Goal: Task Accomplishment & Management: Use online tool/utility

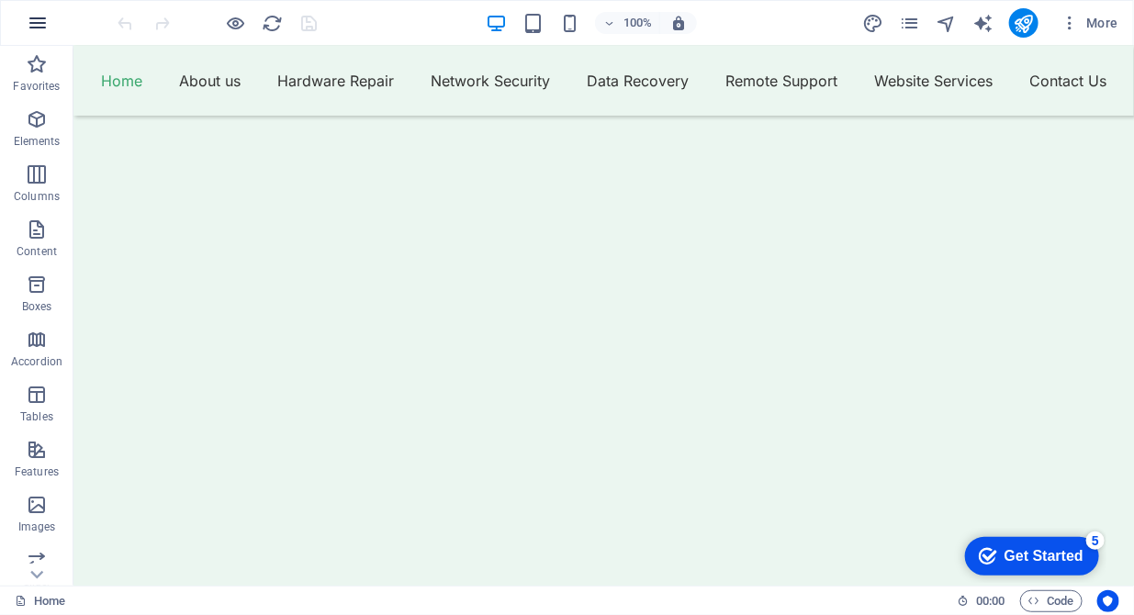
click at [35, 20] on icon "button" at bounding box center [38, 23] width 22 height 22
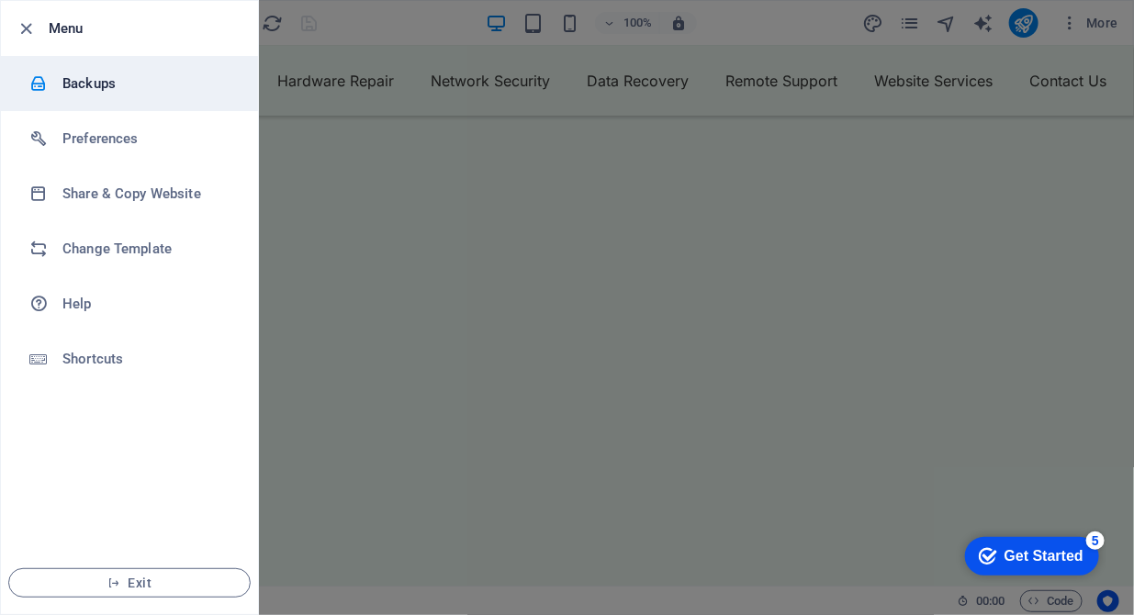
click at [109, 83] on h6 "Backups" at bounding box center [147, 84] width 170 height 22
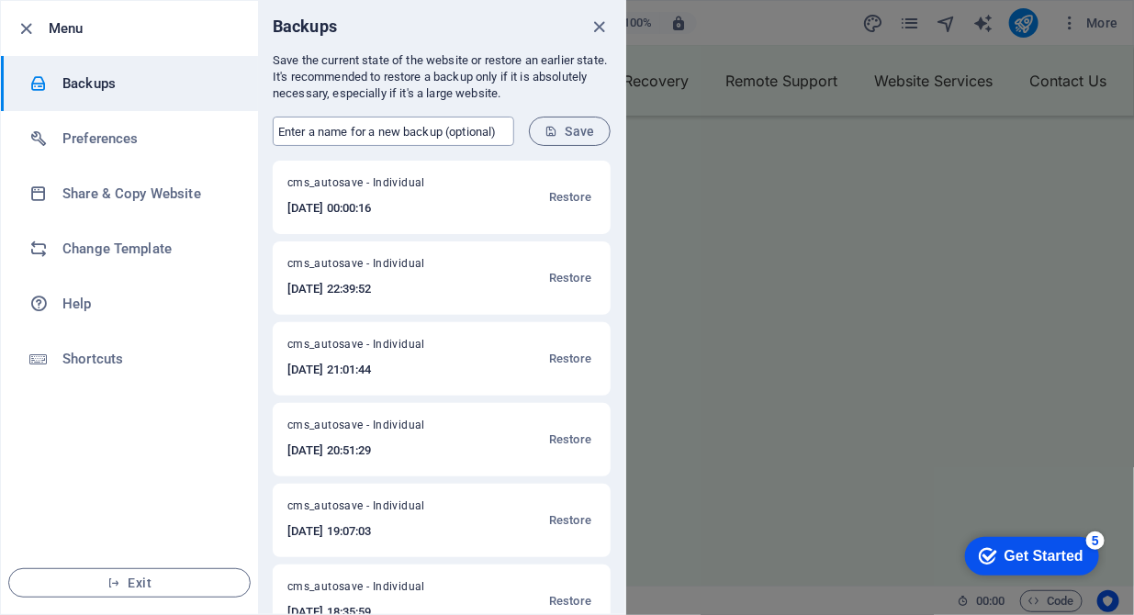
click at [316, 125] on input "text" at bounding box center [394, 131] width 242 height 29
type input "version 13 backup"
click at [566, 118] on button "Save" at bounding box center [570, 131] width 82 height 29
click at [603, 28] on icon "close" at bounding box center [600, 27] width 21 height 21
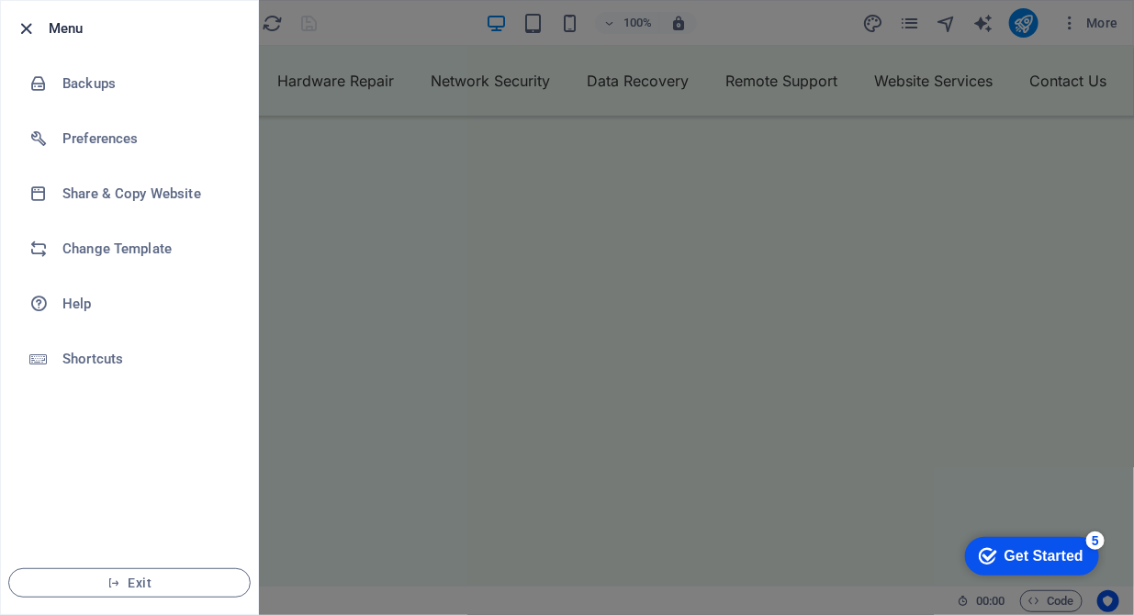
click at [27, 34] on icon "button" at bounding box center [27, 28] width 21 height 21
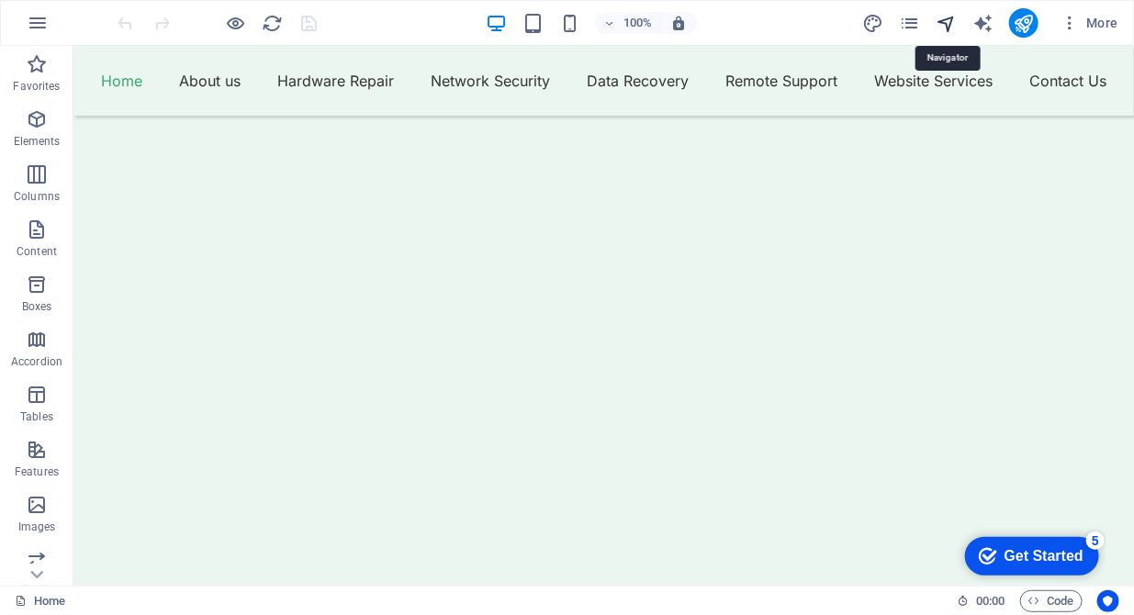
click at [941, 19] on icon "navigator" at bounding box center [946, 23] width 21 height 21
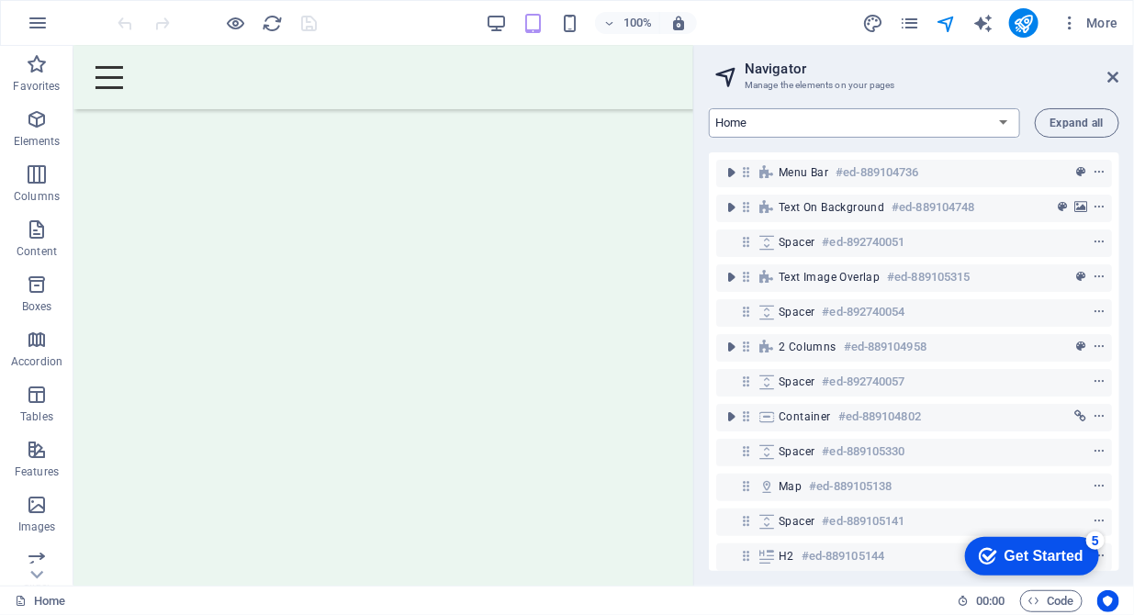
click at [1010, 121] on select "Home About us Hardware Repair Network Security Data Recovery Remote Support Web…" at bounding box center [864, 122] width 311 height 29
select select "16784503-en"
click at [709, 108] on select "Home About us Hardware Repair Network Security Data Recovery Remote Support Web…" at bounding box center [864, 122] width 311 height 29
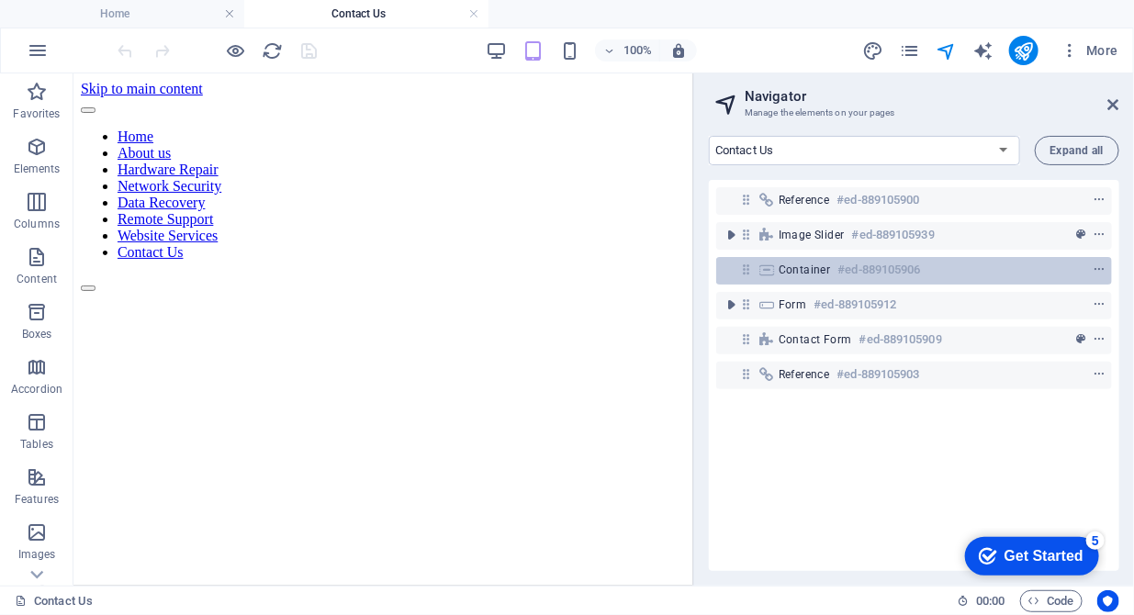
click at [791, 269] on span "Container" at bounding box center [805, 270] width 52 height 15
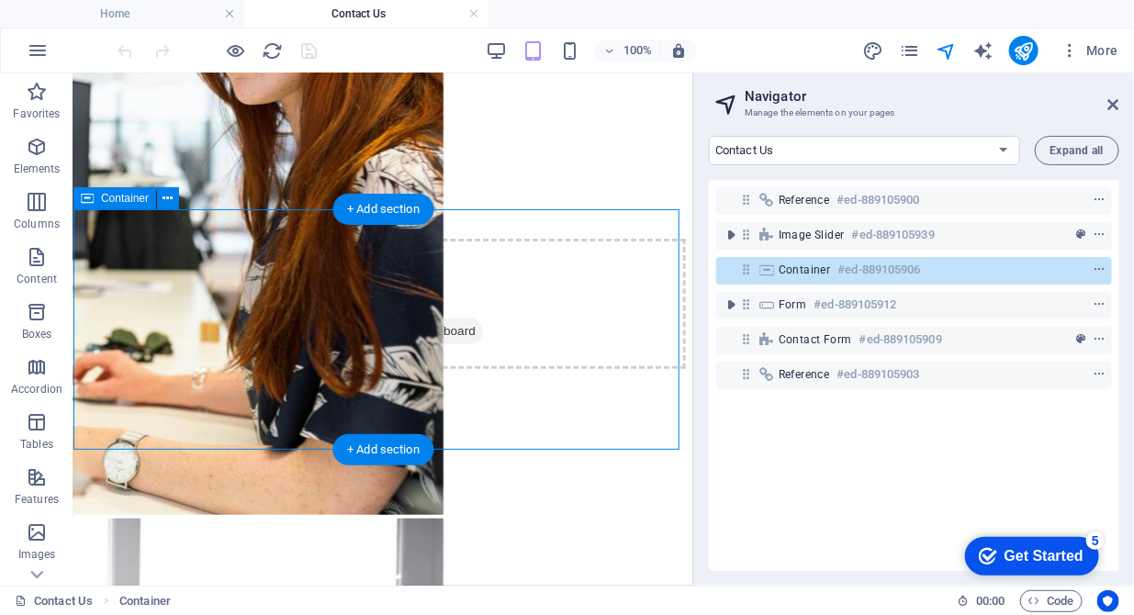
drag, startPoint x: 791, startPoint y: 268, endPoint x: 792, endPoint y: 258, distance: 10.1
click at [792, 258] on div "Container #ed-889105906" at bounding box center [914, 271] width 396 height 28
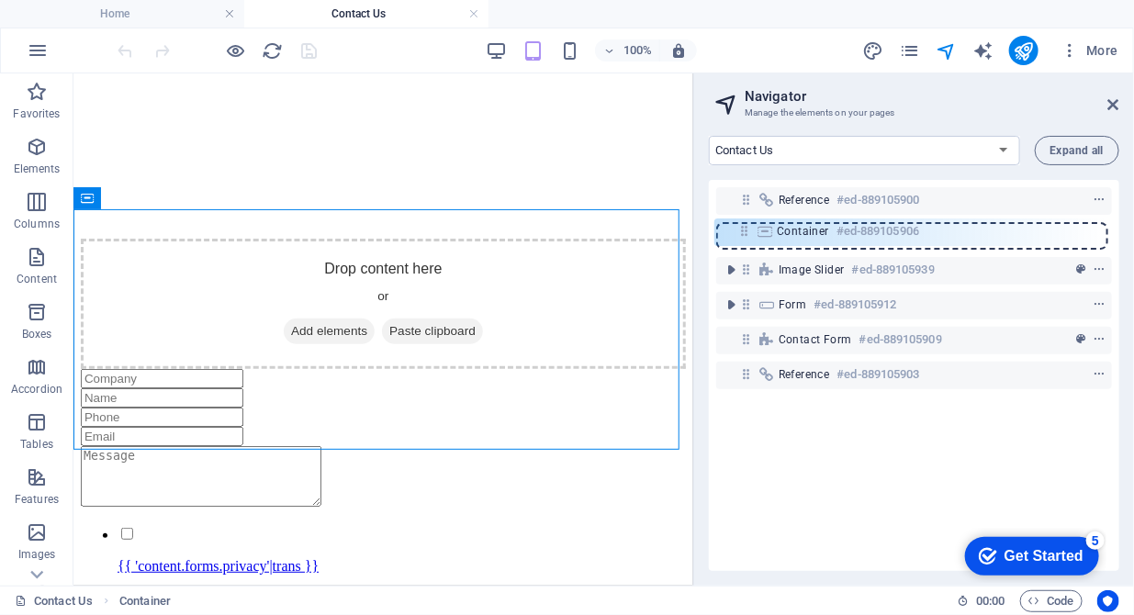
drag, startPoint x: 746, startPoint y: 276, endPoint x: 743, endPoint y: 232, distance: 43.3
click at [743, 232] on div "Reference #ed-889105900 Image Slider #ed-889105939 Container #ed-889105906 Form…" at bounding box center [914, 375] width 411 height 391
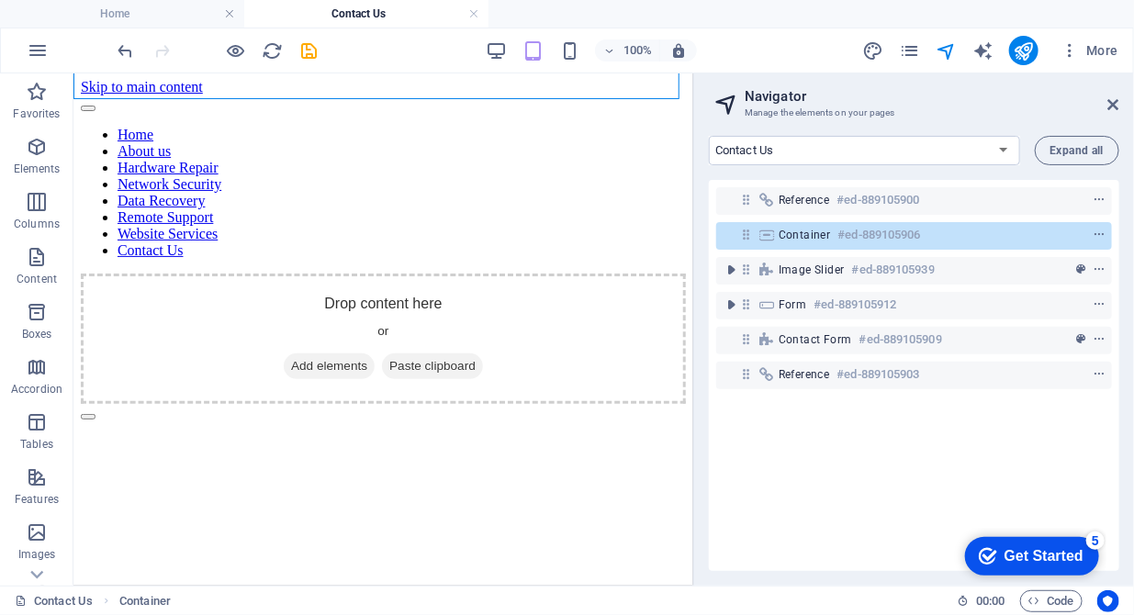
scroll to position [0, 0]
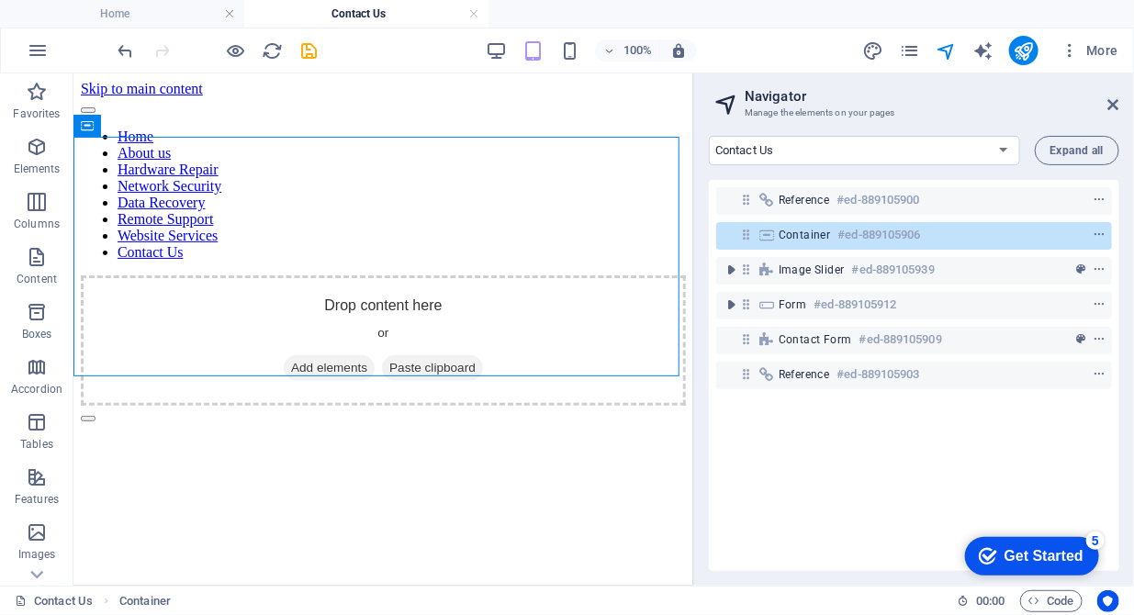
drag, startPoint x: 787, startPoint y: 279, endPoint x: 786, endPoint y: 251, distance: 28.5
click at [786, 251] on div "Reference #ed-889105900 Container #ed-889105906 Image Slider #ed-889105939 Form…" at bounding box center [914, 375] width 411 height 391
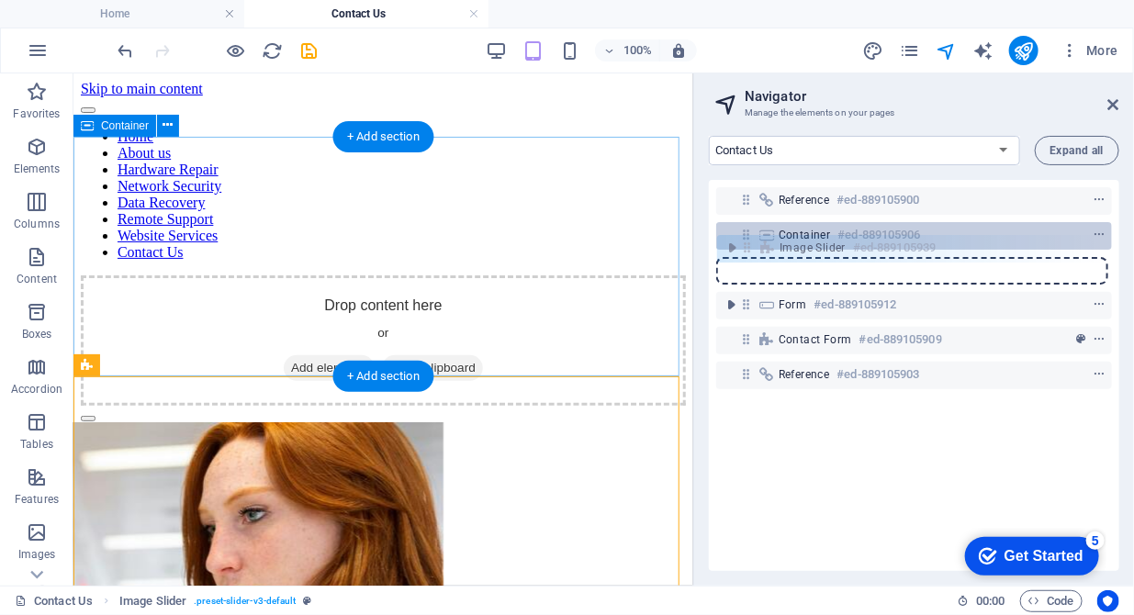
drag, startPoint x: 747, startPoint y: 270, endPoint x: 748, endPoint y: 243, distance: 26.7
click at [748, 243] on div "Reference #ed-889105900 Container #ed-889105906 Image Slider #ed-889105939 Form…" at bounding box center [914, 375] width 411 height 391
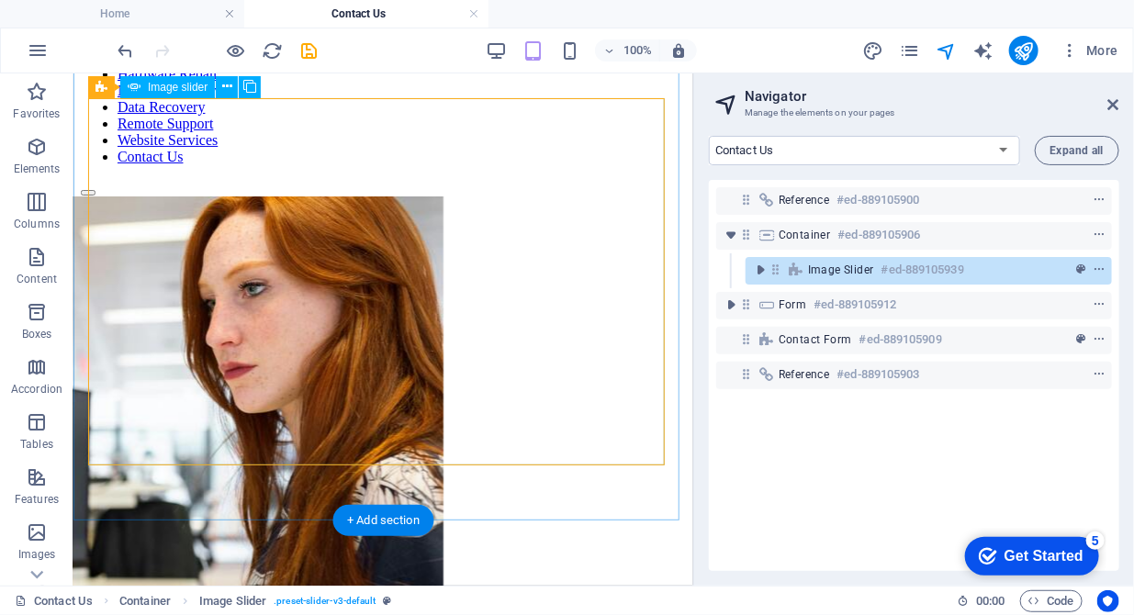
scroll to position [187, 0]
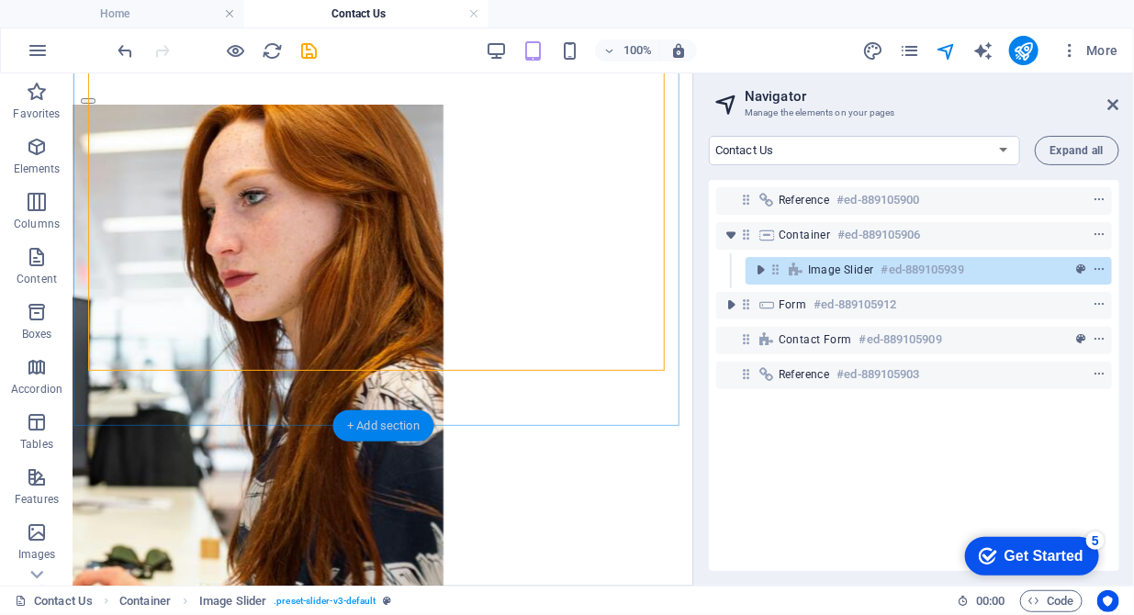
click at [389, 423] on div "+ Add section" at bounding box center [384, 426] width 102 height 31
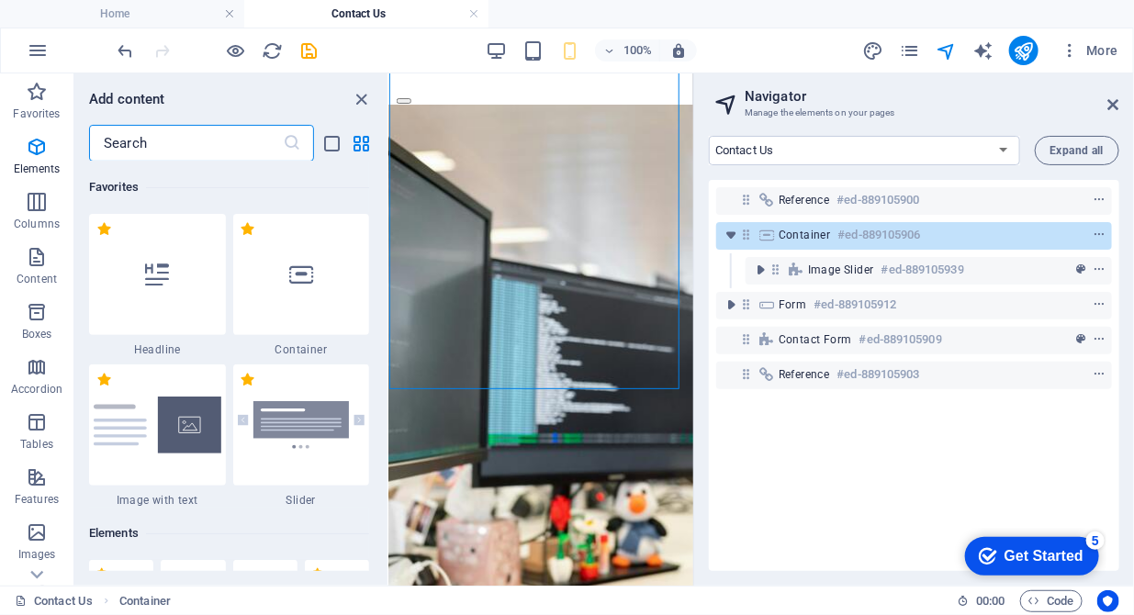
scroll to position [3365, 0]
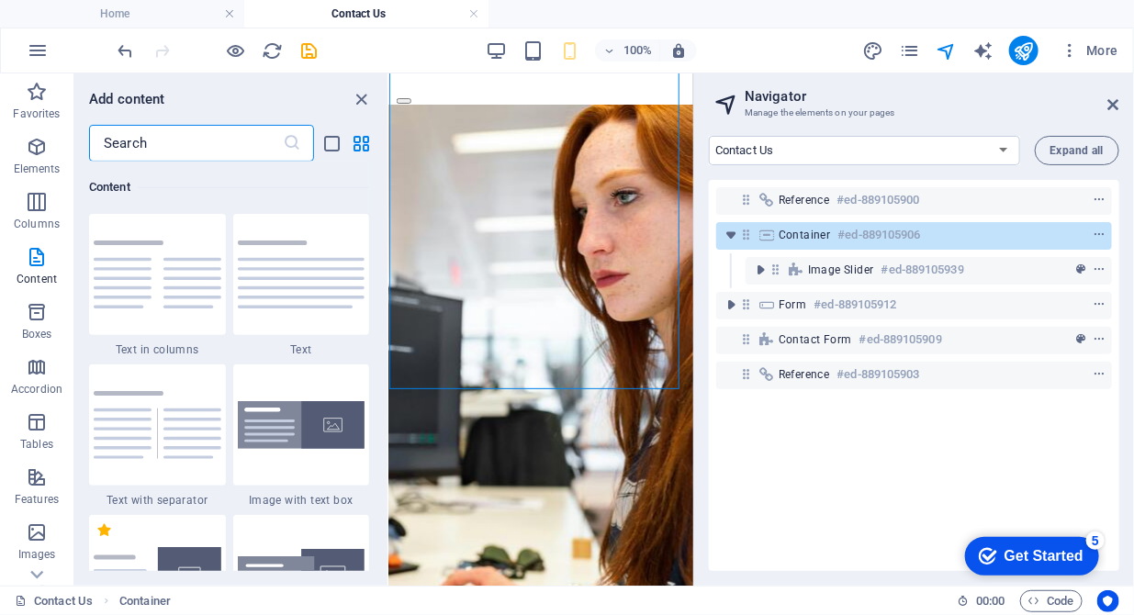
drag, startPoint x: 164, startPoint y: 146, endPoint x: 146, endPoint y: 144, distance: 18.5
click at [146, 144] on input "text" at bounding box center [186, 143] width 194 height 37
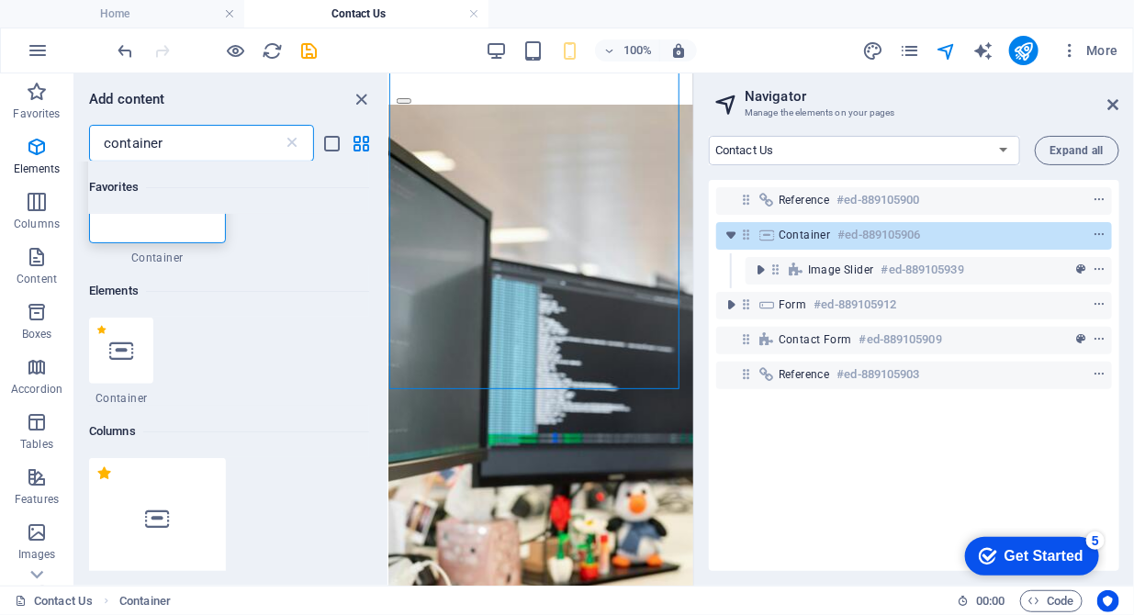
scroll to position [0, 0]
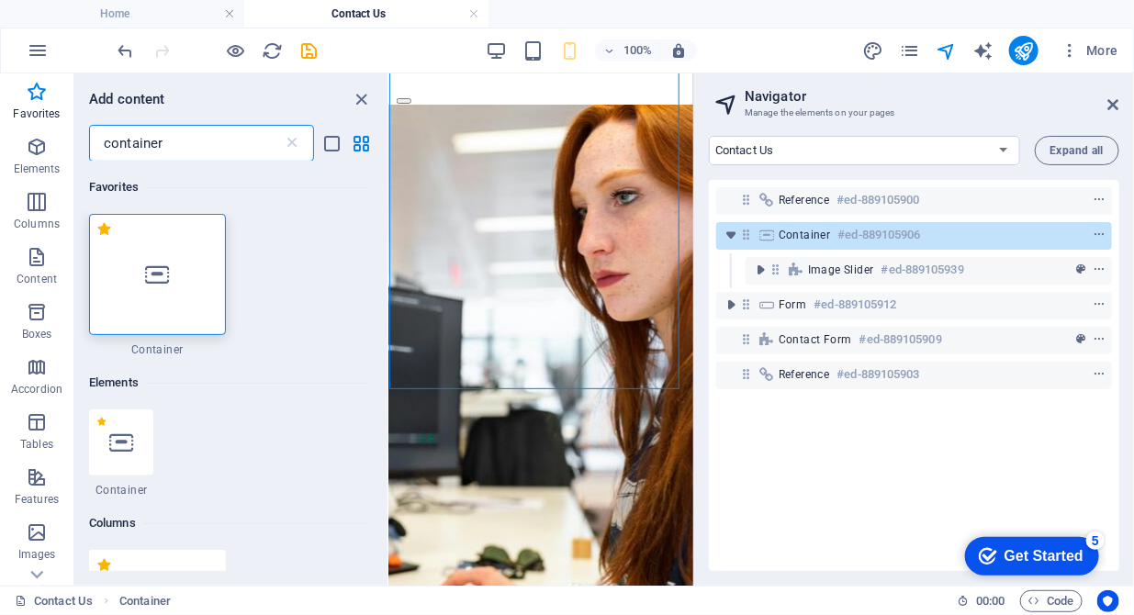
type input "container"
click at [169, 275] on div at bounding box center [157, 274] width 137 height 121
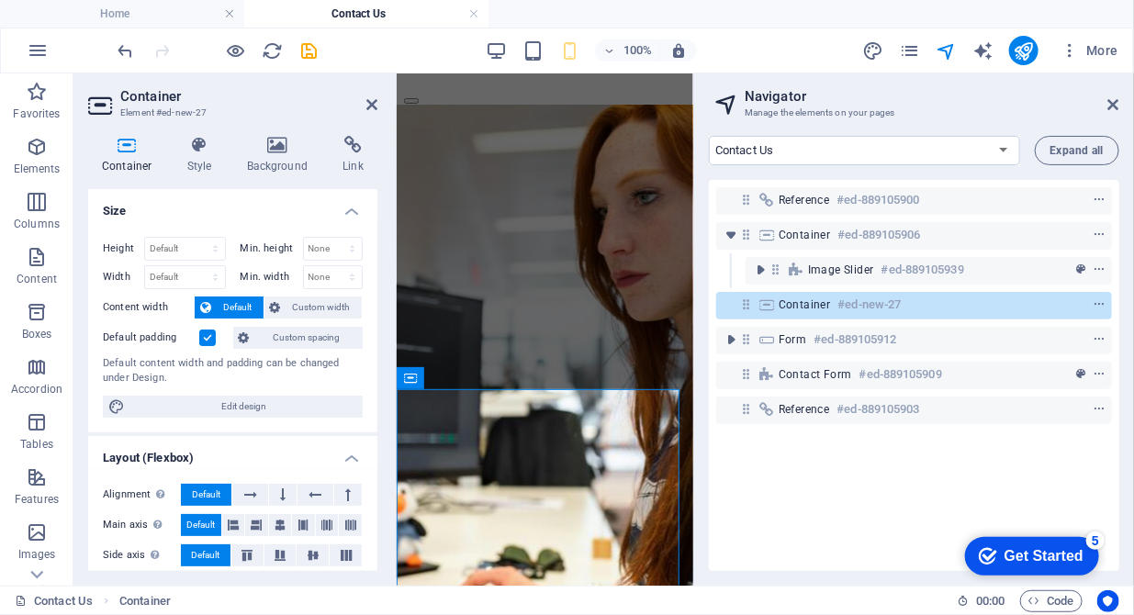
click at [876, 463] on div "Reference #ed-889105900 Container #ed-889105906 Image Slider #ed-889105939 Cont…" at bounding box center [914, 375] width 411 height 391
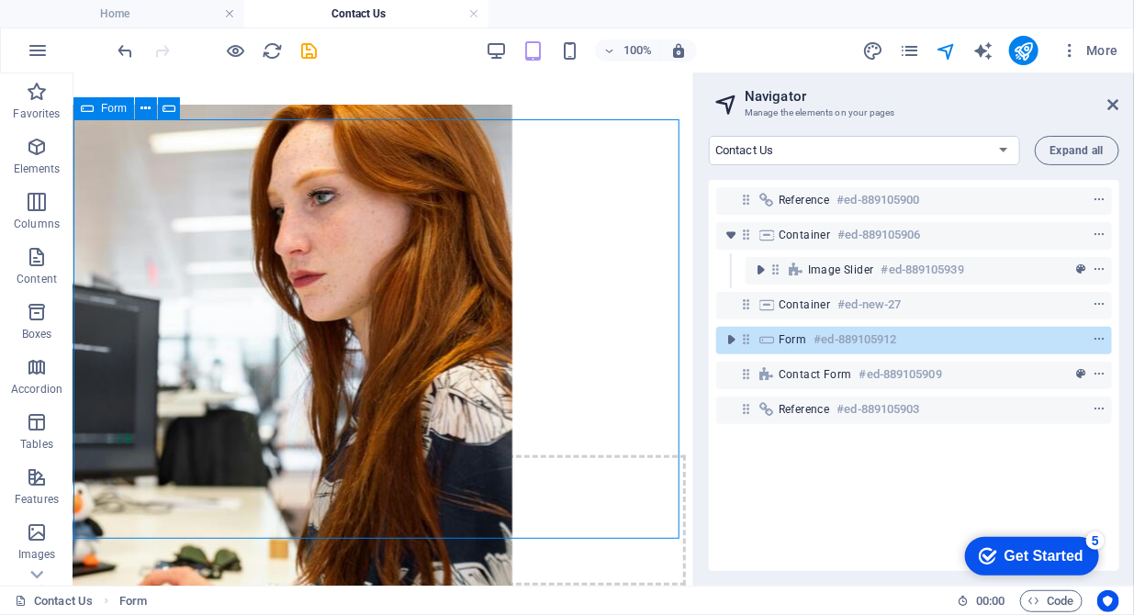
scroll to position [734, 0]
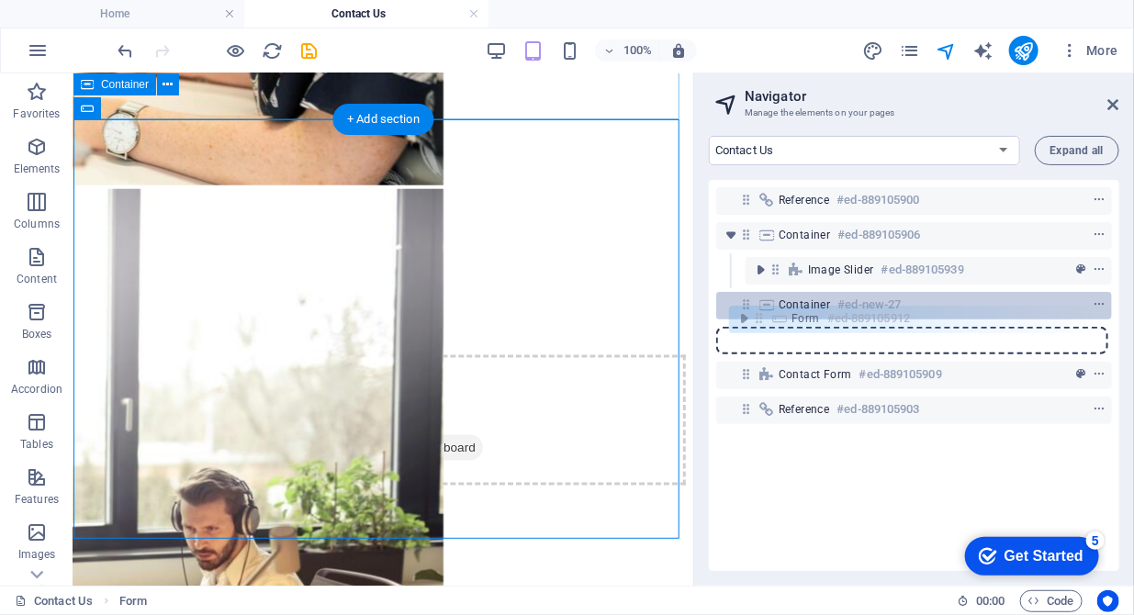
drag, startPoint x: 748, startPoint y: 344, endPoint x: 761, endPoint y: 308, distance: 38.4
click at [761, 308] on div "Reference #ed-889105900 Container #ed-889105906 Image Slider #ed-889105939 Cont…" at bounding box center [914, 375] width 411 height 391
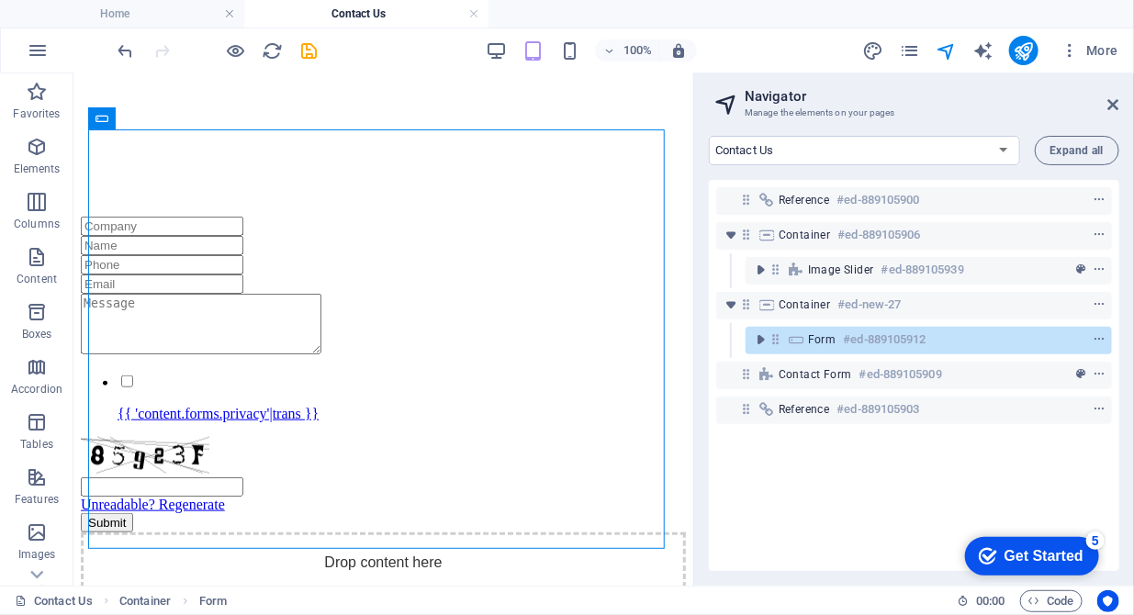
scroll to position [539, 0]
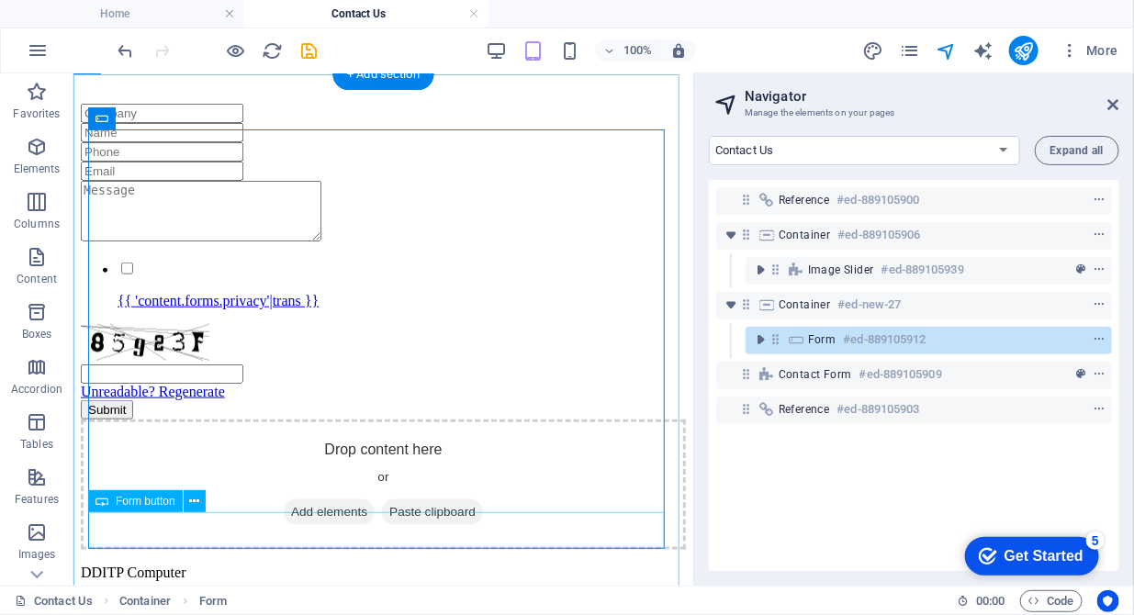
click at [121, 419] on div "Submit" at bounding box center [382, 409] width 605 height 19
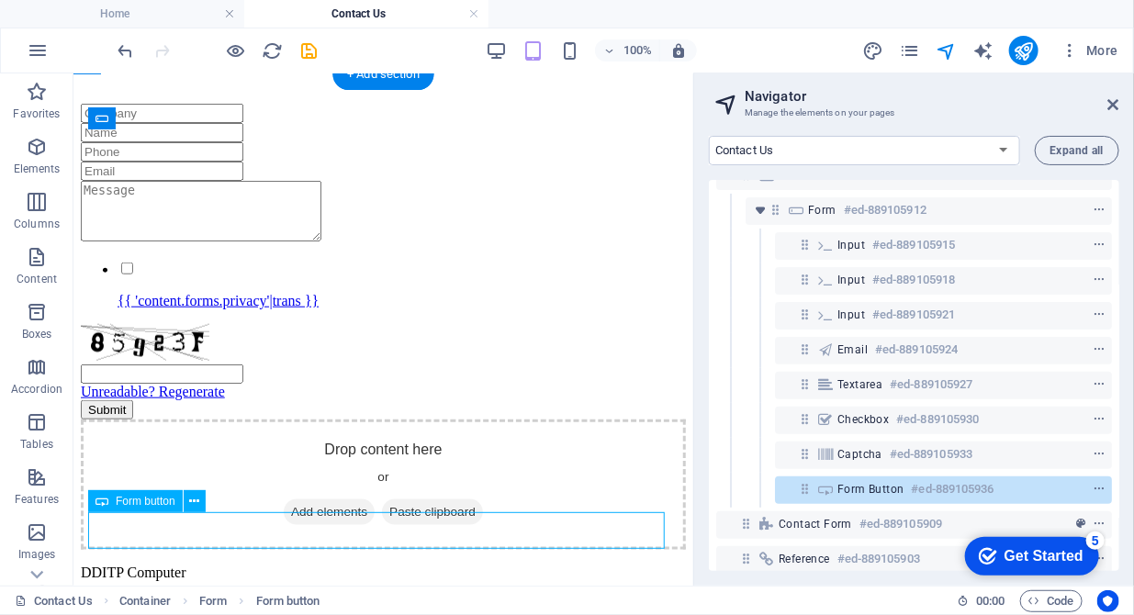
scroll to position [153, 0]
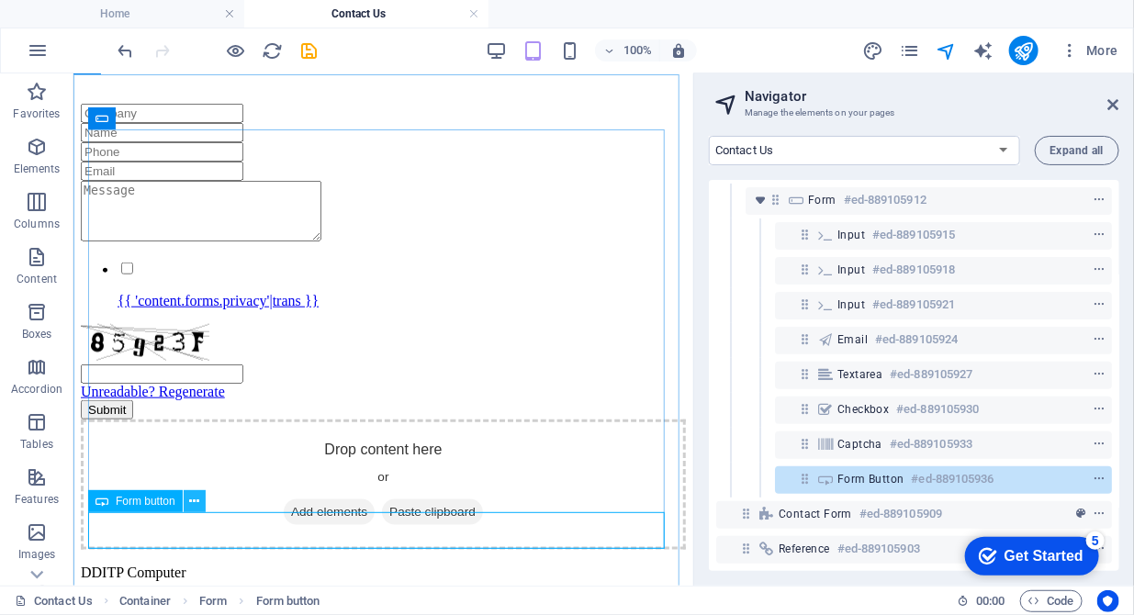
click at [196, 501] on icon at bounding box center [194, 501] width 10 height 19
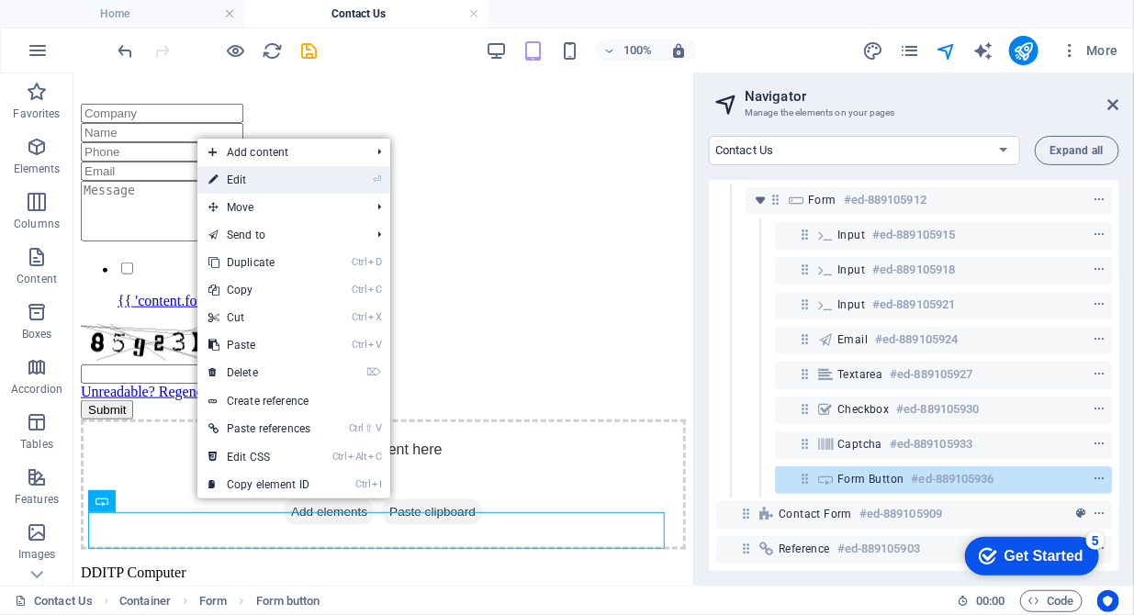
click at [255, 184] on link "⏎ Edit" at bounding box center [259, 180] width 124 height 28
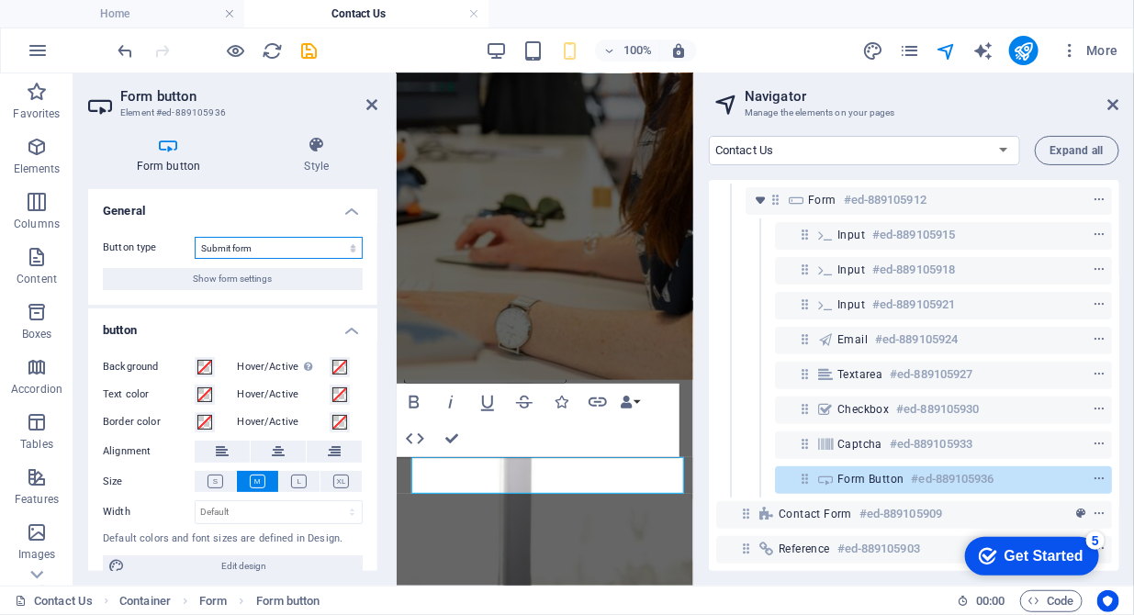
click at [346, 252] on select "Submit form Reset form No action" at bounding box center [279, 248] width 168 height 22
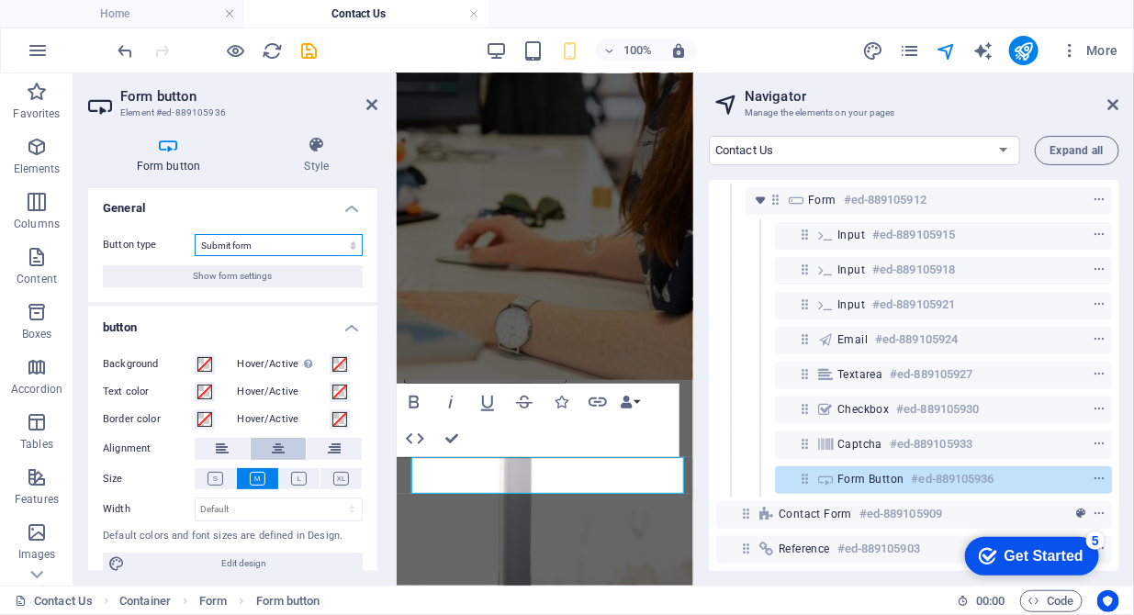
scroll to position [0, 0]
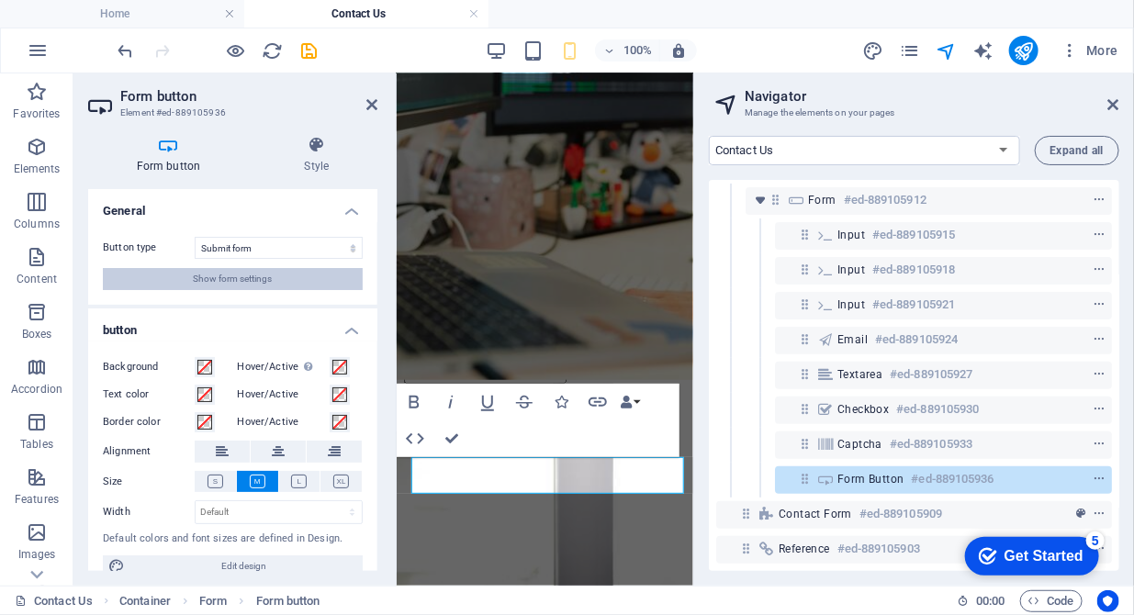
click at [232, 279] on span "Show form settings" at bounding box center [233, 279] width 79 height 22
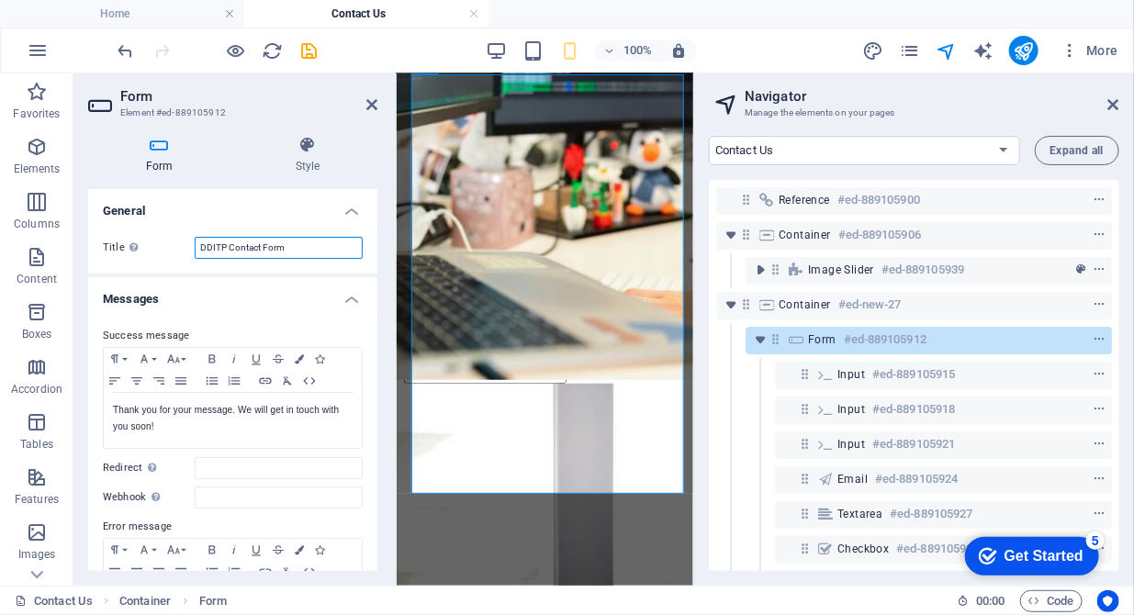
click at [229, 246] on input "DDITP Contact Form" at bounding box center [279, 248] width 168 height 22
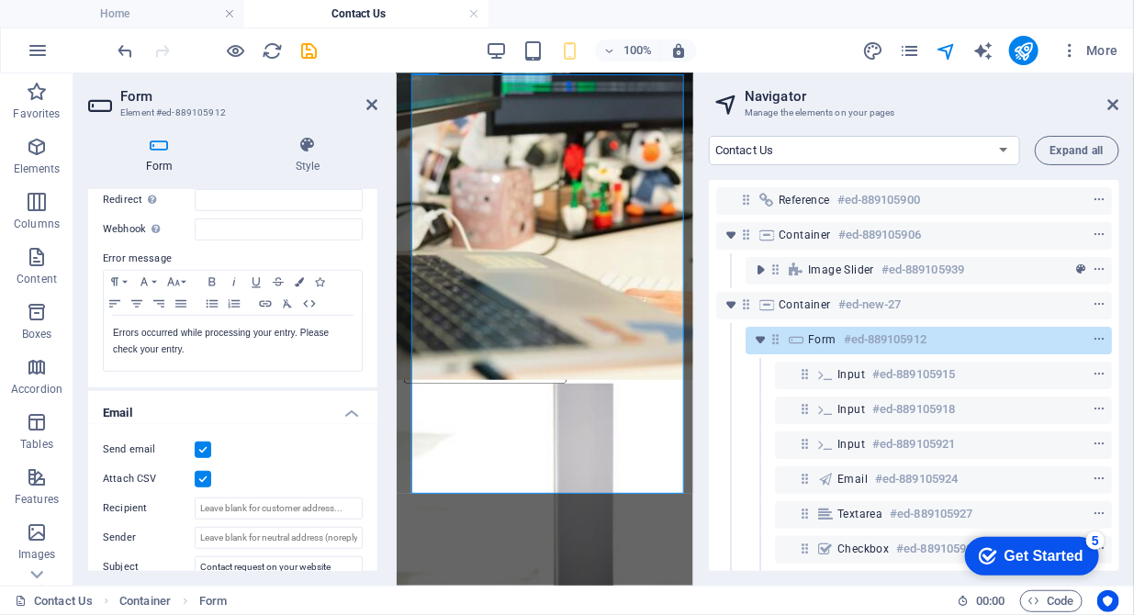
scroll to position [457, 0]
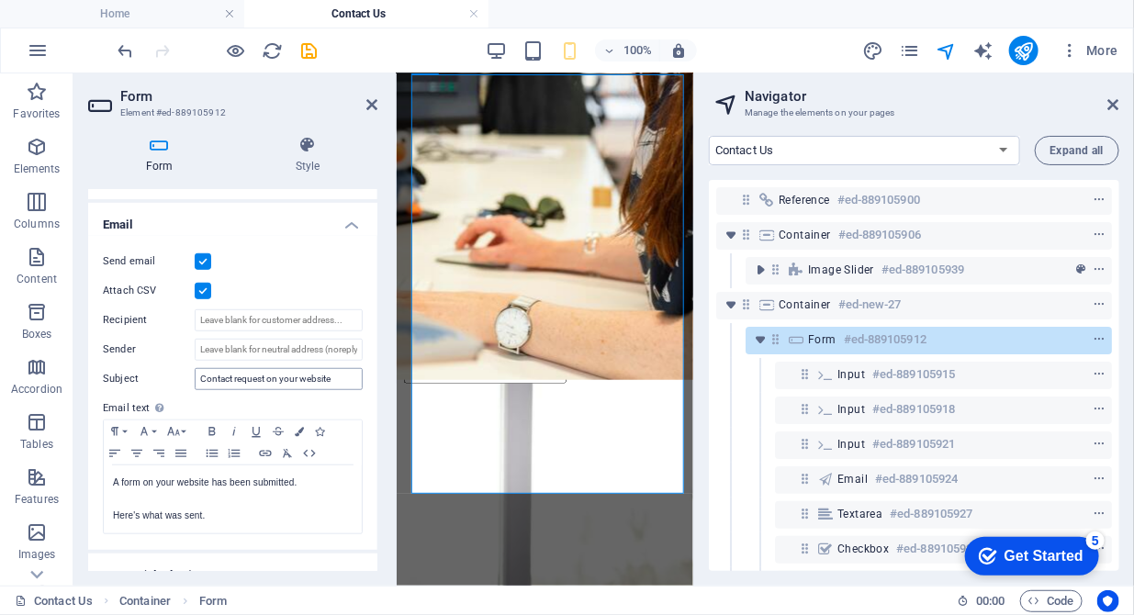
type input "DDITP Computer Repair and Sales Contact Form"
drag, startPoint x: 334, startPoint y: 375, endPoint x: 186, endPoint y: 376, distance: 147.9
click at [186, 376] on div "Subject Contact request on your website" at bounding box center [233, 379] width 260 height 22
drag, startPoint x: 244, startPoint y: 380, endPoint x: 161, endPoint y: 382, distance: 83.6
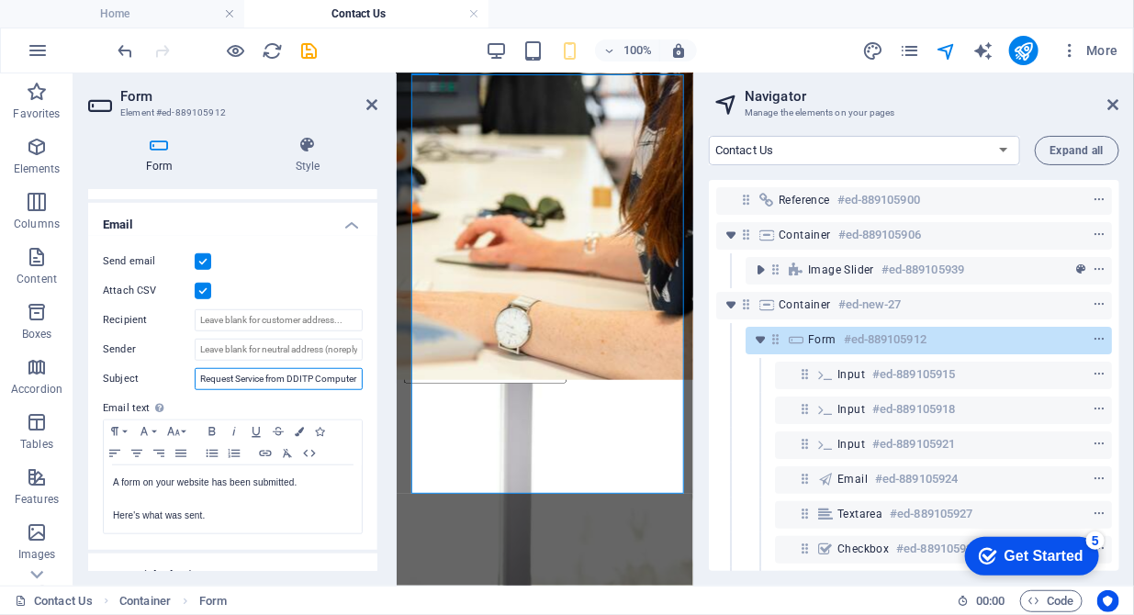
click at [161, 382] on div "Subject Request Service from DDITP Computer Services" at bounding box center [233, 379] width 260 height 22
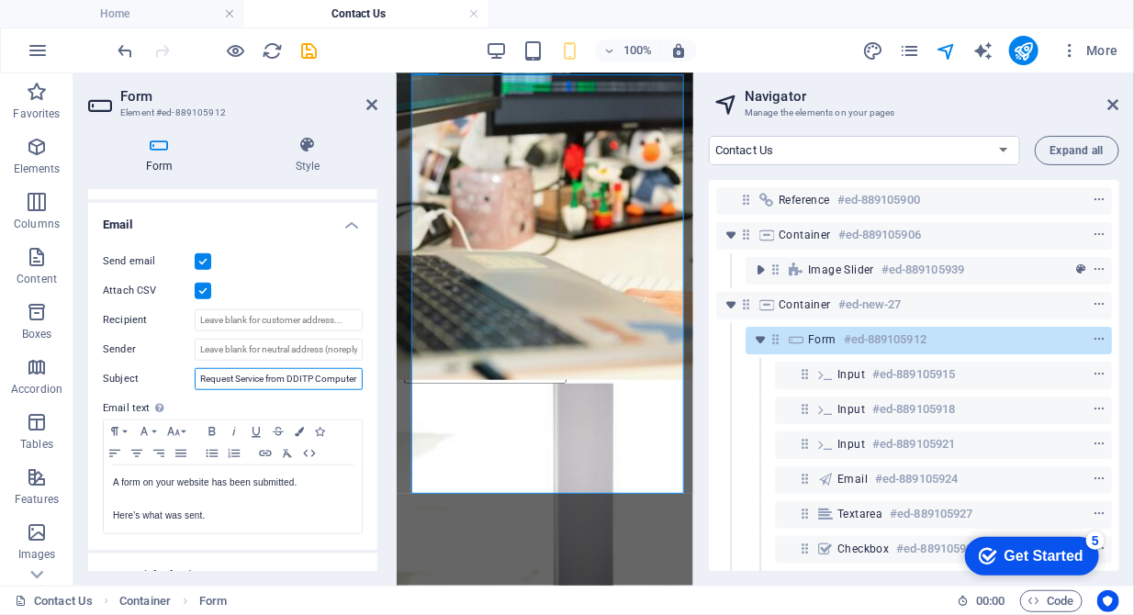
click at [299, 378] on input "Request Service from DDITP Computer Services" at bounding box center [279, 379] width 168 height 22
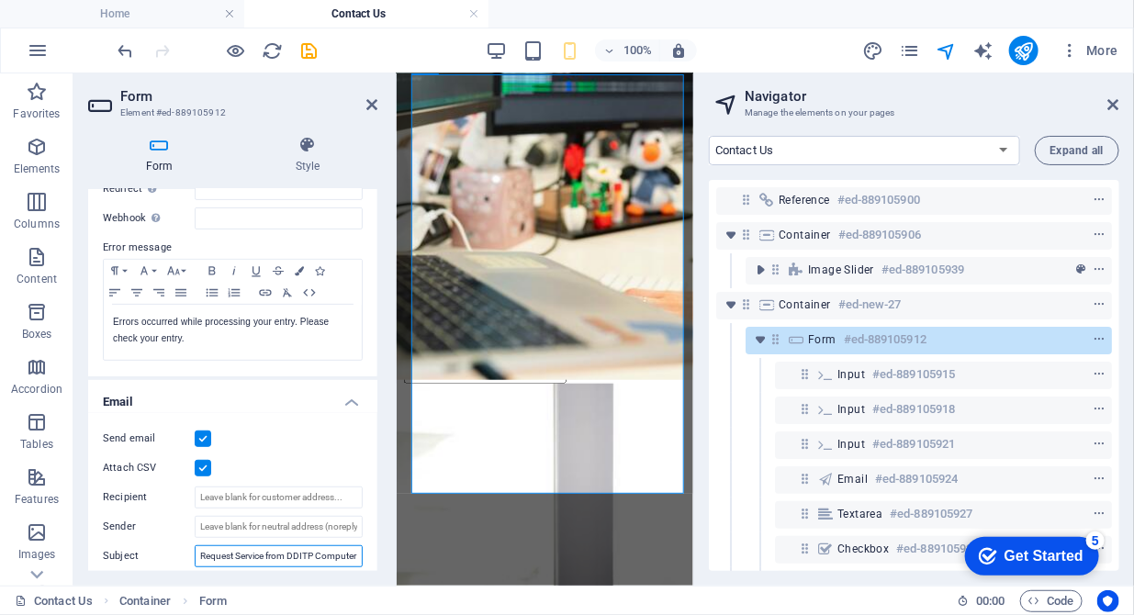
scroll to position [268, 0]
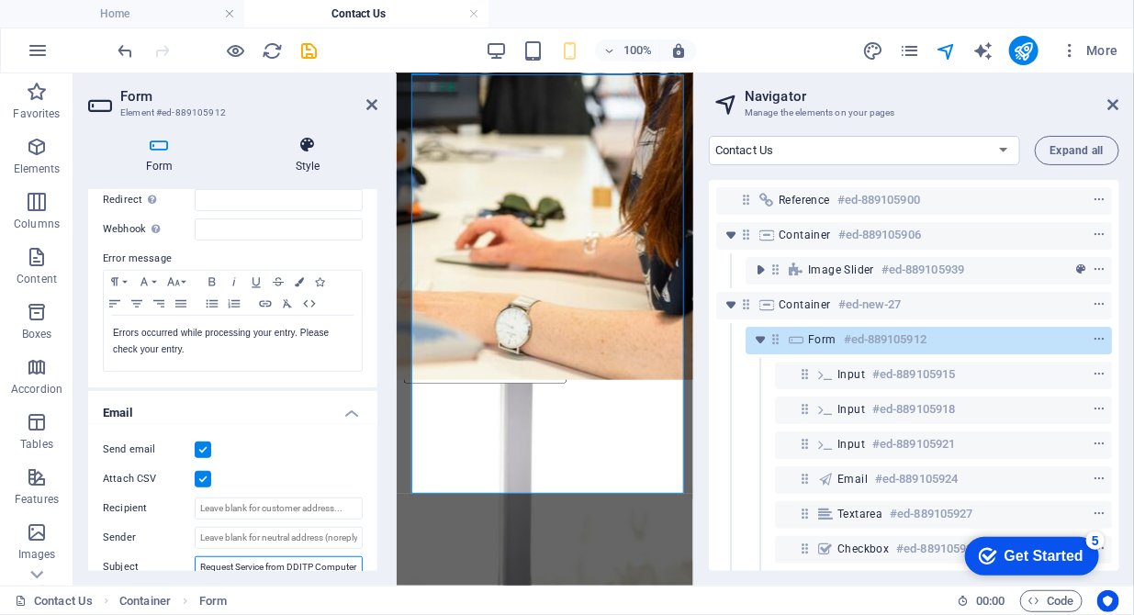
type input "Request Service from DDITP Computer Services"
click at [309, 164] on h4 "Style" at bounding box center [308, 155] width 140 height 39
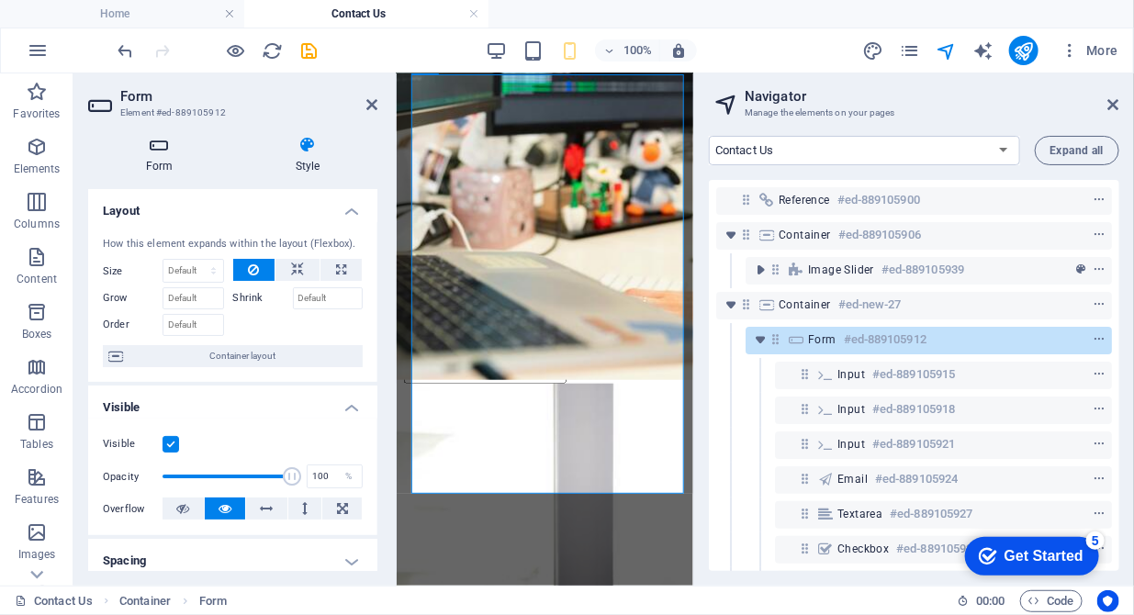
click at [149, 164] on h4 "Form" at bounding box center [163, 155] width 150 height 39
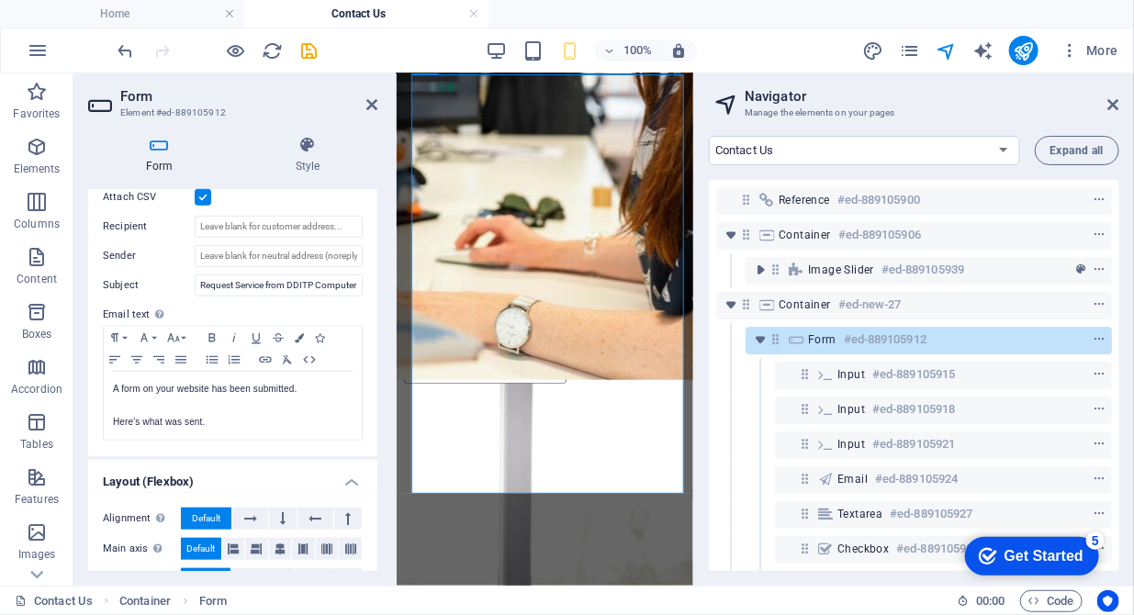
scroll to position [644, 0]
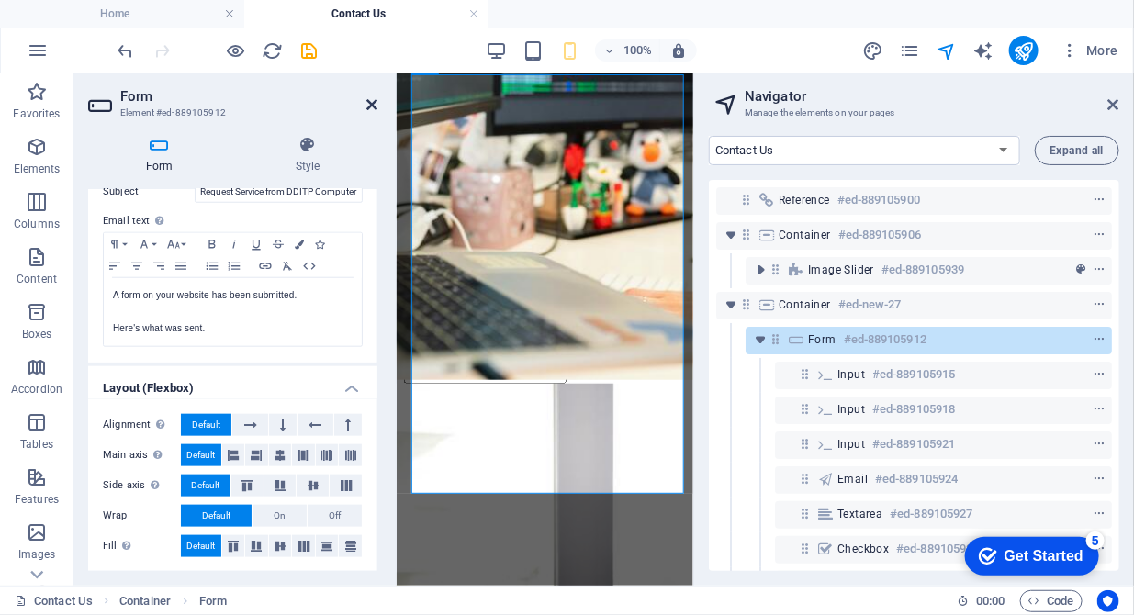
click at [374, 108] on icon at bounding box center [372, 104] width 11 height 15
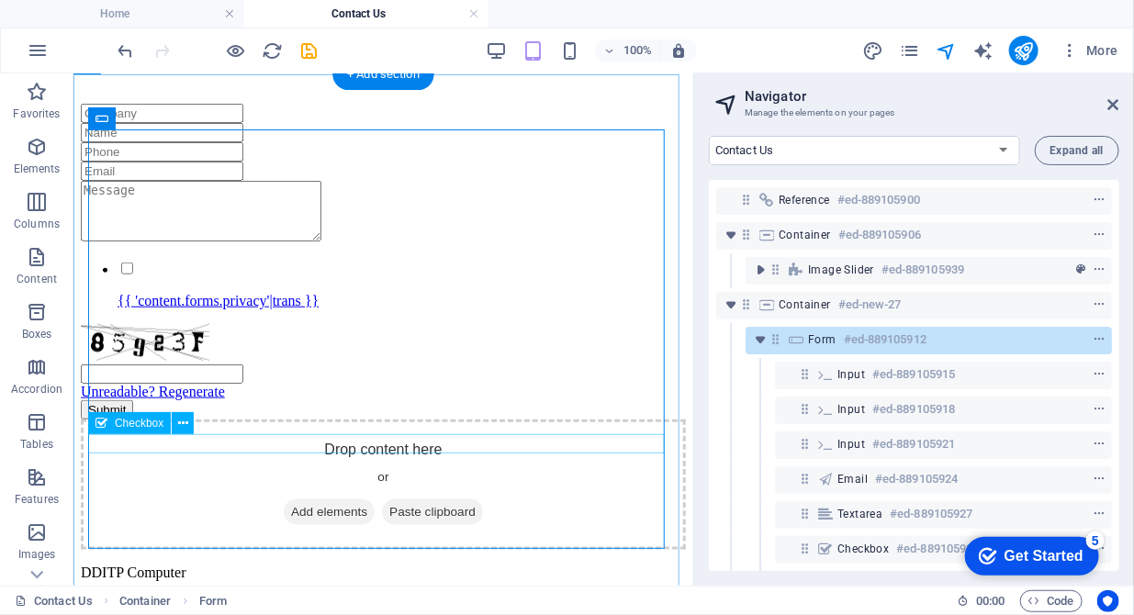
click at [468, 309] on div "{{ 'content.forms.privacy'|trans }}" at bounding box center [382, 284] width 605 height 50
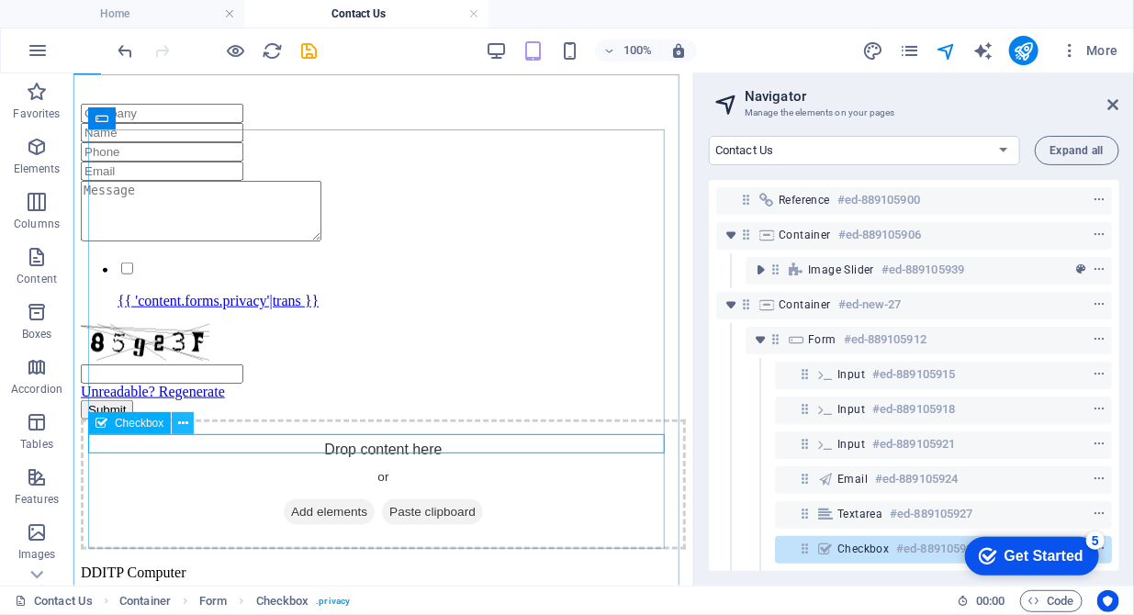
click at [186, 426] on icon at bounding box center [183, 423] width 10 height 19
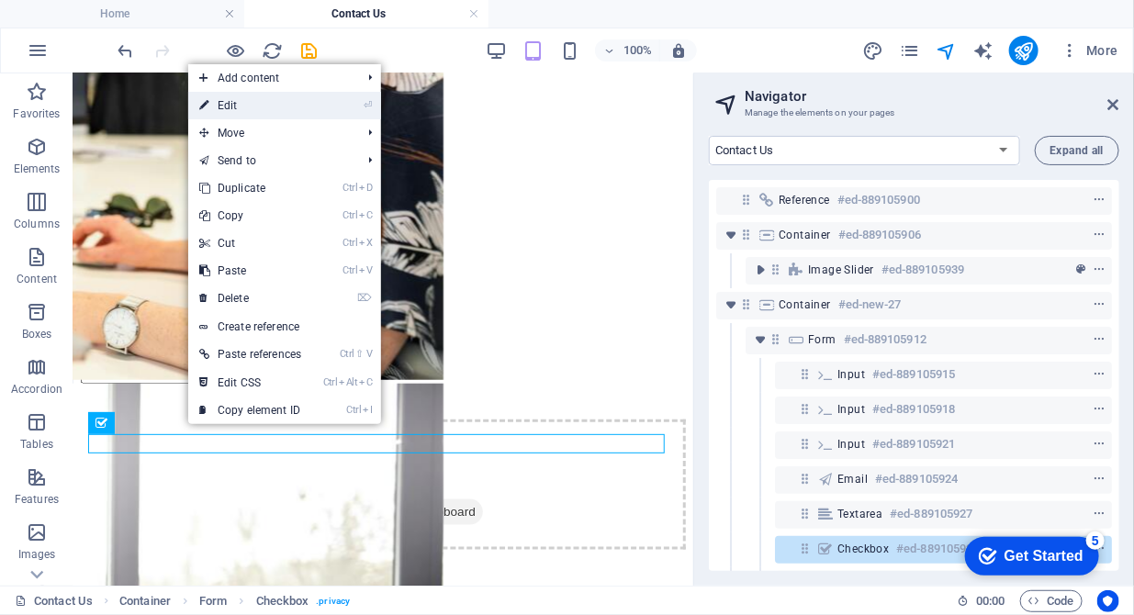
click at [234, 109] on link "⏎ Edit" at bounding box center [250, 106] width 124 height 28
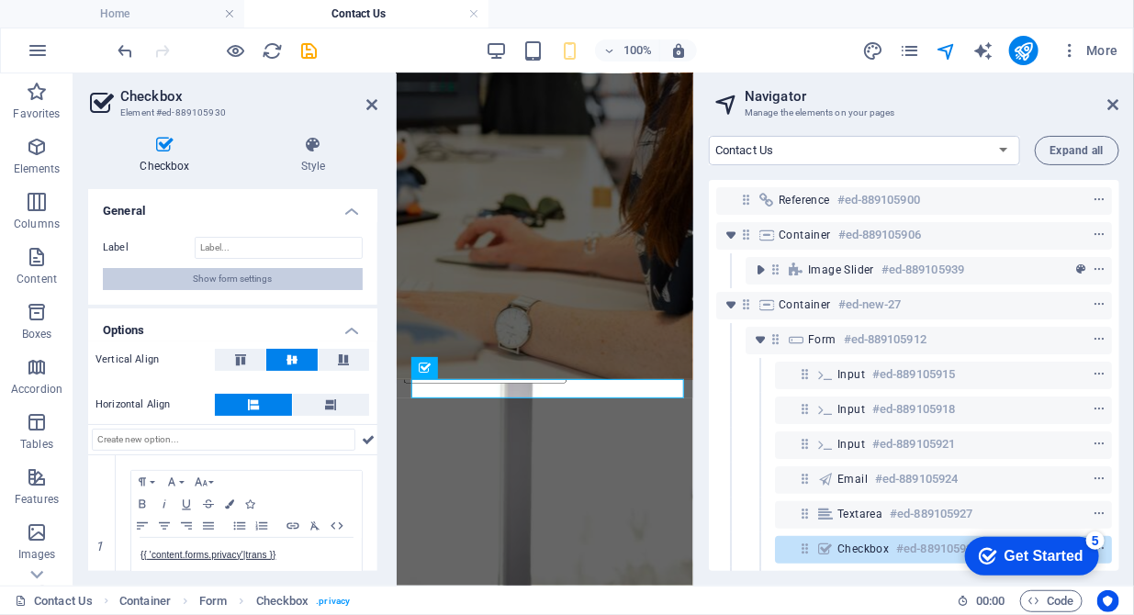
click at [246, 280] on span "Show form settings" at bounding box center [233, 279] width 79 height 22
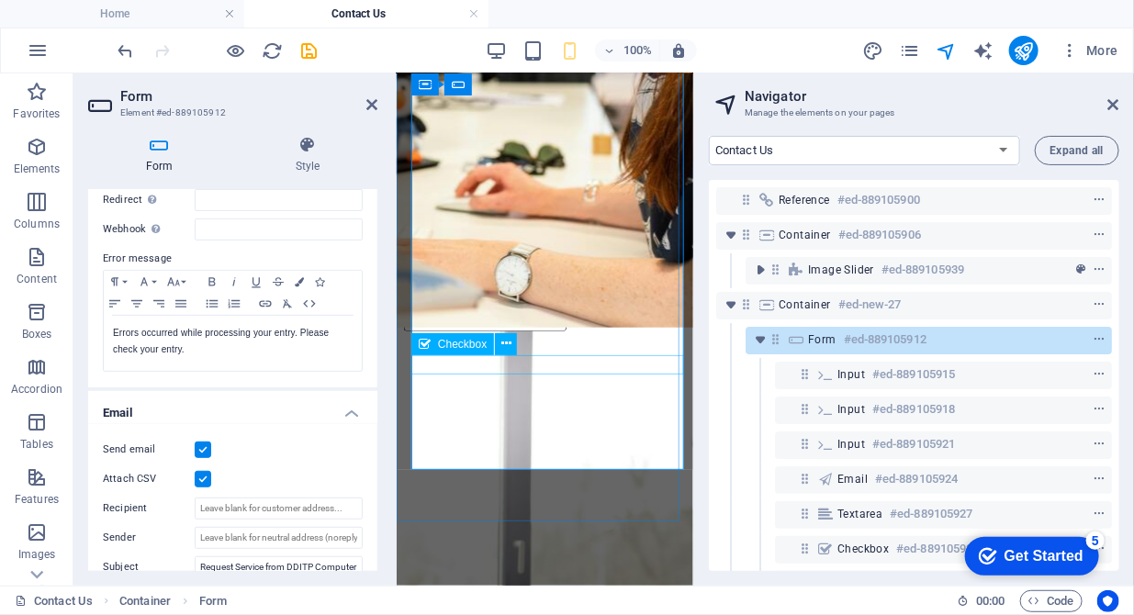
scroll to position [633, 0]
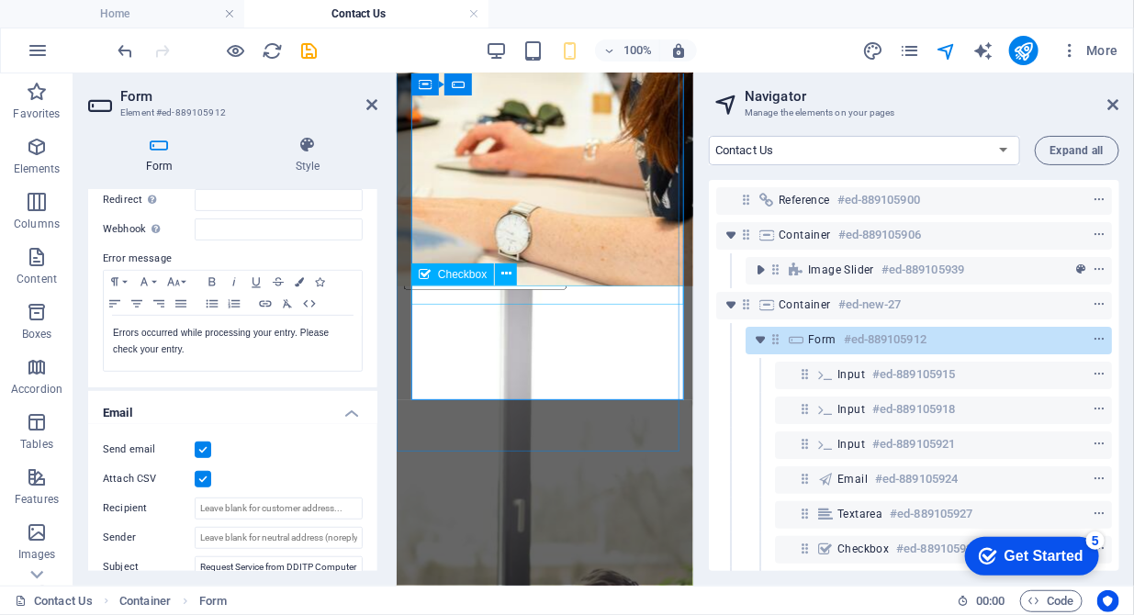
click at [540, 215] on div "{{ 'content.forms.privacy'|trans }}" at bounding box center [544, 190] width 282 height 50
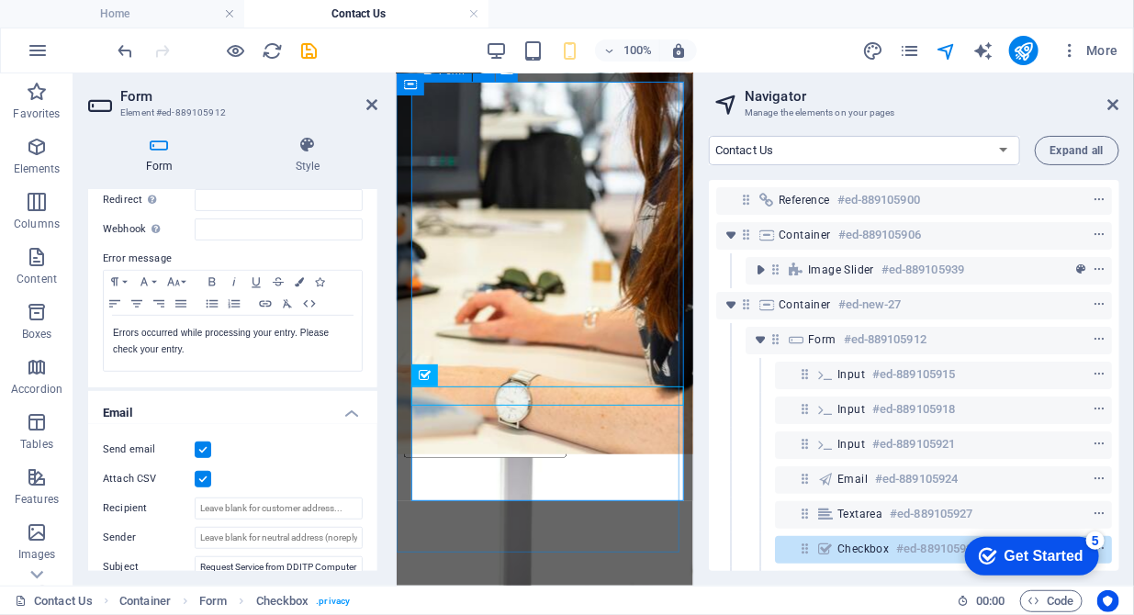
scroll to position [446, 0]
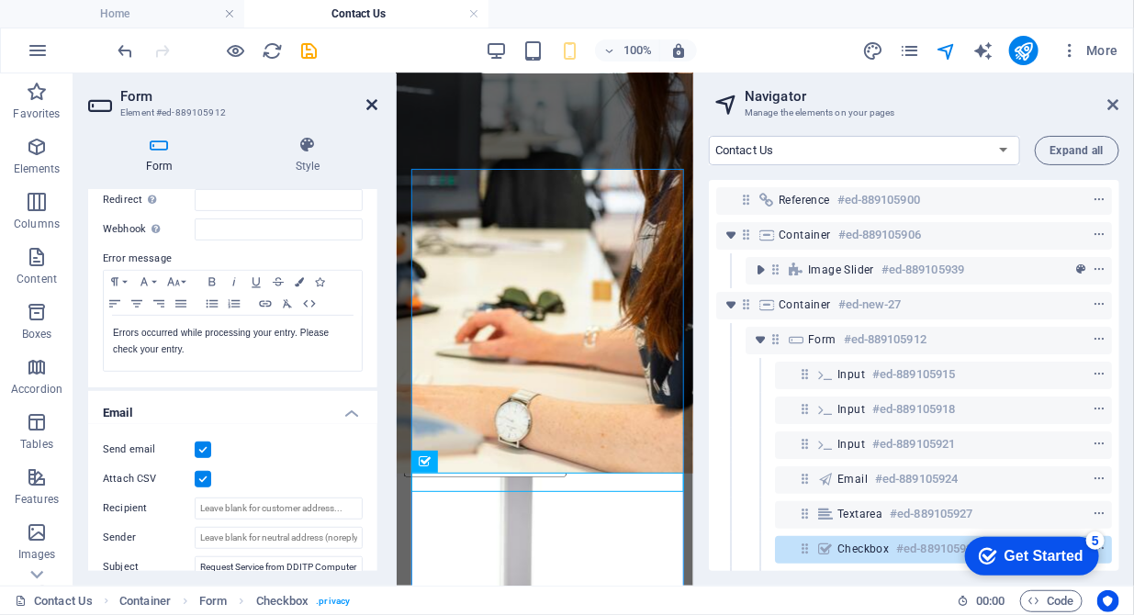
click at [369, 109] on icon at bounding box center [372, 104] width 11 height 15
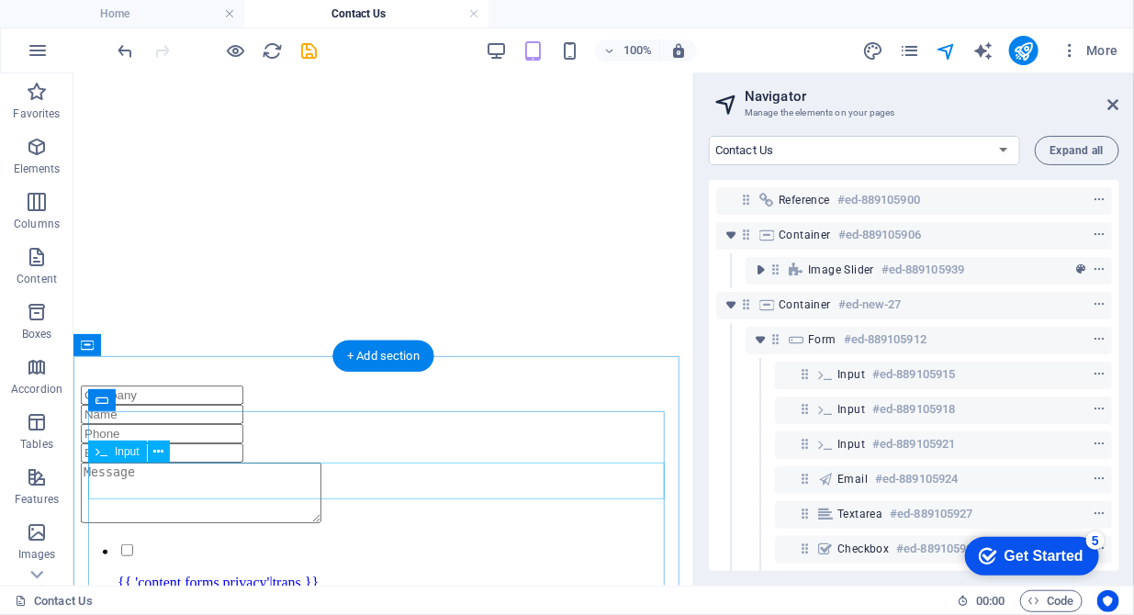
scroll to position [0, 0]
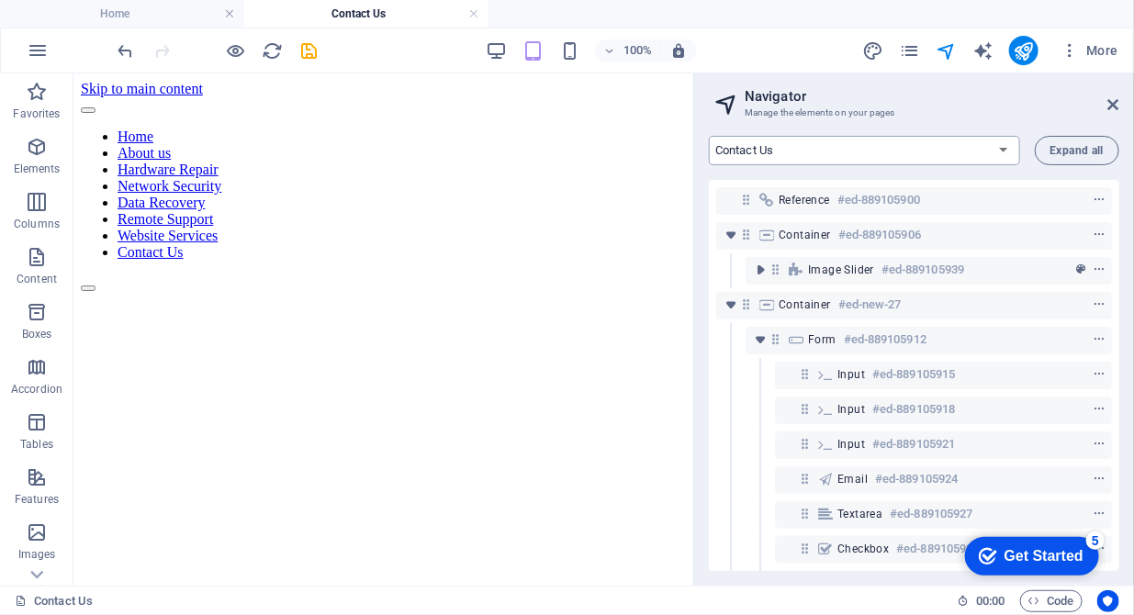
click at [1003, 153] on select "Home About us Hardware Repair Network Security Data Recovery Remote Support Web…" at bounding box center [864, 150] width 311 height 29
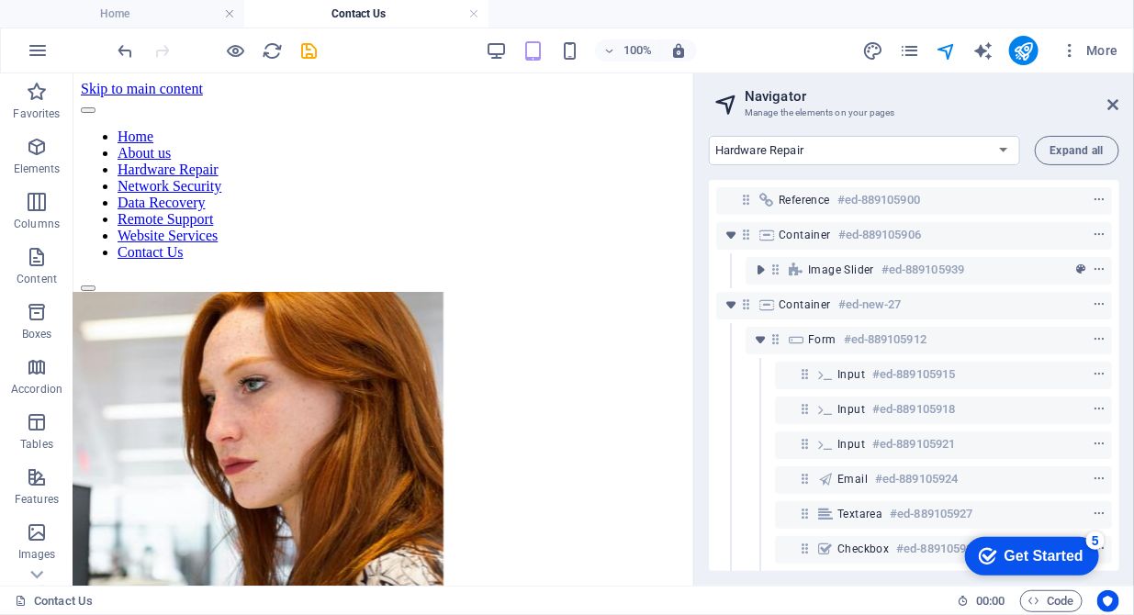
click at [709, 136] on select "Home About us Hardware Repair Network Security Data Recovery Remote Support Web…" at bounding box center [864, 150] width 311 height 29
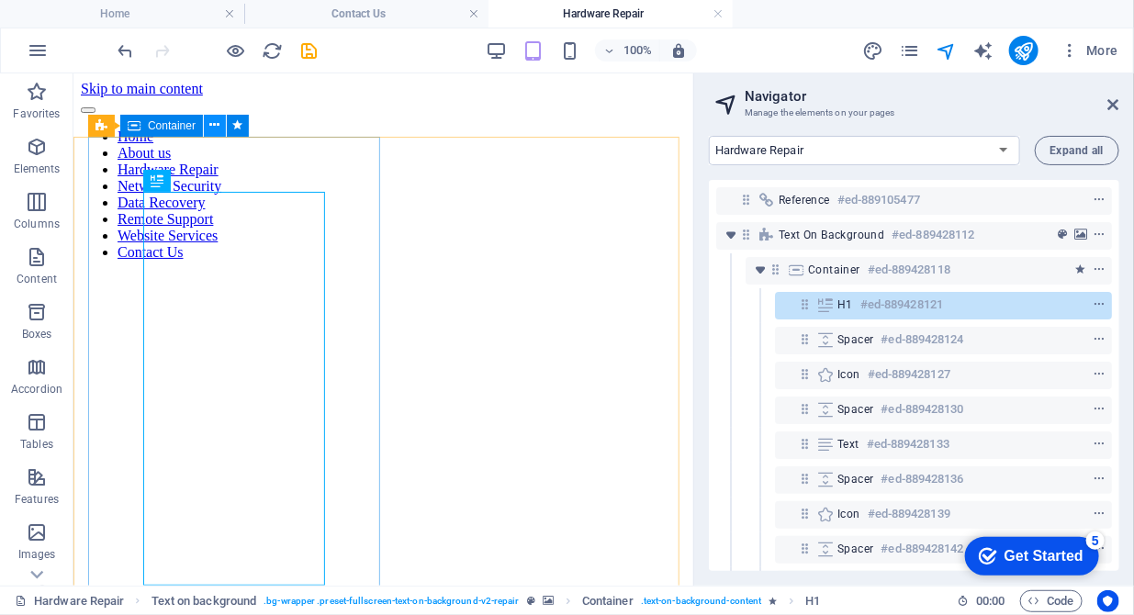
click at [212, 126] on icon at bounding box center [215, 125] width 10 height 19
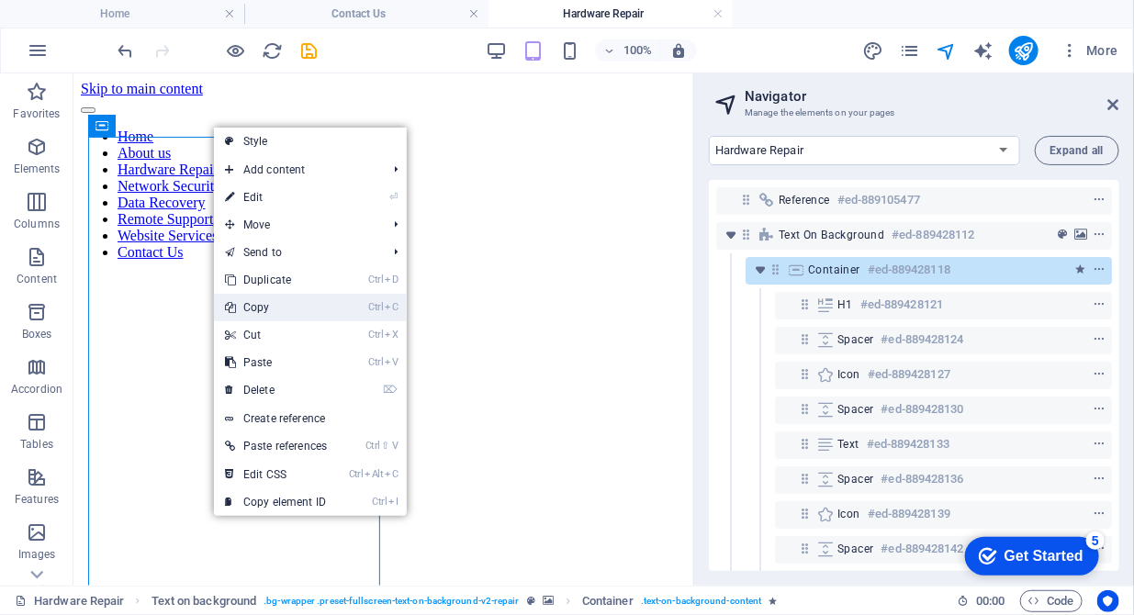
click at [259, 305] on link "Ctrl C Copy" at bounding box center [276, 308] width 124 height 28
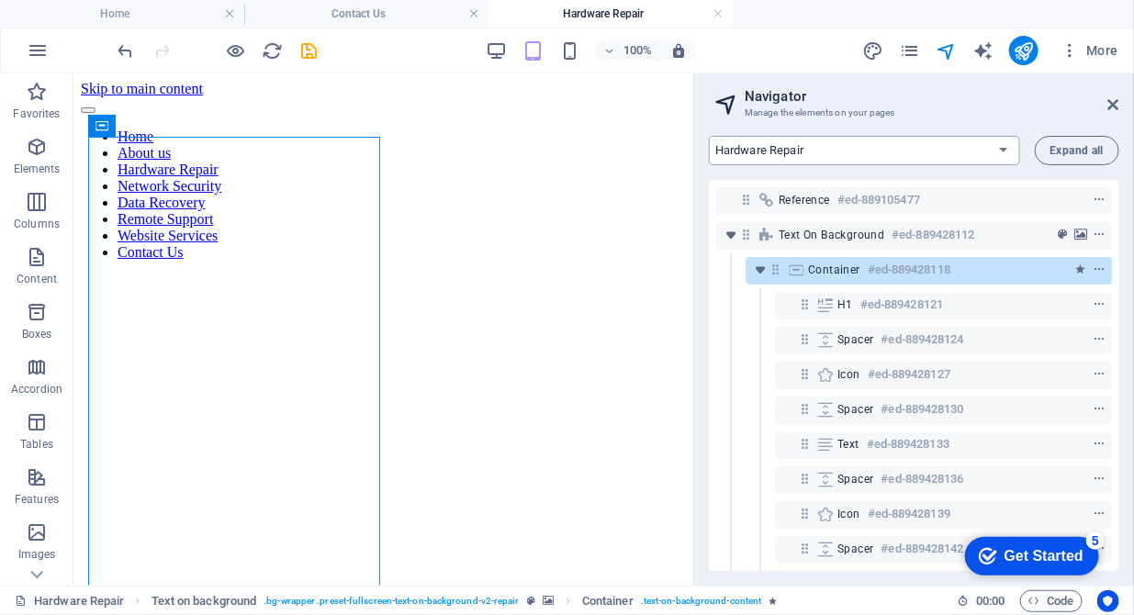
click at [875, 144] on select "Home About us Hardware Repair Network Security Data Recovery Remote Support Web…" at bounding box center [864, 150] width 311 height 29
select select "16784503-en"
click at [709, 136] on select "Home About us Hardware Repair Network Security Data Recovery Remote Support Web…" at bounding box center [864, 150] width 311 height 29
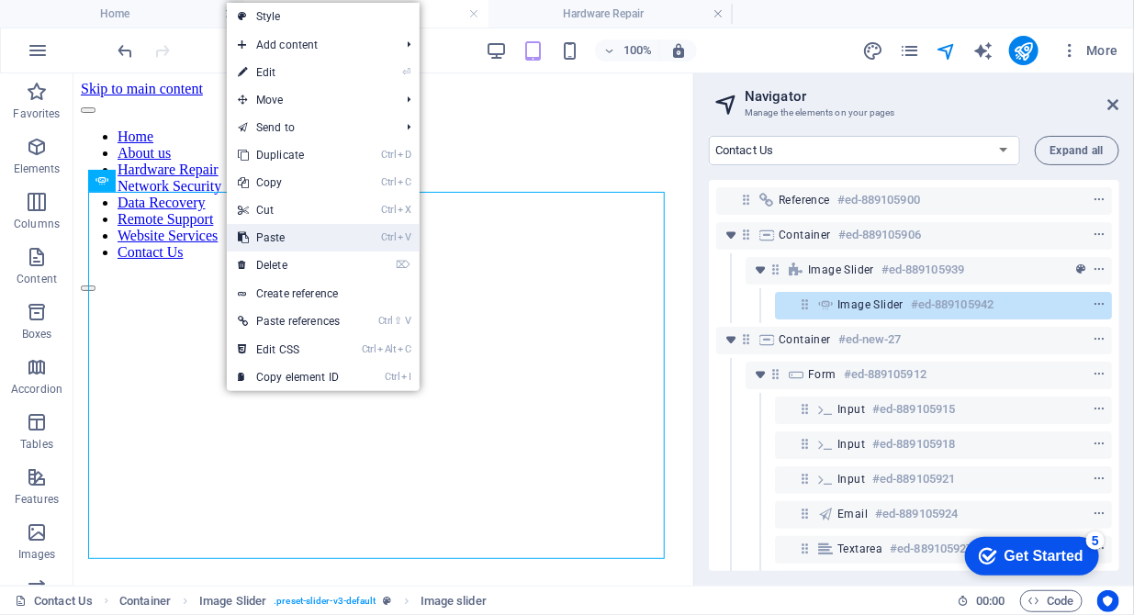
click at [274, 246] on link "Ctrl V Paste" at bounding box center [289, 238] width 124 height 28
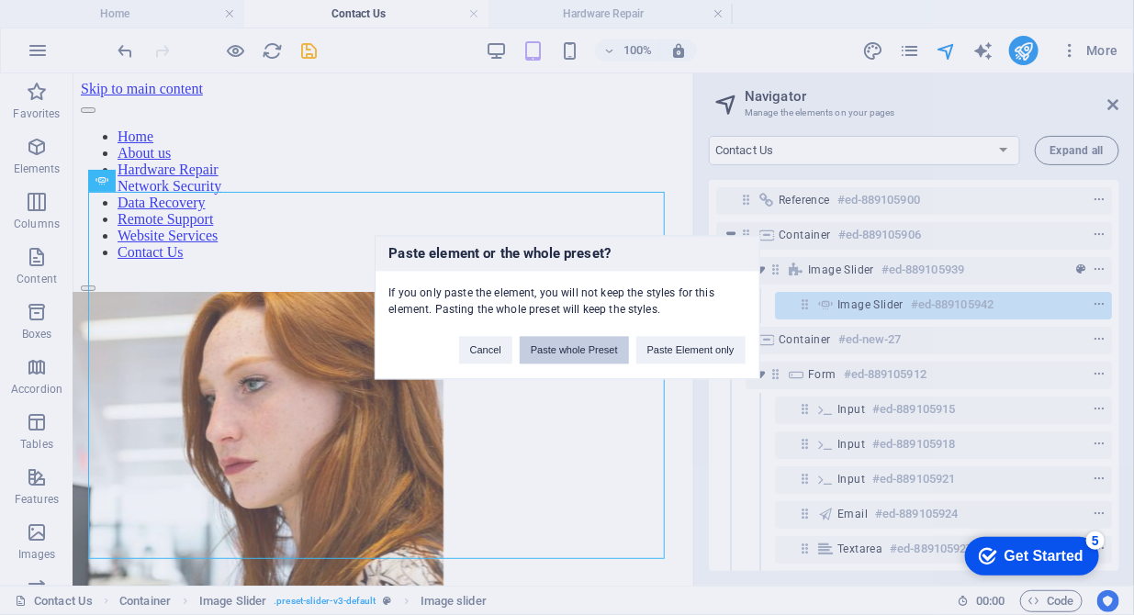
click at [578, 348] on button "Paste whole Preset" at bounding box center [574, 351] width 109 height 28
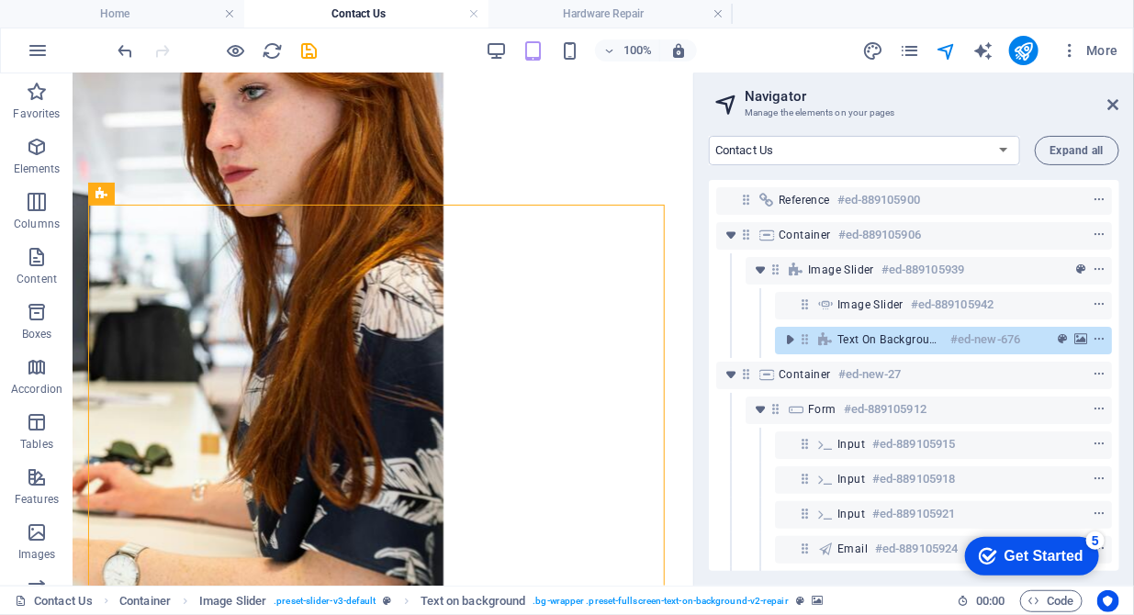
scroll to position [281, 0]
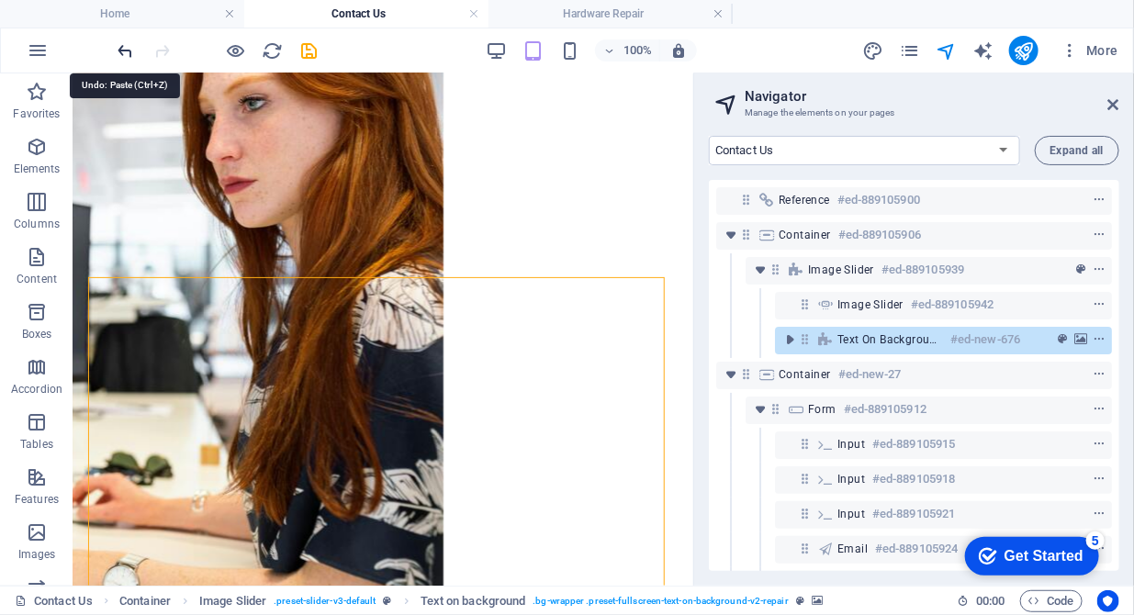
click at [125, 45] on icon "undo" at bounding box center [126, 50] width 21 height 21
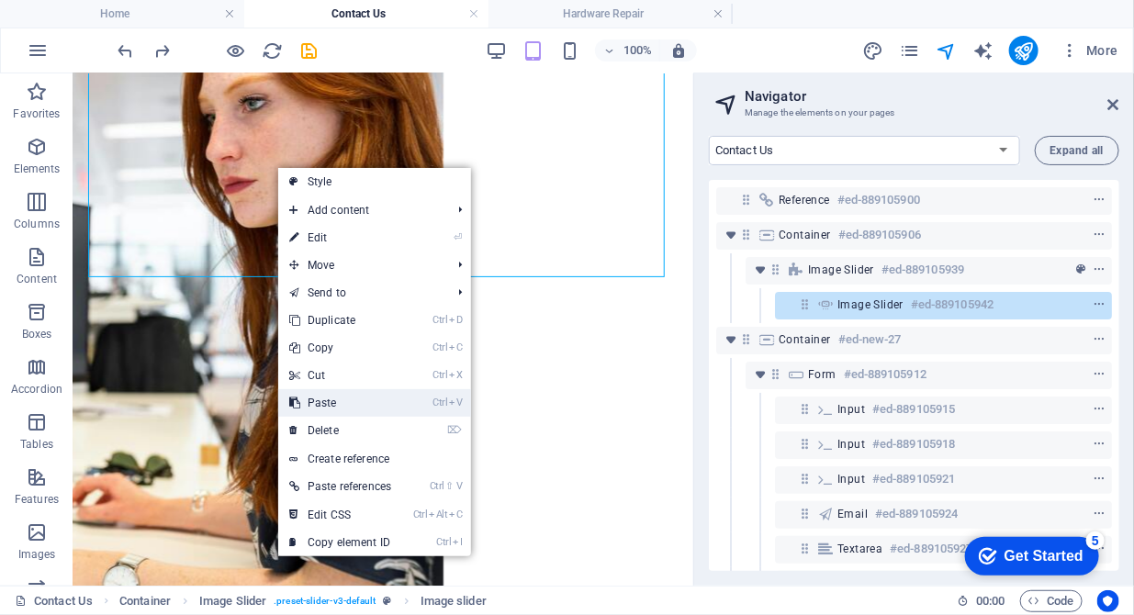
click at [344, 411] on link "Ctrl V Paste" at bounding box center [340, 403] width 124 height 28
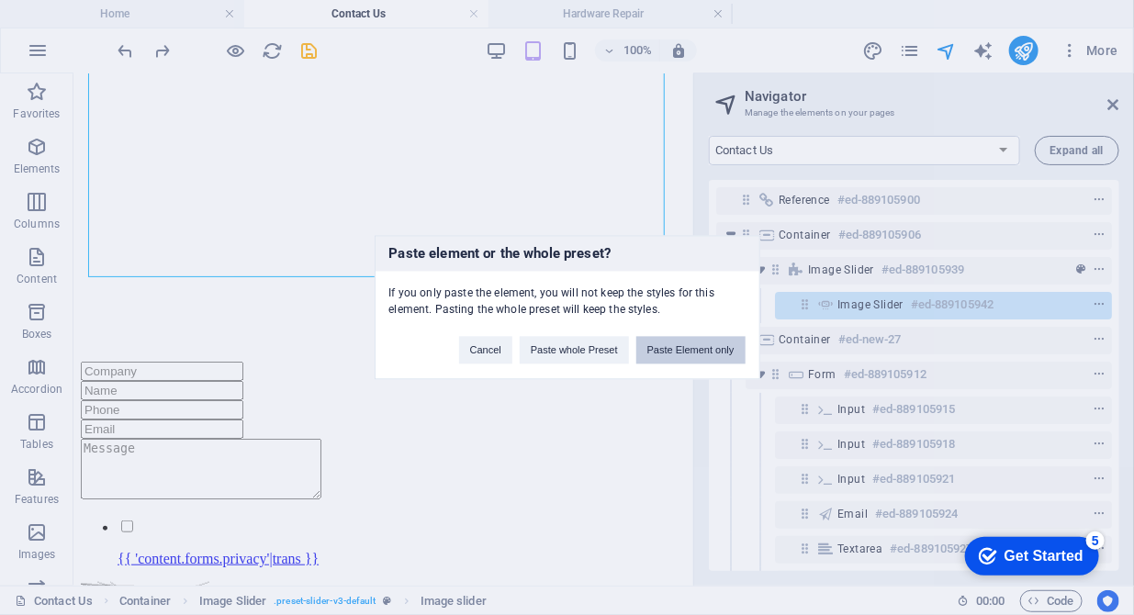
click at [700, 354] on button "Paste Element only" at bounding box center [691, 351] width 109 height 28
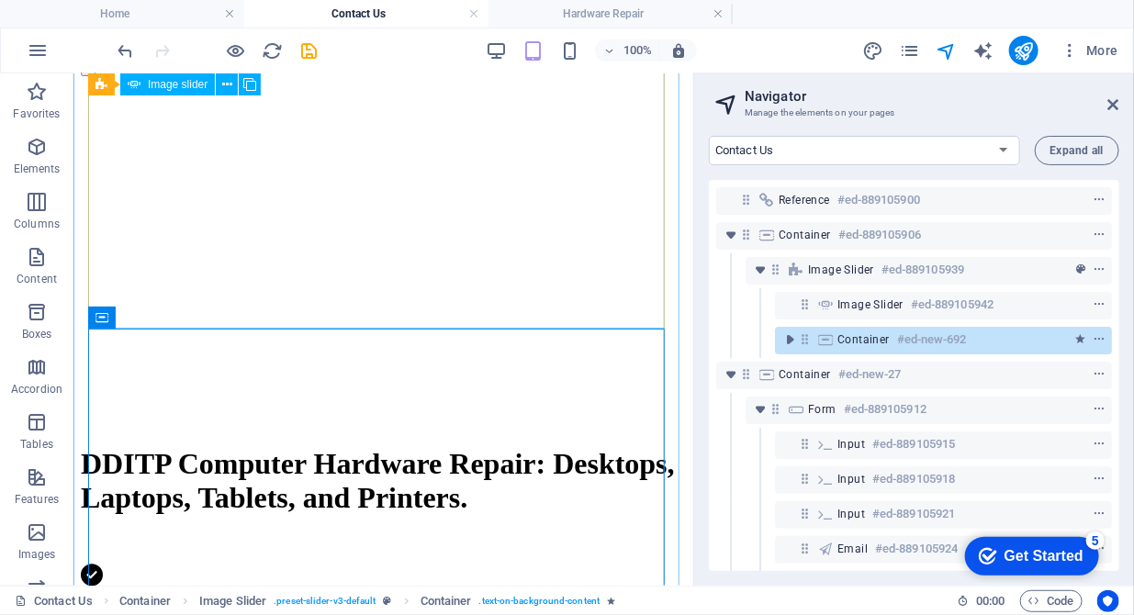
scroll to position [187, 0]
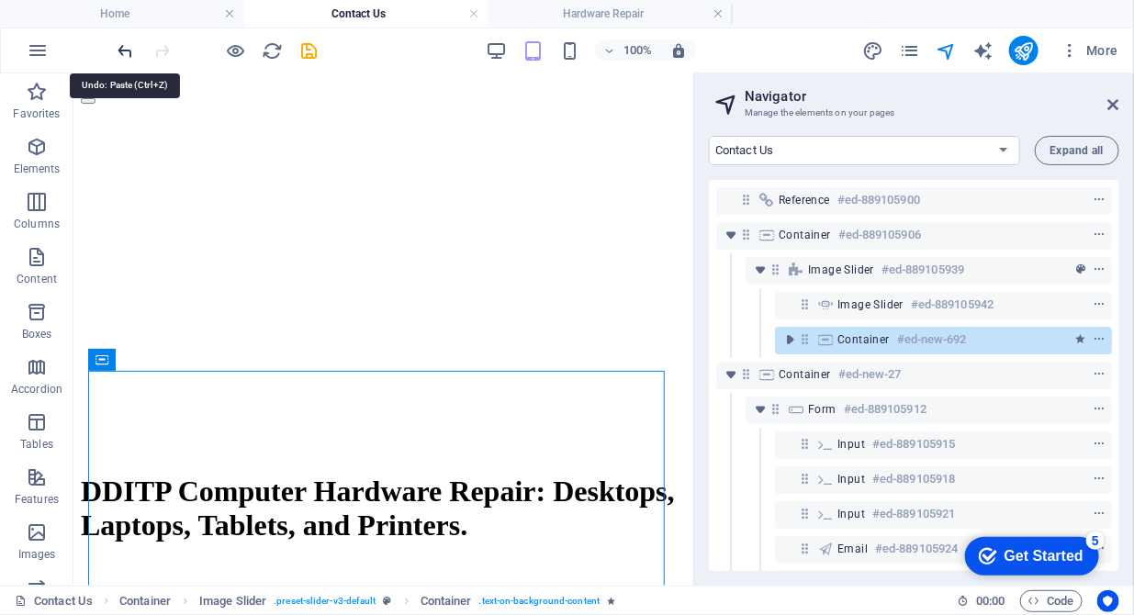
click at [132, 57] on icon "undo" at bounding box center [126, 50] width 21 height 21
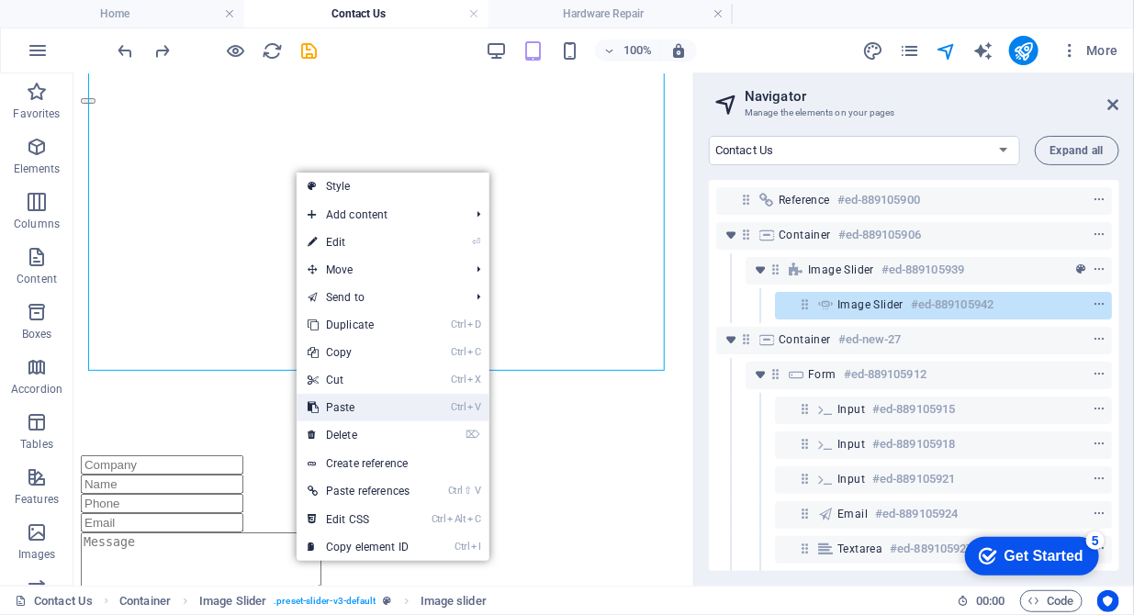
click at [361, 401] on link "Ctrl V Paste" at bounding box center [359, 408] width 124 height 28
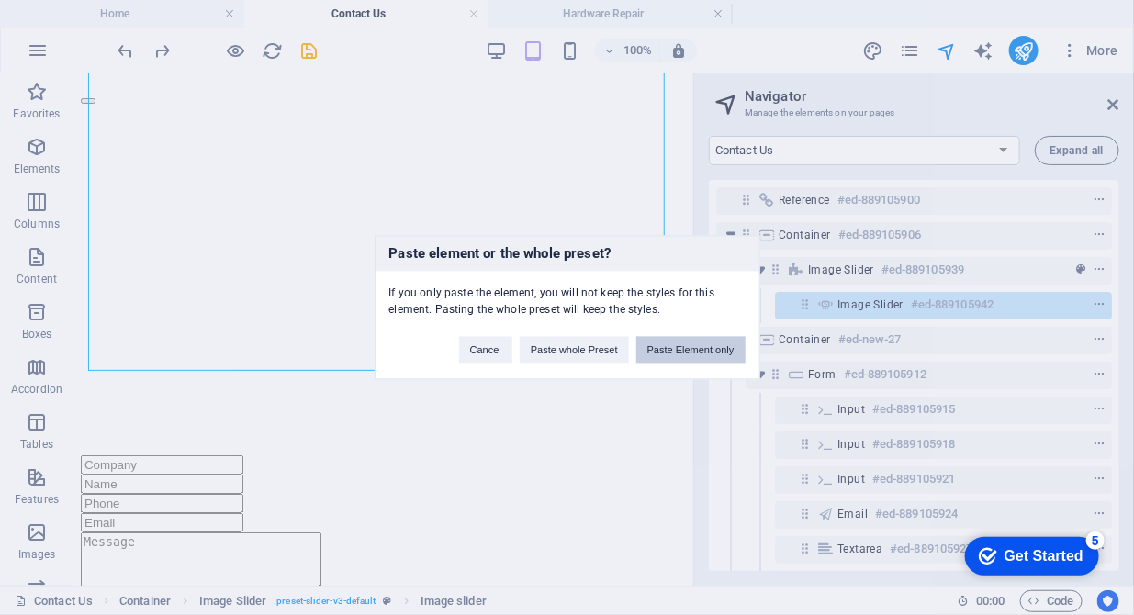
click at [676, 343] on button "Paste Element only" at bounding box center [691, 351] width 109 height 28
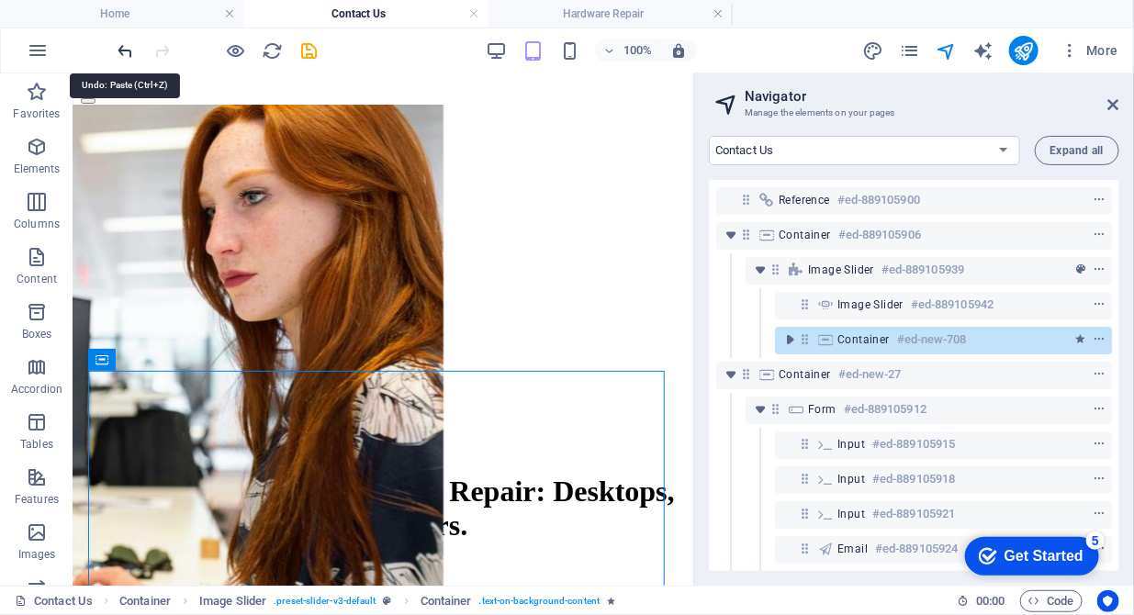
click at [130, 58] on icon "undo" at bounding box center [126, 50] width 21 height 21
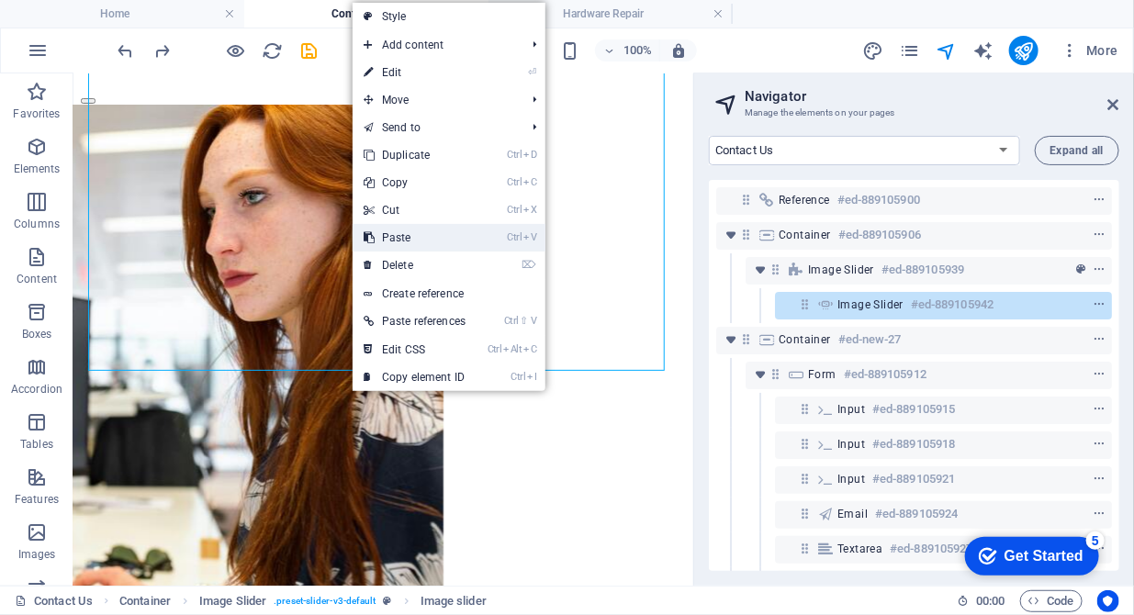
click at [397, 243] on link "Ctrl V Paste" at bounding box center [415, 238] width 124 height 28
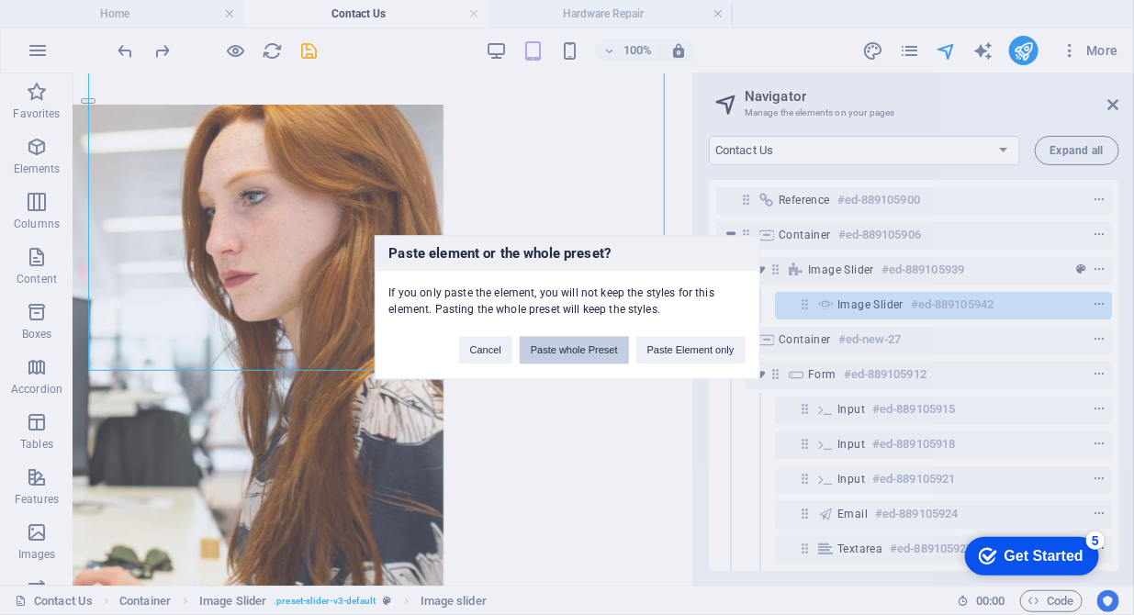
click at [554, 354] on button "Paste whole Preset" at bounding box center [574, 351] width 109 height 28
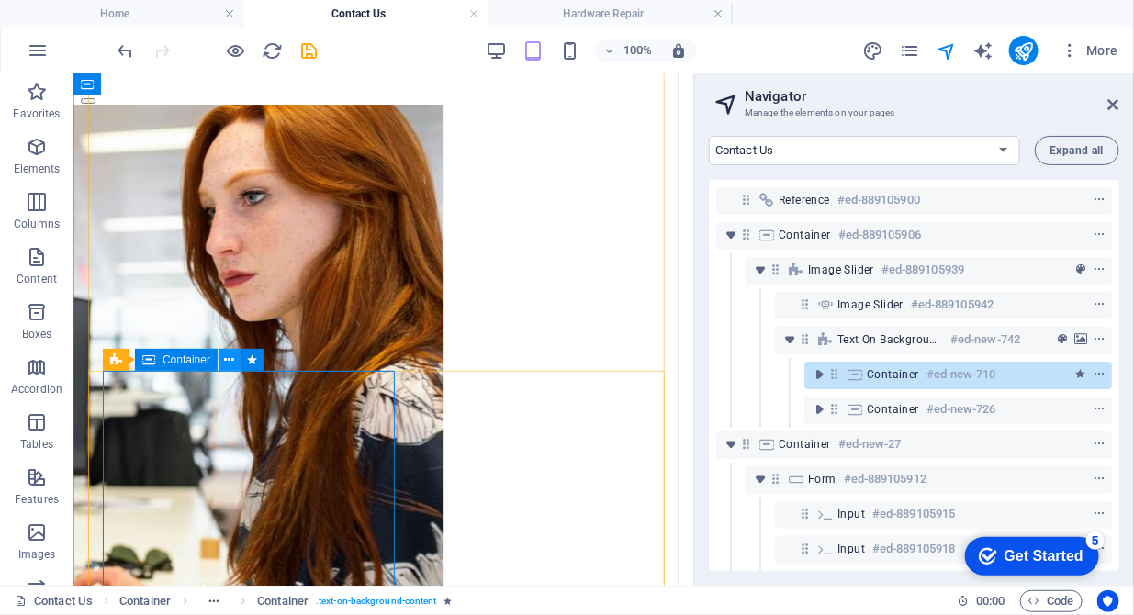
click at [227, 360] on icon at bounding box center [230, 360] width 10 height 19
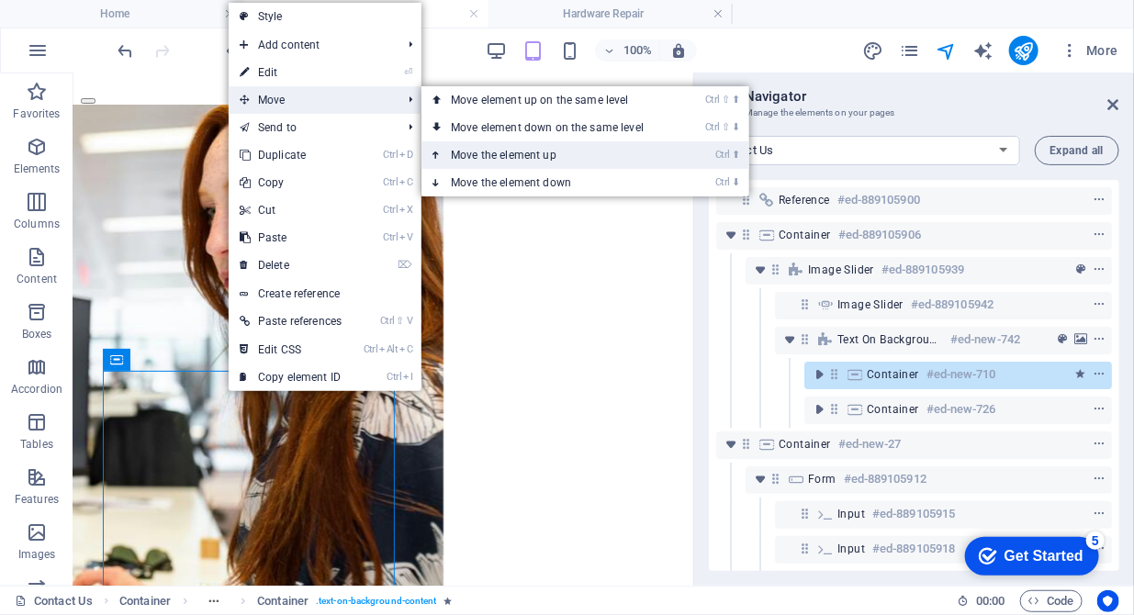
click at [503, 153] on link "Ctrl ⬆ Move the element up" at bounding box center [551, 155] width 259 height 28
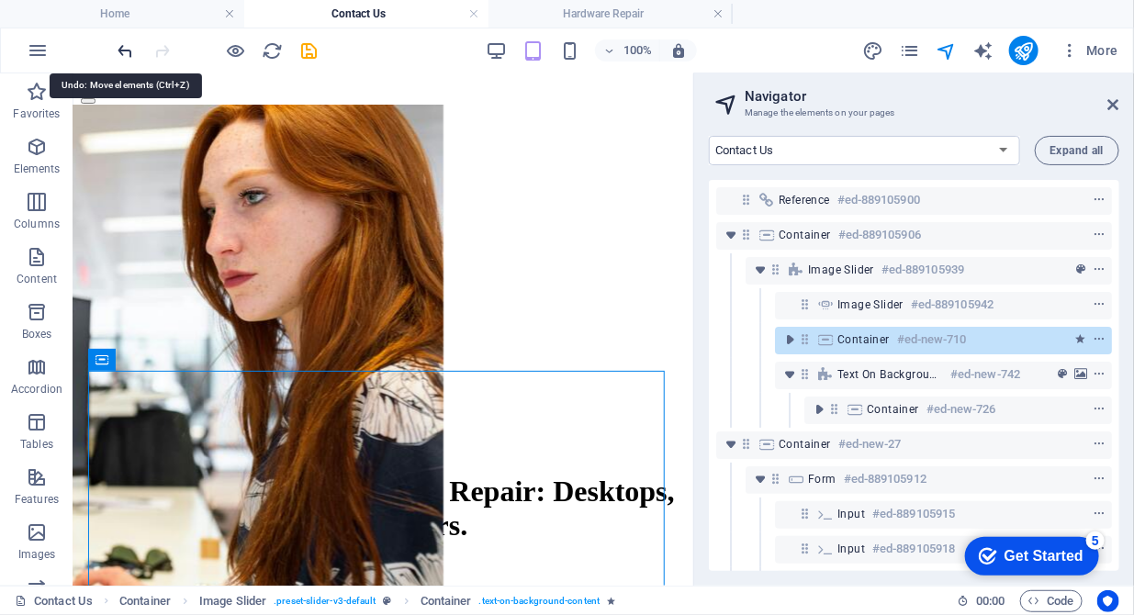
click at [127, 47] on icon "undo" at bounding box center [126, 50] width 21 height 21
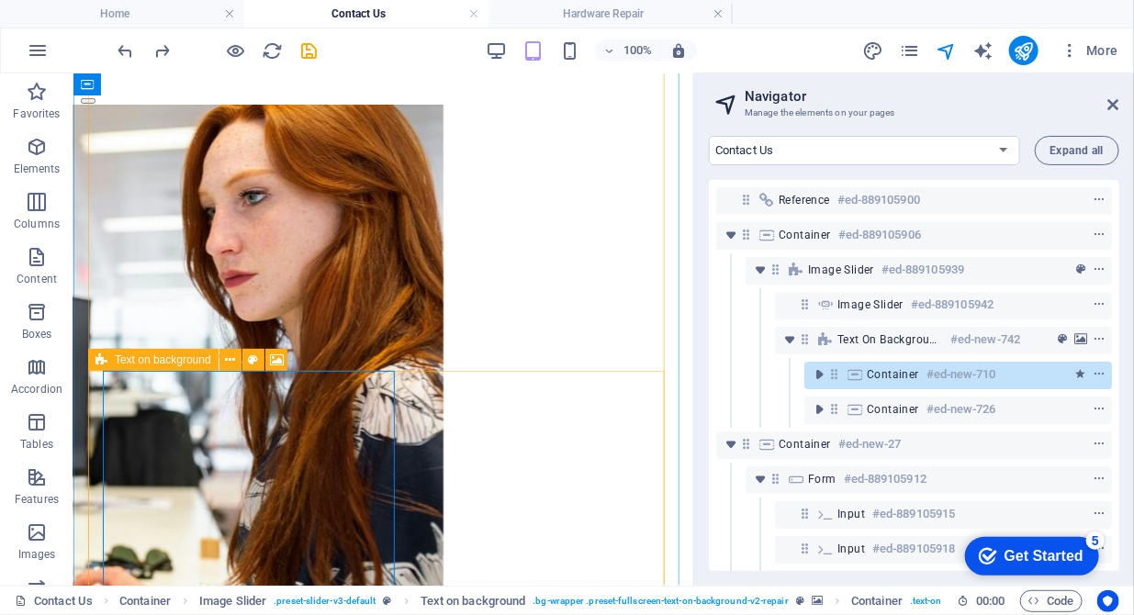
click at [140, 362] on span "Text on background" at bounding box center [163, 360] width 96 height 11
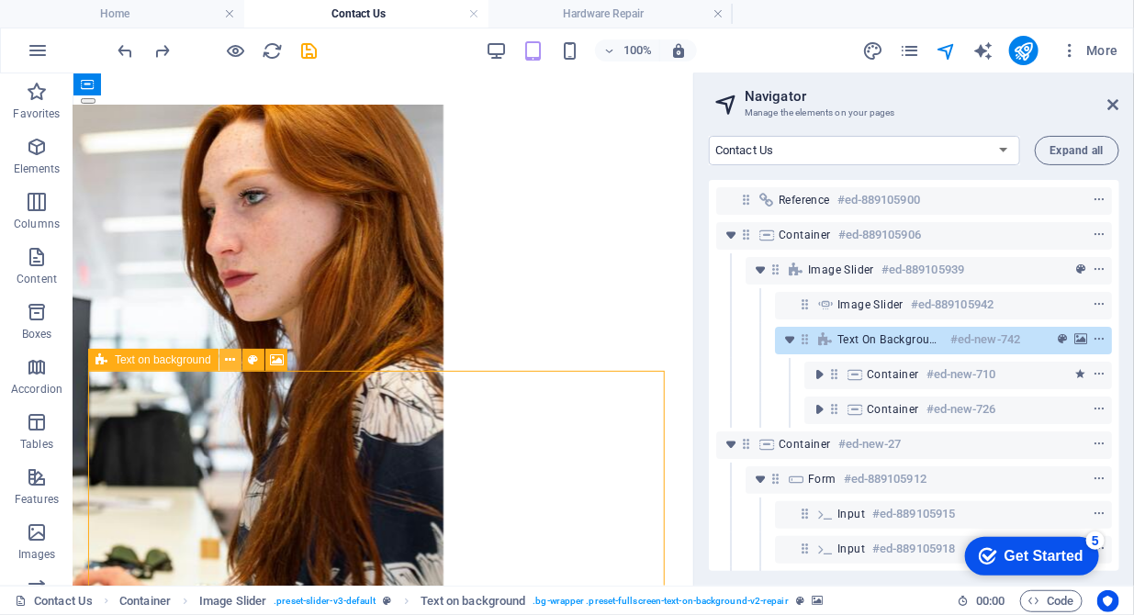
click at [231, 363] on icon at bounding box center [230, 360] width 10 height 19
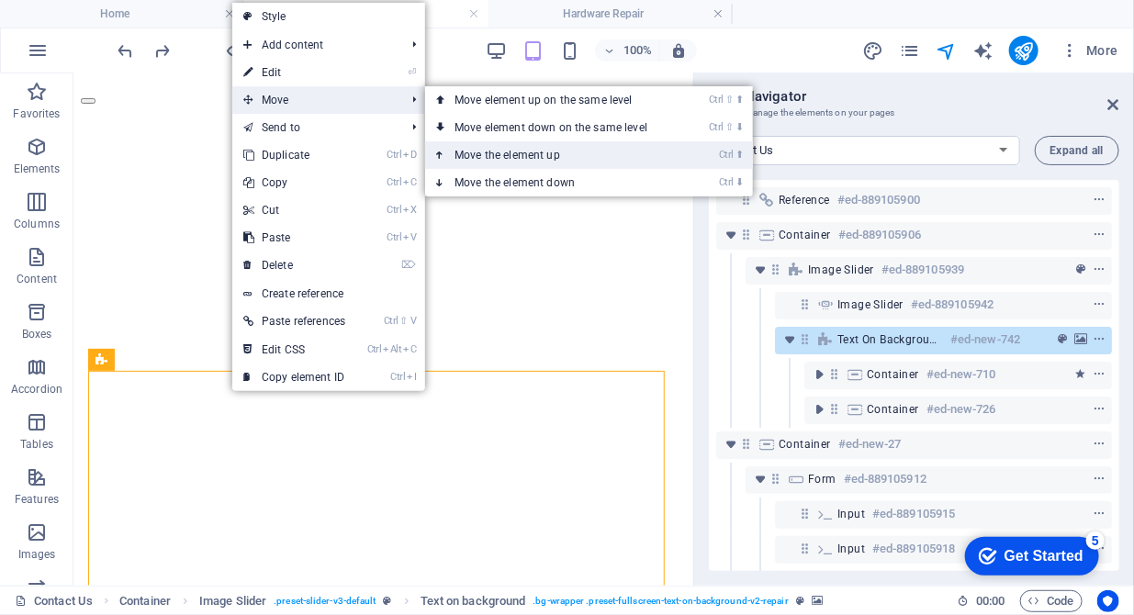
click at [495, 151] on link "Ctrl ⬆ Move the element up" at bounding box center [554, 155] width 259 height 28
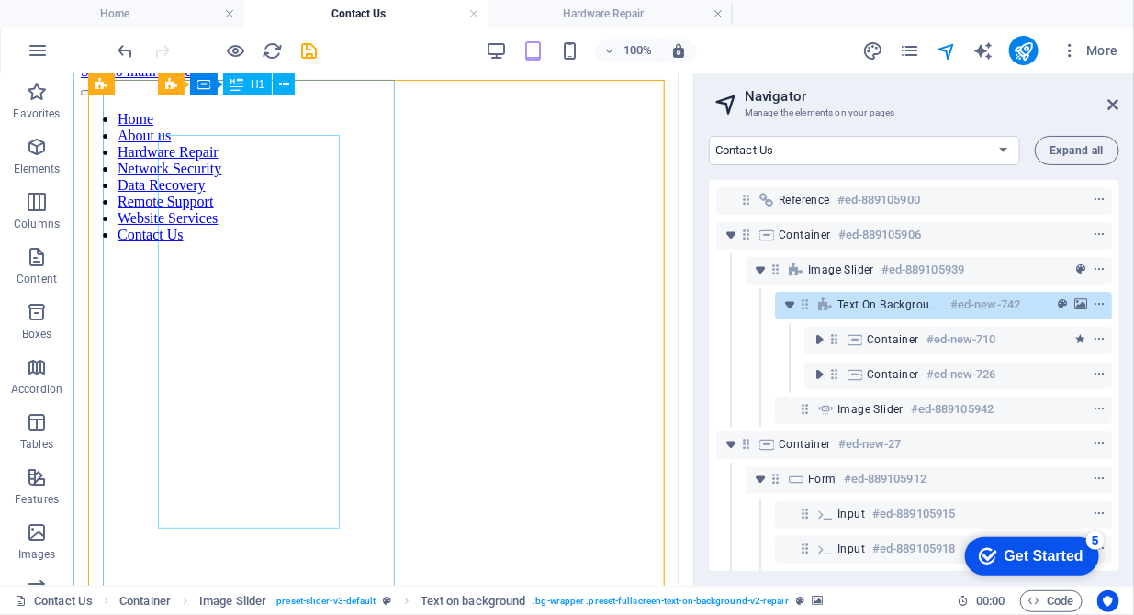
scroll to position [0, 0]
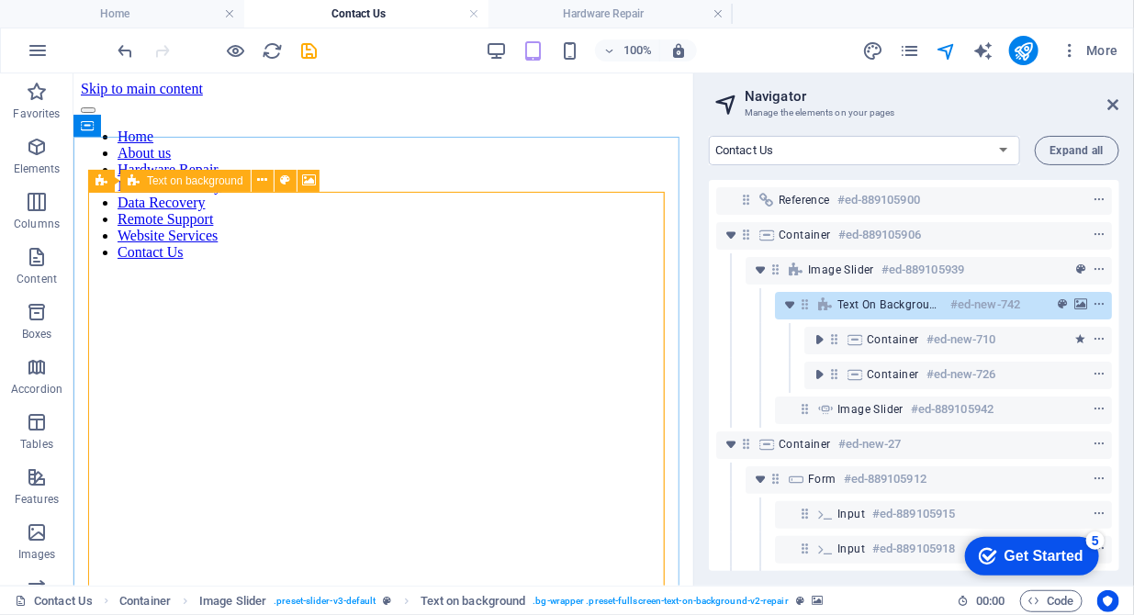
click at [164, 178] on span "Text on background" at bounding box center [195, 180] width 96 height 11
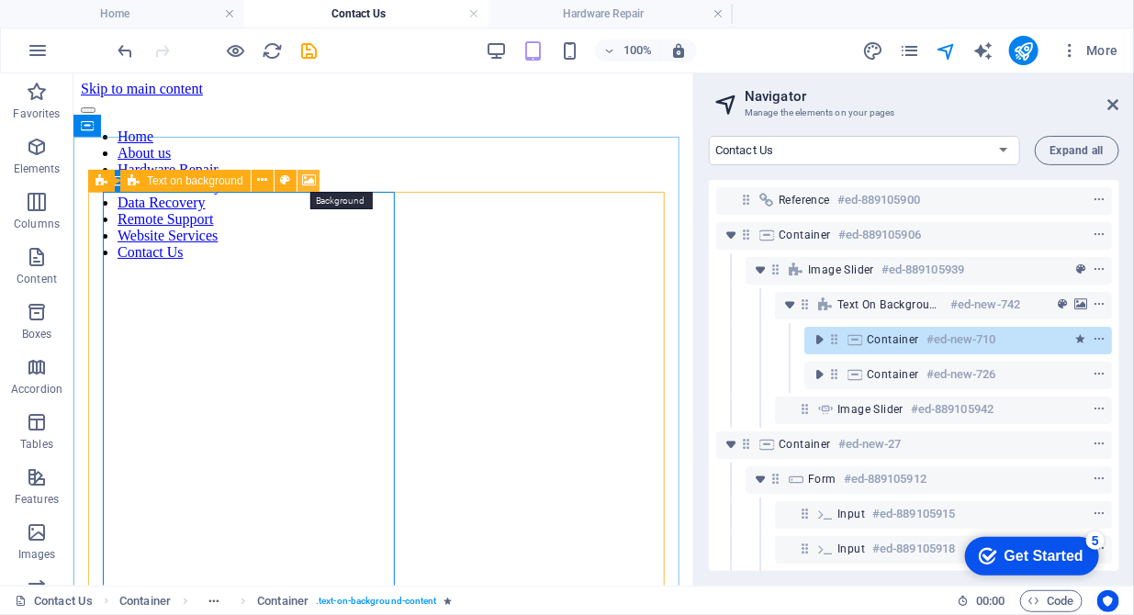
click at [307, 177] on icon at bounding box center [309, 180] width 14 height 19
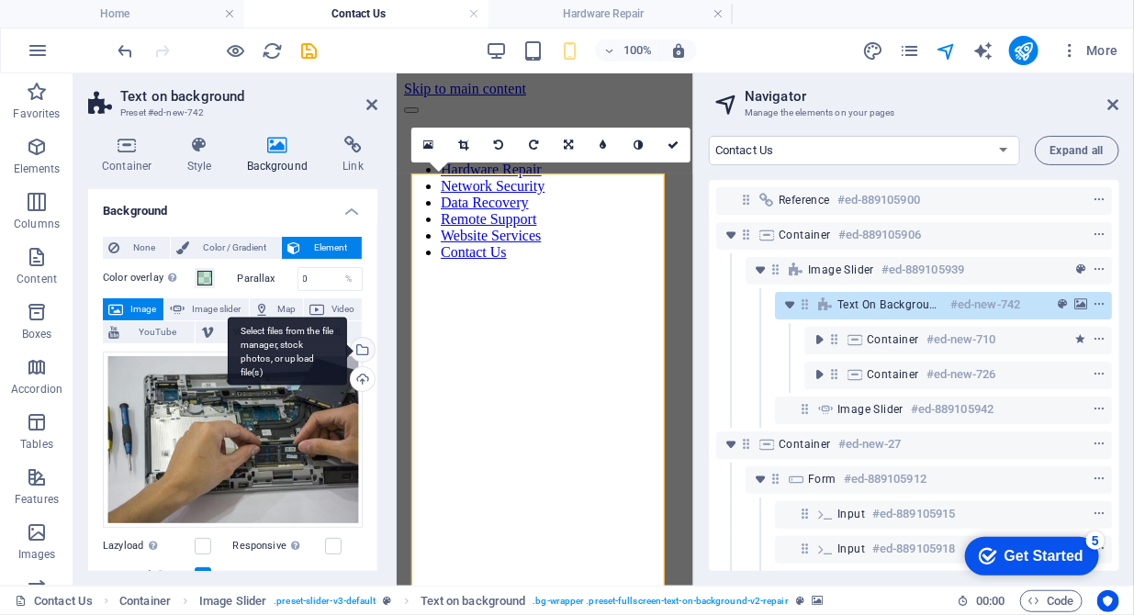
click at [361, 347] on div "Select files from the file manager, stock photos, or upload file(s)" at bounding box center [361, 352] width 28 height 28
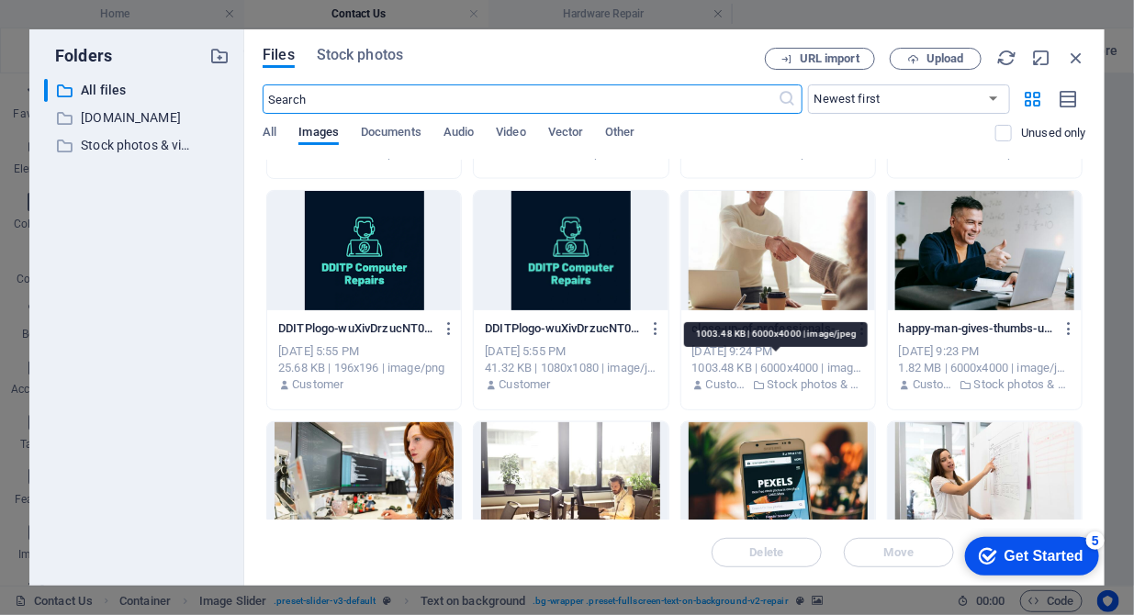
scroll to position [1221, 0]
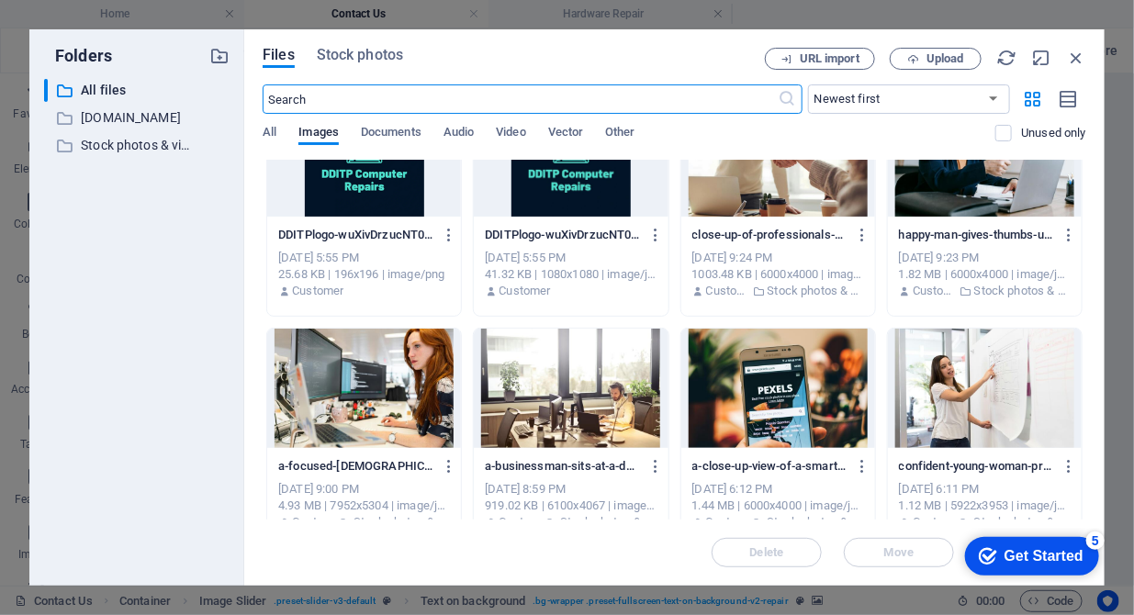
click at [390, 412] on div at bounding box center [364, 388] width 194 height 119
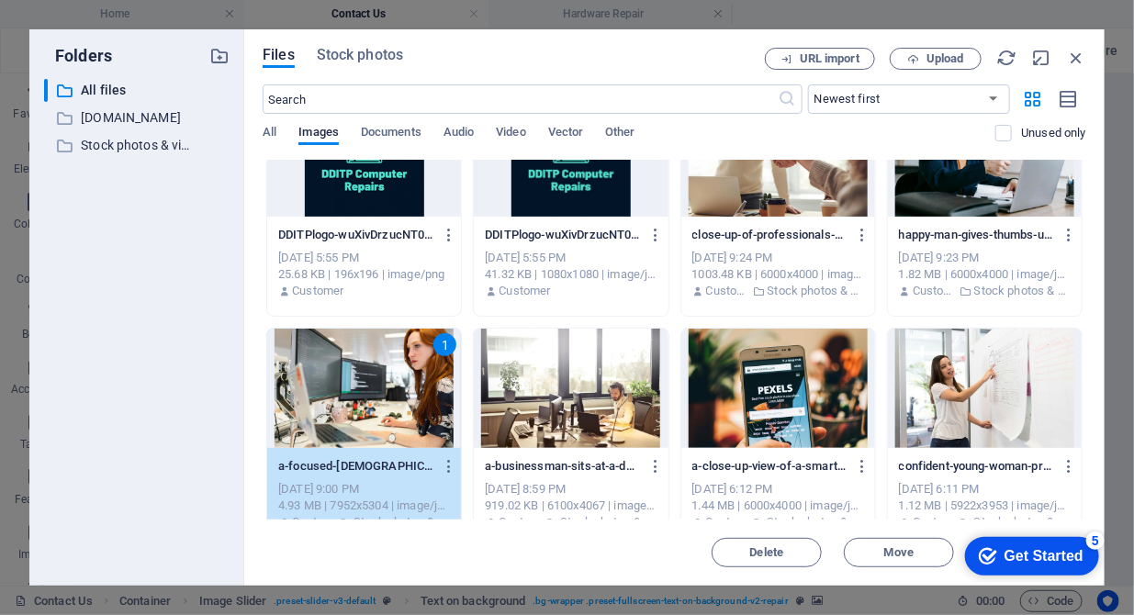
click at [390, 412] on div "1" at bounding box center [364, 388] width 194 height 119
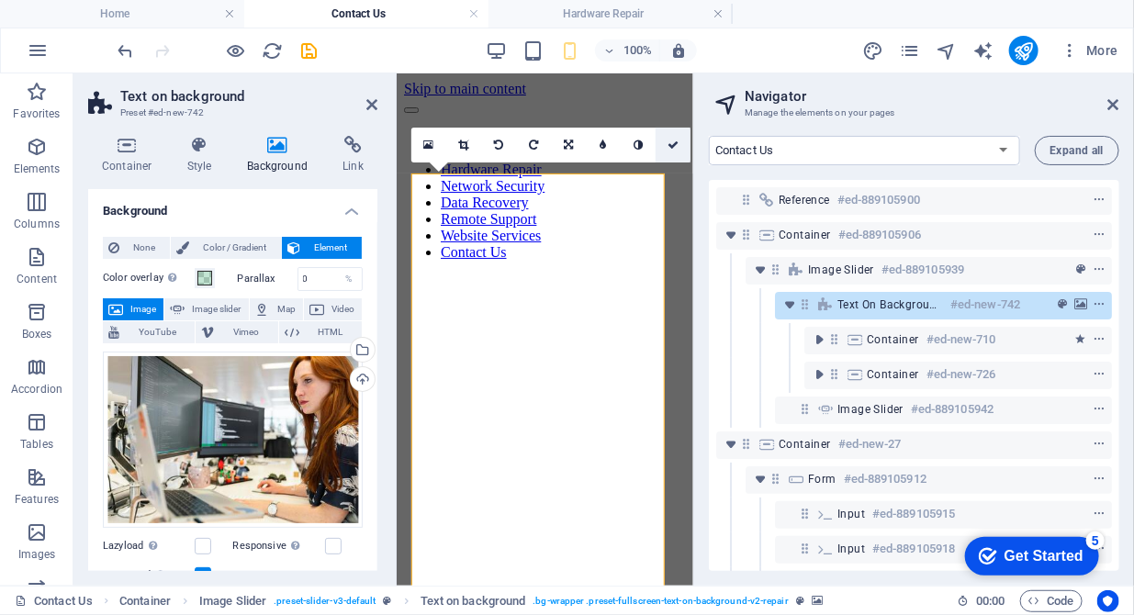
click at [672, 152] on link at bounding box center [673, 145] width 35 height 35
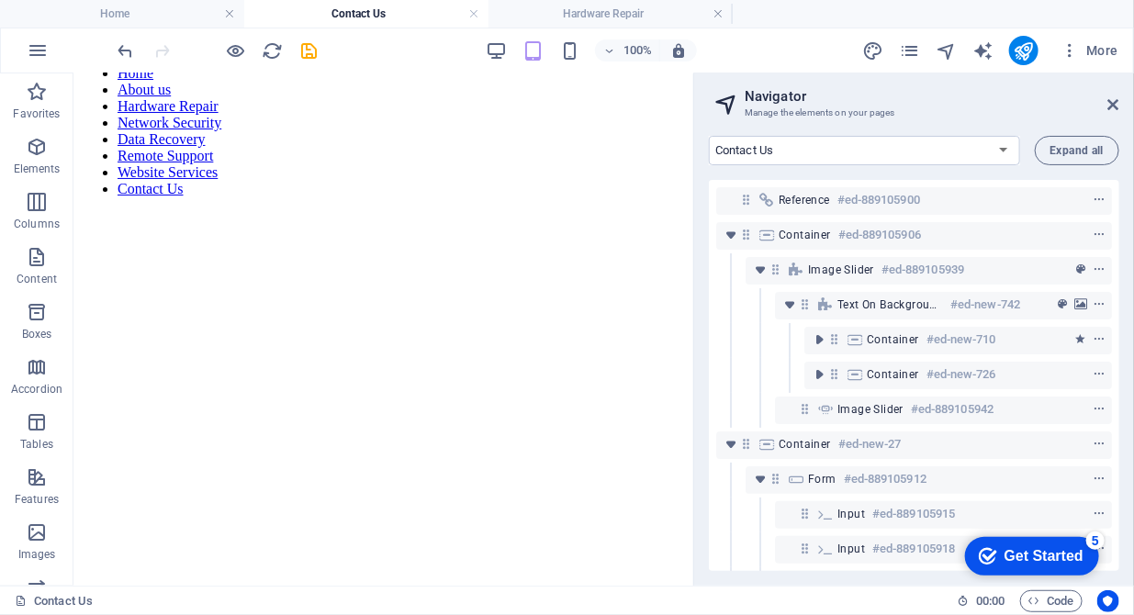
scroll to position [0, 0]
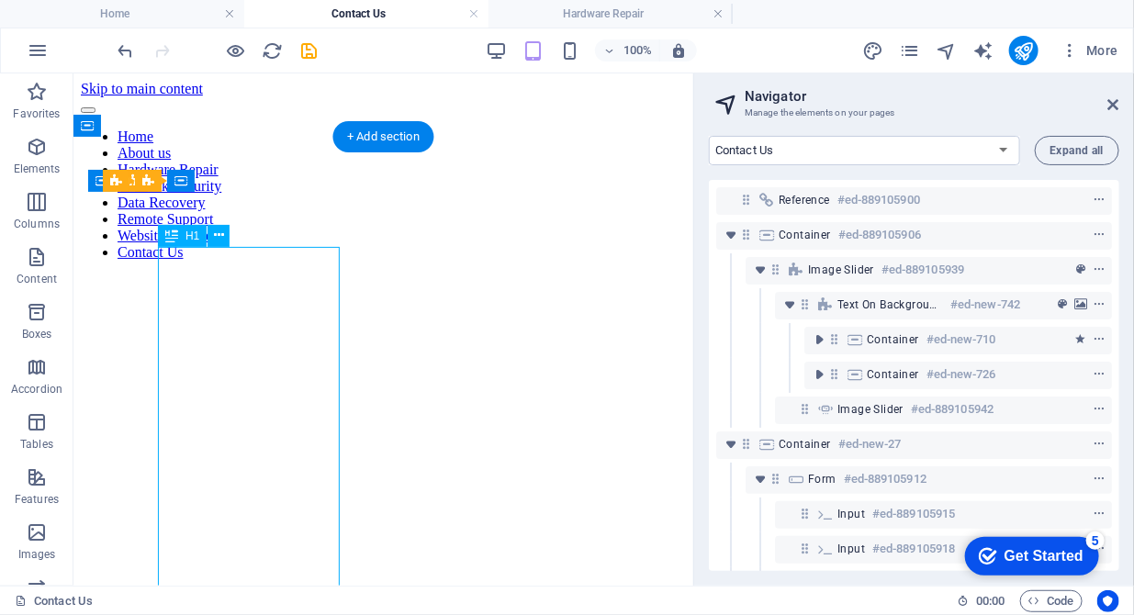
scroll to position [6, 4]
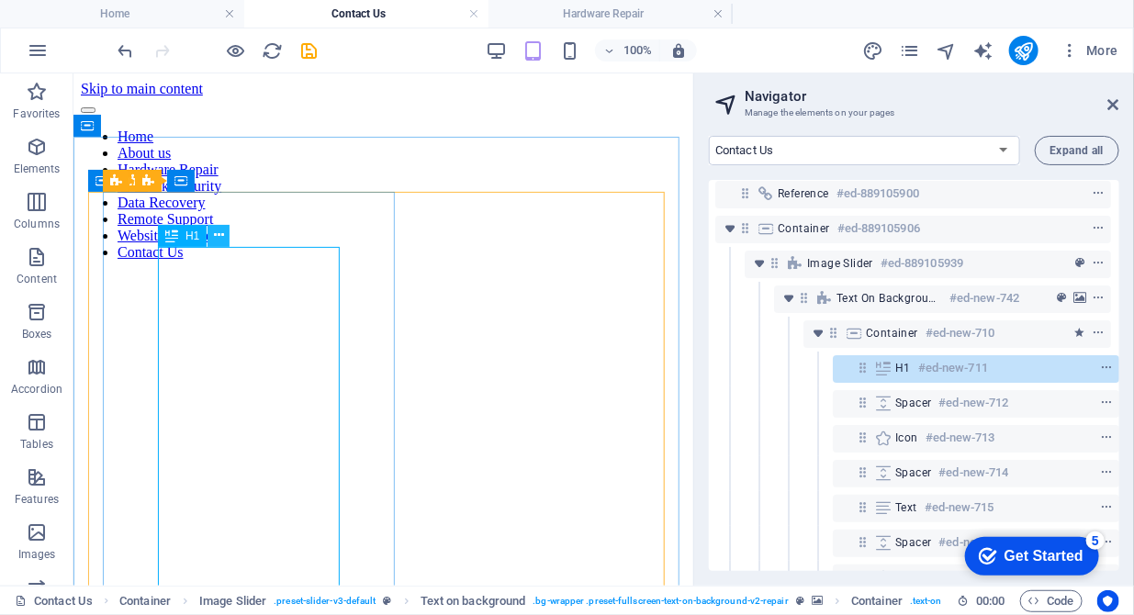
click at [219, 241] on icon at bounding box center [219, 235] width 10 height 19
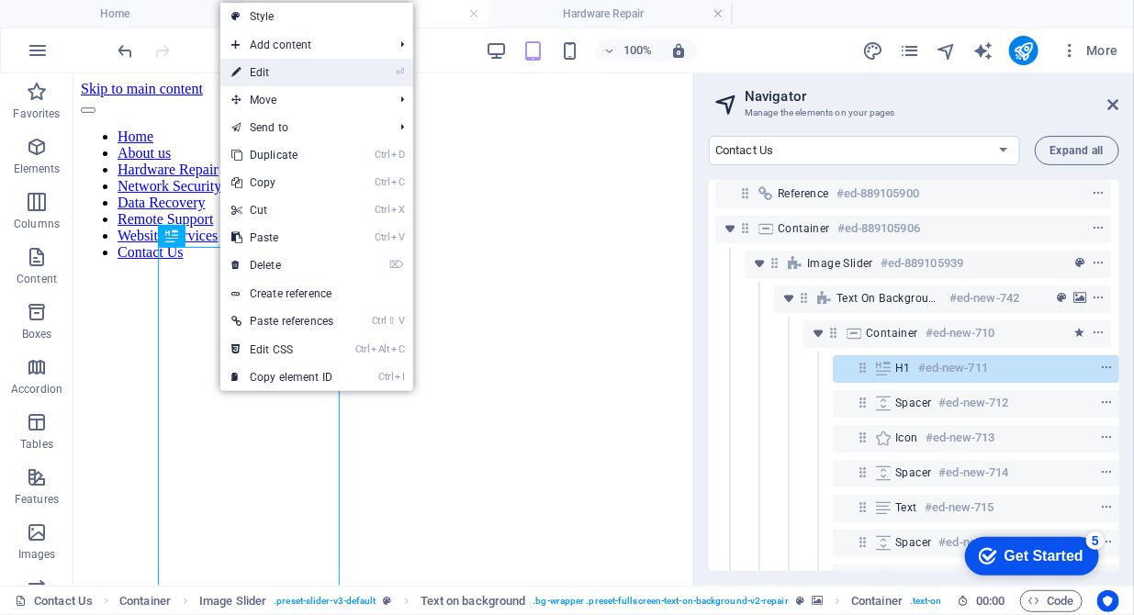
click at [311, 63] on link "⏎ Edit" at bounding box center [282, 73] width 124 height 28
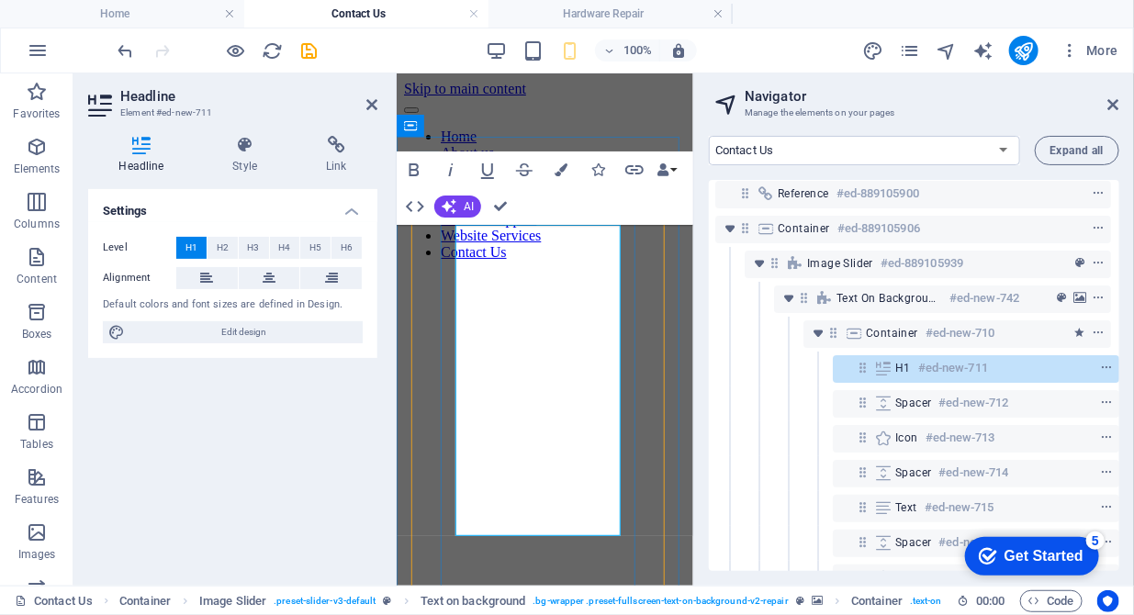
drag, startPoint x: 599, startPoint y: 497, endPoint x: 450, endPoint y: 274, distance: 268.3
copy h1 "Computer Hardware Repair: Desktops, Laptops, Tablets, and Printers."
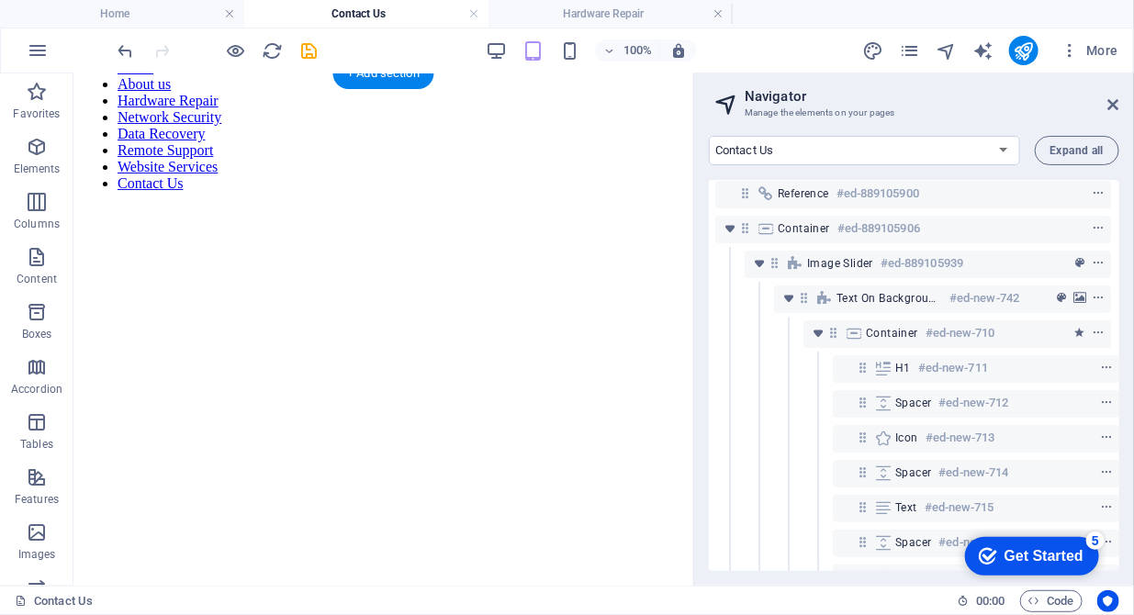
scroll to position [0, 0]
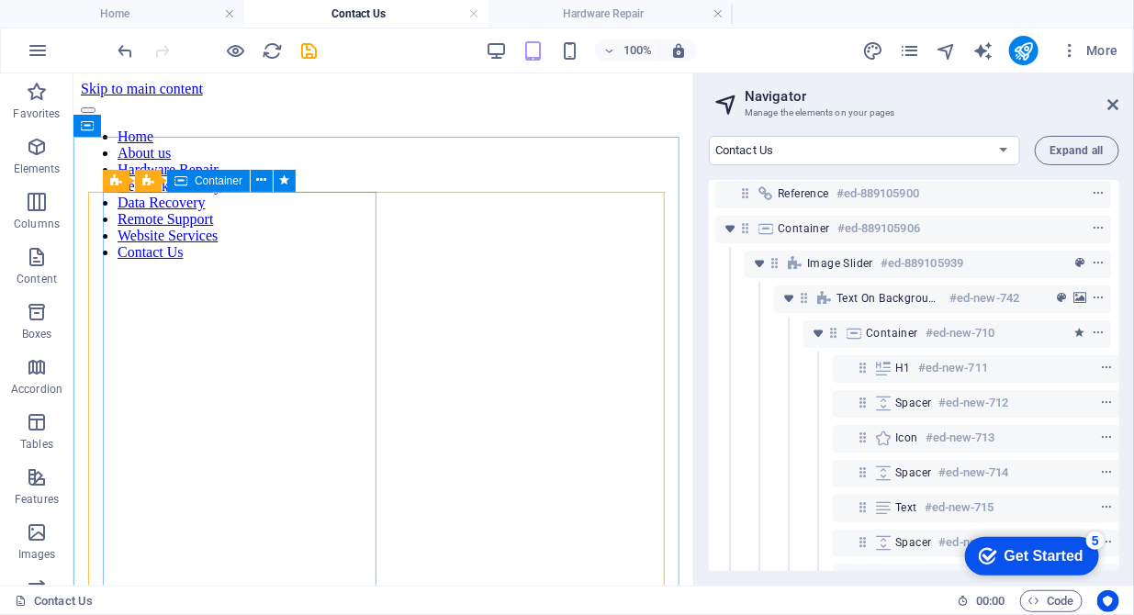
click at [215, 185] on span "Container" at bounding box center [219, 180] width 48 height 11
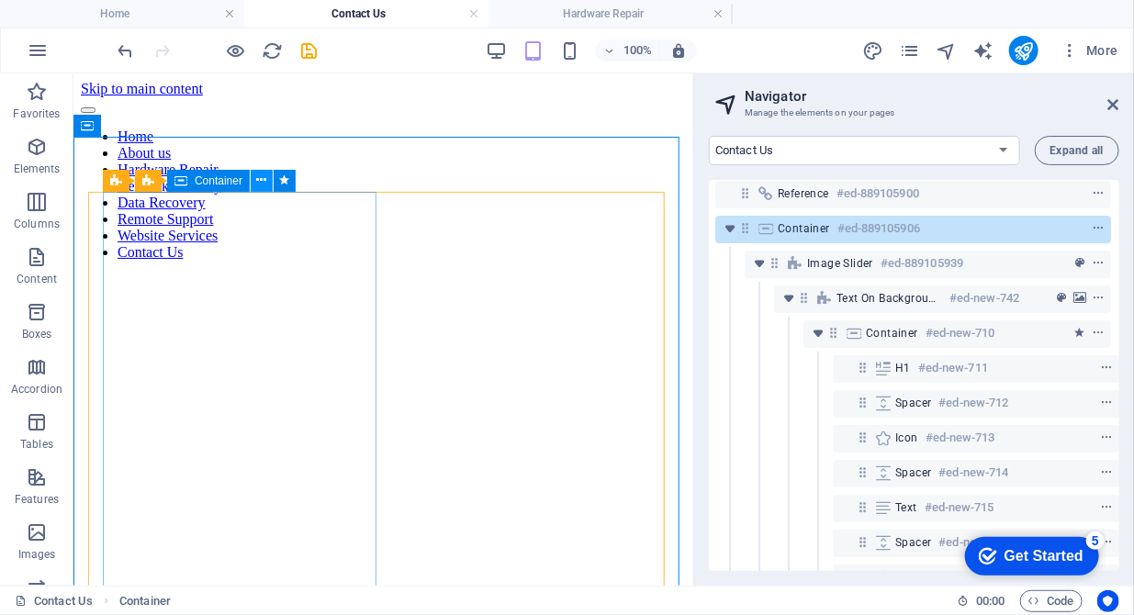
click at [263, 178] on icon at bounding box center [262, 180] width 10 height 19
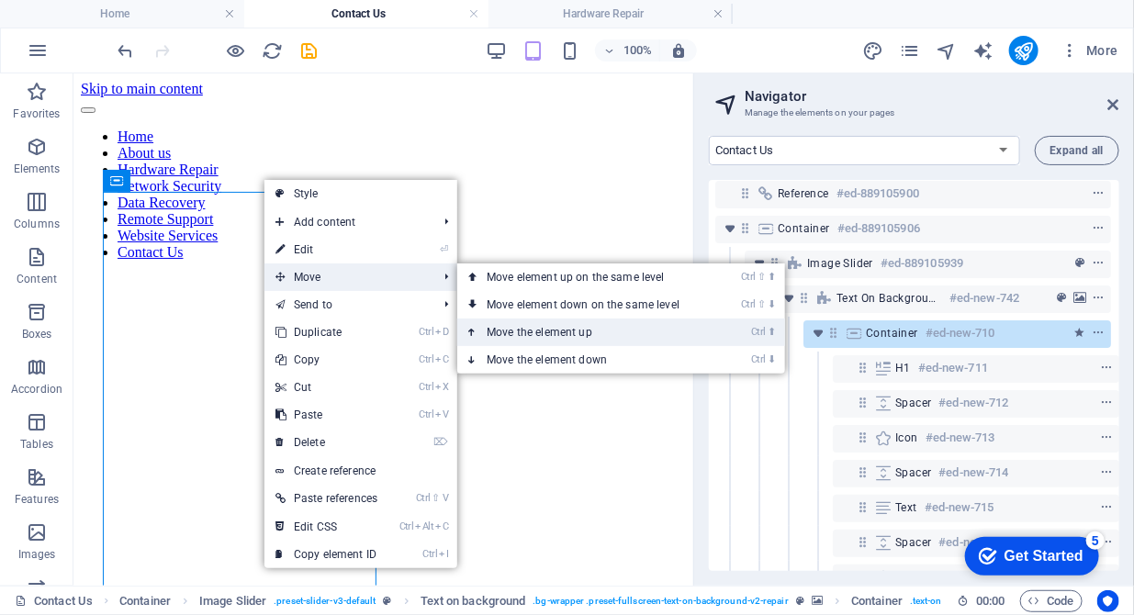
click at [544, 334] on link "Ctrl ⬆ Move the element up" at bounding box center [586, 333] width 259 height 28
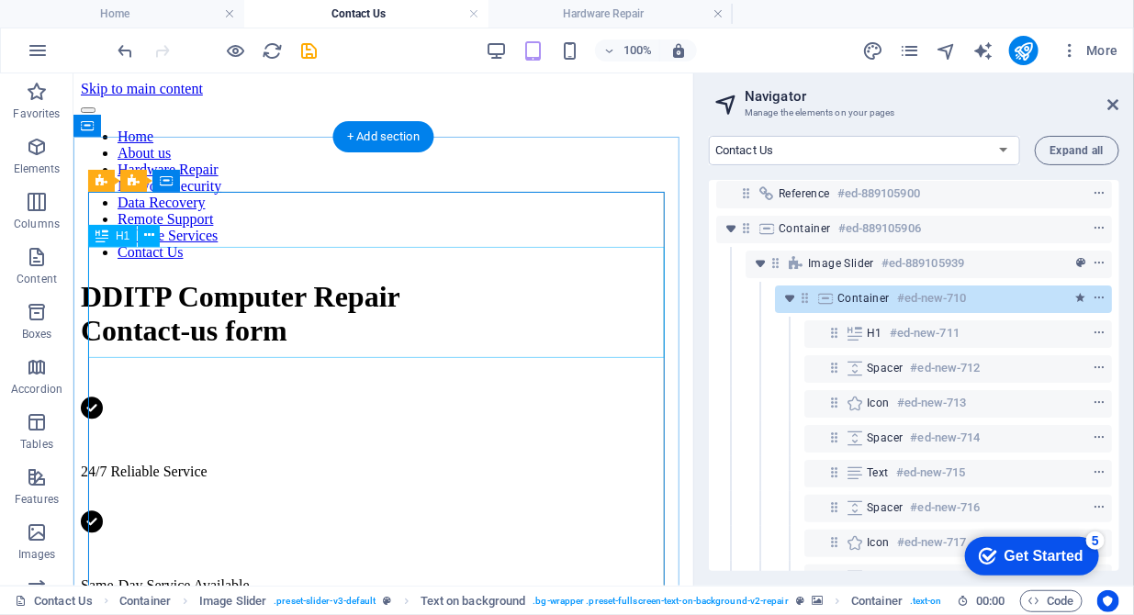
scroll to position [6, 0]
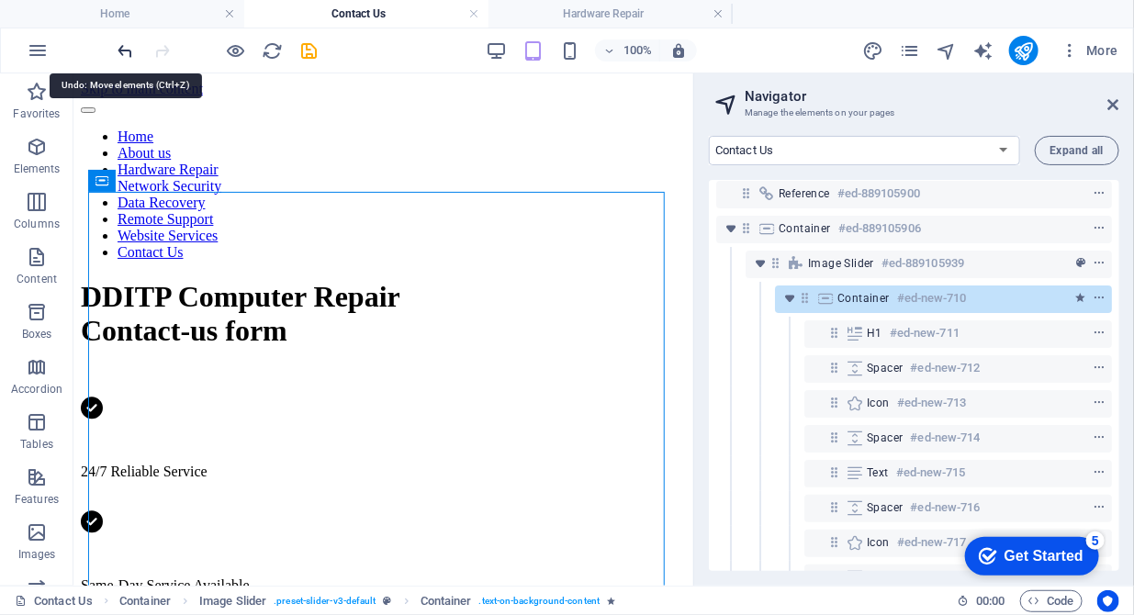
click at [126, 53] on icon "undo" at bounding box center [126, 50] width 21 height 21
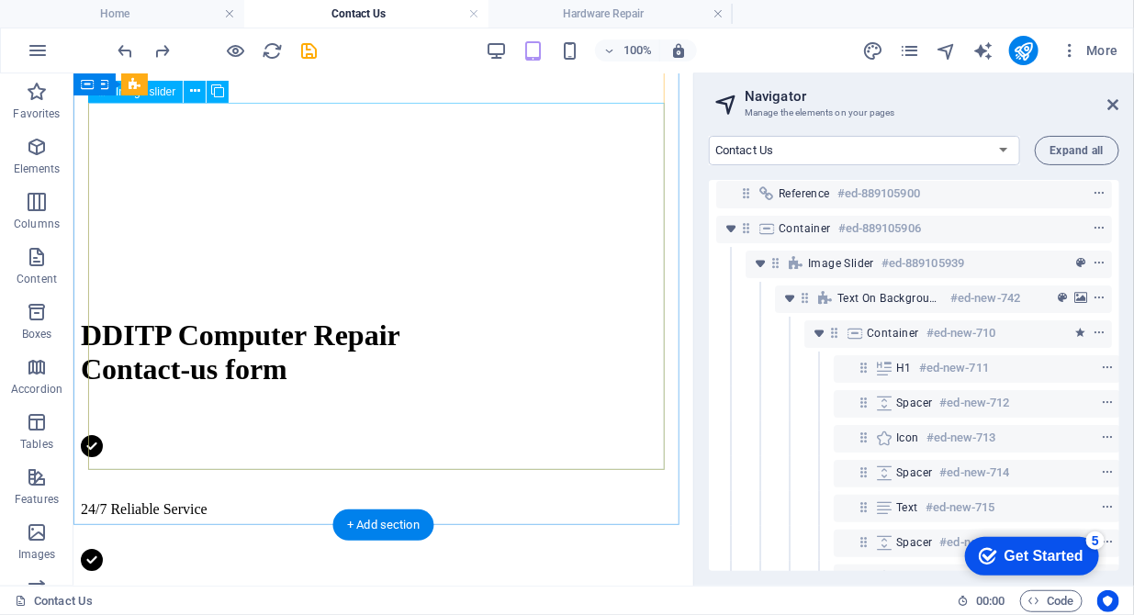
scroll to position [1032, 0]
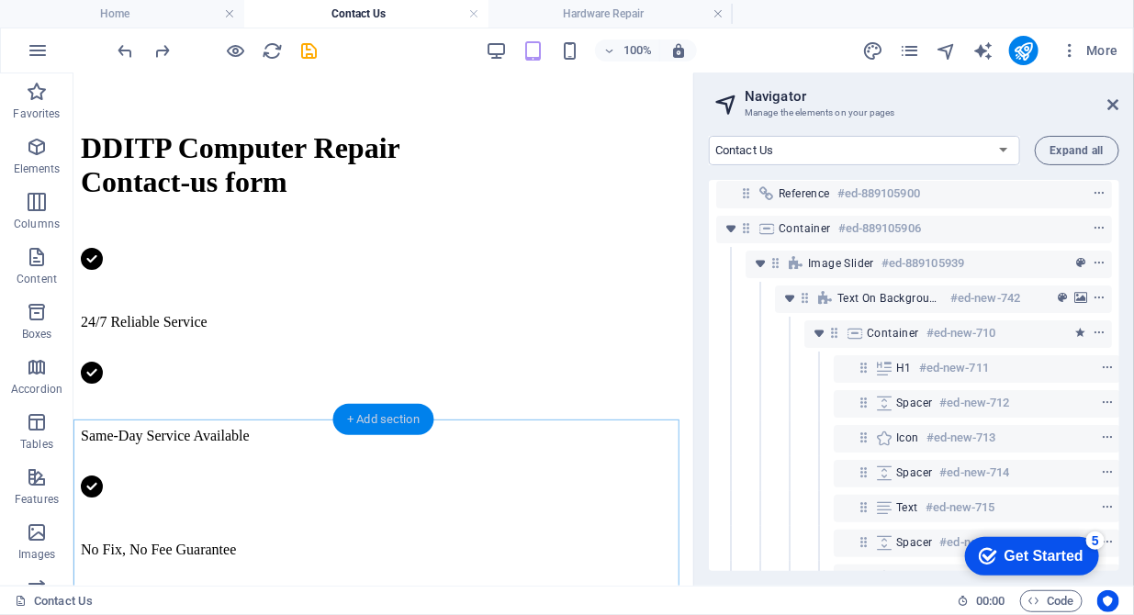
click at [396, 413] on div "+ Add section" at bounding box center [384, 419] width 102 height 31
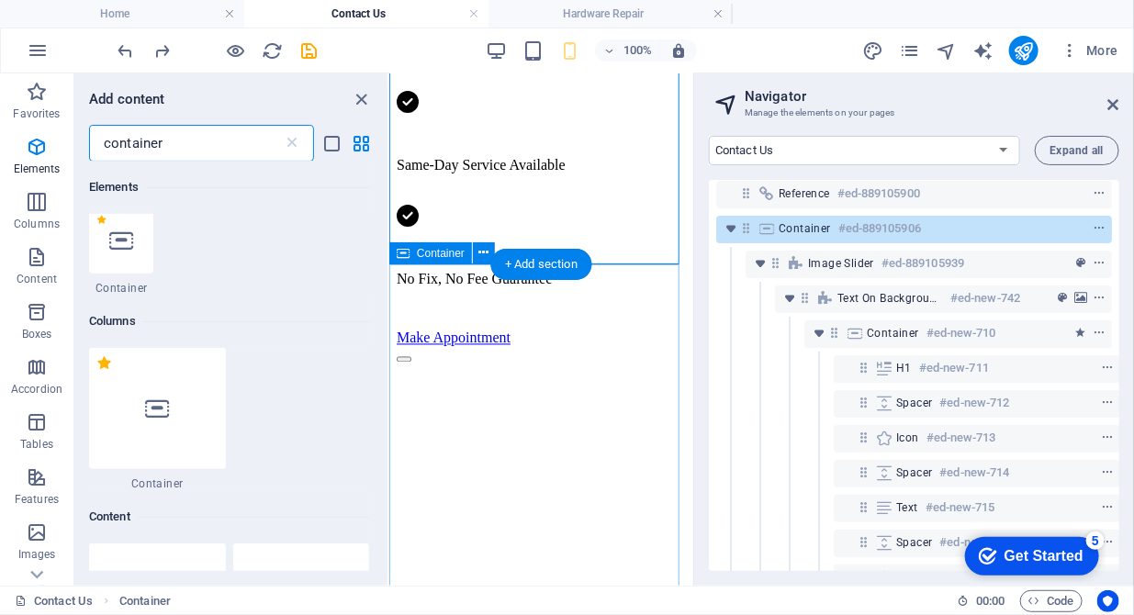
scroll to position [532, 0]
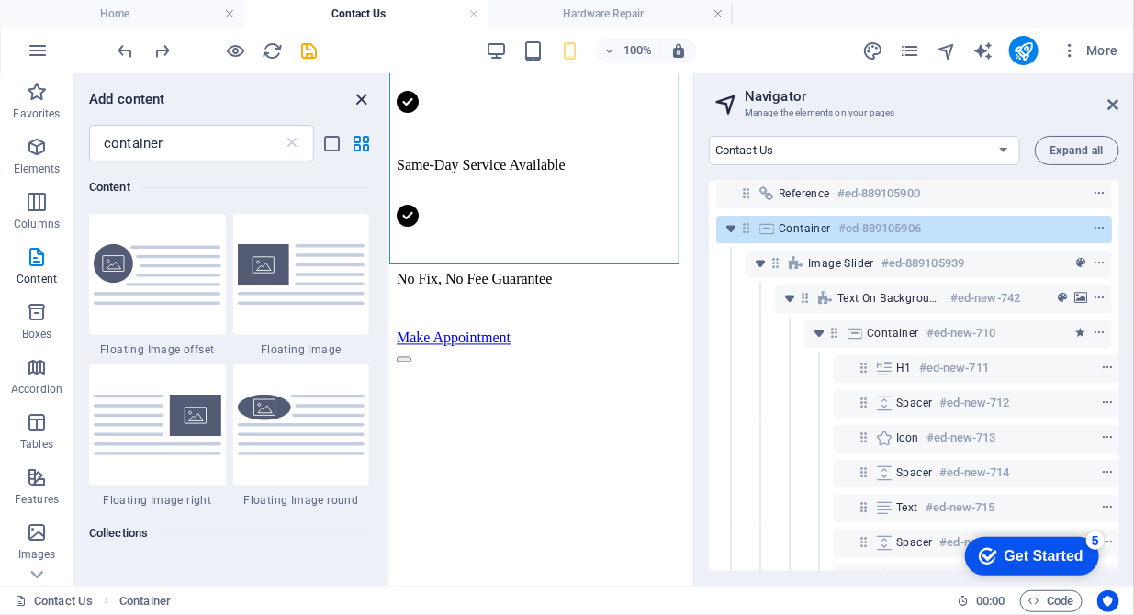
click at [361, 105] on icon "close panel" at bounding box center [362, 99] width 21 height 21
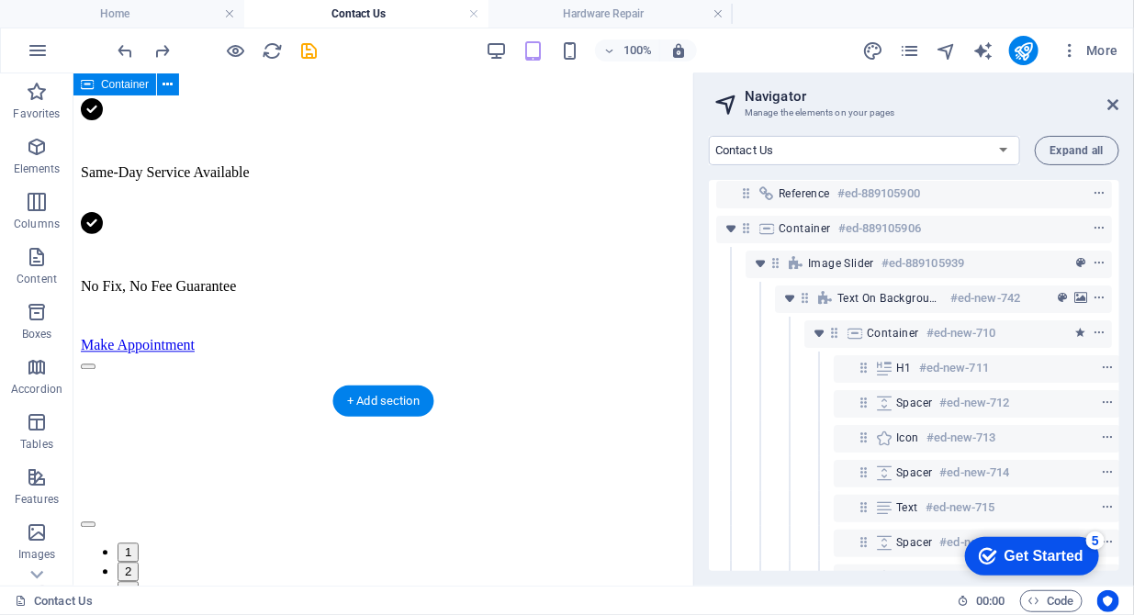
scroll to position [1690, 0]
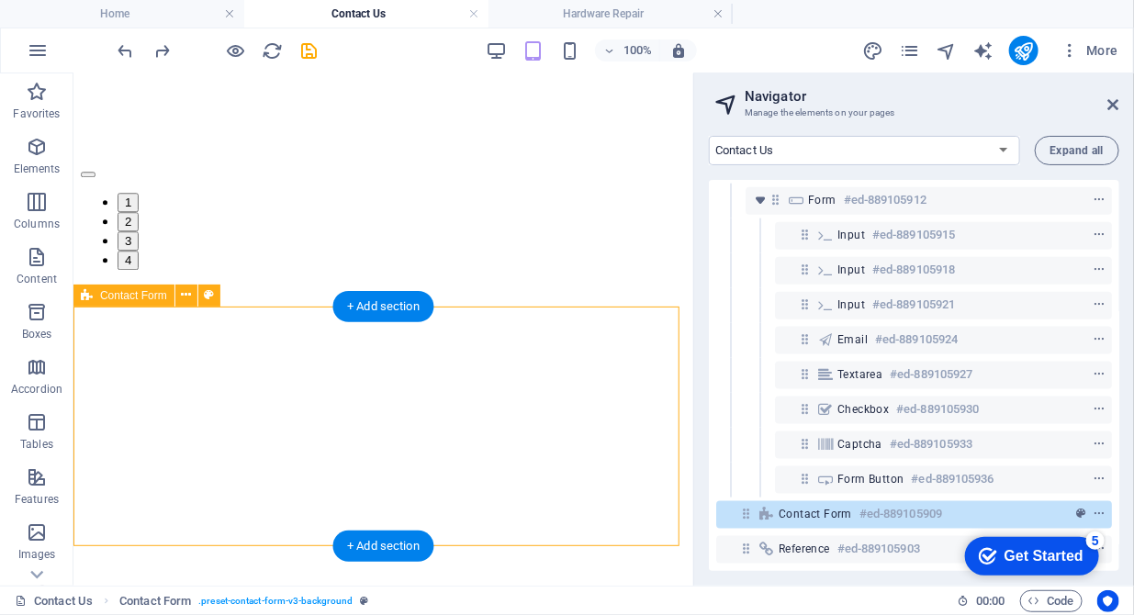
scroll to position [1785, 0]
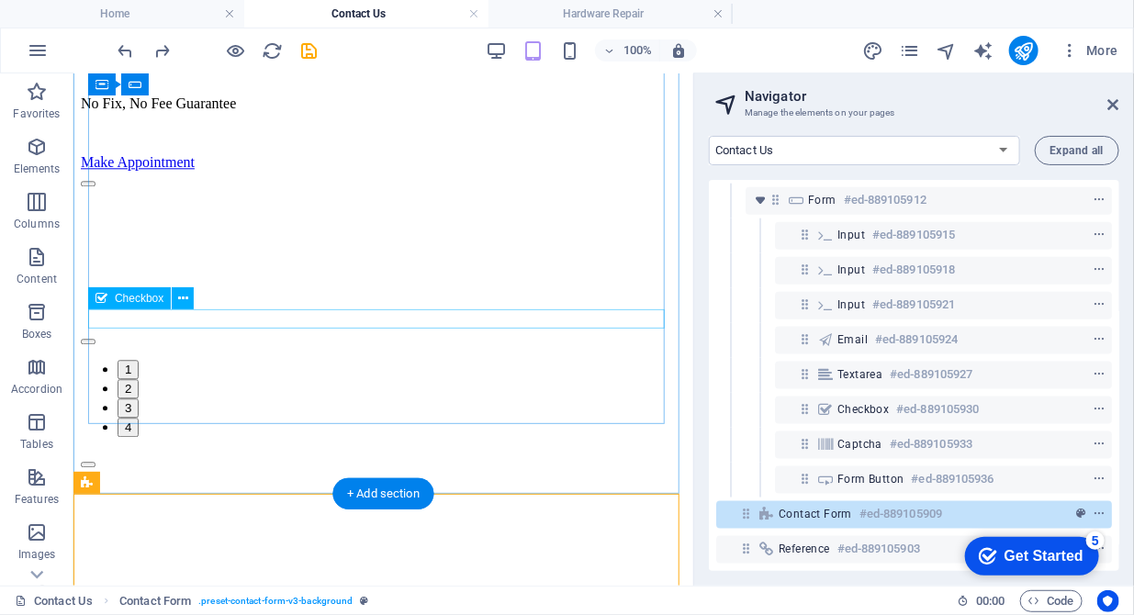
scroll to position [1503, 0]
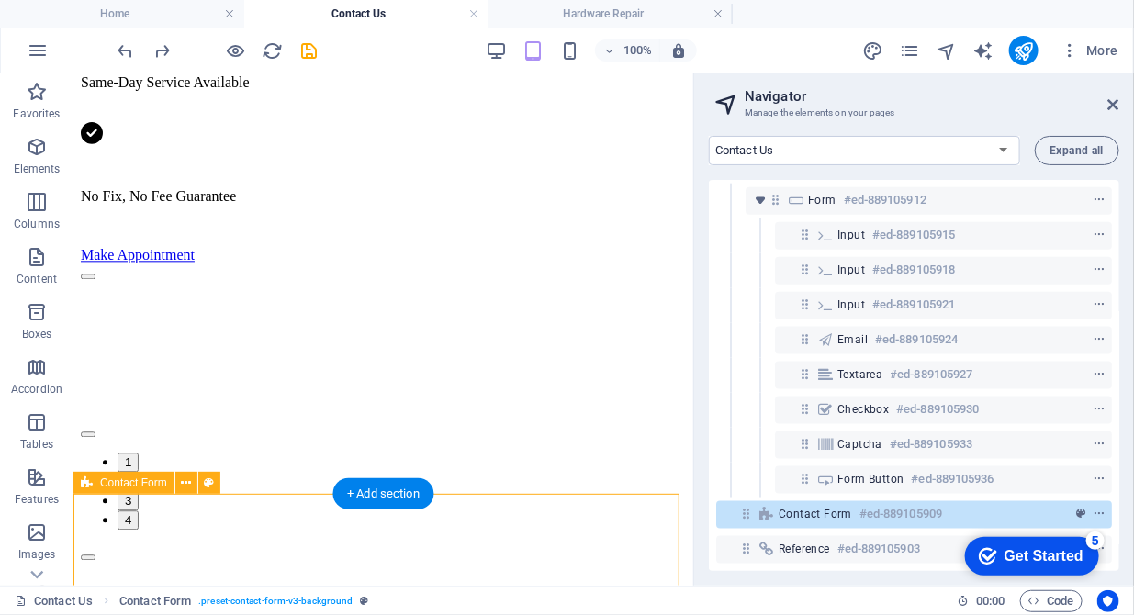
click at [801, 507] on span "Contact Form" at bounding box center [815, 514] width 73 height 15
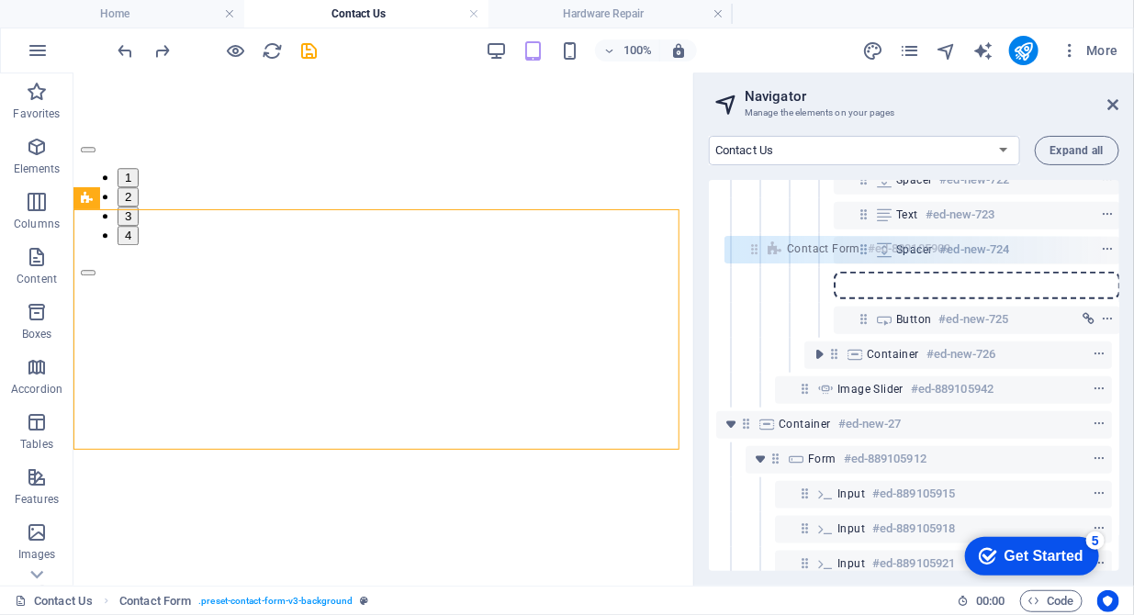
scroll to position [572, 0]
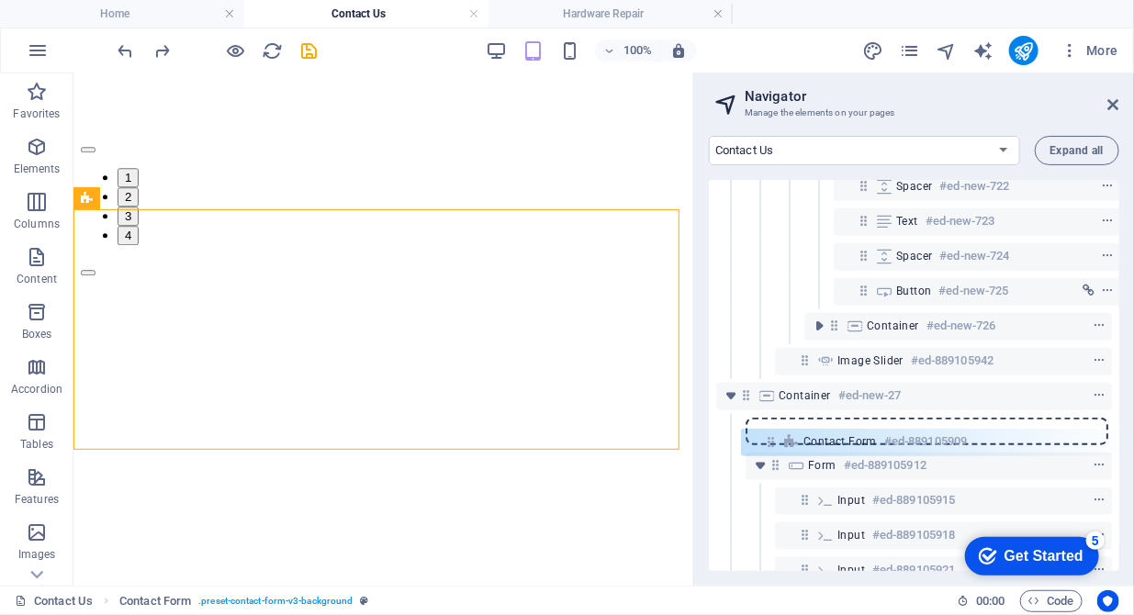
drag, startPoint x: 750, startPoint y: 504, endPoint x: 775, endPoint y: 440, distance: 68.9
click at [775, 440] on div "Reference #ed-889105900 Container #ed-889105906 Image Slider #ed-889105939 Text…" at bounding box center [914, 375] width 411 height 391
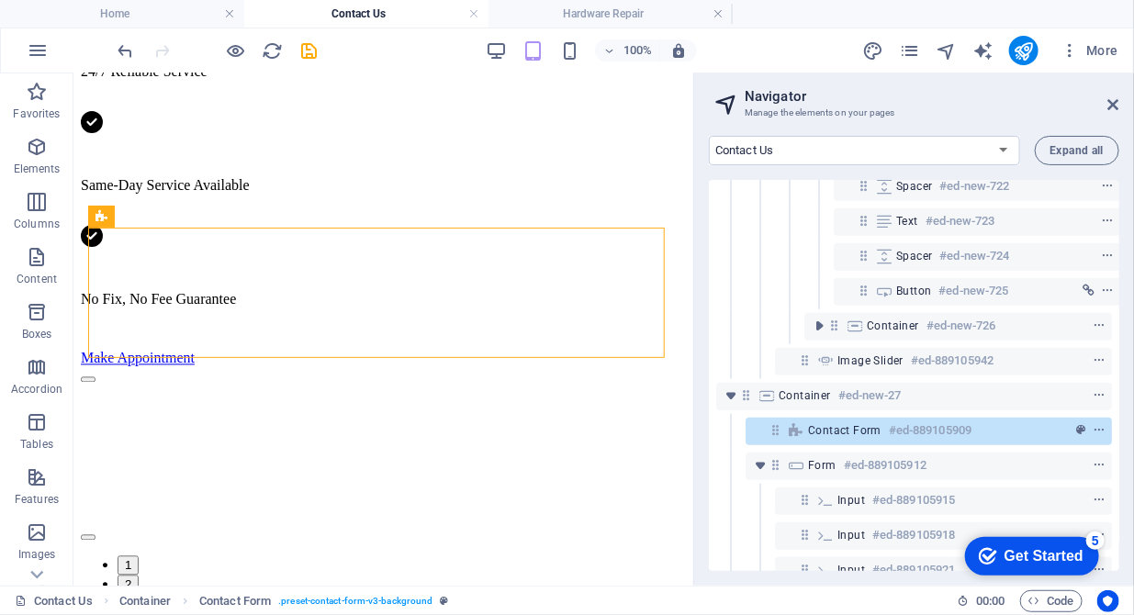
scroll to position [1243, 0]
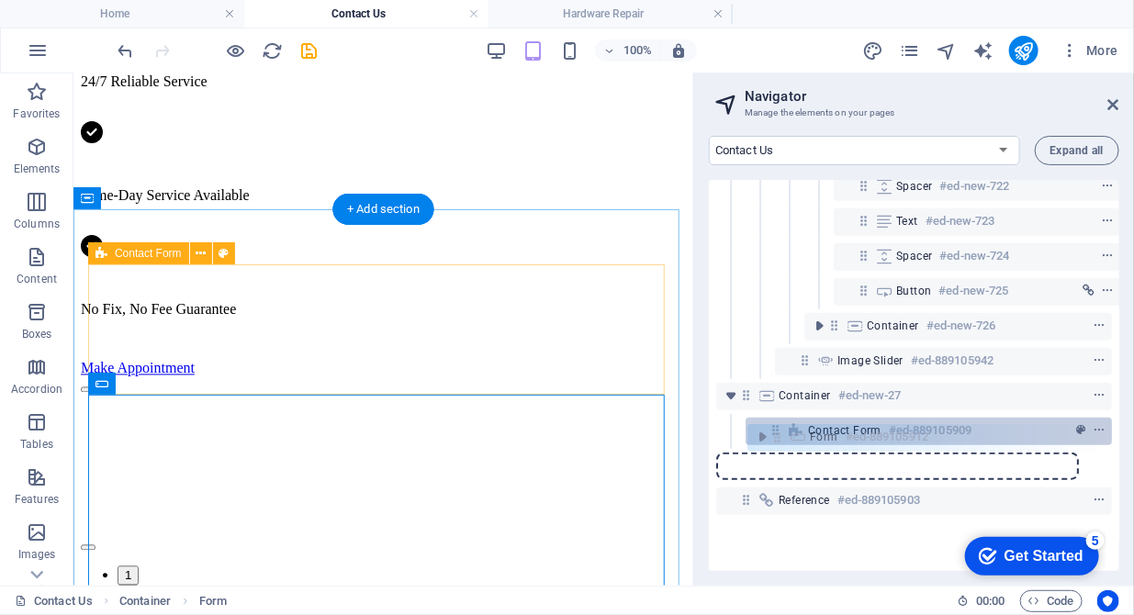
drag, startPoint x: 773, startPoint y: 472, endPoint x: 778, endPoint y: 440, distance: 32.5
click at [778, 440] on div "Reference #ed-889105900 Container #ed-889105906 Image Slider #ed-889105939 Text…" at bounding box center [914, 375] width 411 height 391
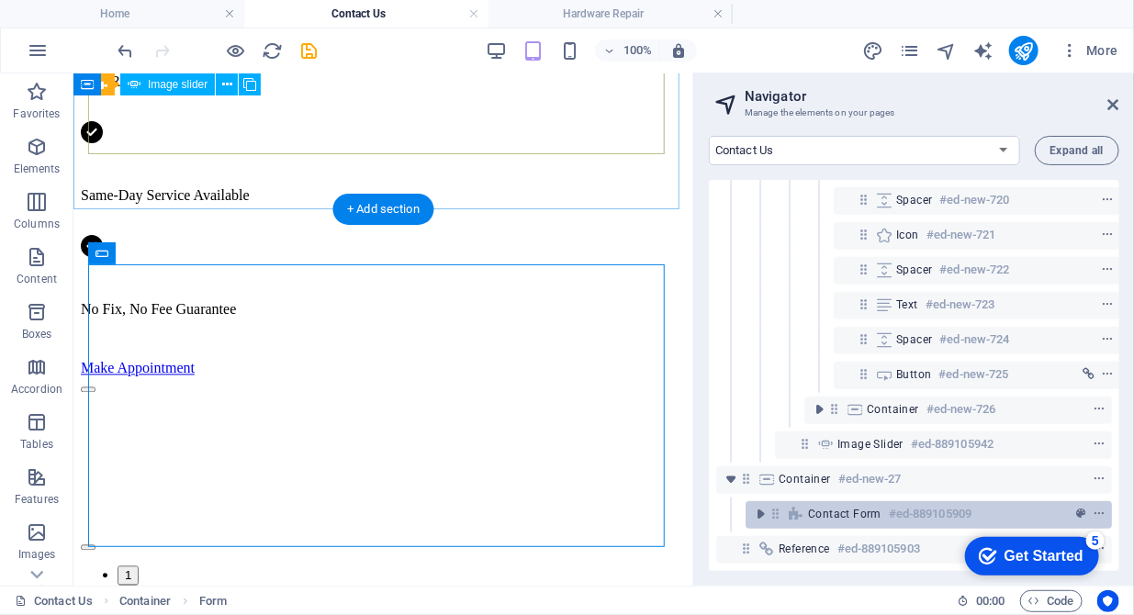
scroll to position [502, 0]
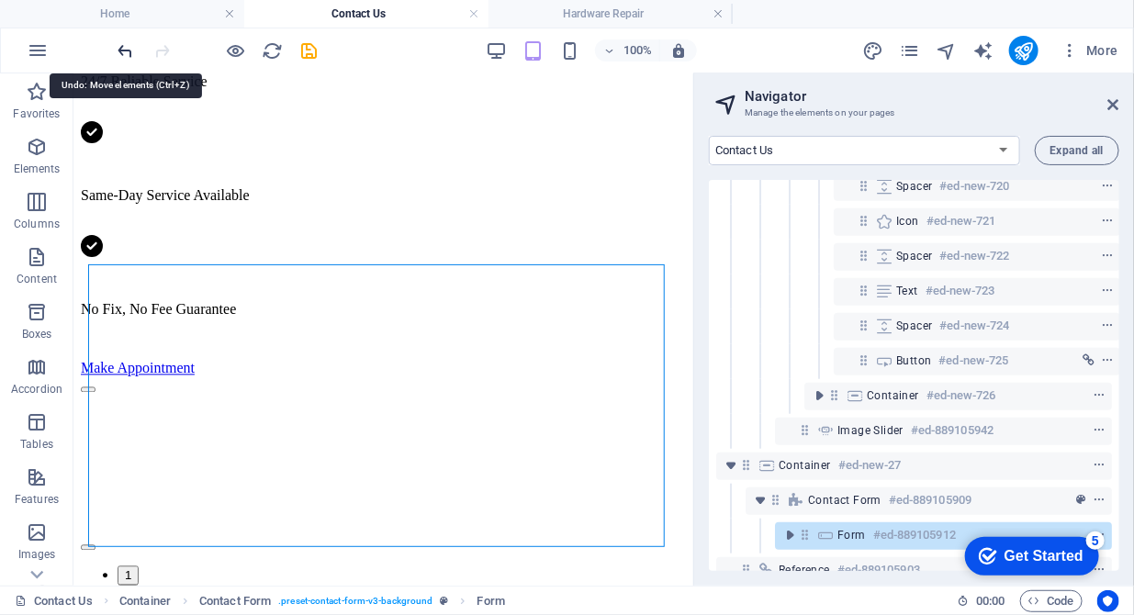
click at [122, 51] on icon "undo" at bounding box center [126, 50] width 21 height 21
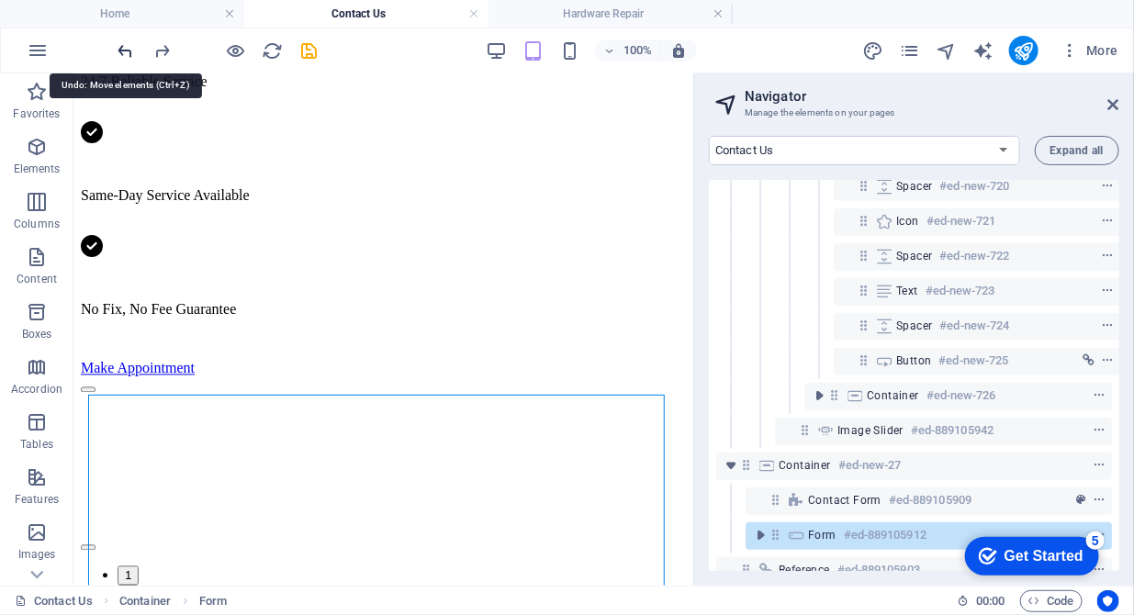
click at [122, 51] on icon "undo" at bounding box center [126, 50] width 21 height 21
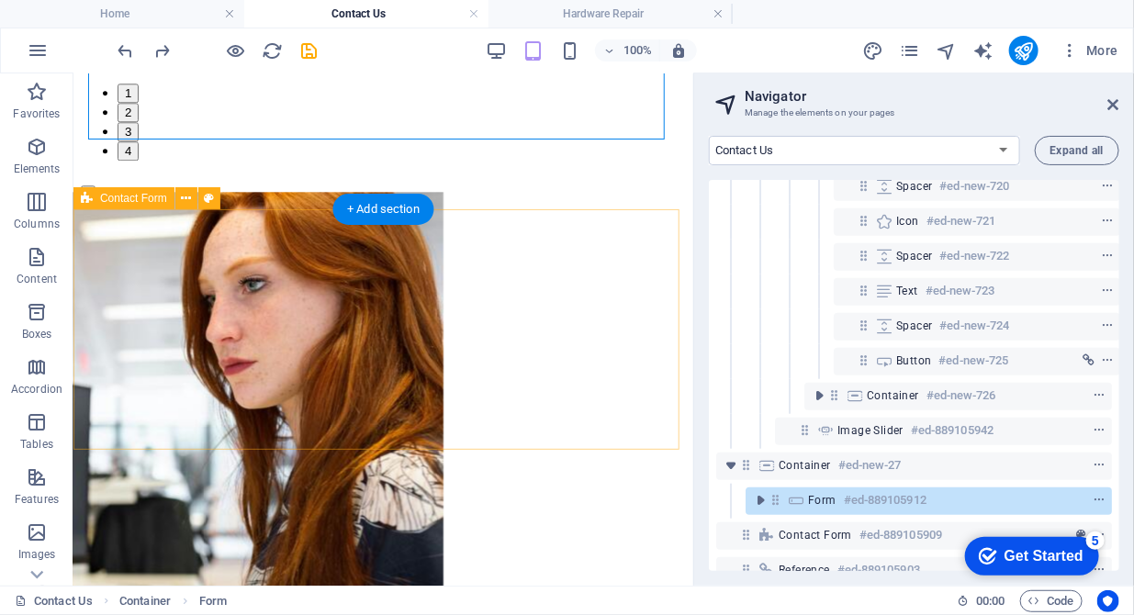
scroll to position [1694, 0]
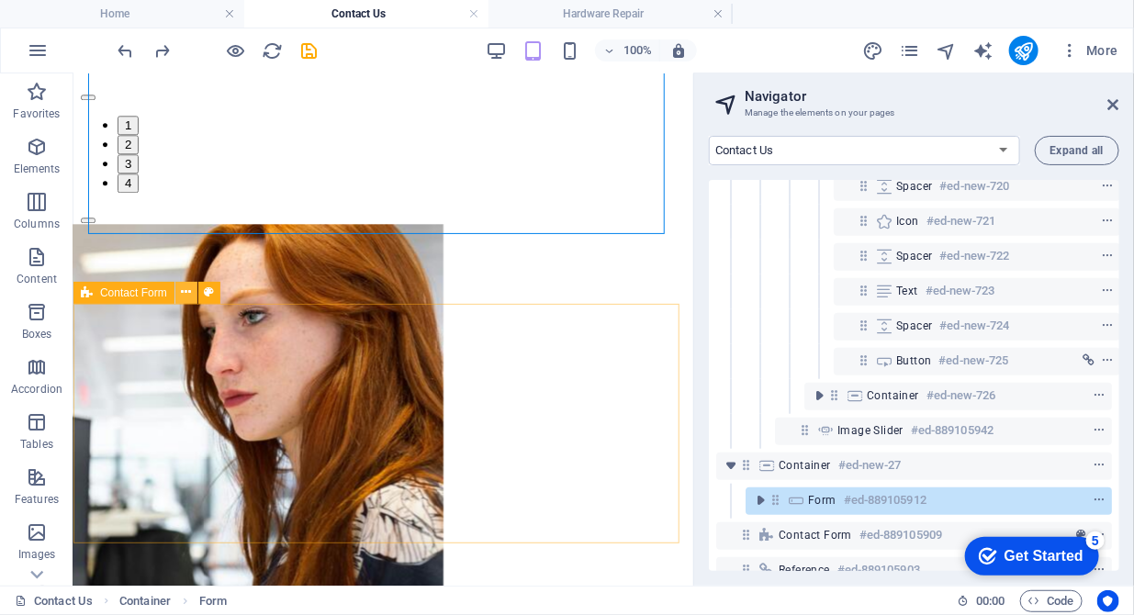
click at [179, 289] on button at bounding box center [186, 293] width 22 height 22
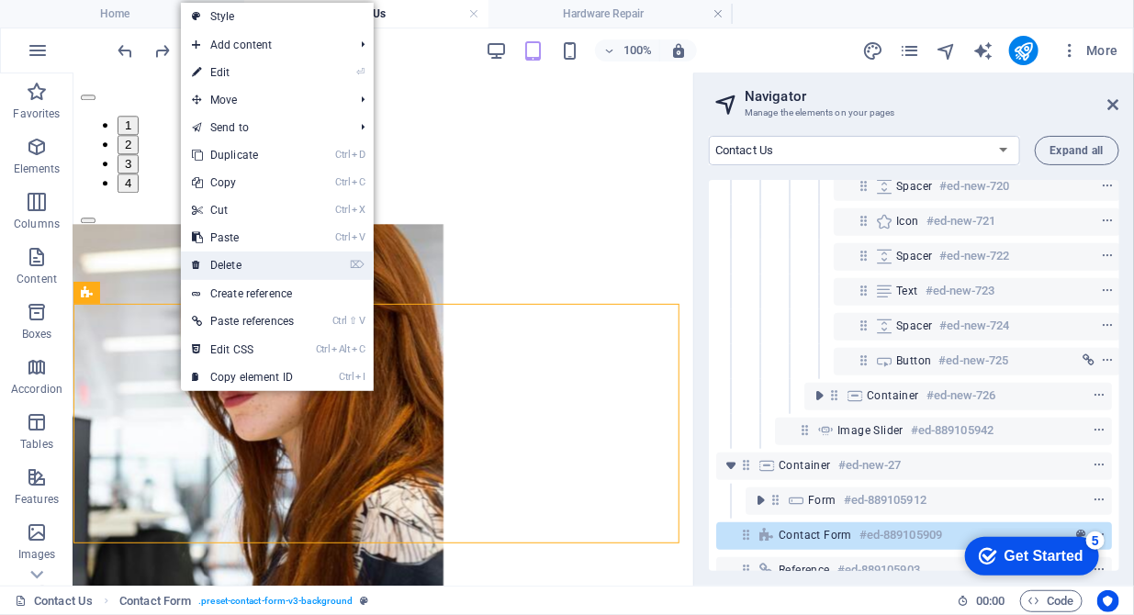
click at [234, 260] on link "⌦ Delete" at bounding box center [243, 266] width 124 height 28
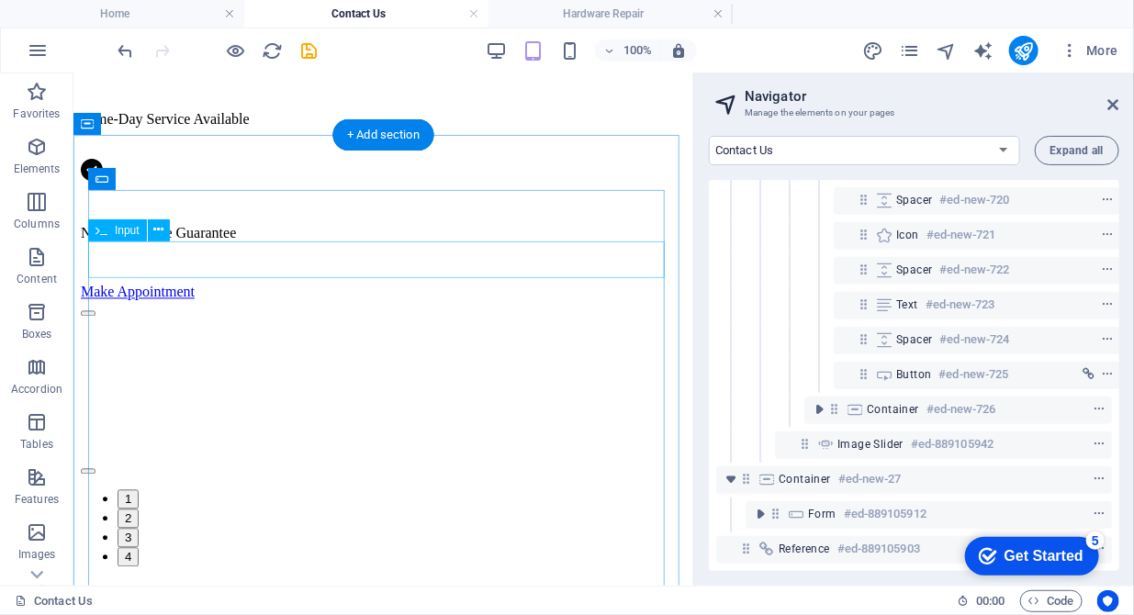
scroll to position [1317, 0]
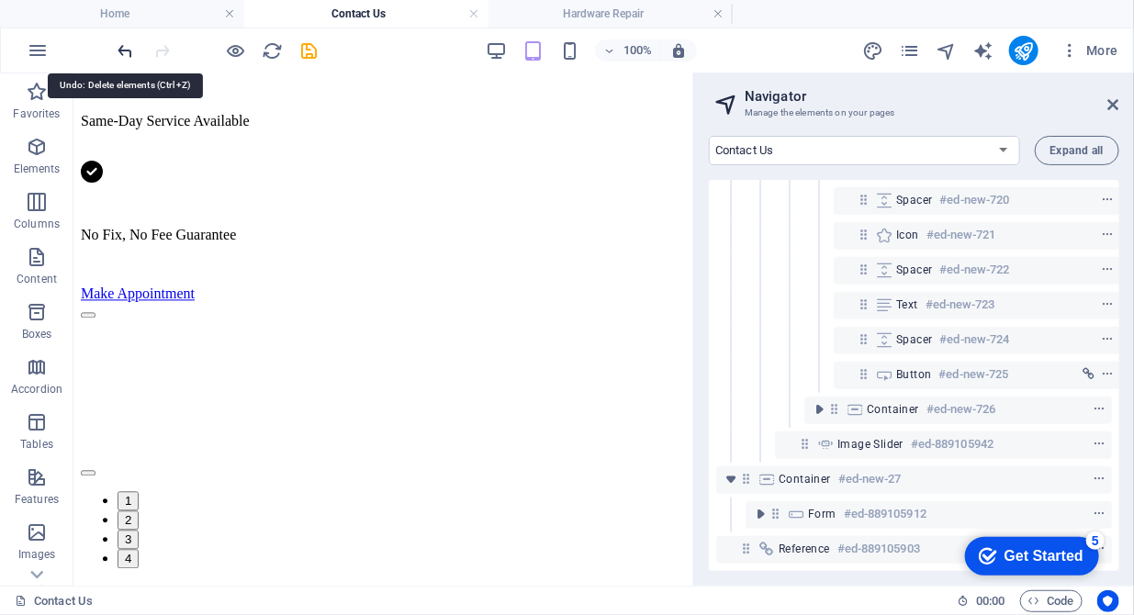
click at [130, 51] on icon "undo" at bounding box center [126, 50] width 21 height 21
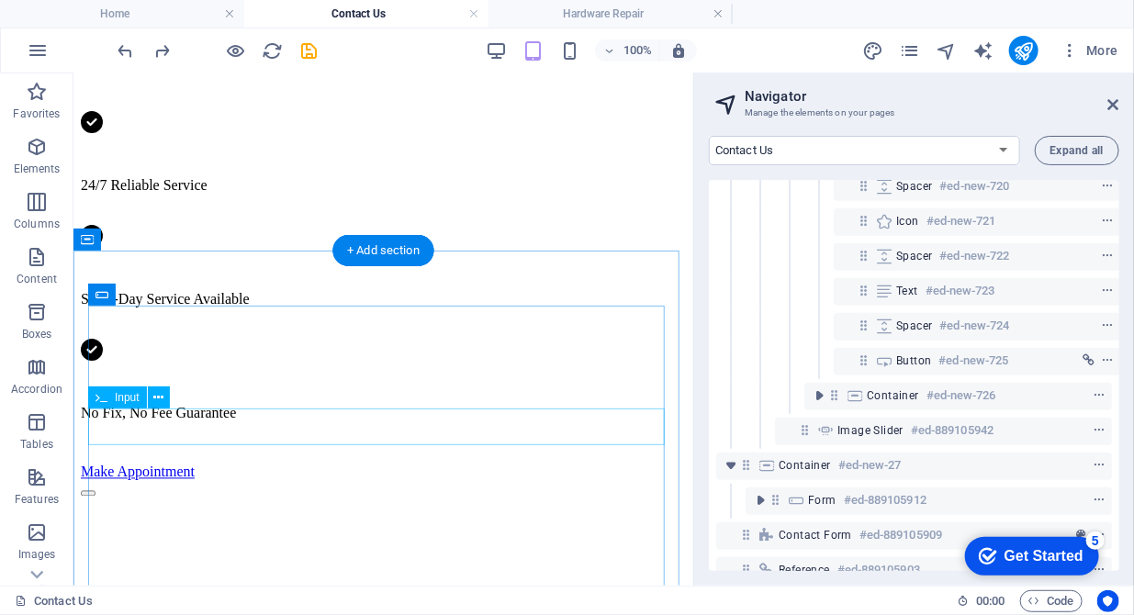
scroll to position [1130, 0]
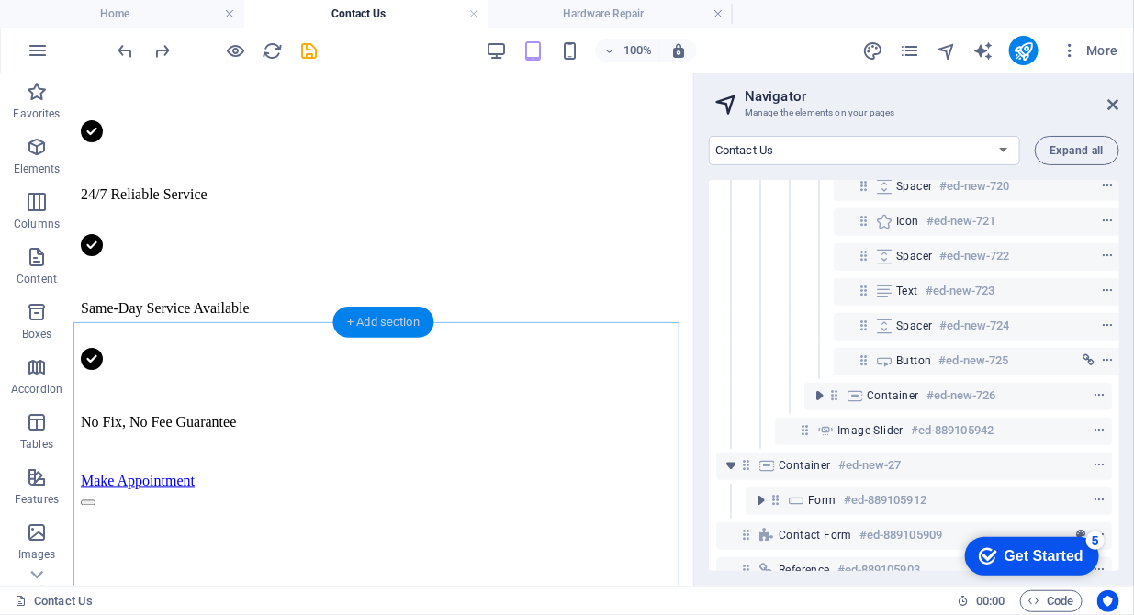
click at [388, 330] on div "+ Add section" at bounding box center [384, 322] width 102 height 31
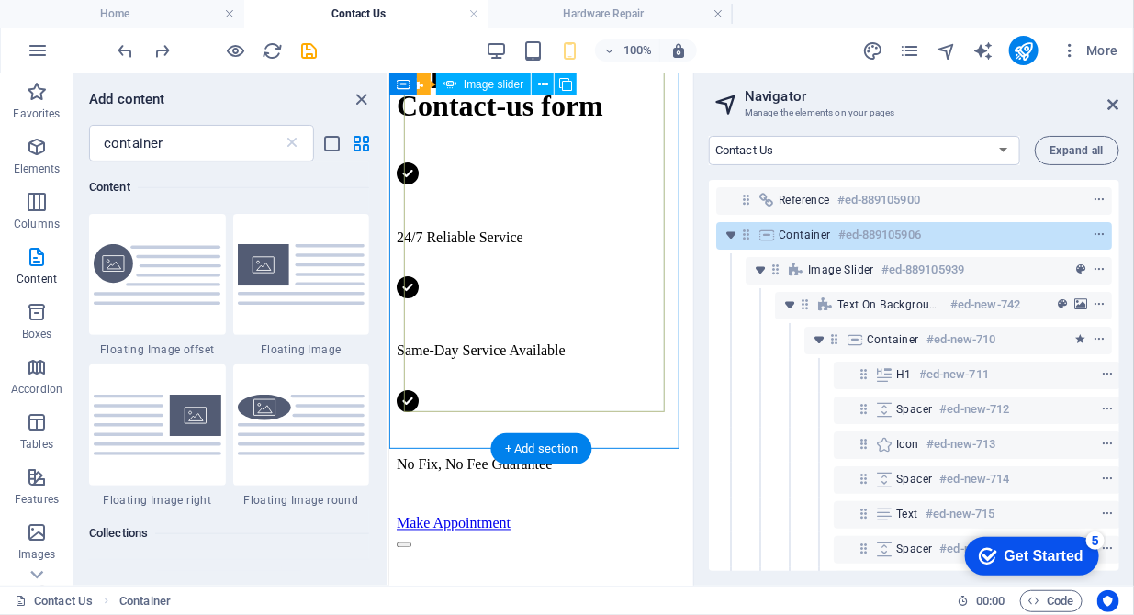
scroll to position [900, 0]
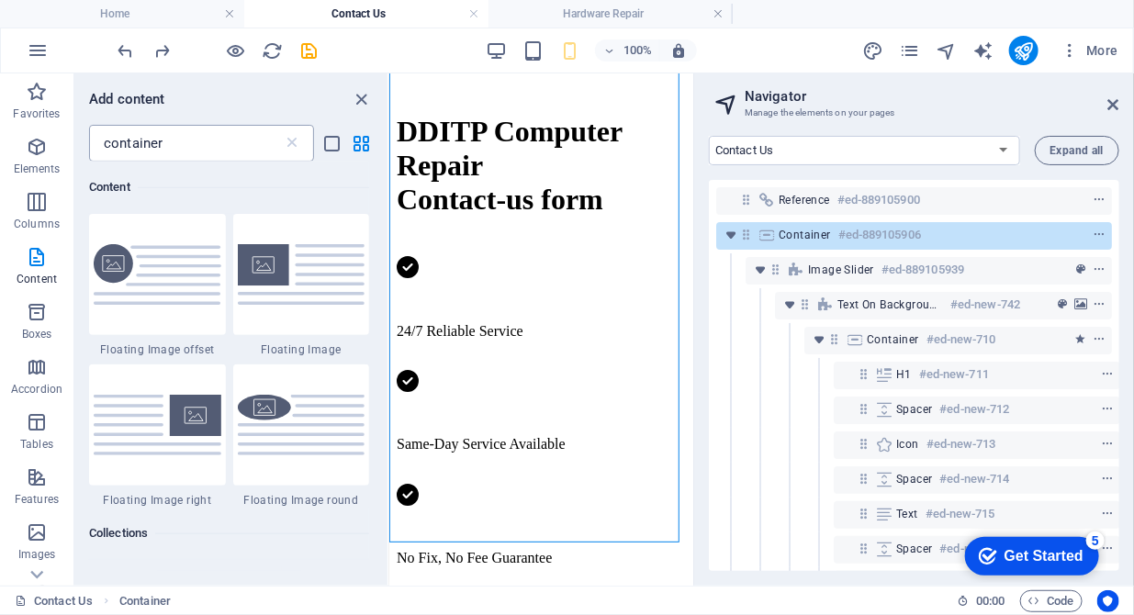
click at [197, 150] on input "container" at bounding box center [186, 143] width 194 height 37
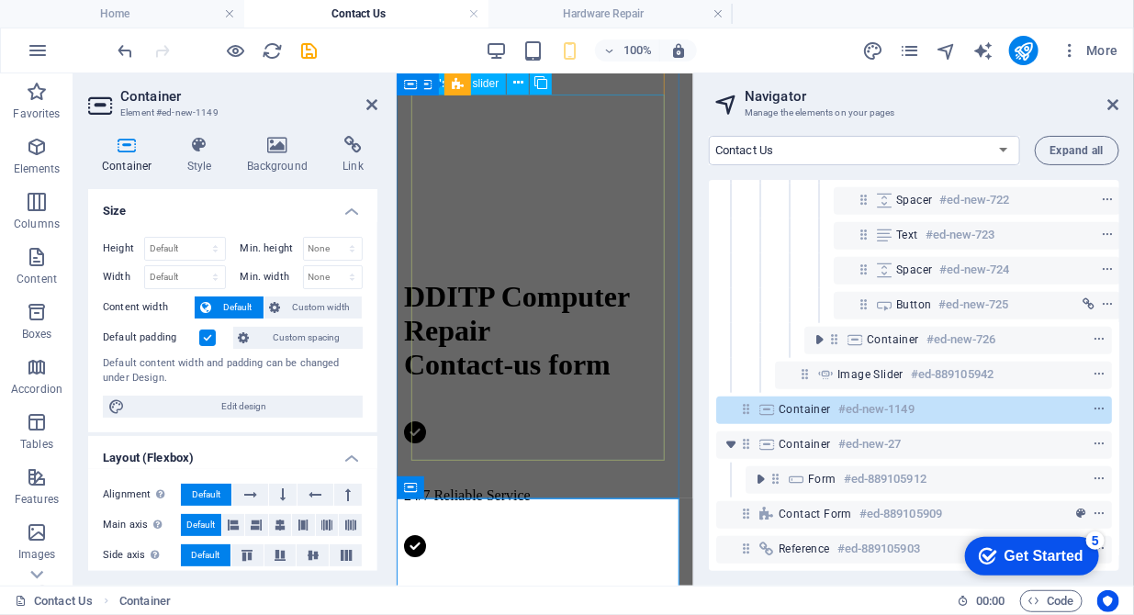
scroll to position [1088, 0]
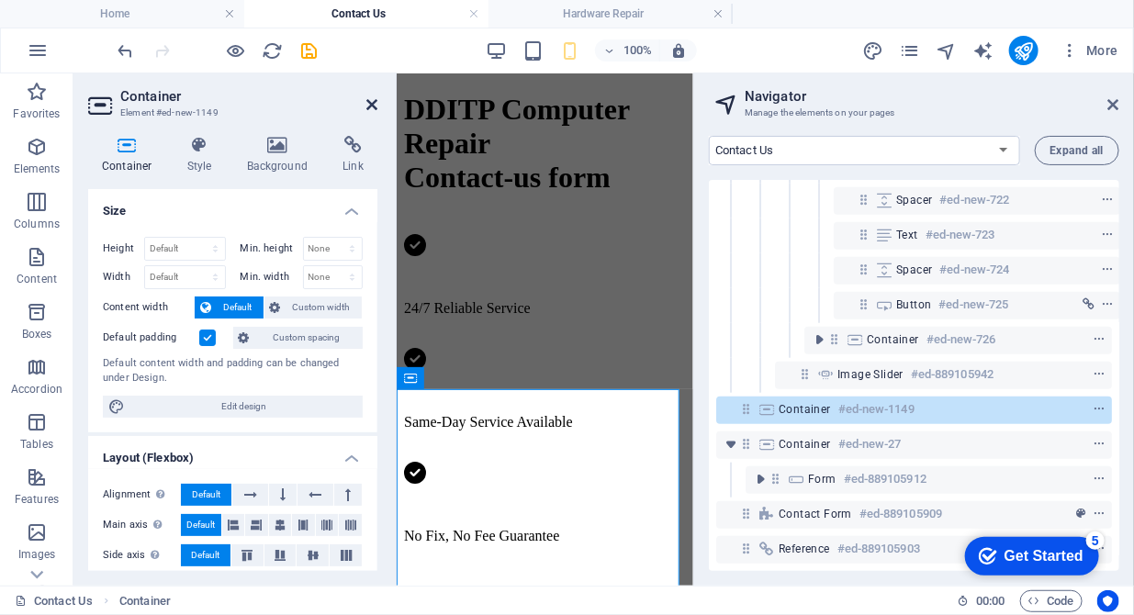
click at [367, 104] on icon at bounding box center [372, 104] width 11 height 15
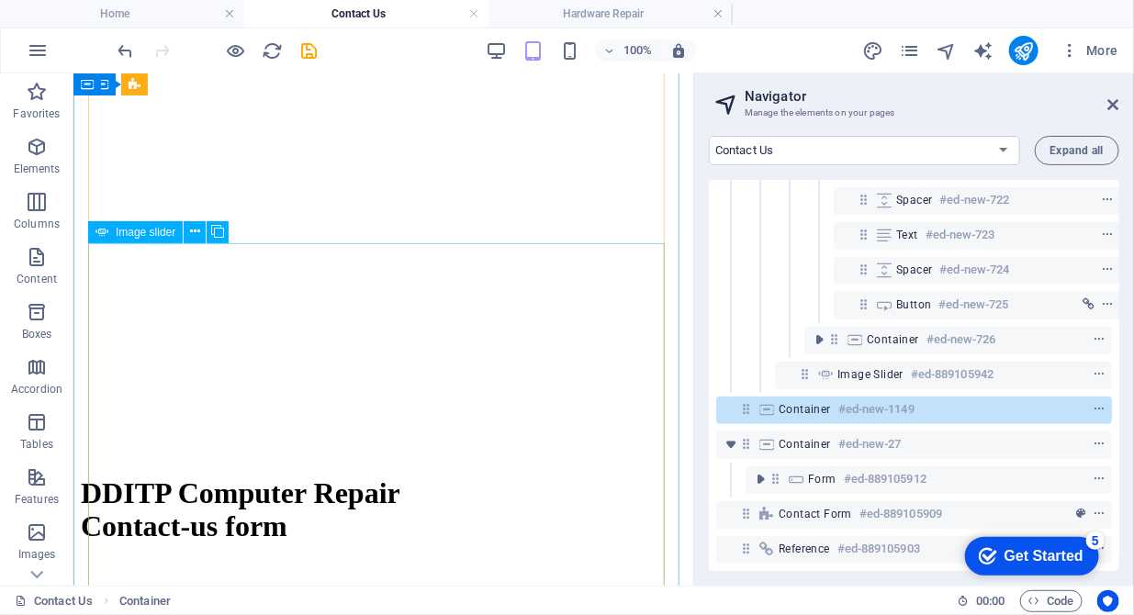
scroll to position [807, 0]
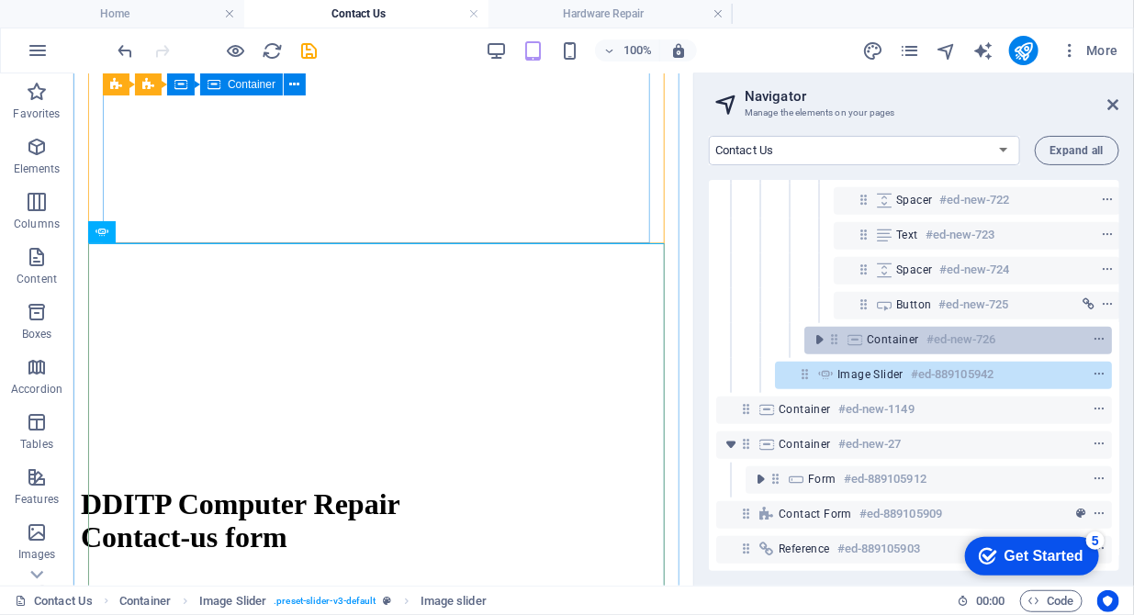
click at [891, 333] on span "Container" at bounding box center [893, 340] width 52 height 15
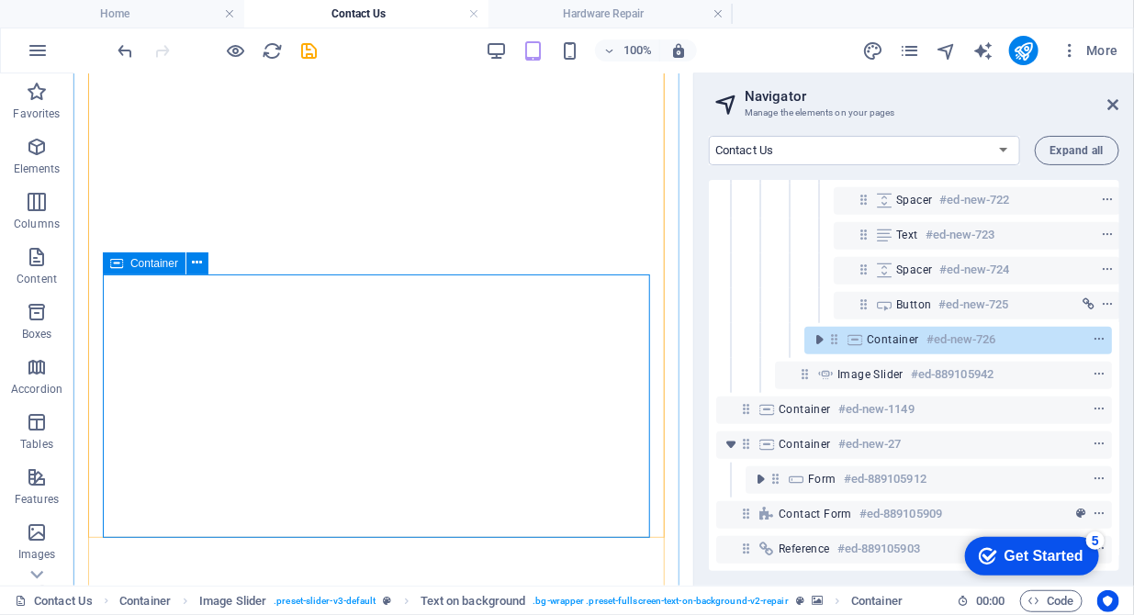
scroll to position [599, 0]
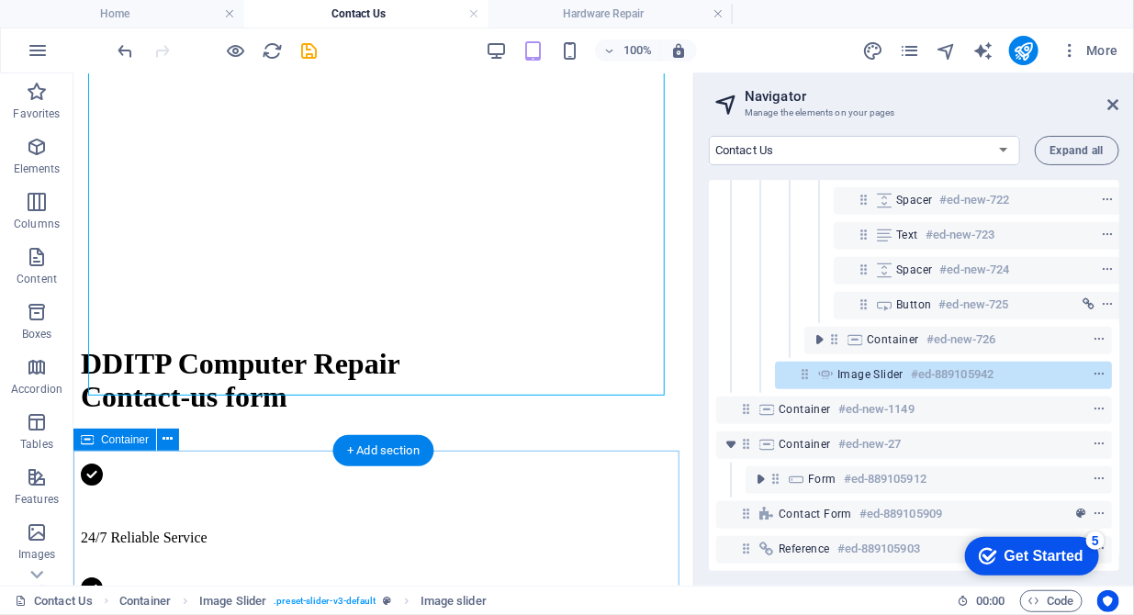
scroll to position [975, 0]
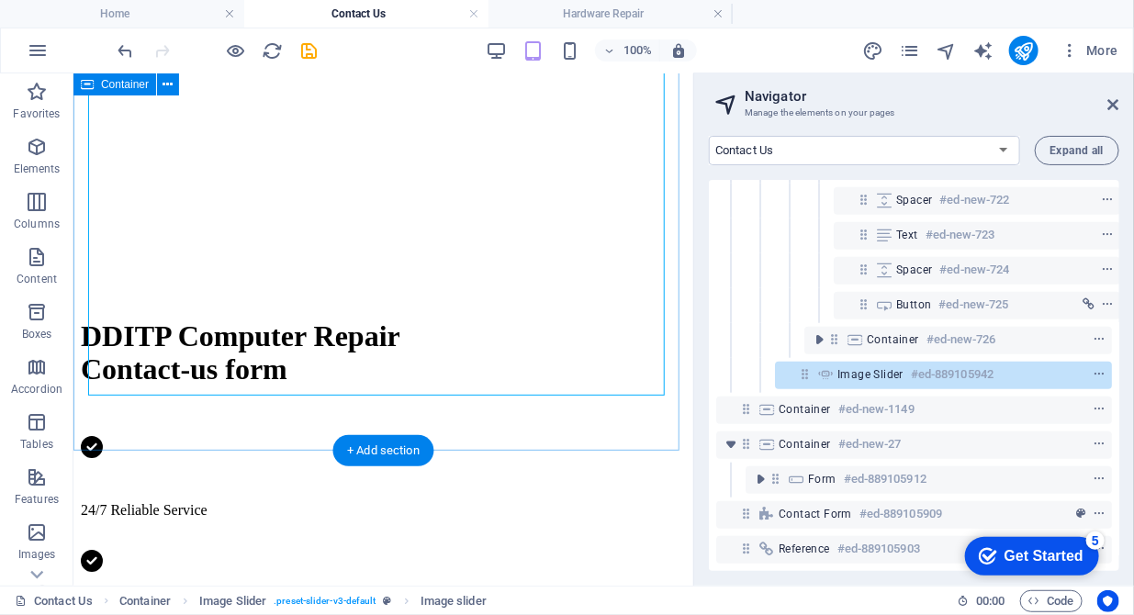
click at [187, 439] on div "DDITP Computer Repair Contact-us form 24/7 Reliable Service Same-Day Service Av…" at bounding box center [382, 363] width 605 height 2127
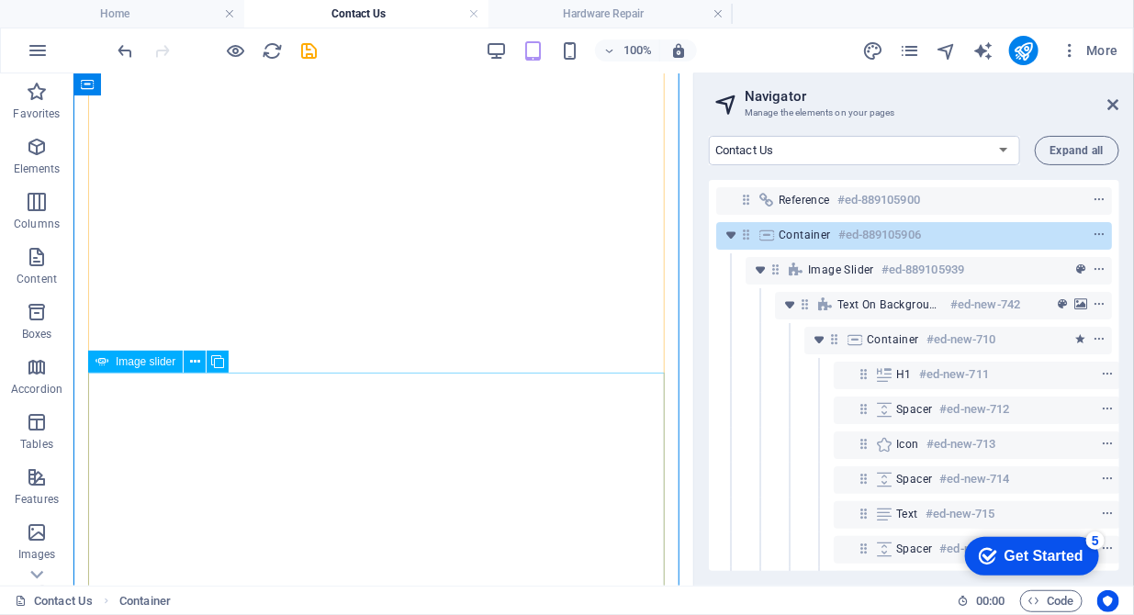
scroll to position [599, 0]
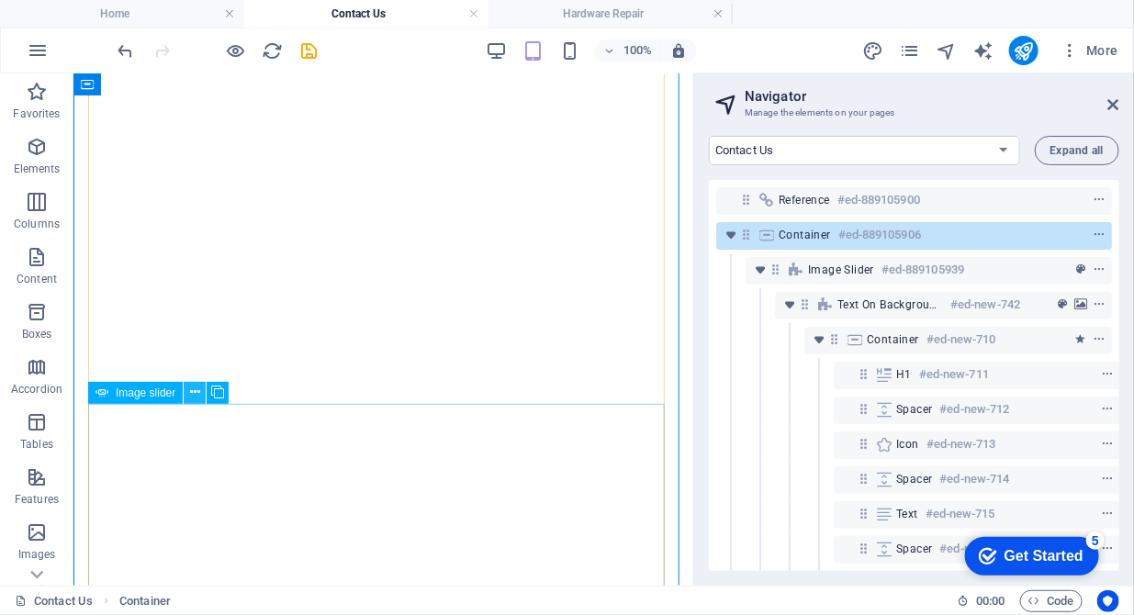
click at [195, 394] on icon at bounding box center [195, 392] width 10 height 19
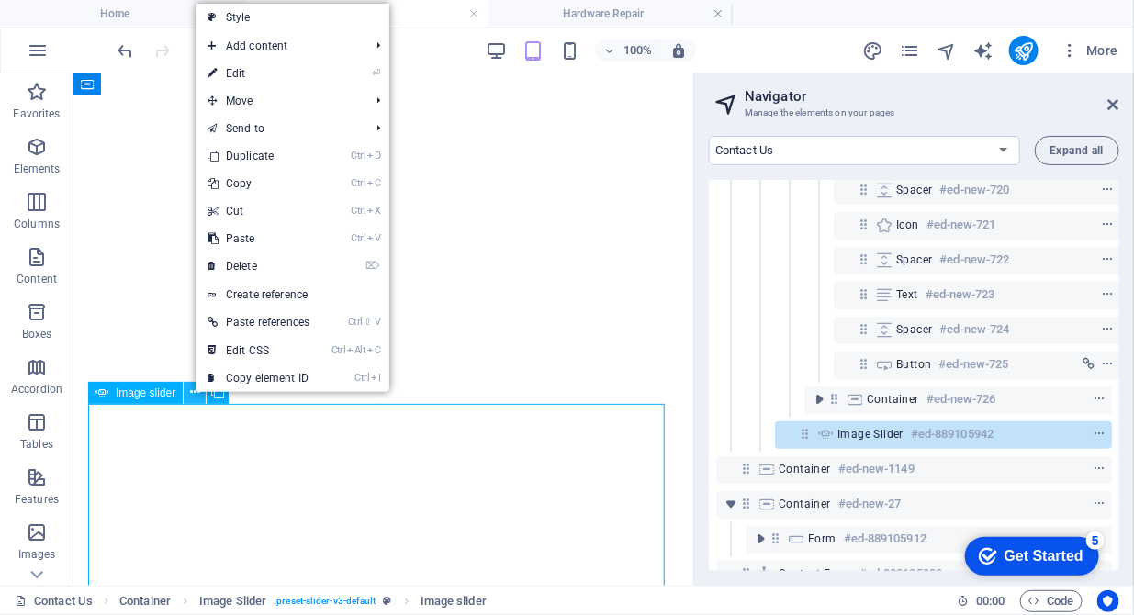
scroll to position [565, 0]
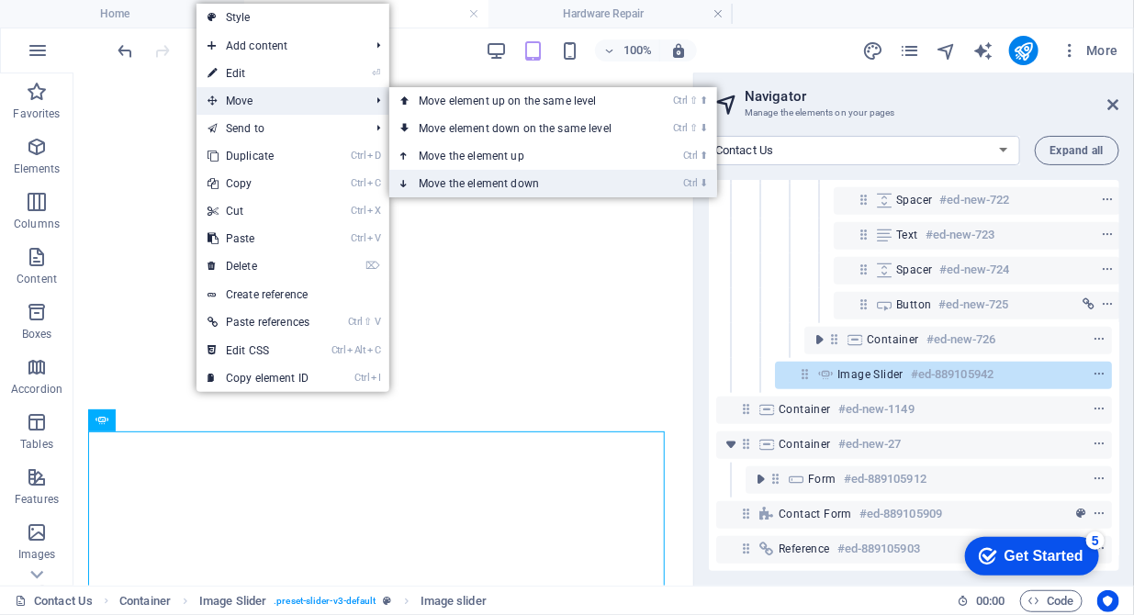
click at [488, 178] on link "Ctrl ⬇ Move the element down" at bounding box center [518, 184] width 259 height 28
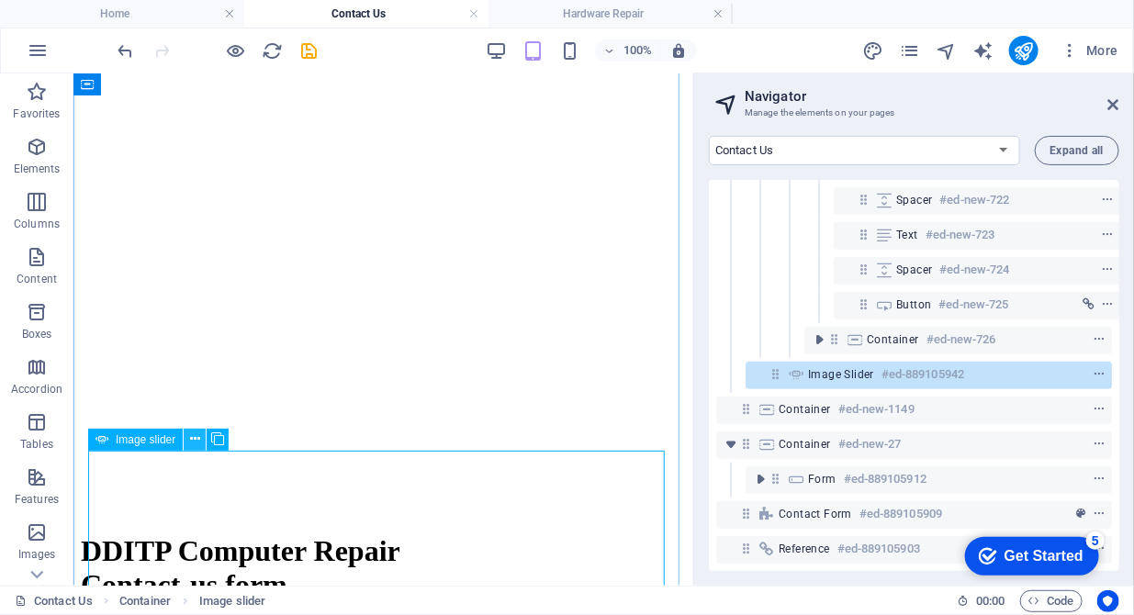
click at [199, 443] on icon at bounding box center [195, 439] width 10 height 19
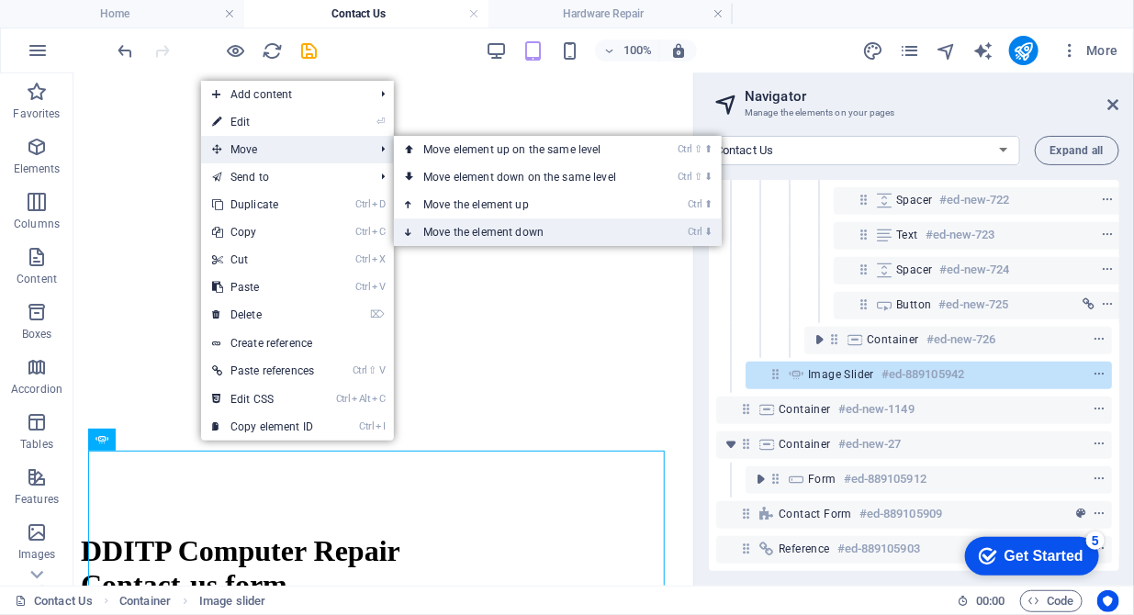
click at [512, 232] on link "Ctrl ⬇ Move the element down" at bounding box center [523, 233] width 259 height 28
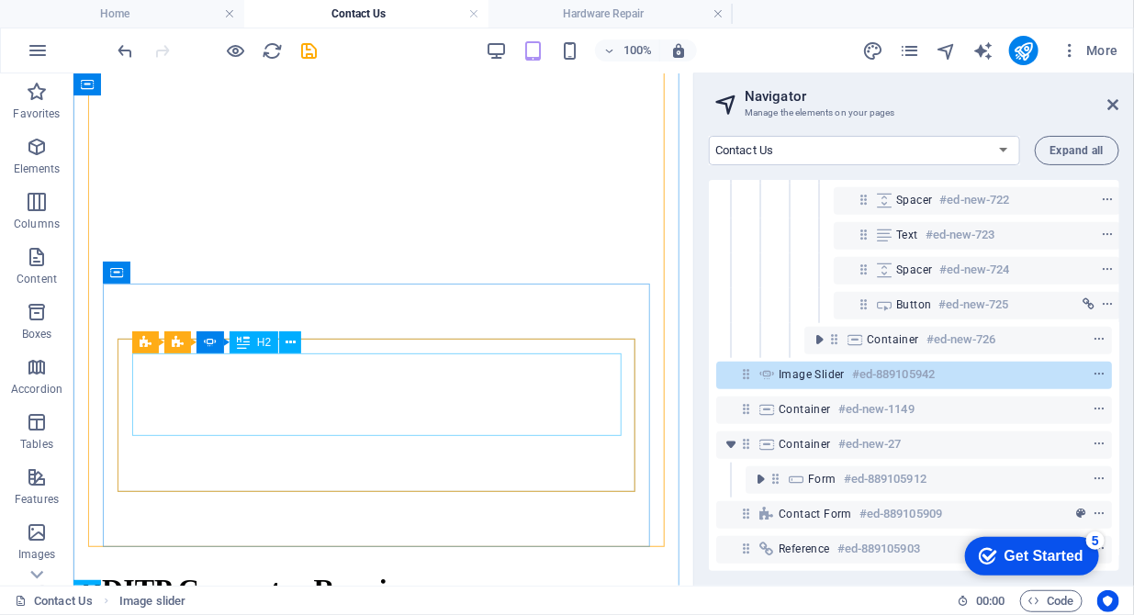
scroll to position [599, 0]
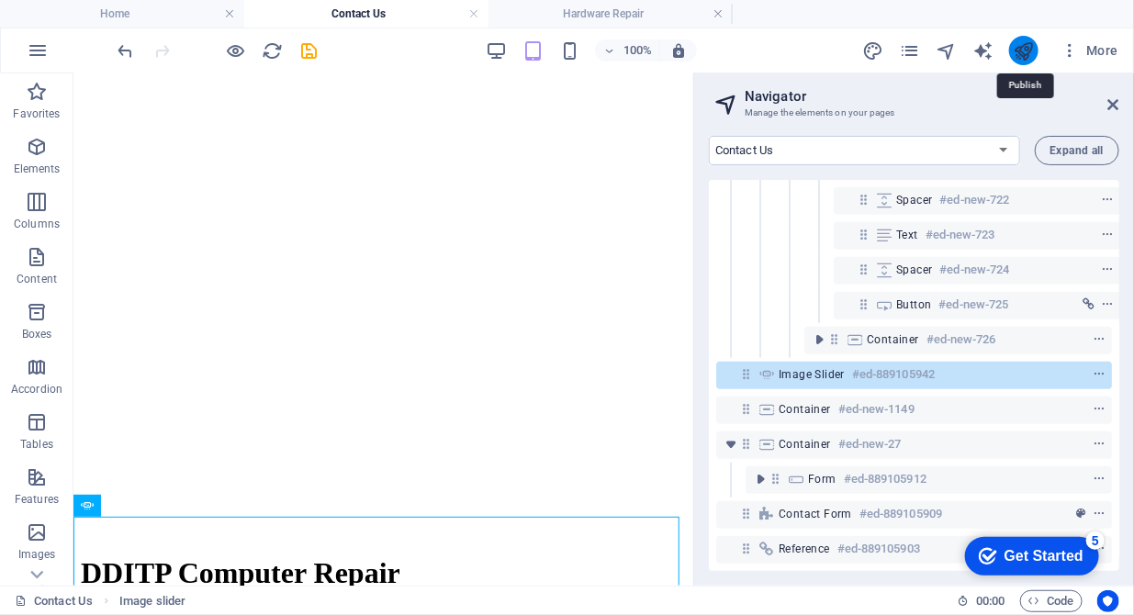
click at [1019, 53] on icon "publish" at bounding box center [1023, 50] width 21 height 21
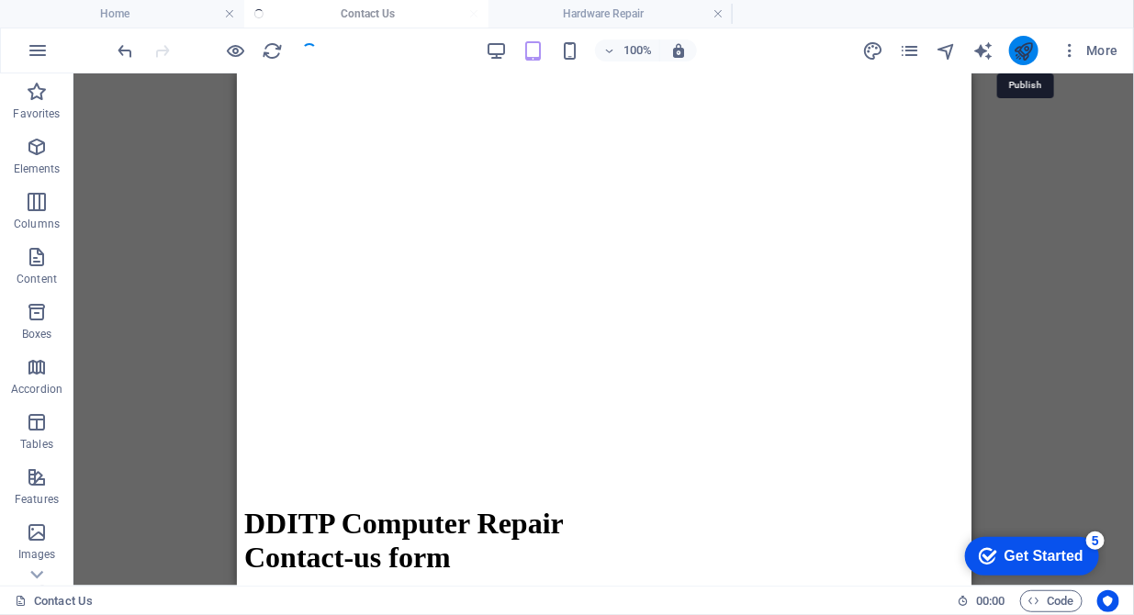
scroll to position [615, 0]
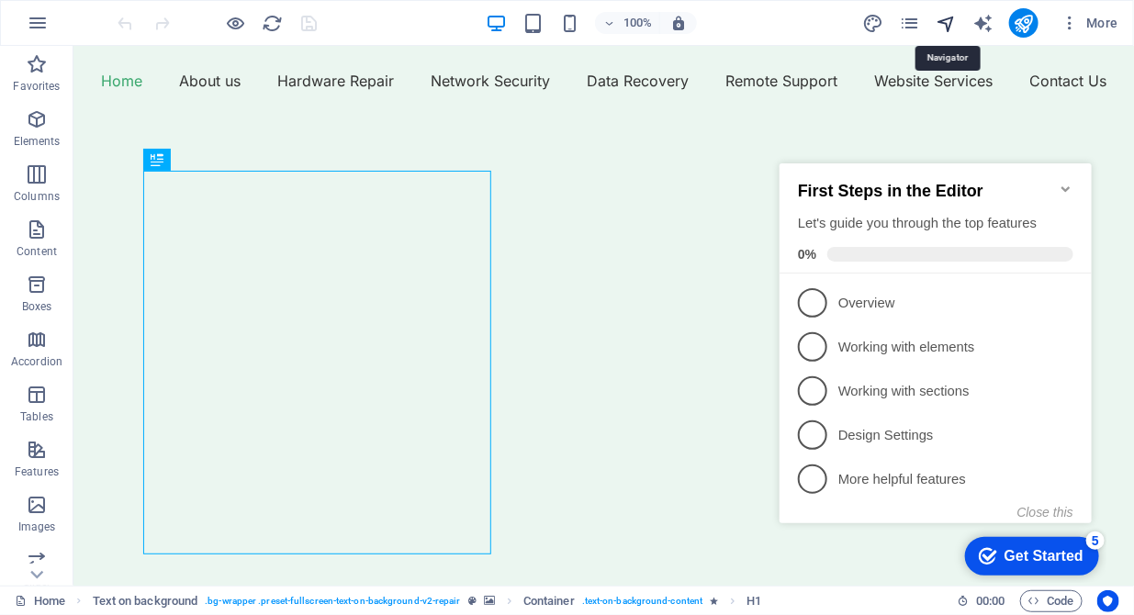
click at [943, 21] on icon "navigator" at bounding box center [946, 23] width 21 height 21
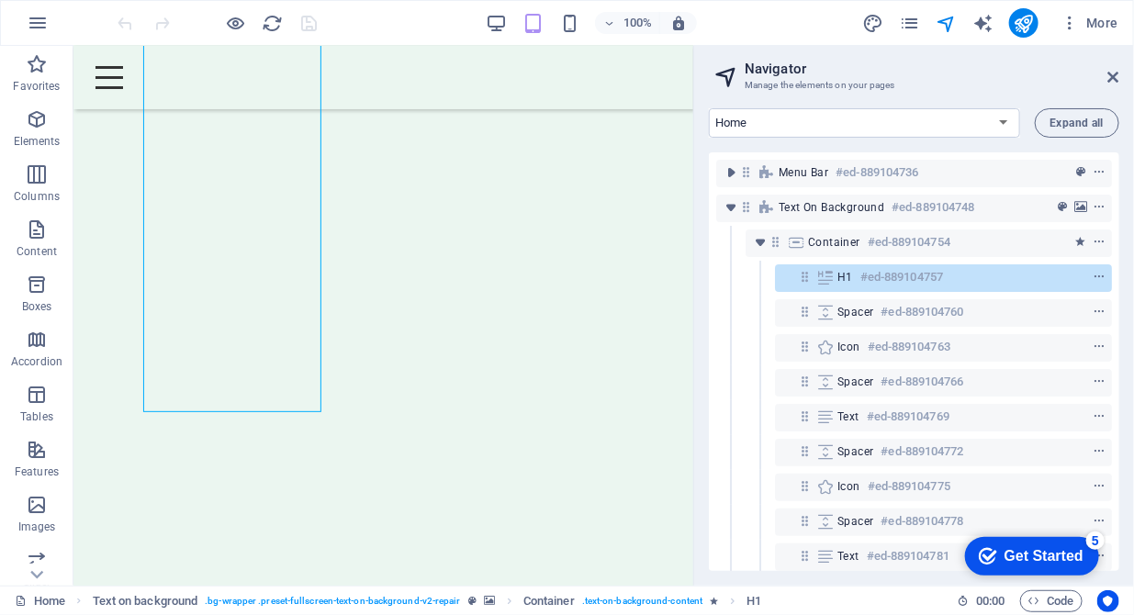
scroll to position [376, 0]
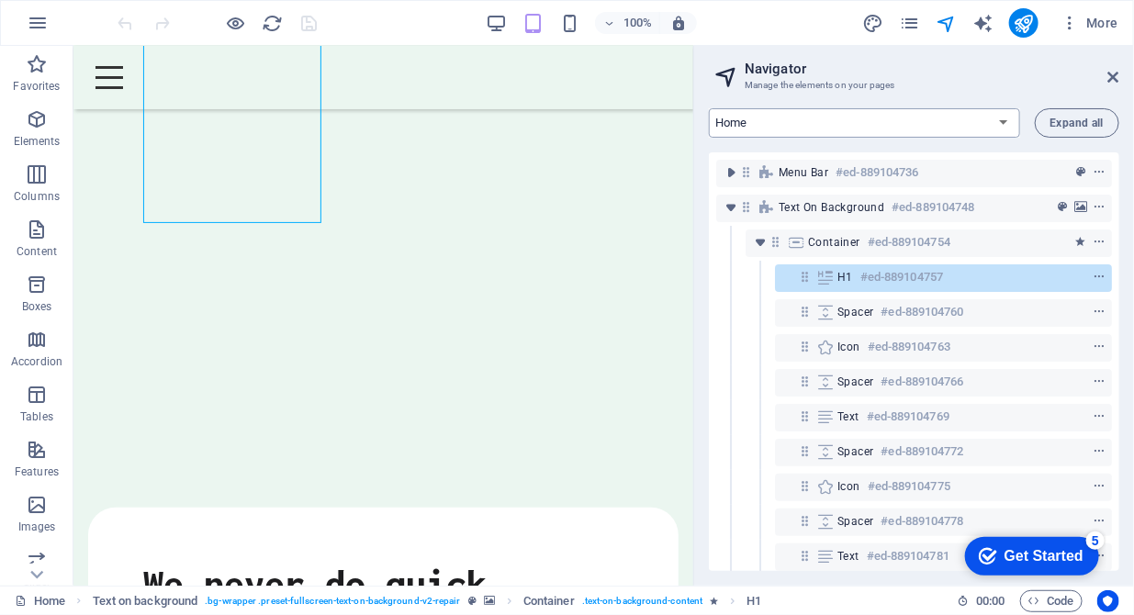
click at [942, 124] on select "Home About us Hardware Repair Network Security Data Recovery Remote Support Web…" at bounding box center [864, 122] width 311 height 29
select select "16784503-en"
click at [709, 108] on select "Home About us Hardware Repair Network Security Data Recovery Remote Support Web…" at bounding box center [864, 122] width 311 height 29
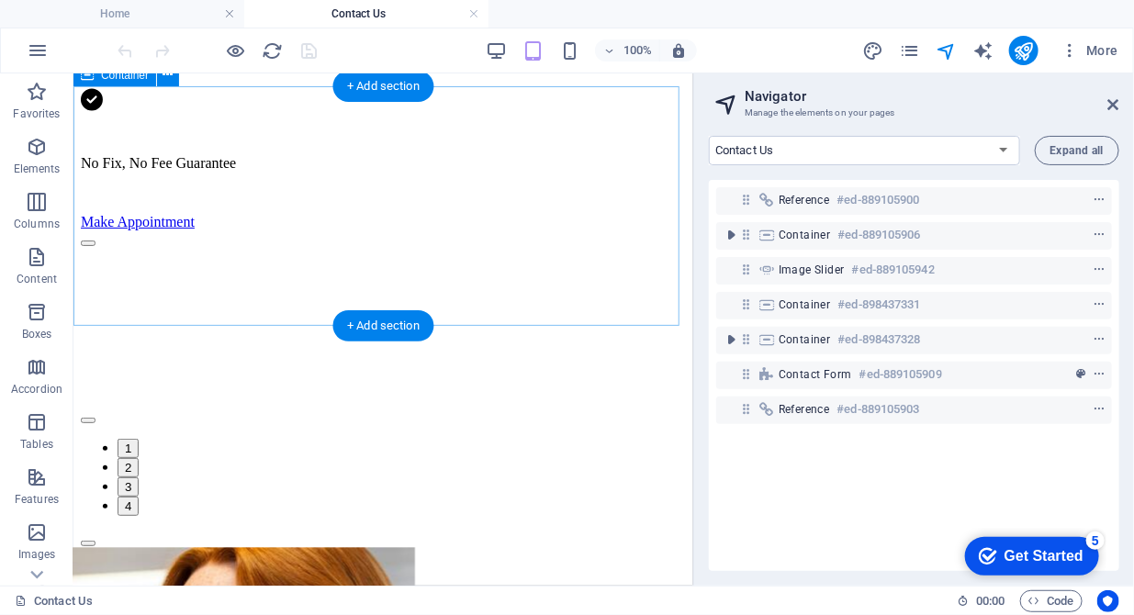
scroll to position [1503, 0]
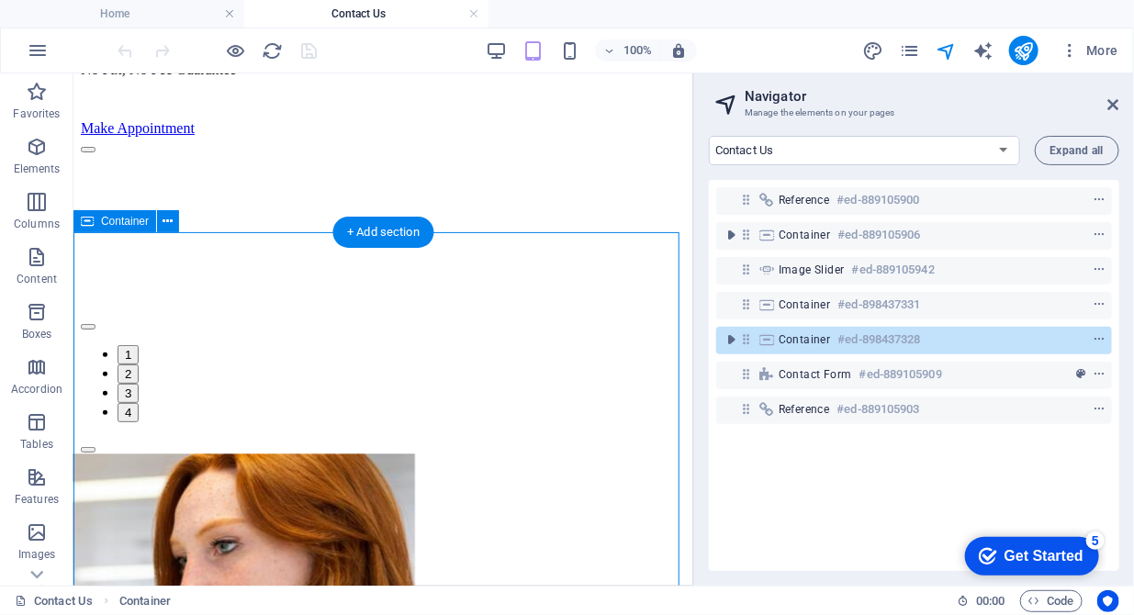
scroll to position [1314, 0]
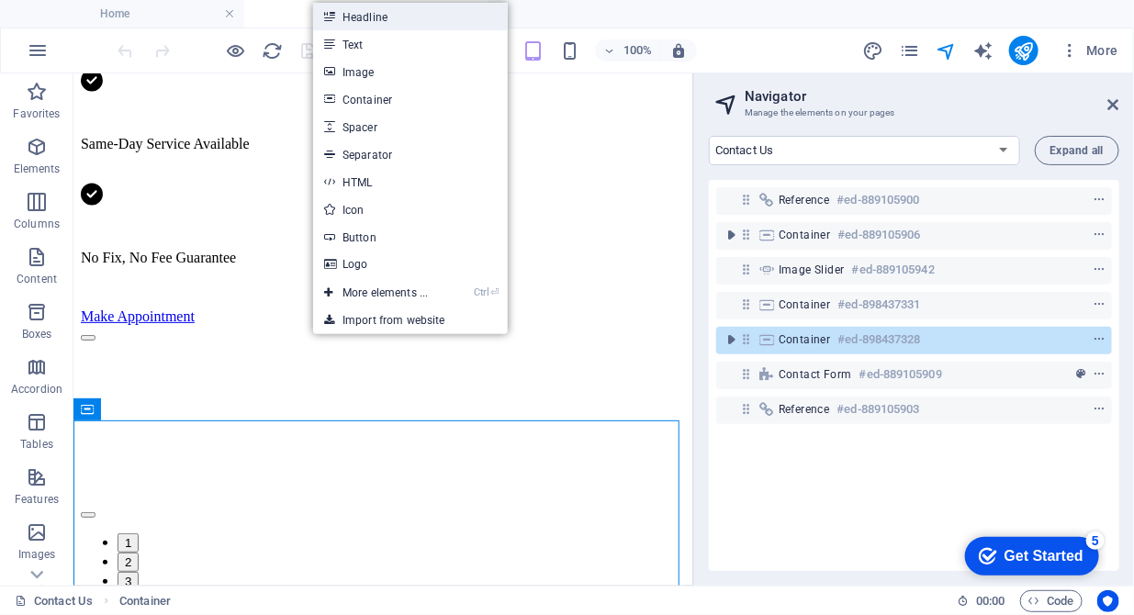
click at [387, 11] on link "Headline" at bounding box center [410, 17] width 195 height 28
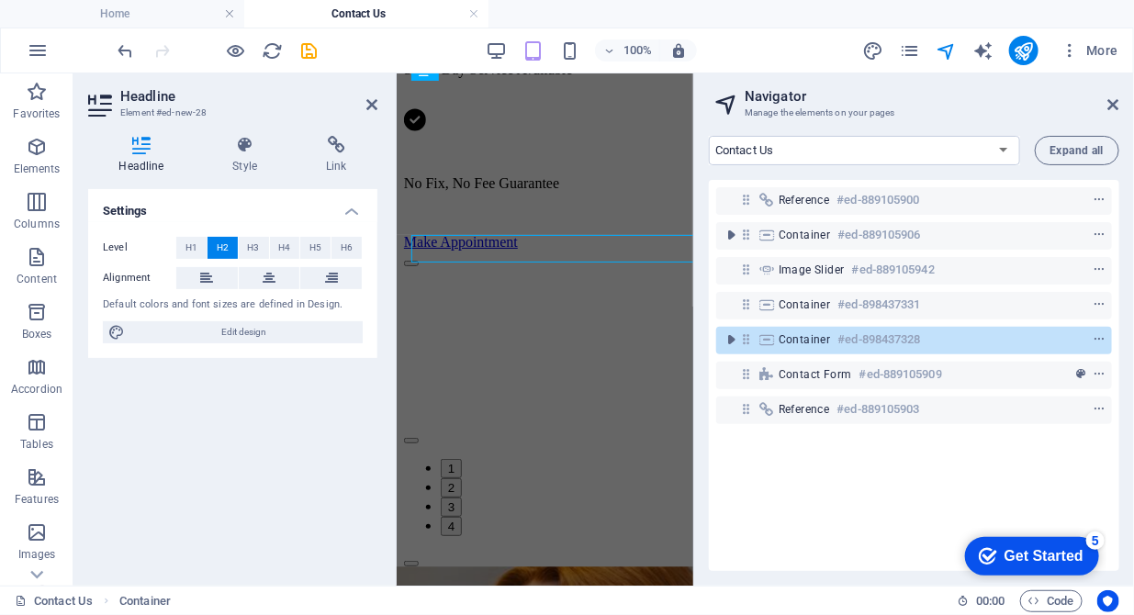
scroll to position [1456, 0]
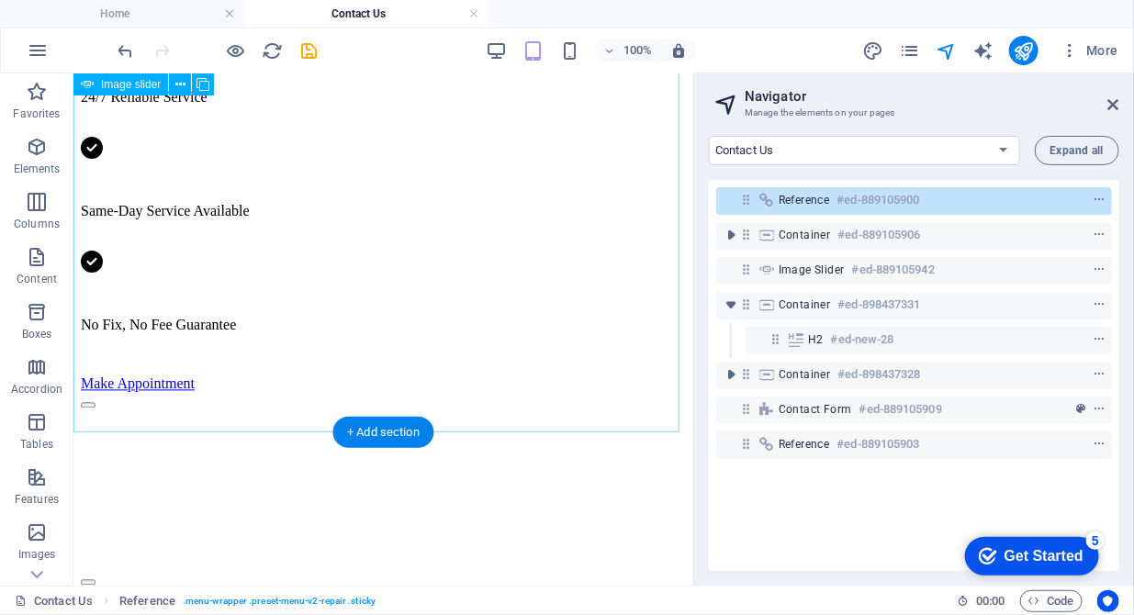
scroll to position [1314, 0]
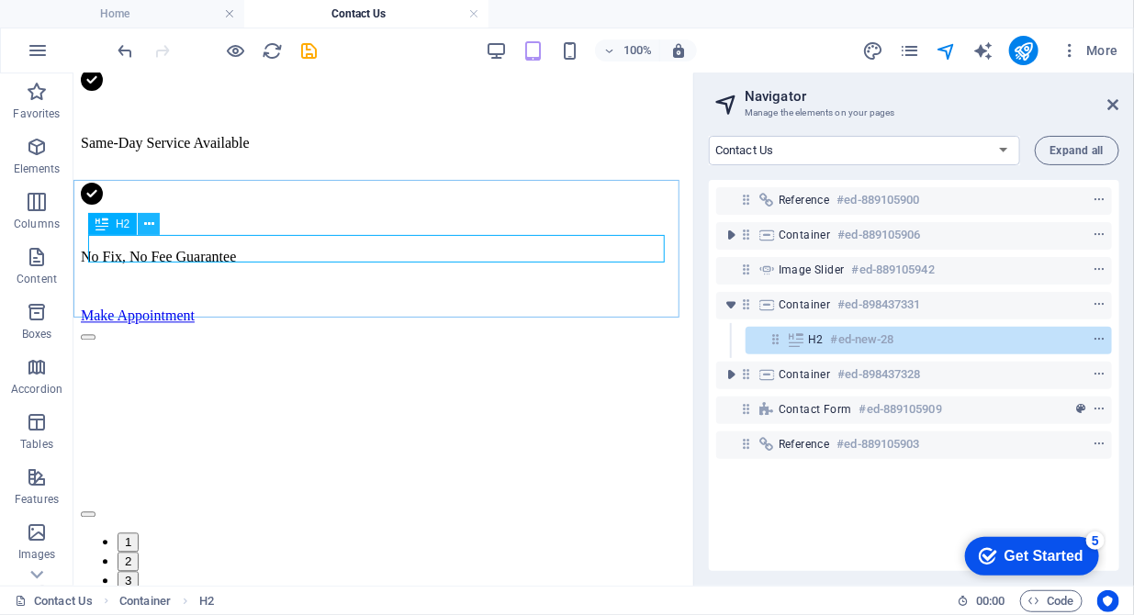
click at [153, 226] on icon at bounding box center [149, 224] width 10 height 19
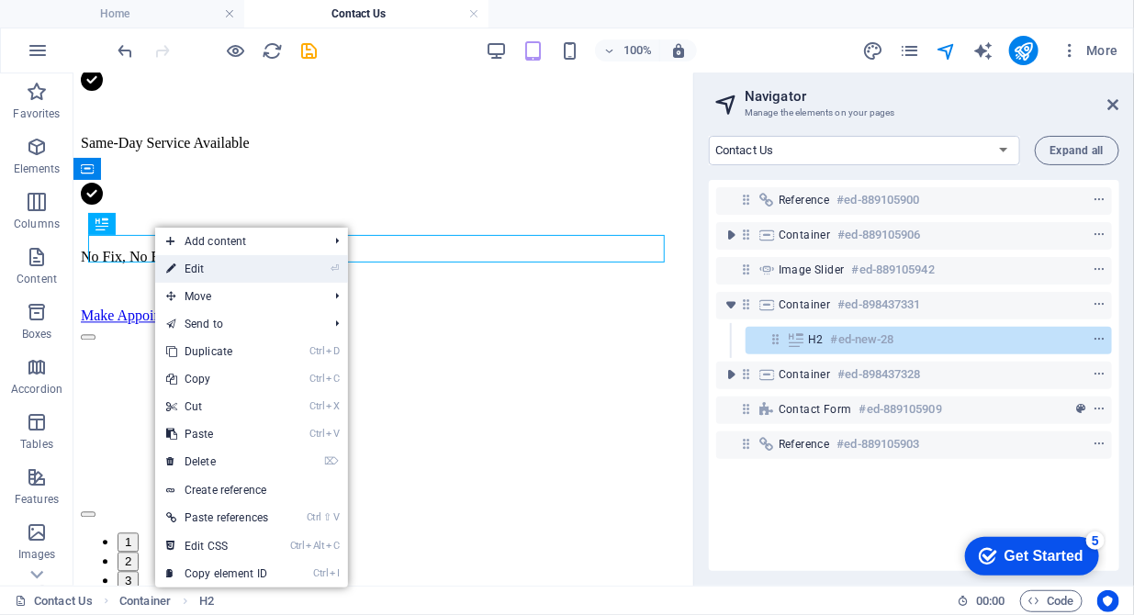
click at [206, 276] on link "⏎ Edit" at bounding box center [217, 269] width 124 height 28
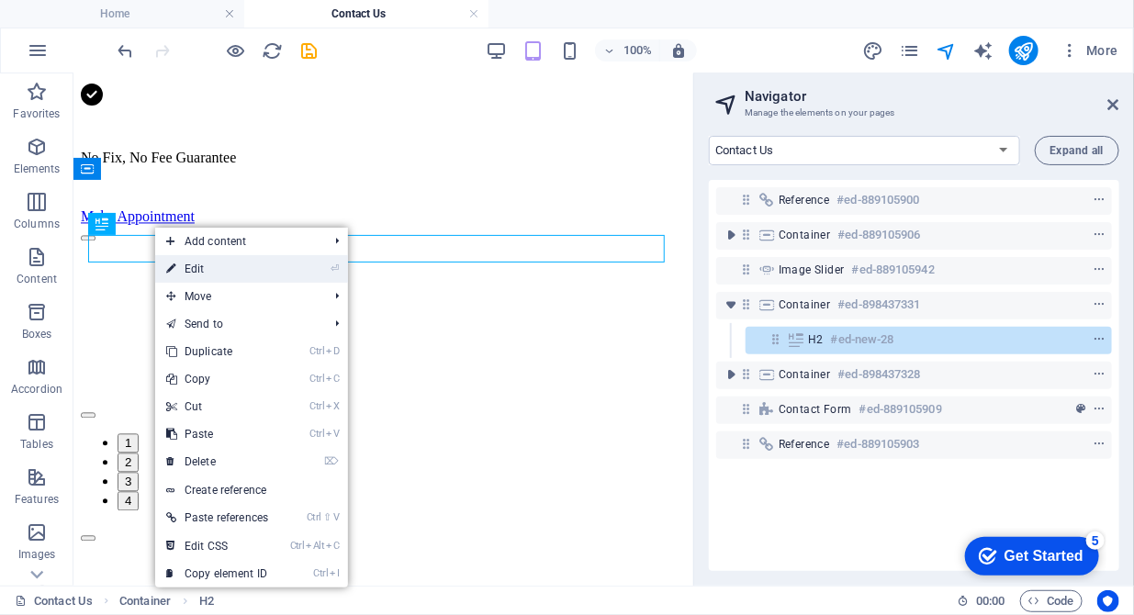
scroll to position [1456, 0]
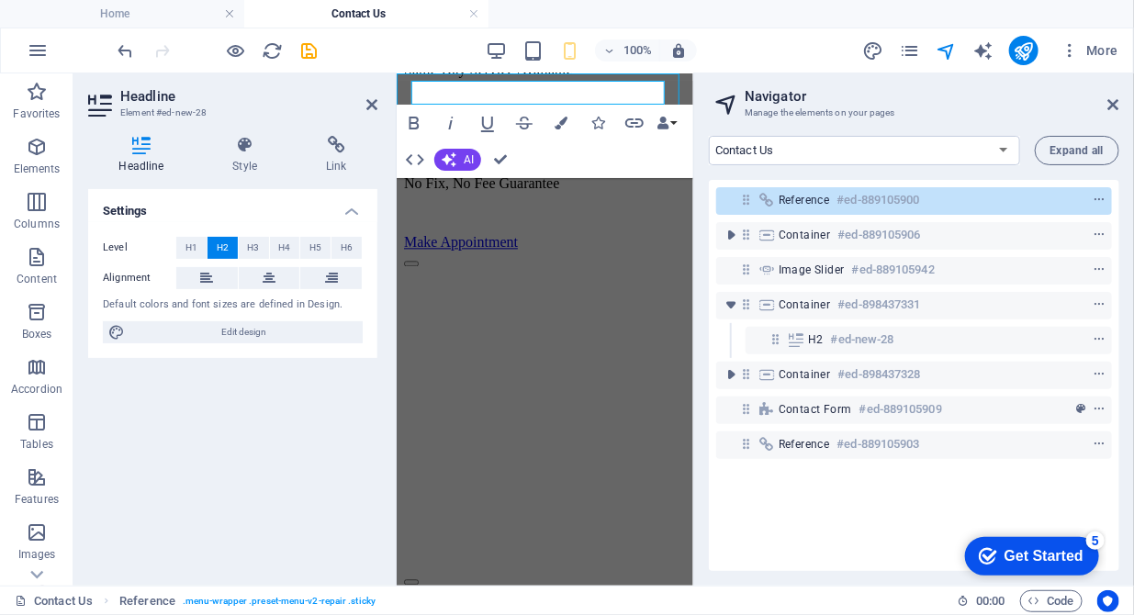
scroll to position [1314, 0]
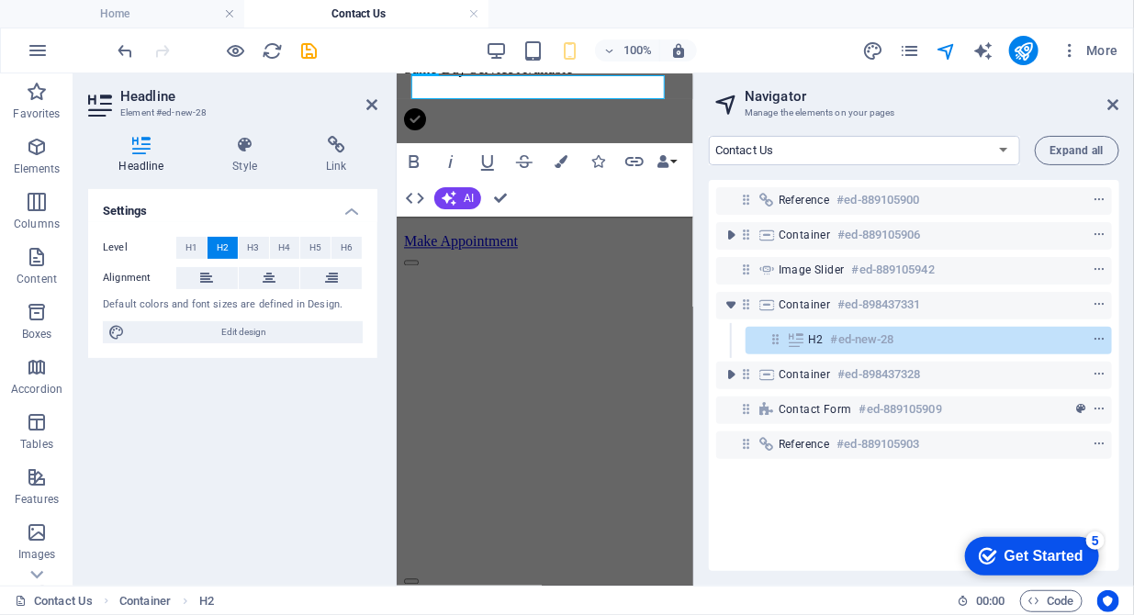
scroll to position [1321, 0]
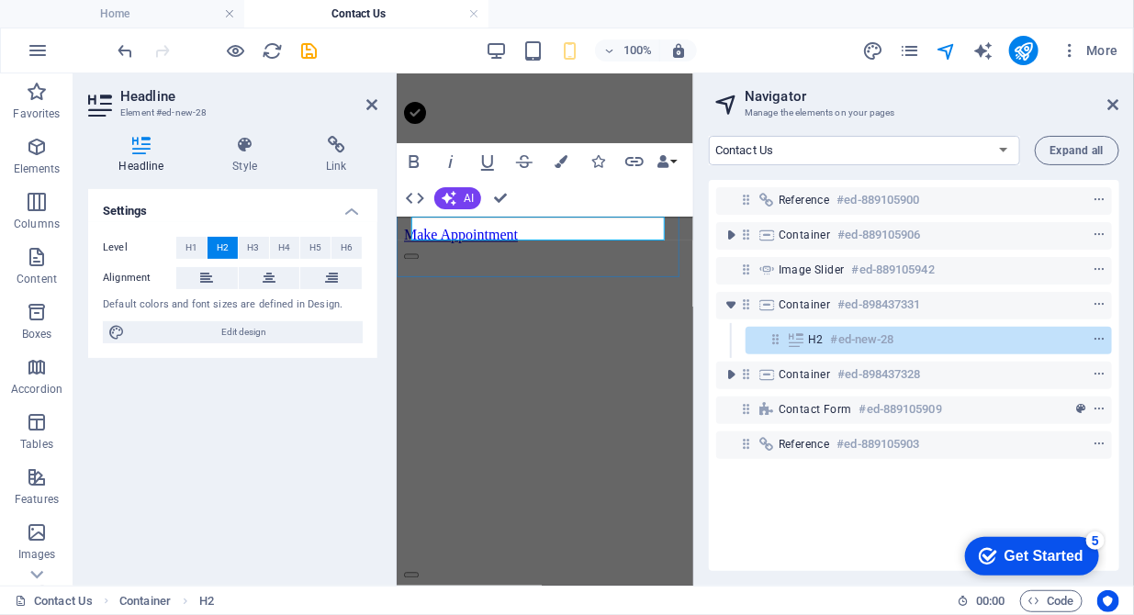
drag, startPoint x: 551, startPoint y: 226, endPoint x: 390, endPoint y: 223, distance: 160.8
click at [396, 223] on html "Skip to main content Home About us Hardware Repair Network Security Data Recove…" at bounding box center [544, 509] width 297 height 3515
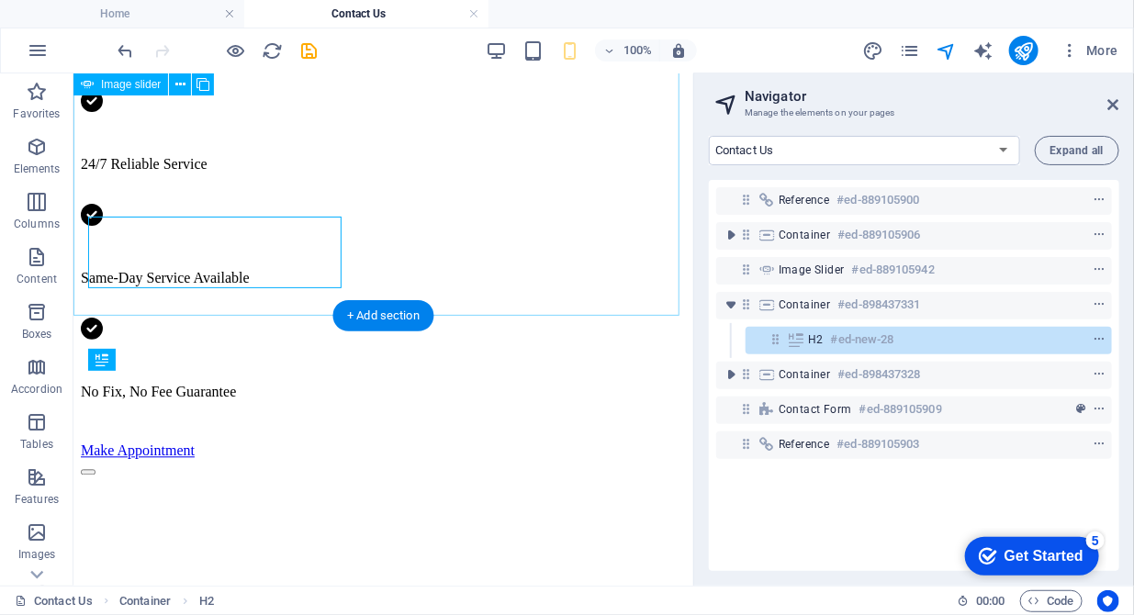
scroll to position [1179, 0]
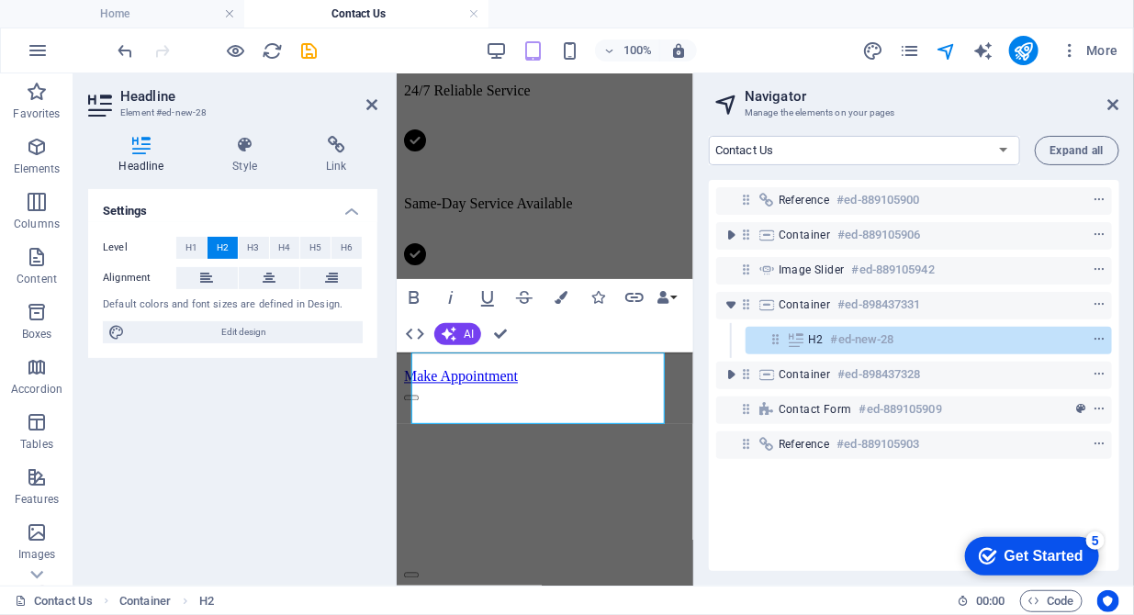
scroll to position [1185, 0]
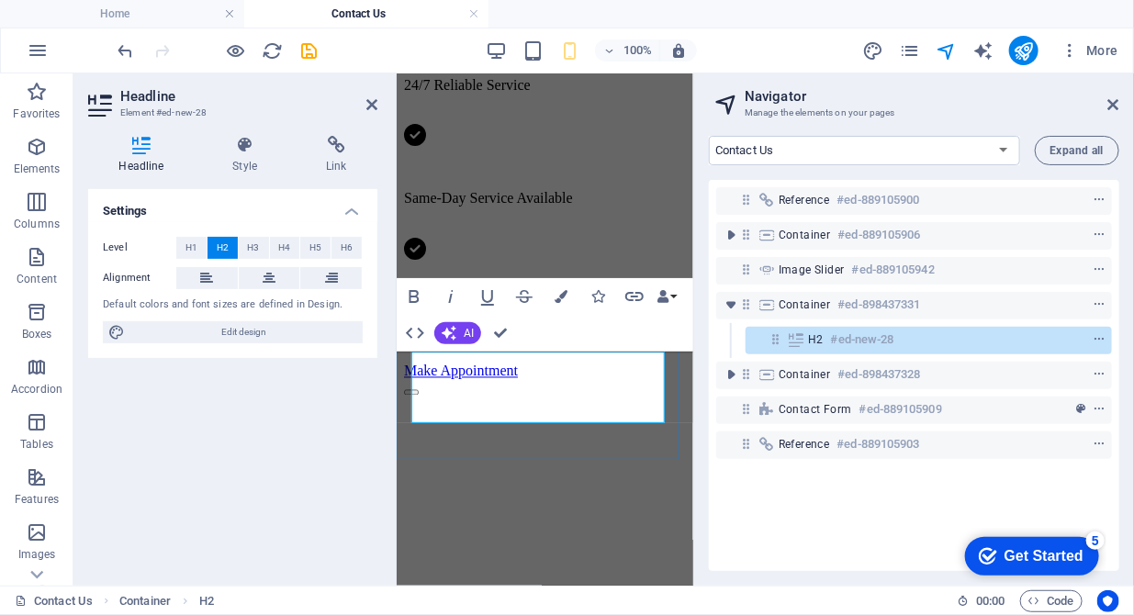
drag, startPoint x: 566, startPoint y: 361, endPoint x: 403, endPoint y: 367, distance: 162.7
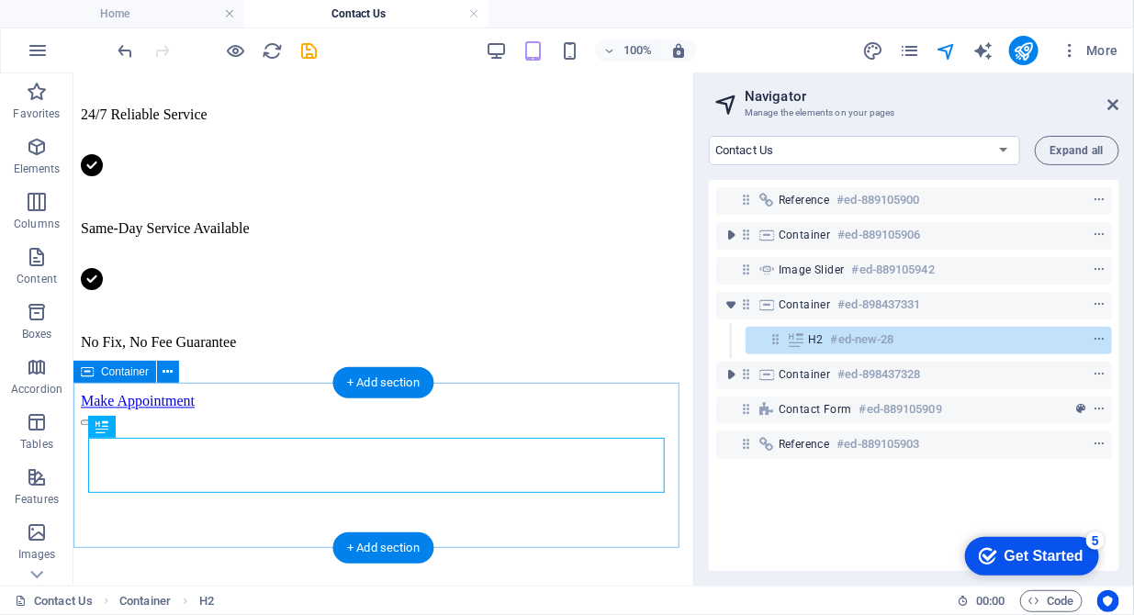
scroll to position [1231, 0]
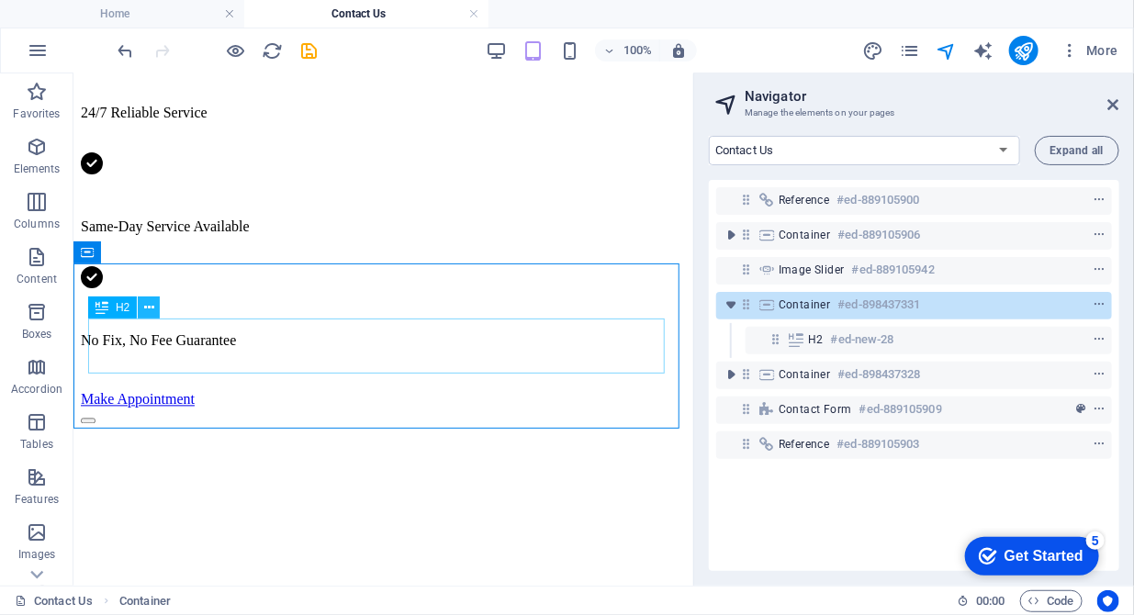
click at [147, 308] on icon at bounding box center [149, 308] width 10 height 19
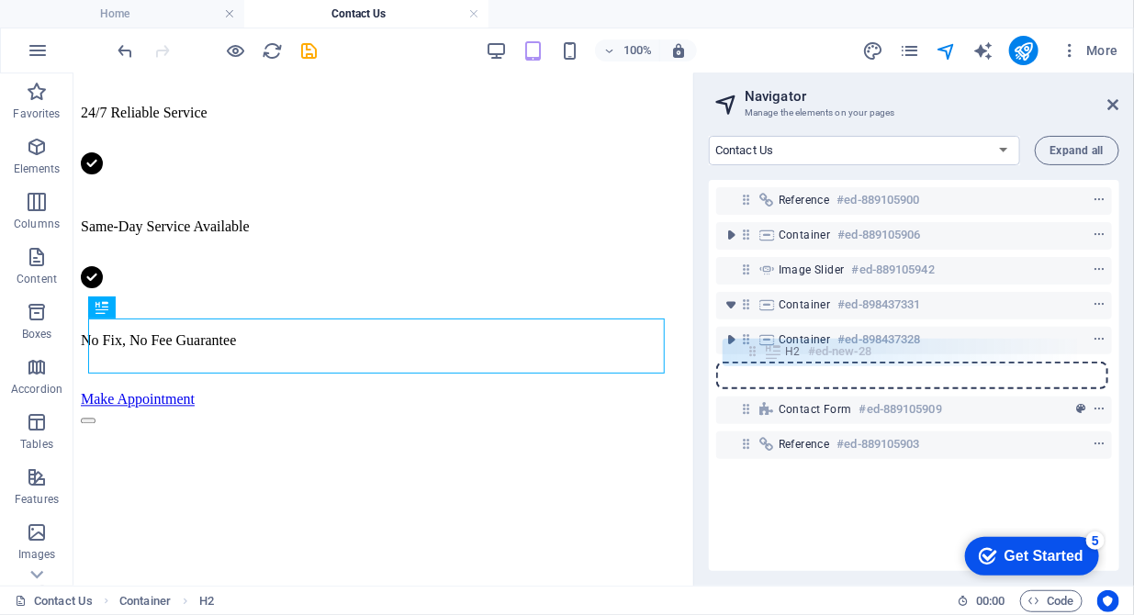
drag, startPoint x: 776, startPoint y: 346, endPoint x: 752, endPoint y: 369, distance: 33.1
click at [752, 369] on div "Reference #ed-889105900 Container #ed-889105906 Image slider #ed-889105942 Cont…" at bounding box center [914, 375] width 411 height 391
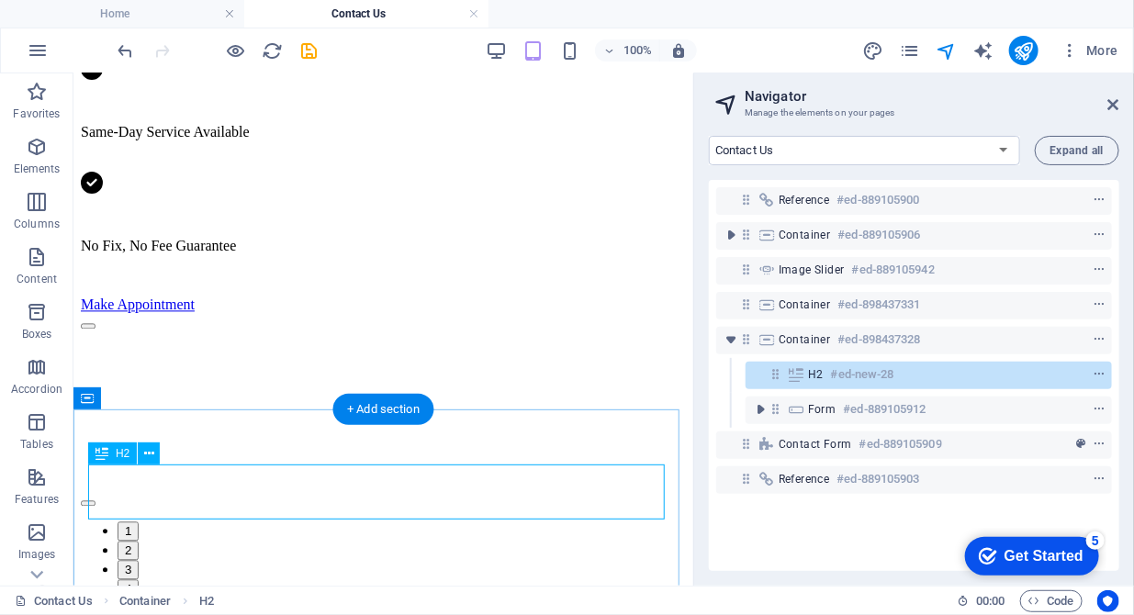
scroll to position [1513, 0]
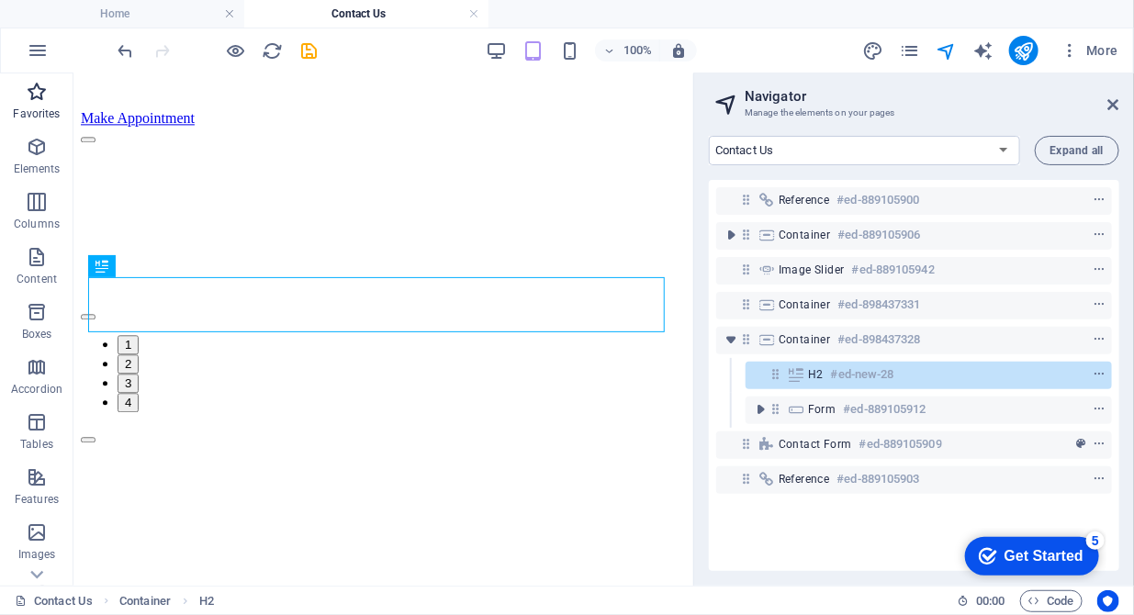
click at [40, 108] on p "Favorites" at bounding box center [36, 114] width 47 height 15
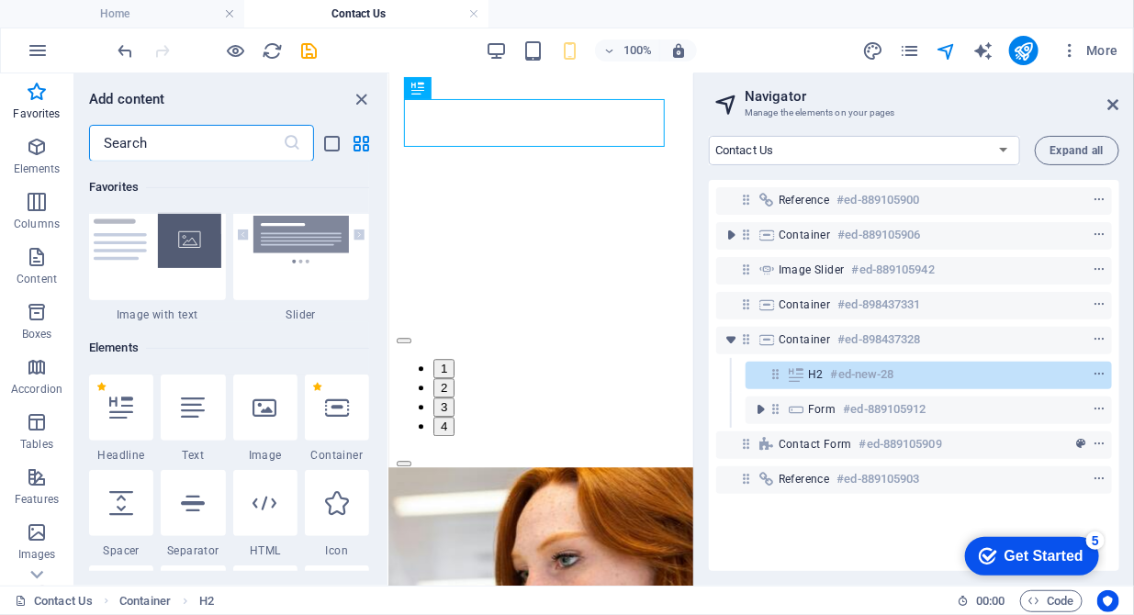
scroll to position [187, 0]
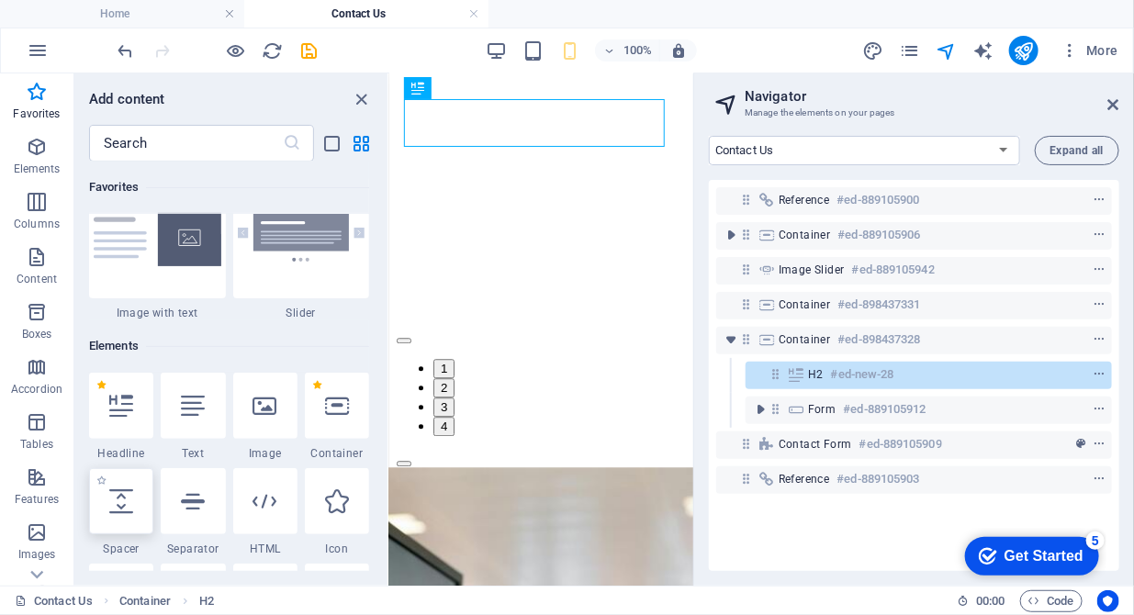
click at [116, 497] on icon at bounding box center [121, 502] width 24 height 24
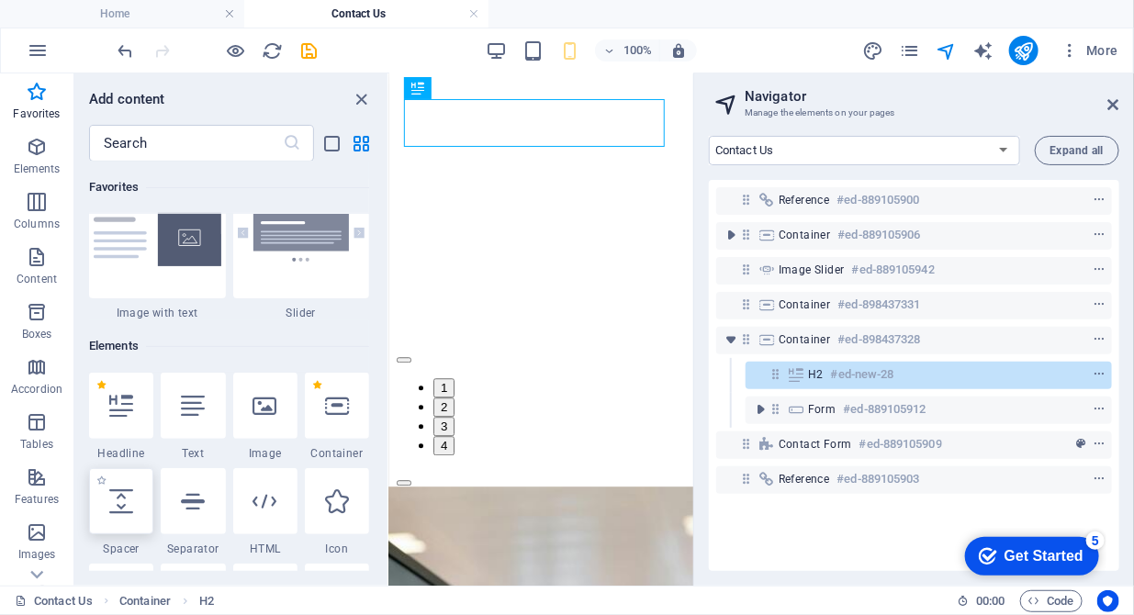
select select "px"
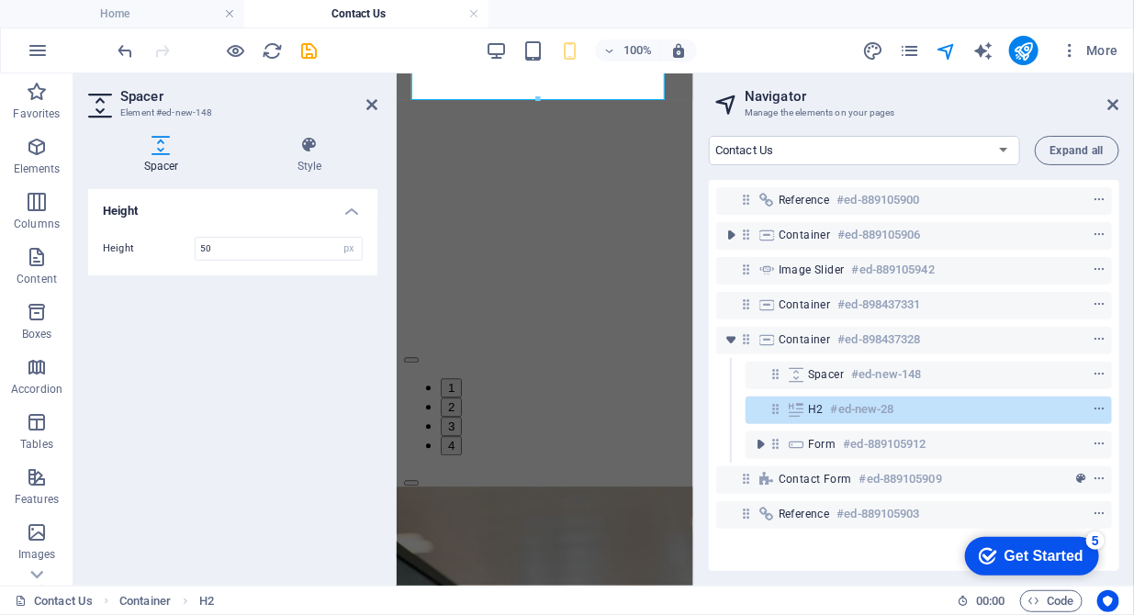
scroll to position [1720, 0]
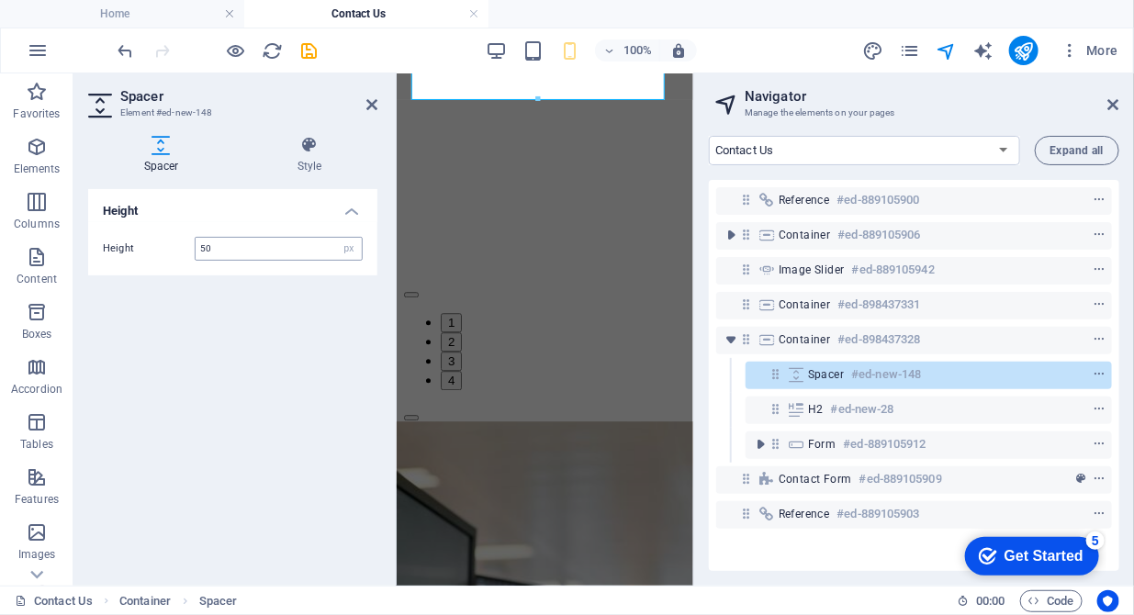
click at [203, 247] on input "50" at bounding box center [279, 249] width 166 height 22
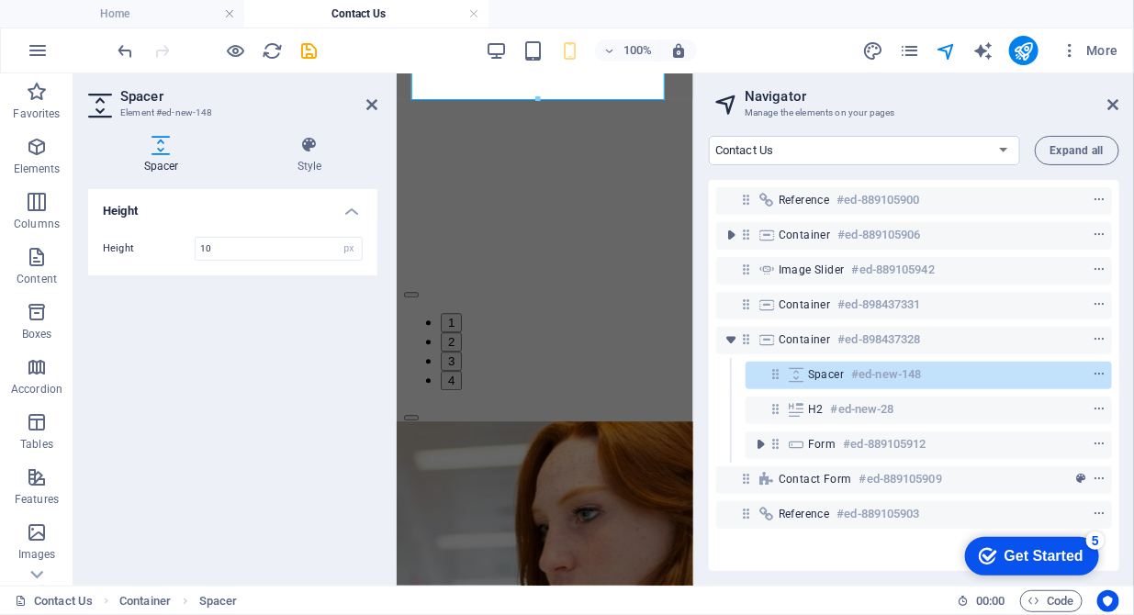
scroll to position [1683, 0]
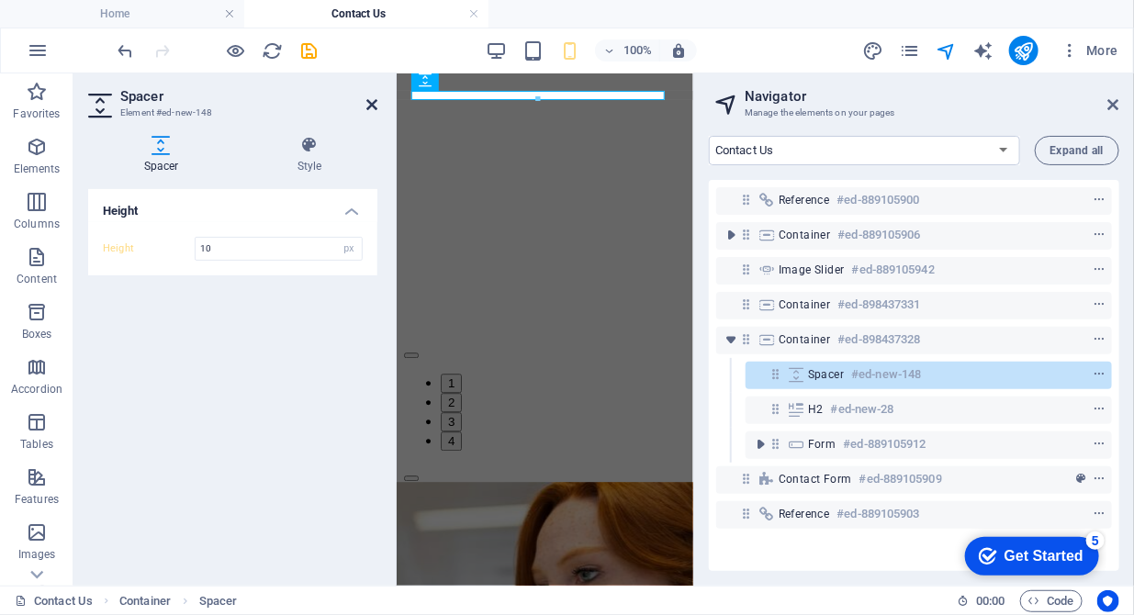
type input "10"
click at [367, 104] on icon at bounding box center [372, 104] width 11 height 15
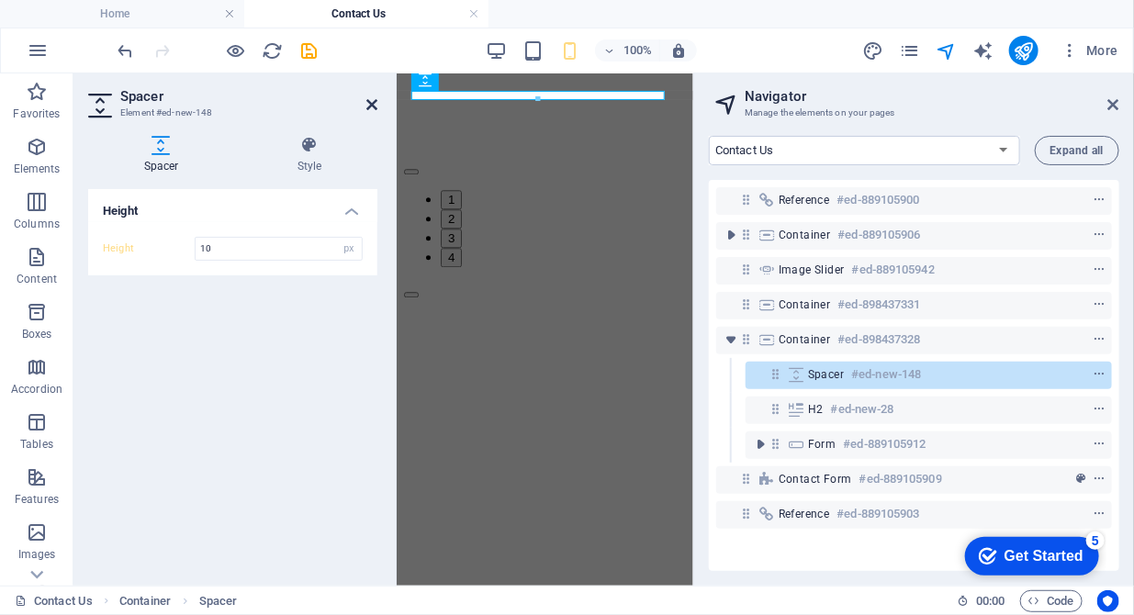
scroll to position [1541, 0]
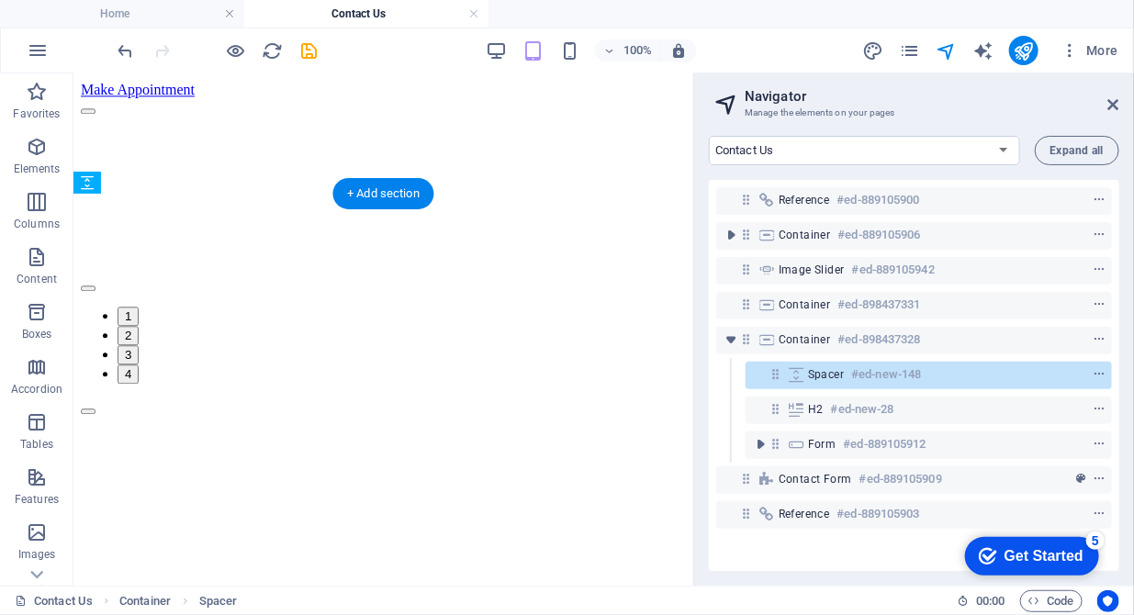
drag, startPoint x: 191, startPoint y: 313, endPoint x: 115, endPoint y: 312, distance: 76.2
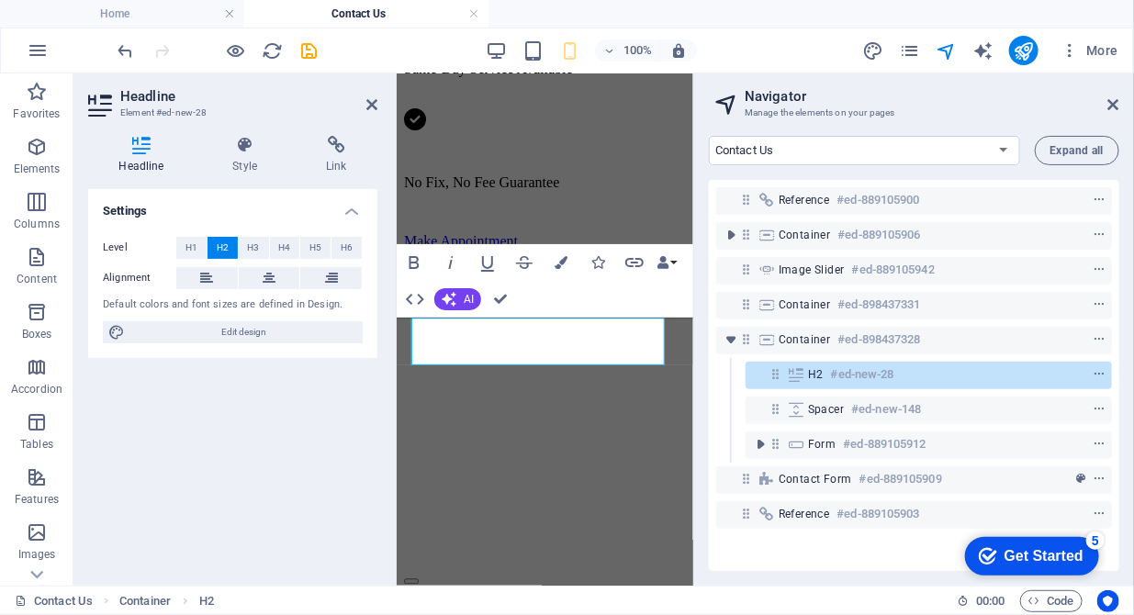
scroll to position [1456, 0]
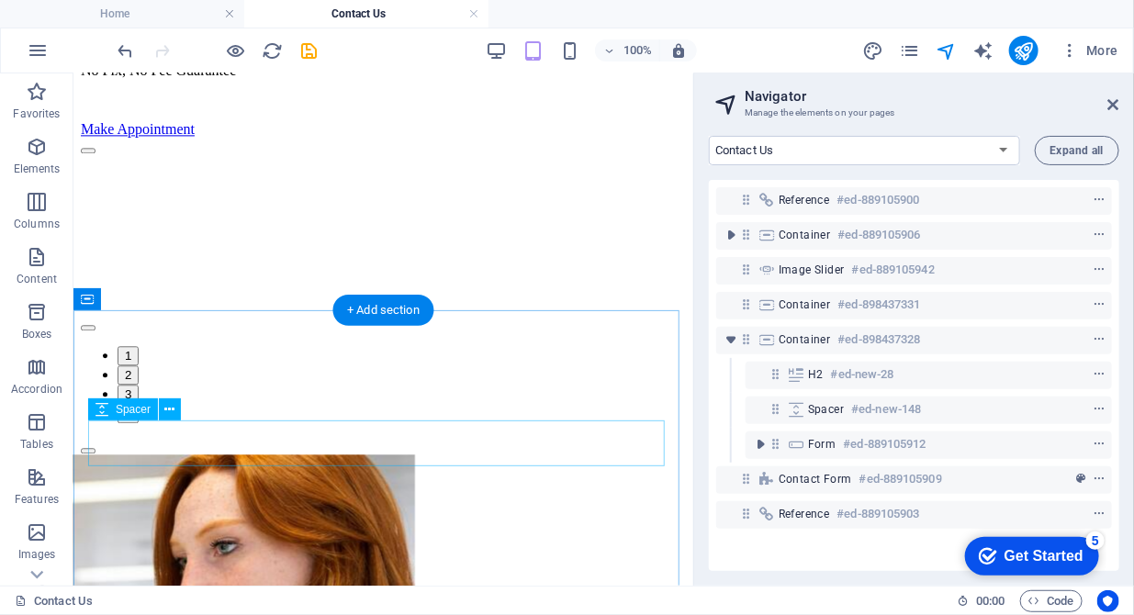
scroll to position [1408, 0]
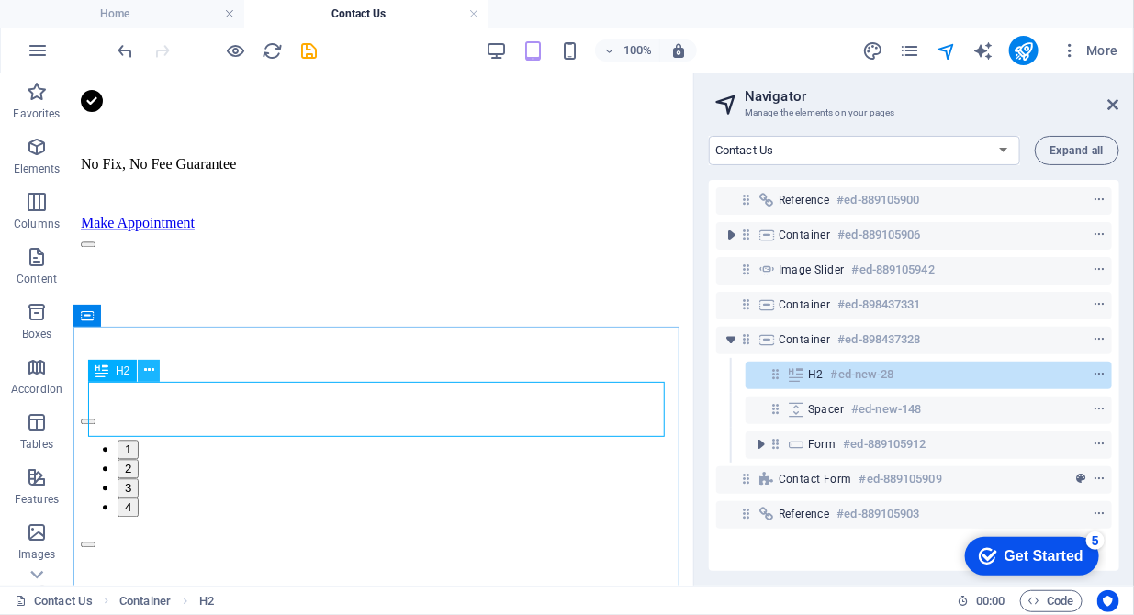
click at [151, 371] on icon at bounding box center [149, 370] width 10 height 19
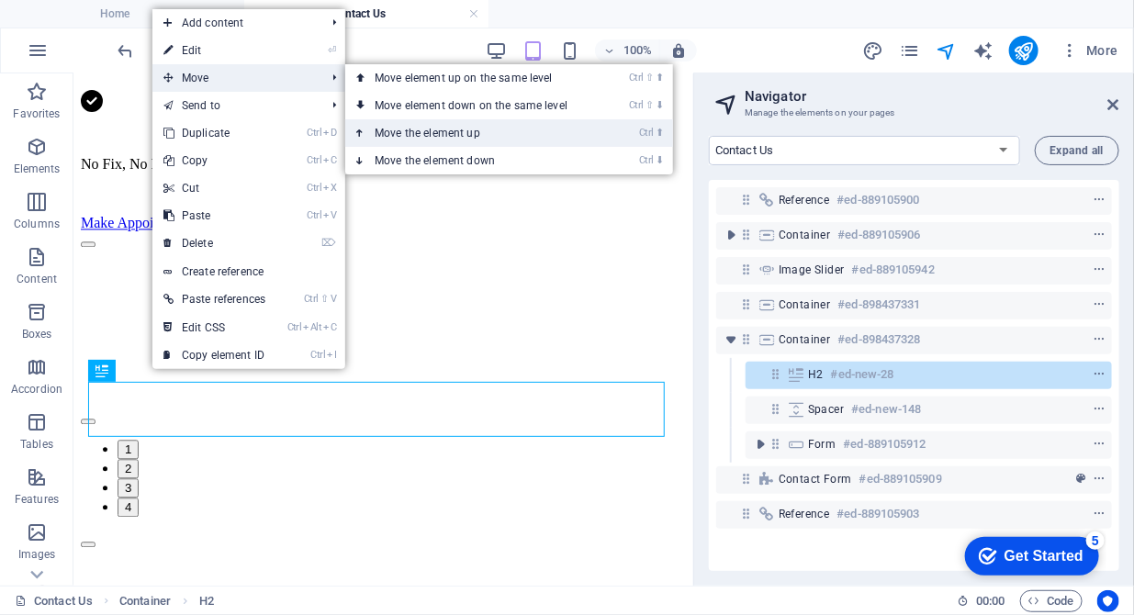
click at [435, 137] on link "Ctrl ⬆ Move the element up" at bounding box center [474, 133] width 259 height 28
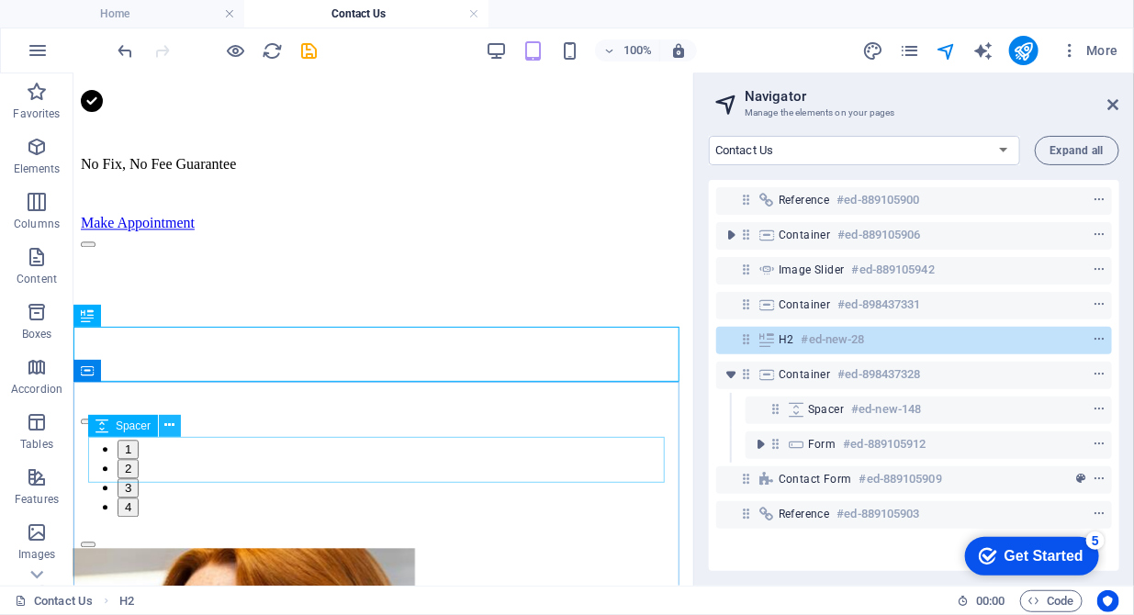
click at [173, 430] on icon at bounding box center [170, 425] width 10 height 19
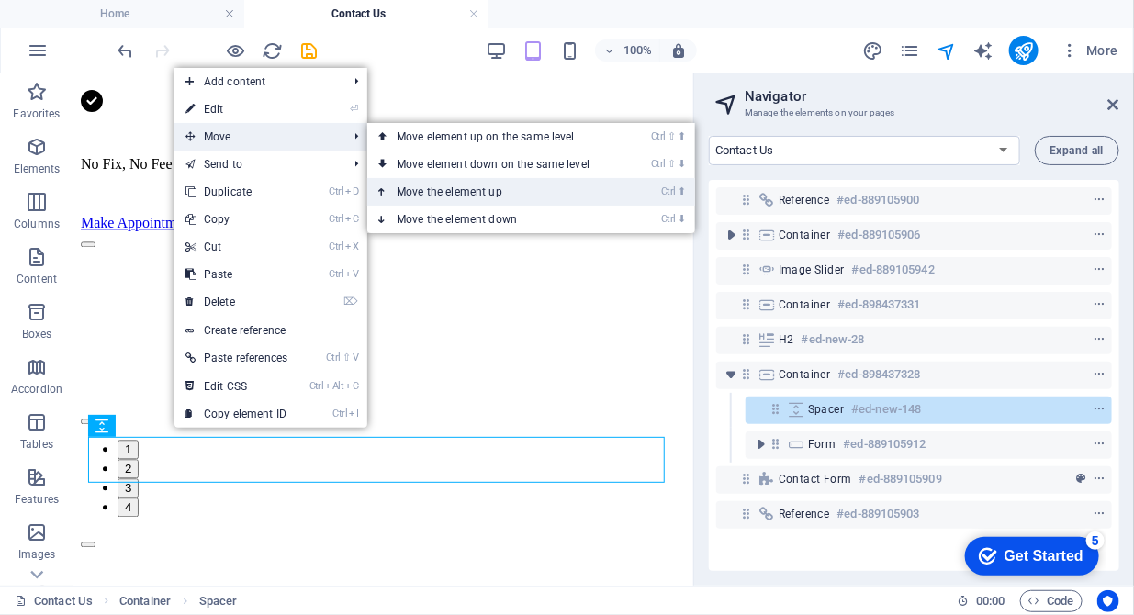
click at [451, 198] on link "Ctrl ⬆ Move the element up" at bounding box center [496, 192] width 259 height 28
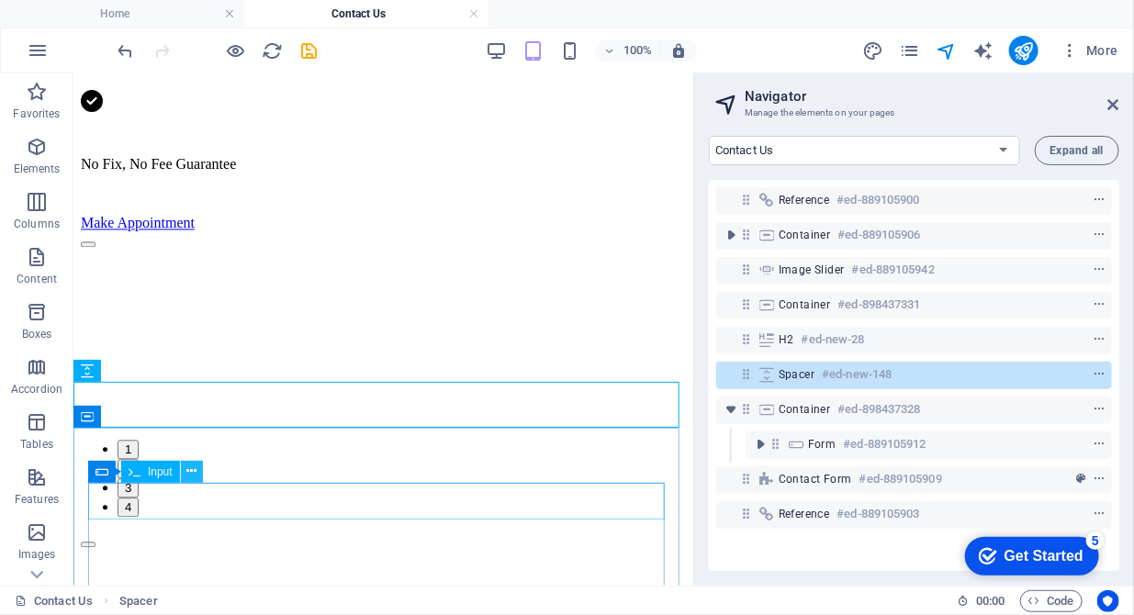
click at [193, 477] on icon at bounding box center [191, 471] width 10 height 19
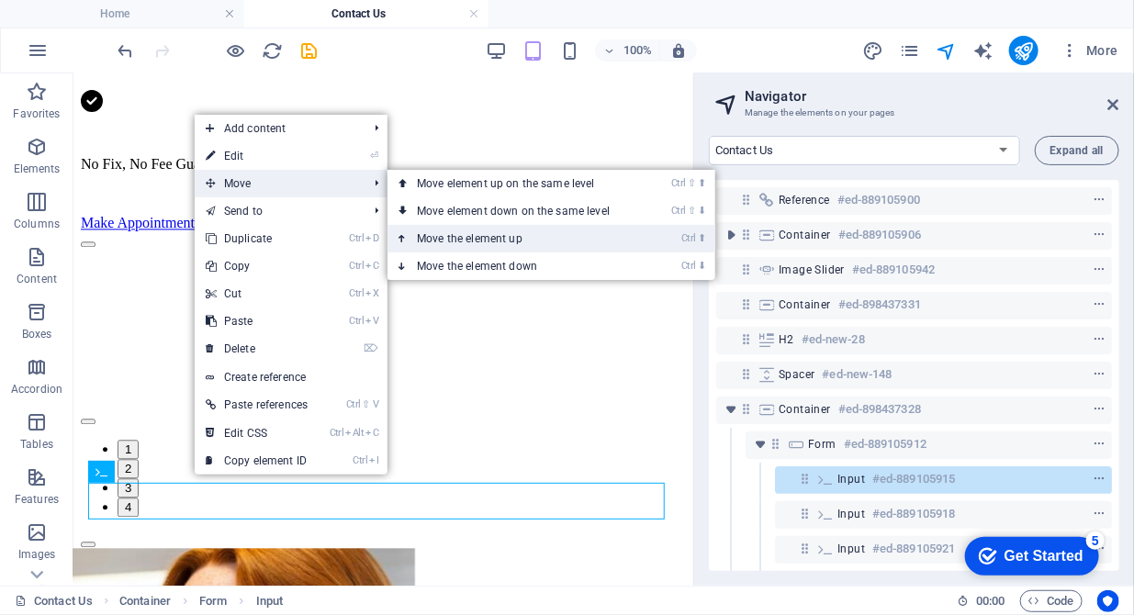
click at [472, 246] on link "Ctrl ⬆ Move the element up" at bounding box center [517, 239] width 259 height 28
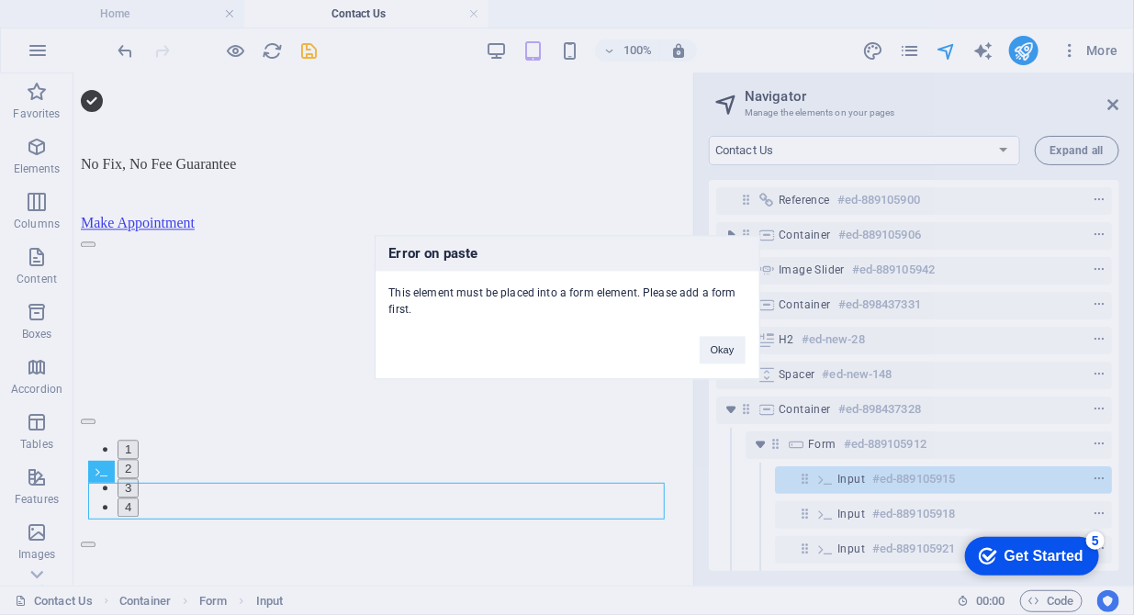
click at [443, 421] on div "Error on paste This element must be placed into a form element. Please add a fo…" at bounding box center [567, 307] width 1134 height 615
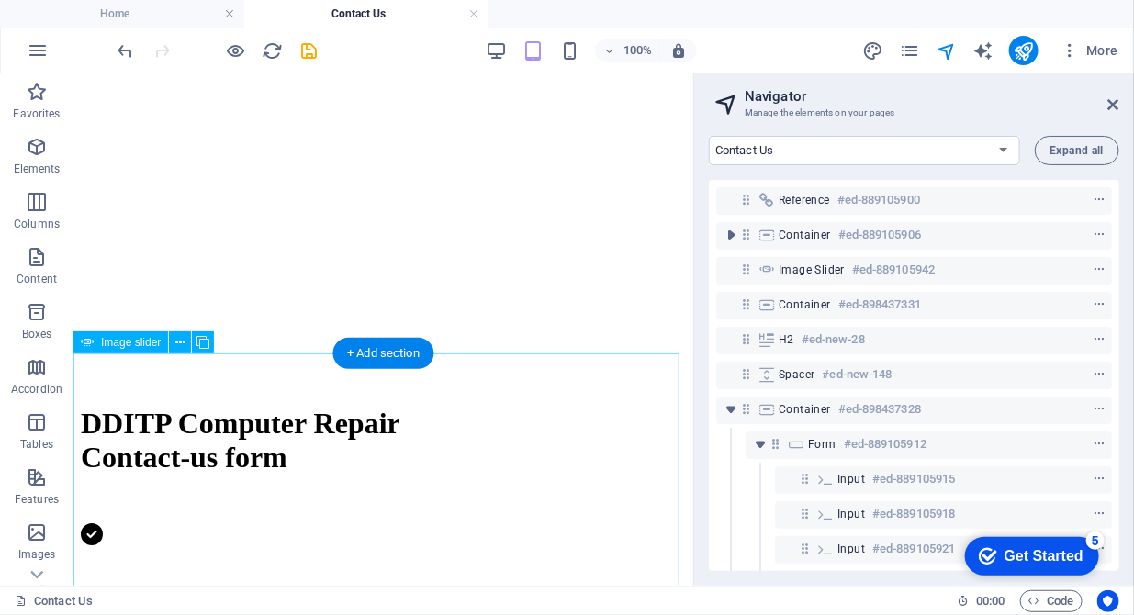
scroll to position [750, 0]
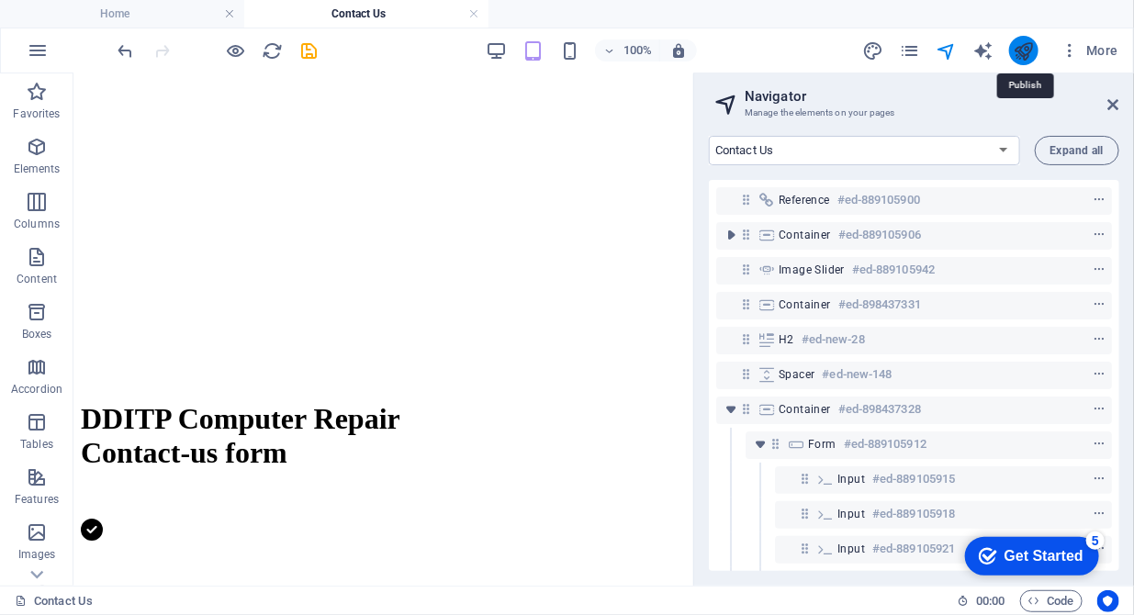
click at [1023, 45] on icon "publish" at bounding box center [1023, 50] width 21 height 21
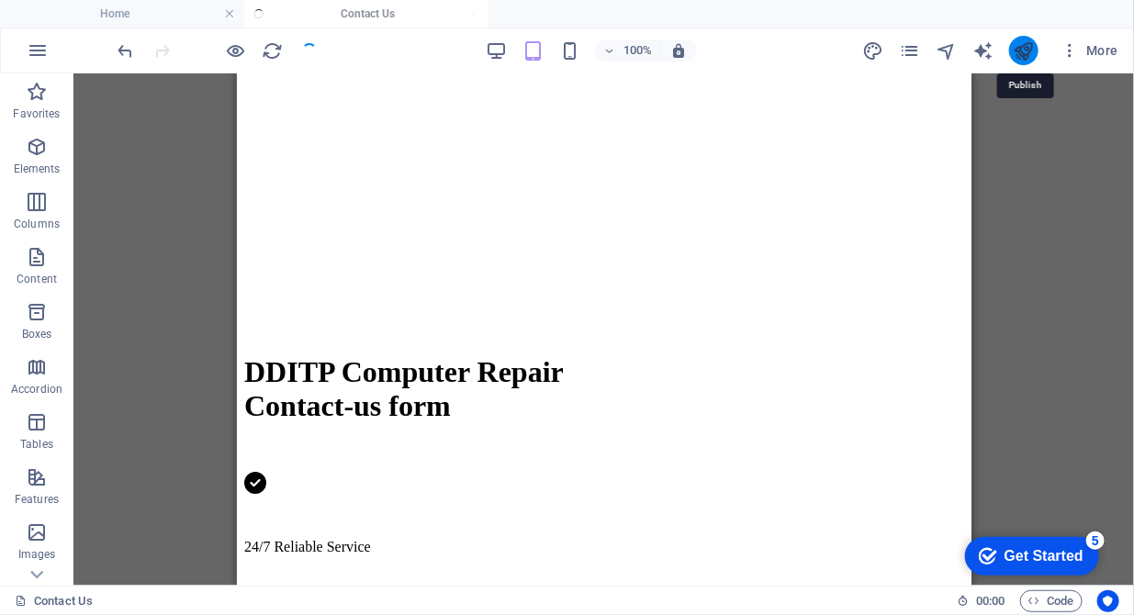
scroll to position [766, 0]
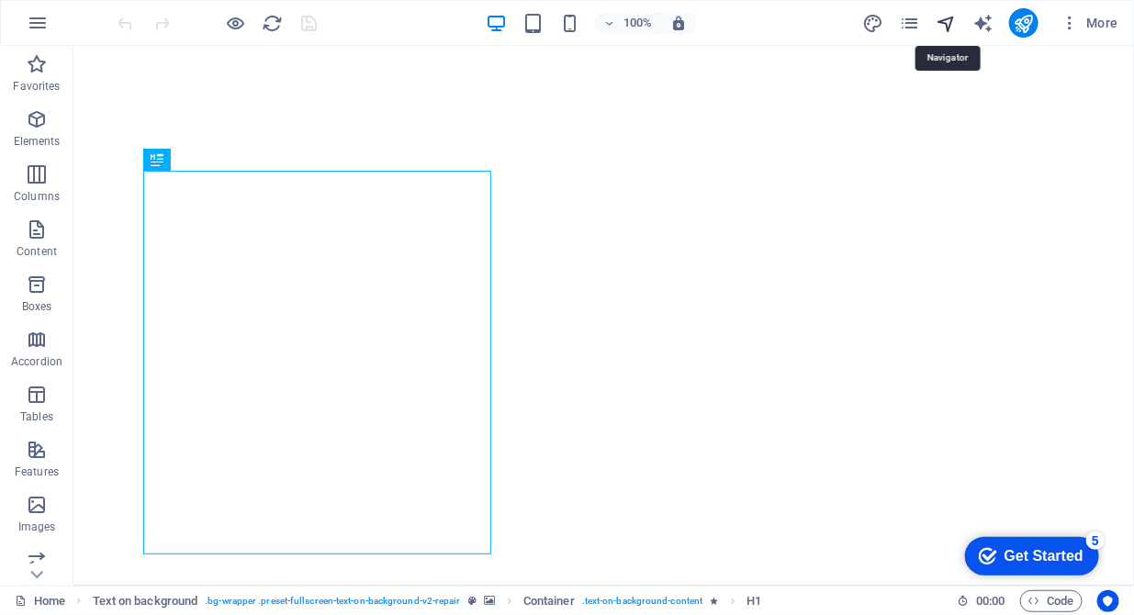
click at [951, 17] on icon "navigator" at bounding box center [946, 23] width 21 height 21
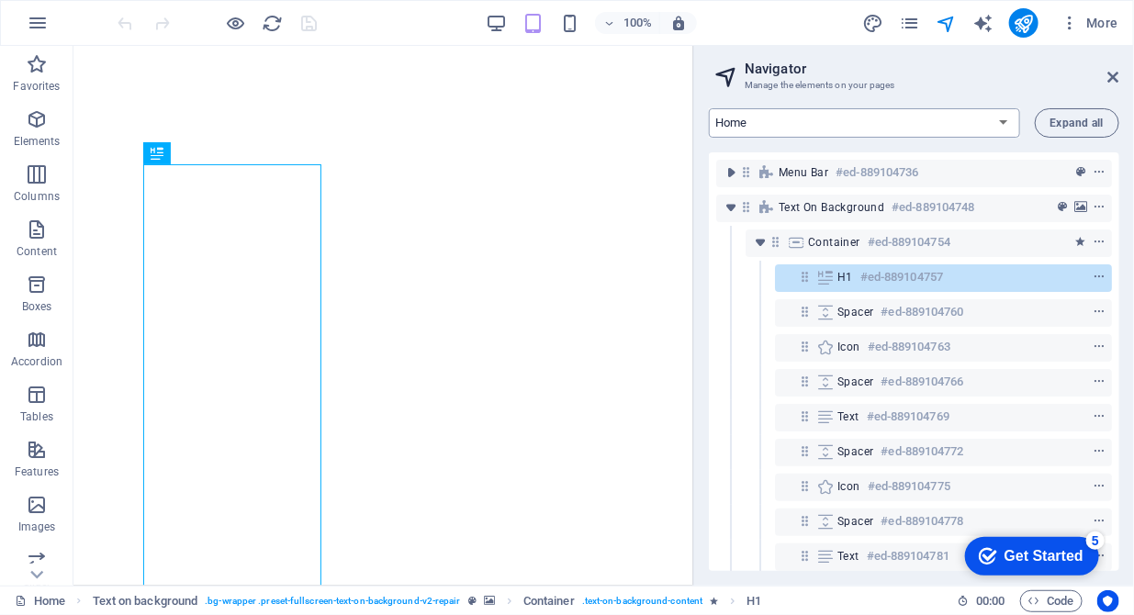
click at [900, 131] on select "Home About us Hardware Repair Network Security Data Recovery Remote Support Web…" at bounding box center [864, 122] width 311 height 29
select select "16784503-en"
click at [709, 108] on select "Home About us Hardware Repair Network Security Data Recovery Remote Support Web…" at bounding box center [864, 122] width 311 height 29
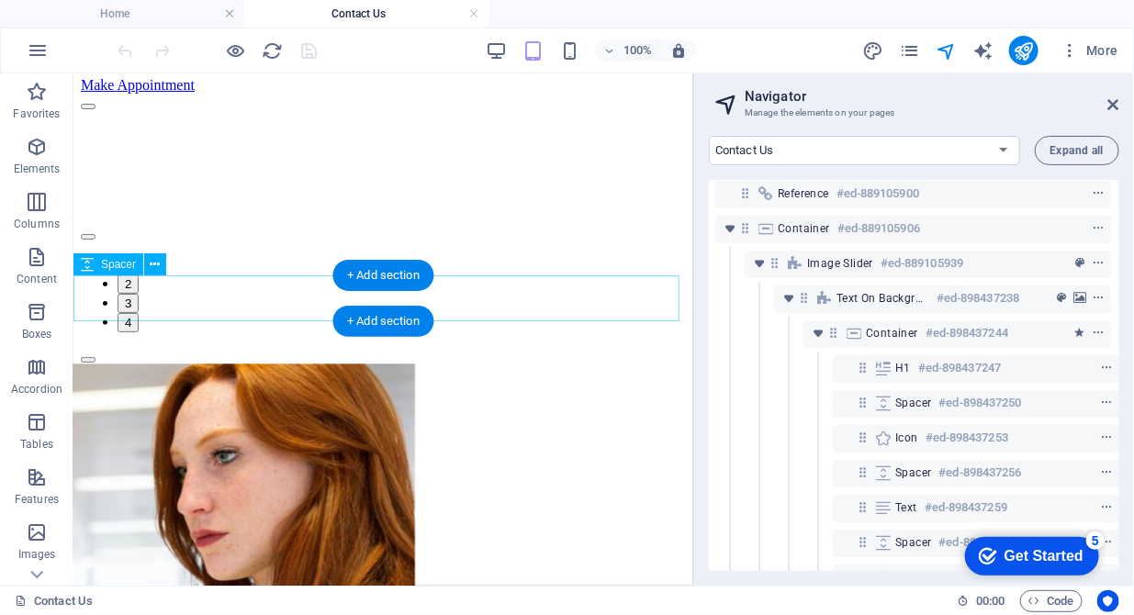
scroll to position [1503, 0]
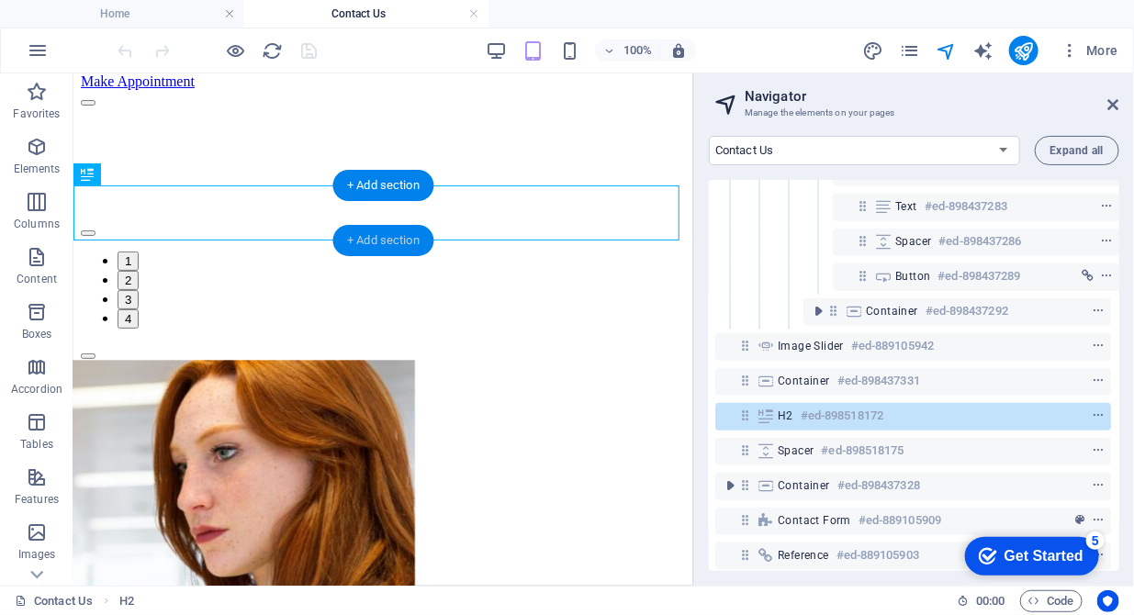
scroll to position [606, 4]
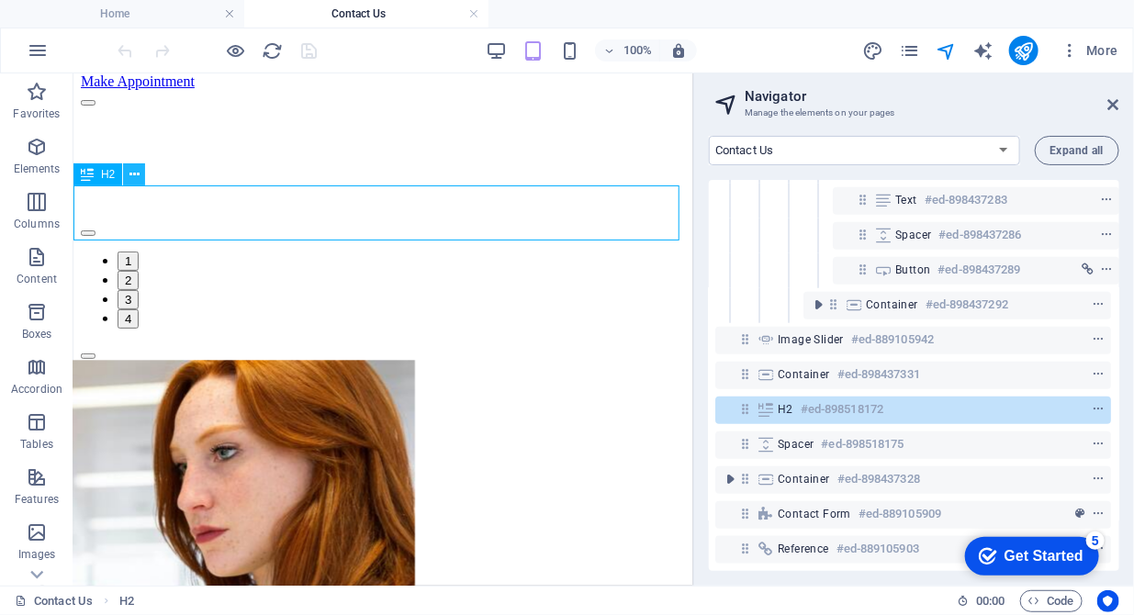
click at [137, 177] on icon at bounding box center [135, 174] width 10 height 19
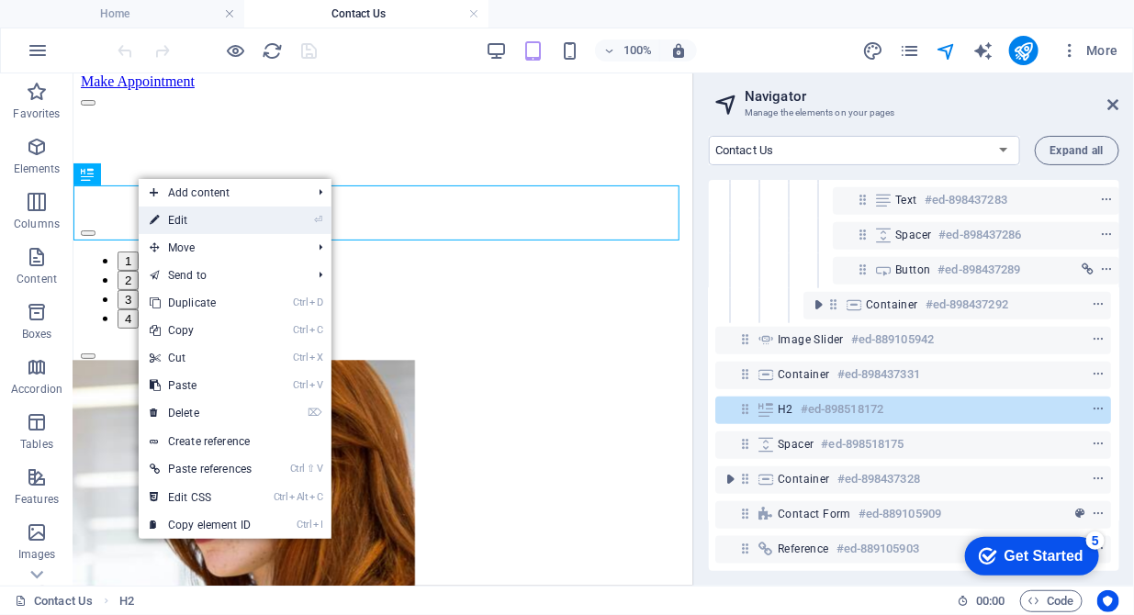
click at [220, 221] on link "⏎ Edit" at bounding box center [201, 221] width 124 height 28
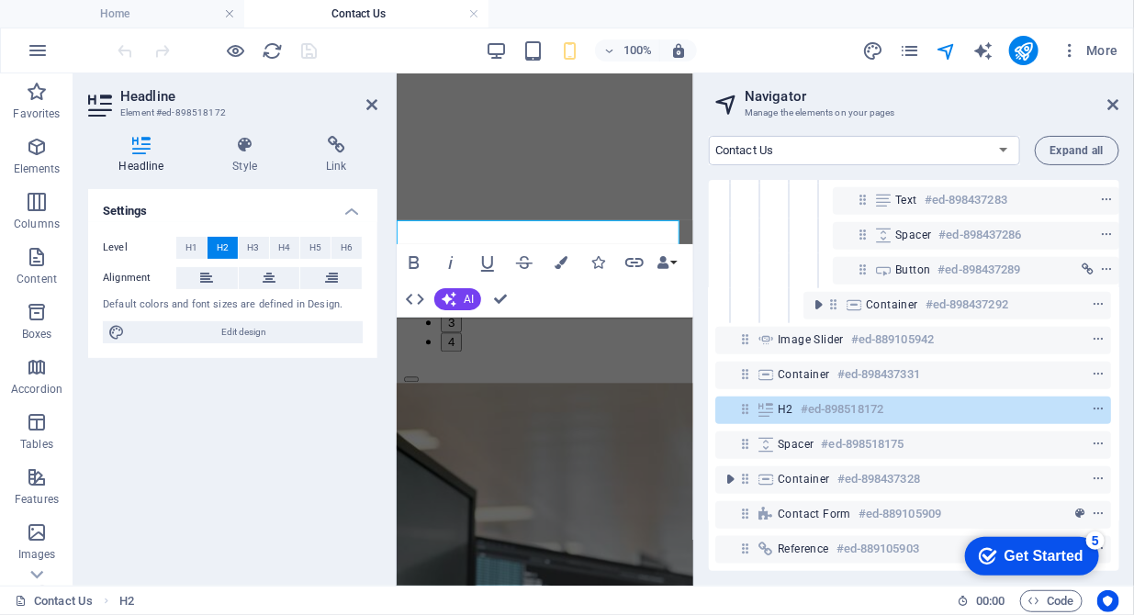
scroll to position [1327, 0]
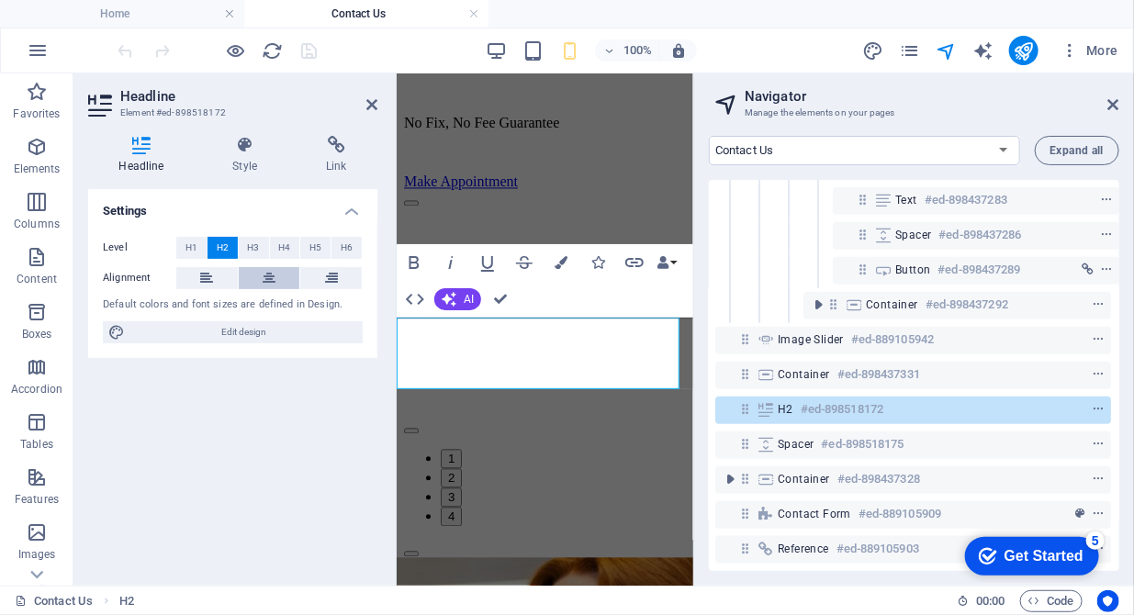
click at [280, 275] on button at bounding box center [270, 278] width 62 height 22
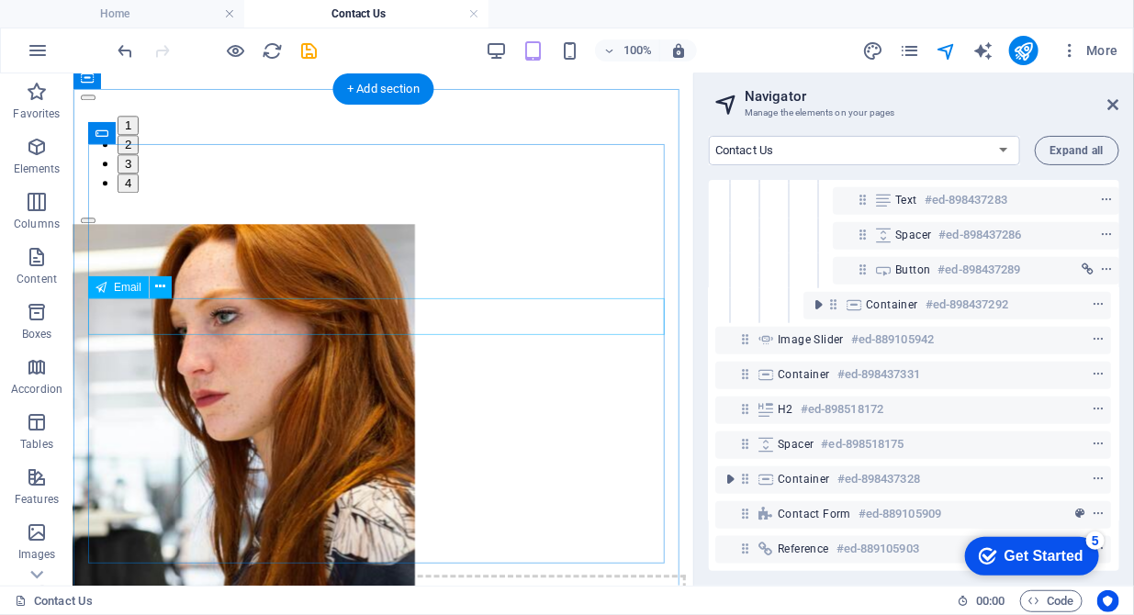
scroll to position [1607, 0]
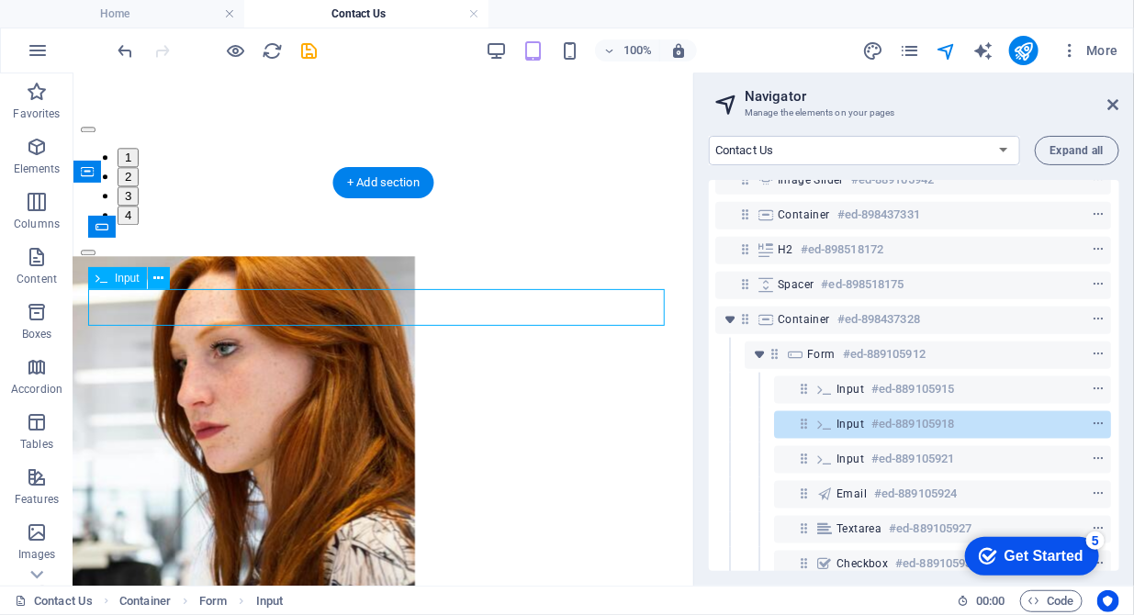
scroll to position [809, 4]
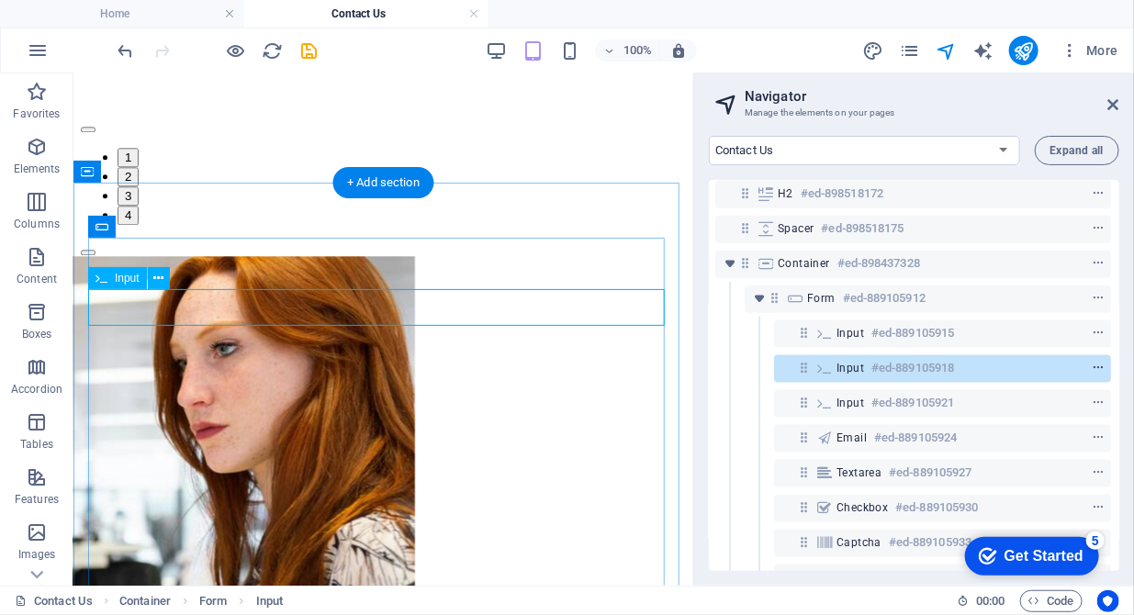
click at [1092, 370] on icon "context-menu" at bounding box center [1098, 368] width 13 height 13
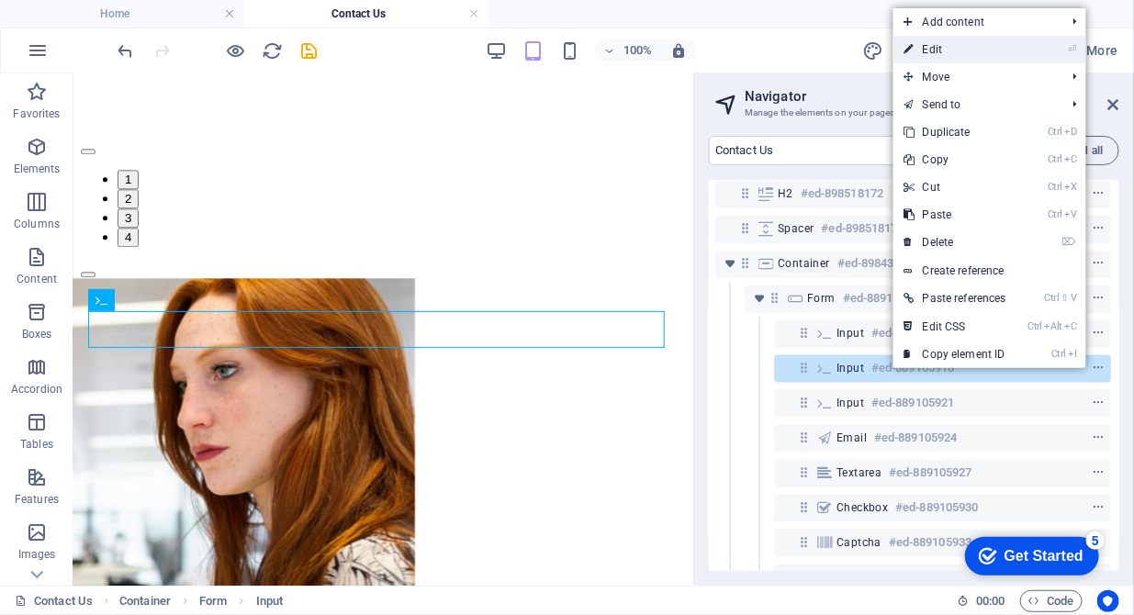
click at [952, 53] on link "⏎ Edit" at bounding box center [956, 50] width 124 height 28
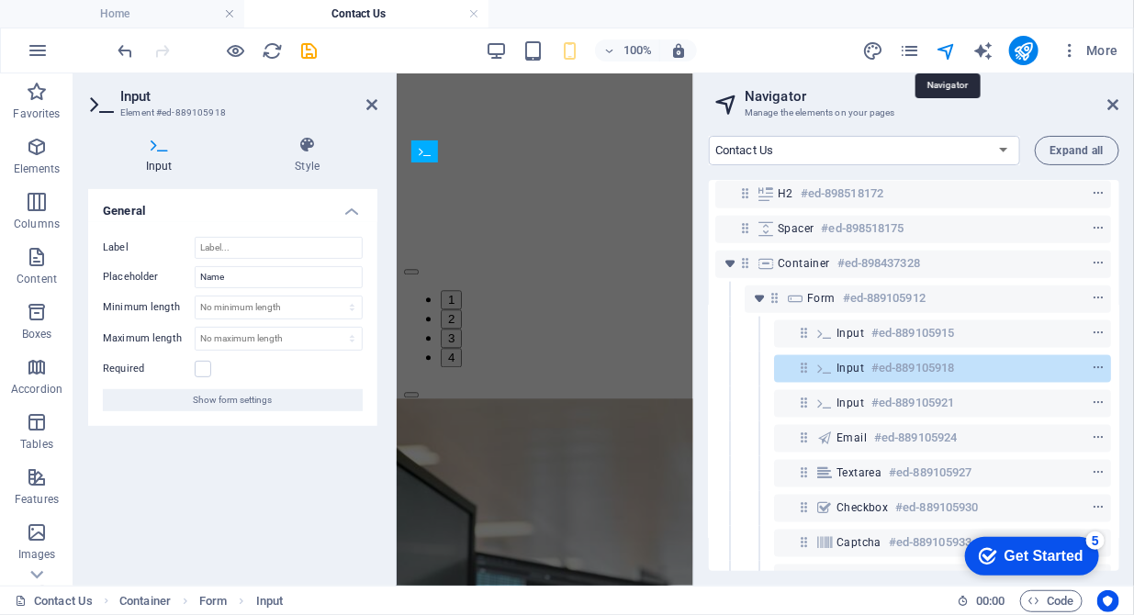
scroll to position [1682, 0]
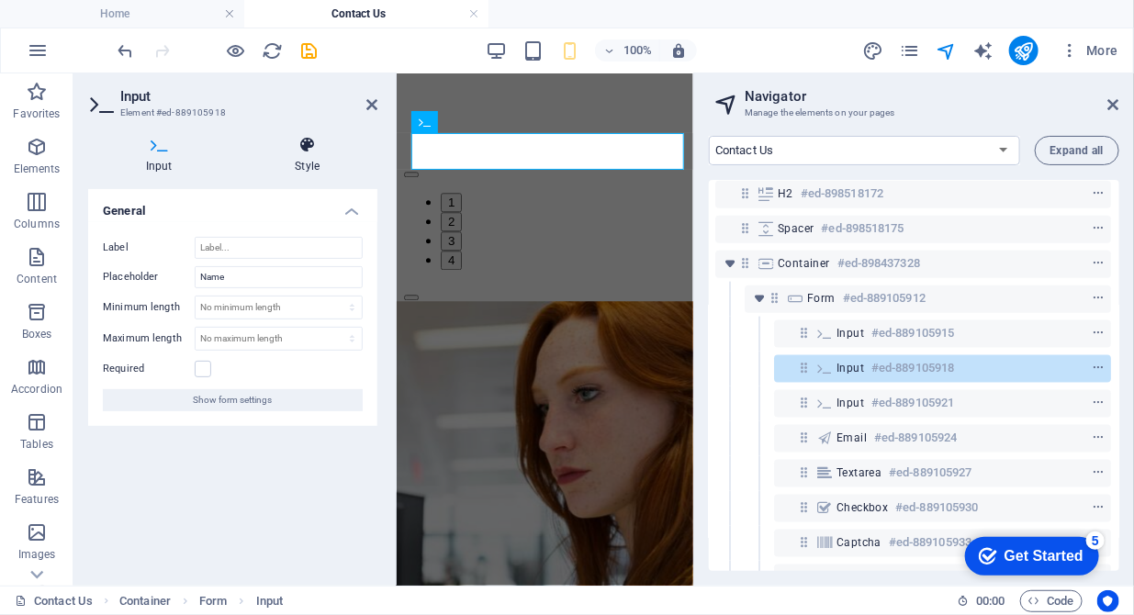
click at [316, 151] on icon at bounding box center [308, 145] width 141 height 18
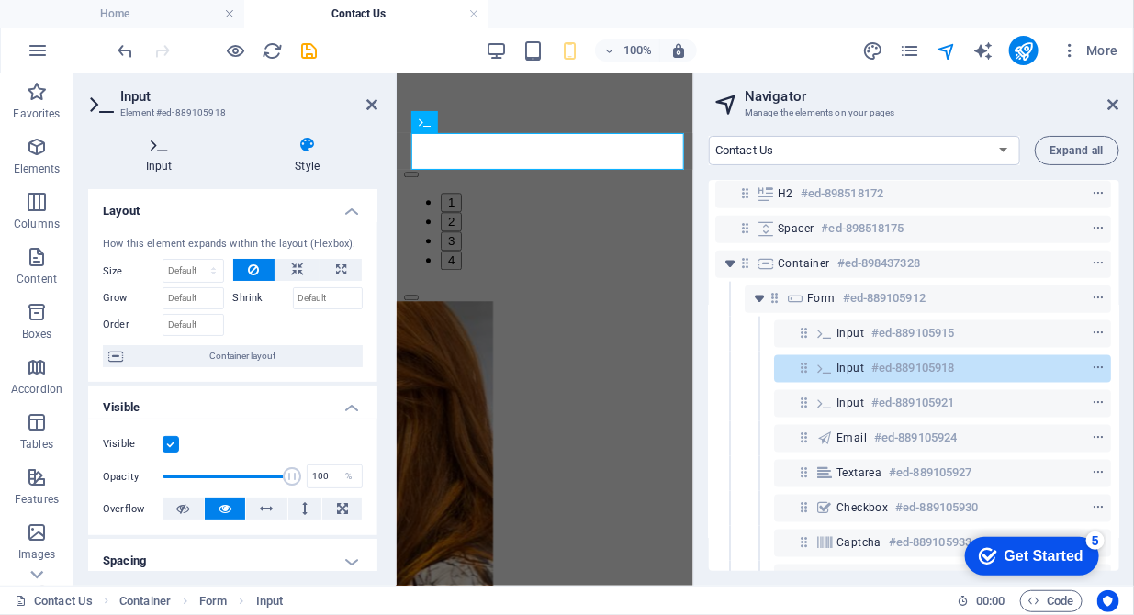
click at [159, 151] on icon at bounding box center [159, 145] width 142 height 18
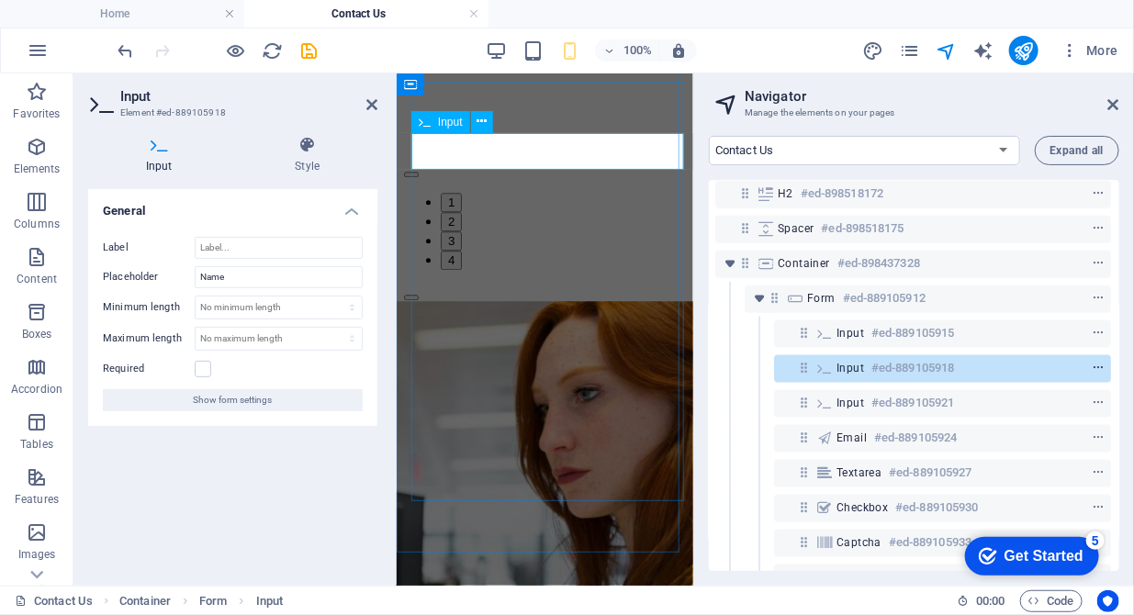
click at [1092, 363] on icon "context-menu" at bounding box center [1098, 368] width 13 height 13
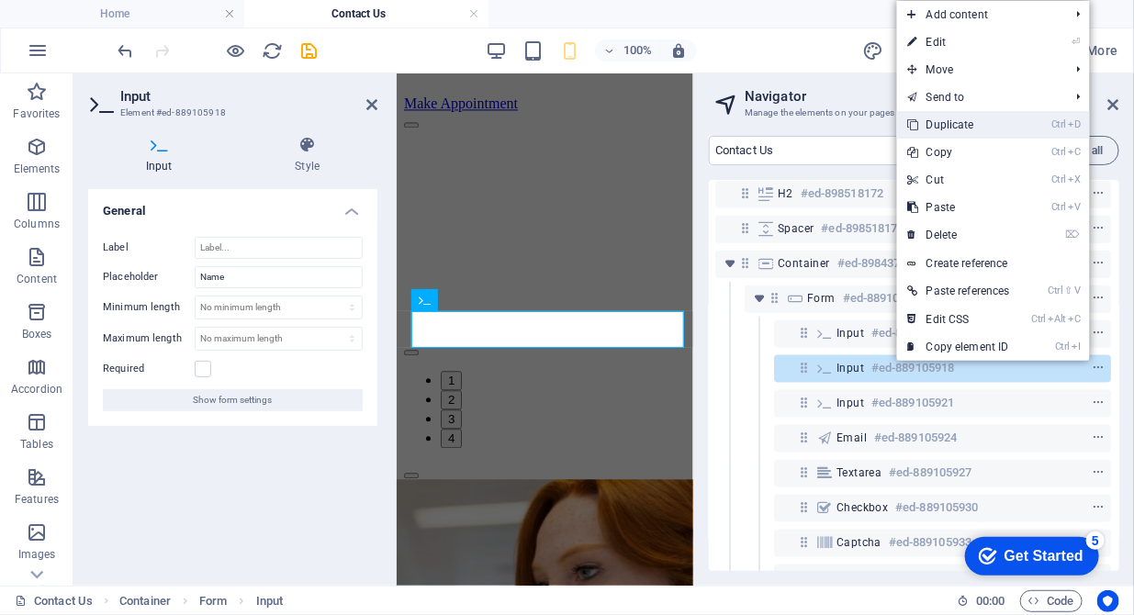
click at [965, 127] on link "Ctrl D Duplicate" at bounding box center [959, 125] width 124 height 28
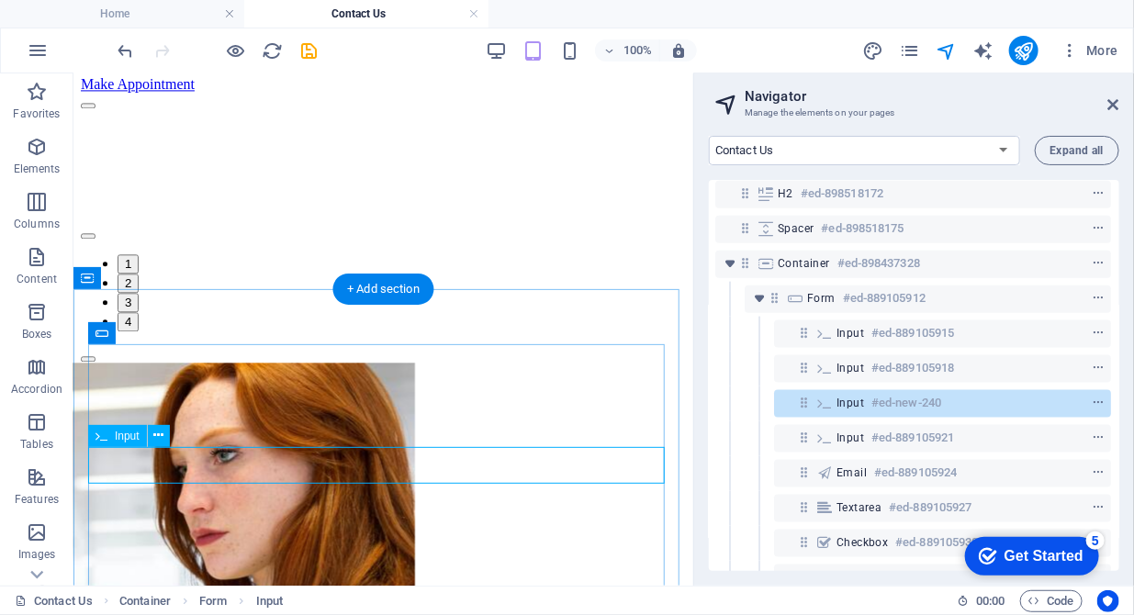
scroll to position [1594, 0]
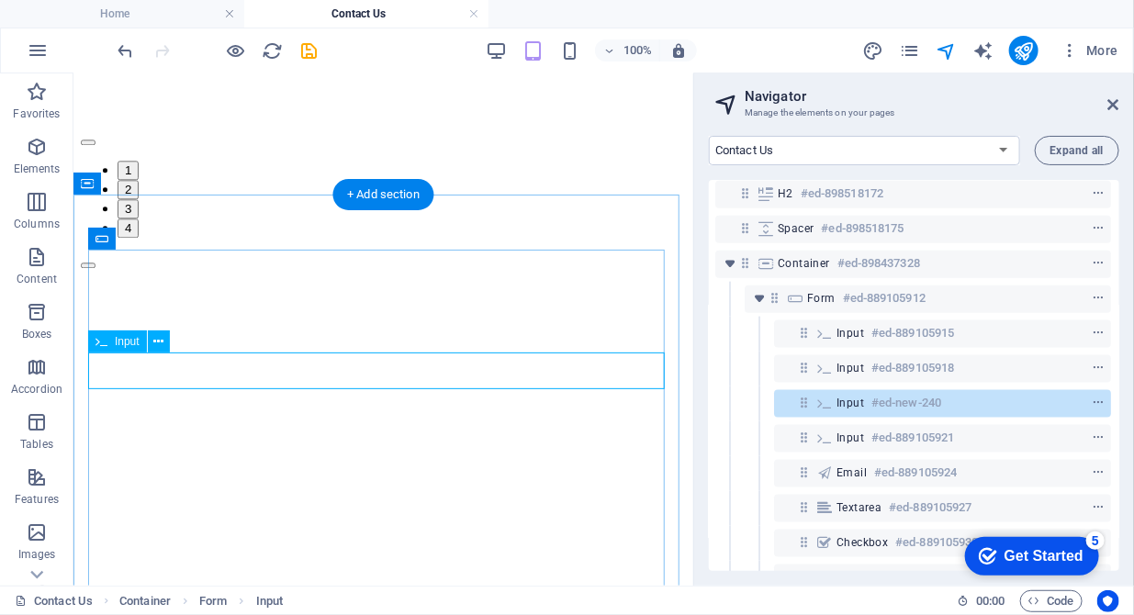
click at [803, 403] on icon at bounding box center [804, 403] width 16 height 16
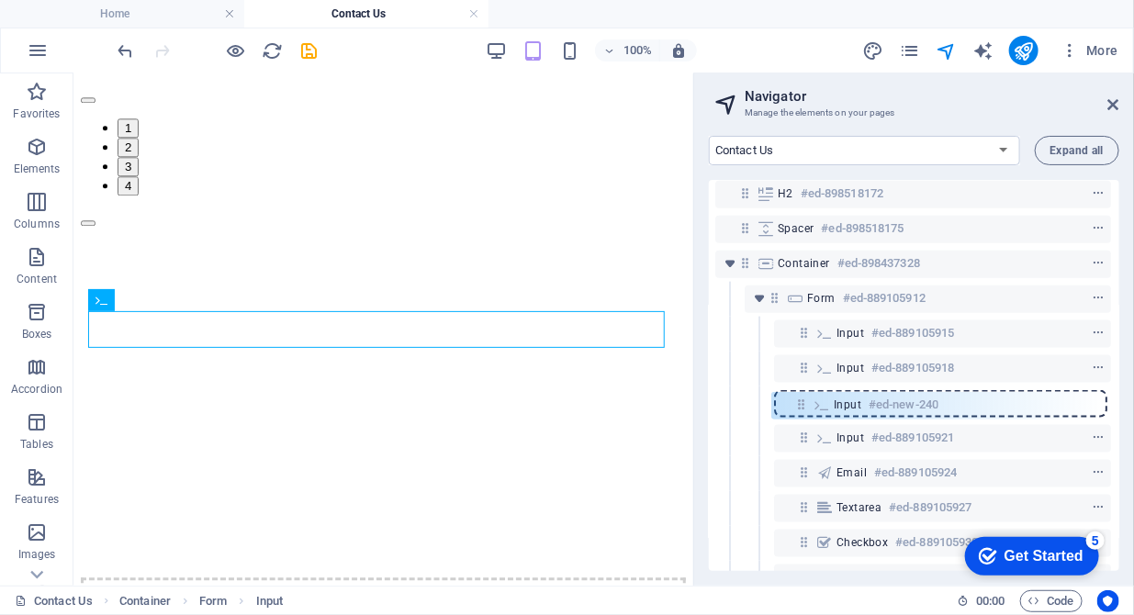
scroll to position [809, 3]
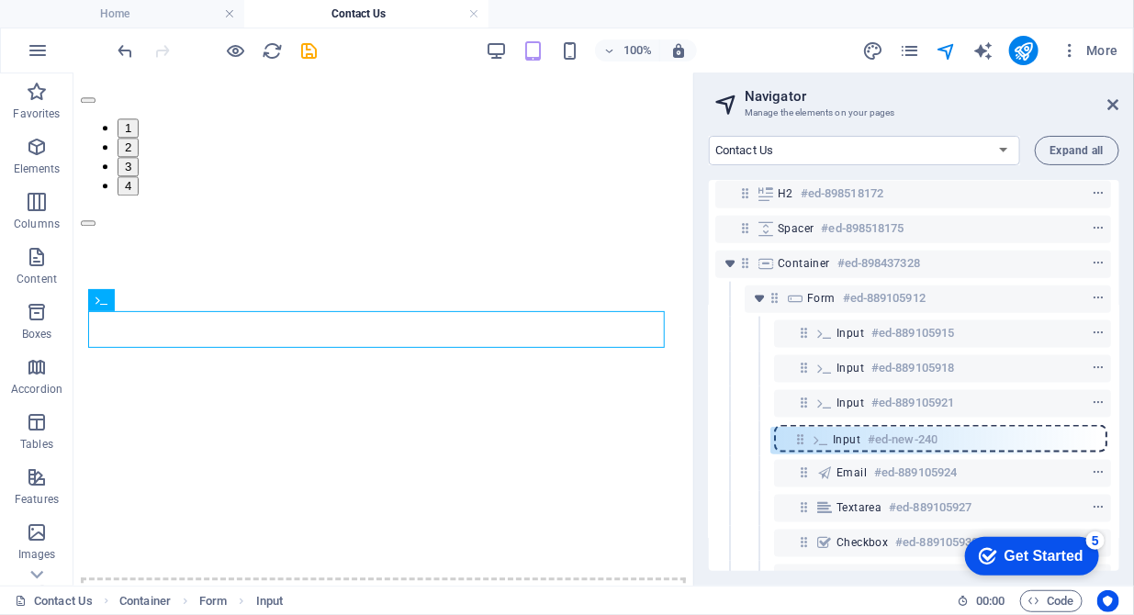
drag, startPoint x: 803, startPoint y: 403, endPoint x: 801, endPoint y: 449, distance: 46.0
click at [801, 449] on div "Reference #ed-889105900 Container #ed-889105906 Image Slider #ed-889105939 Text…" at bounding box center [914, 375] width 411 height 391
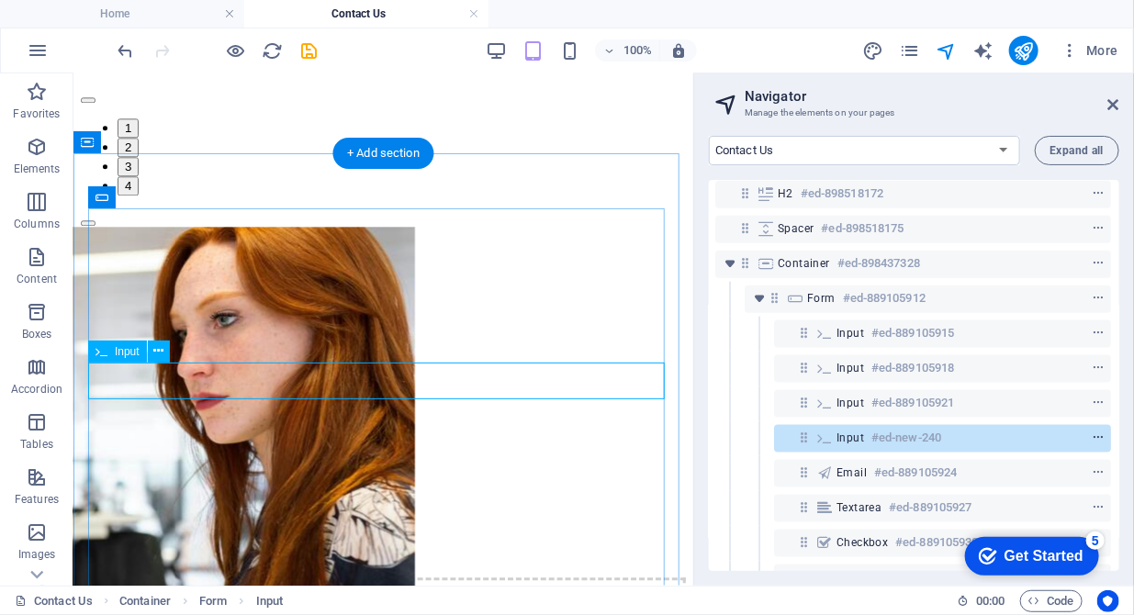
click at [1098, 436] on icon "context-menu" at bounding box center [1098, 438] width 13 height 13
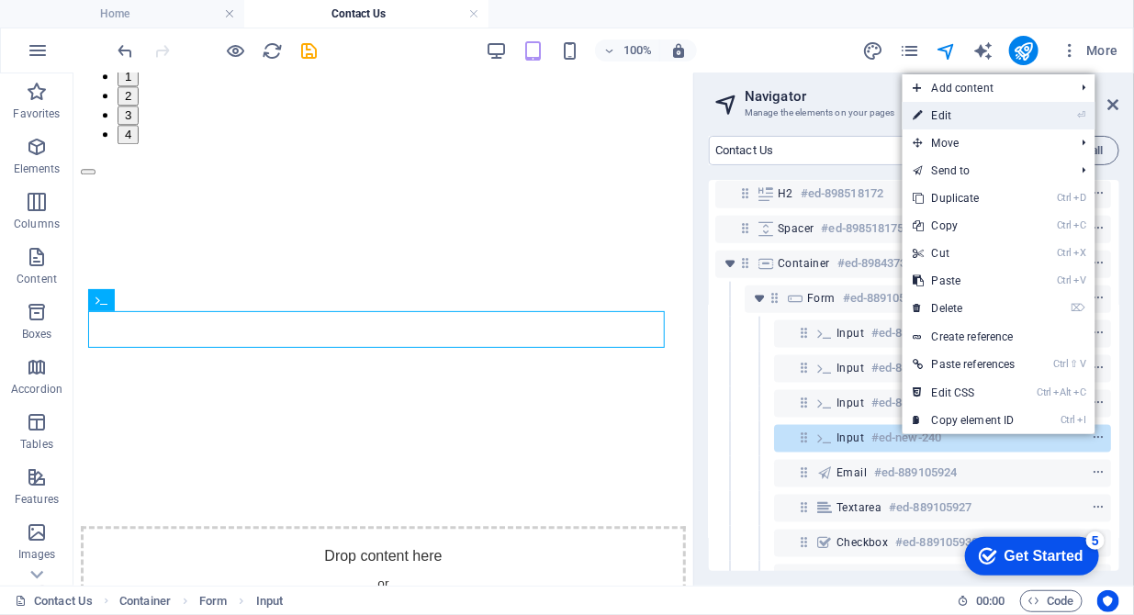
click at [955, 123] on link "⏎ Edit" at bounding box center [965, 116] width 124 height 28
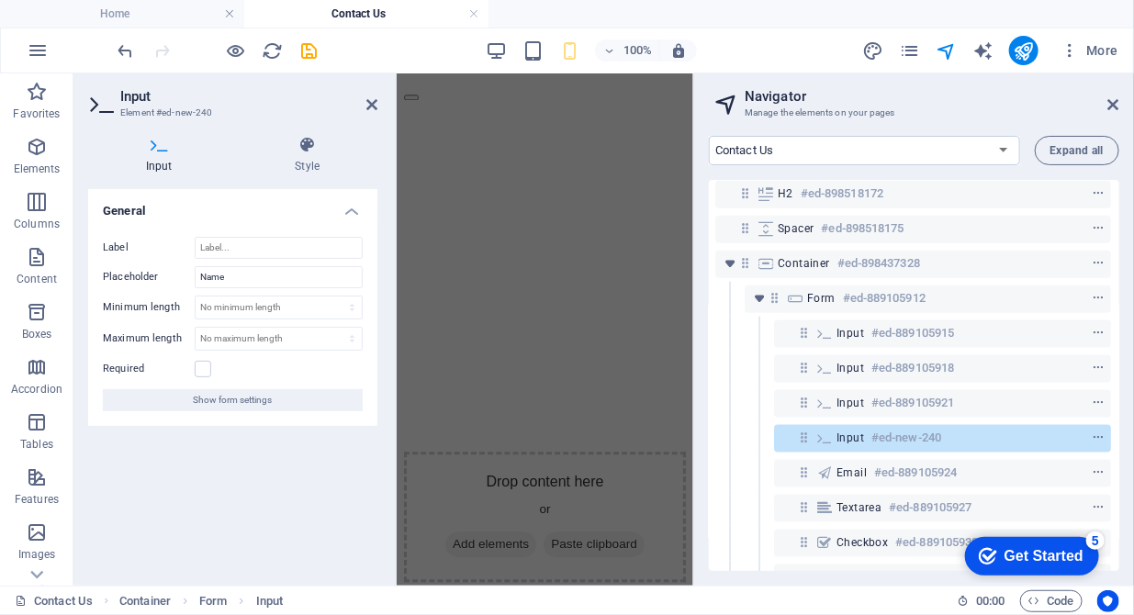
scroll to position [1785, 0]
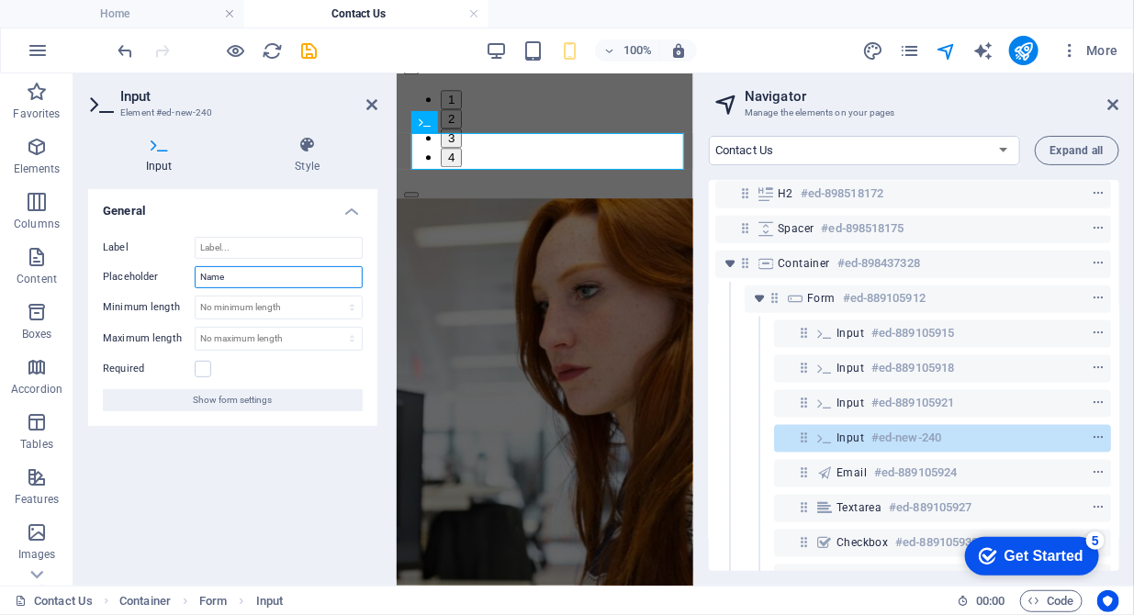
click at [238, 271] on input "Name" at bounding box center [279, 277] width 168 height 22
drag, startPoint x: 238, startPoint y: 271, endPoint x: 112, endPoint y: 262, distance: 126.2
click at [112, 262] on div "Label Placeholder Name Minimum length No minimum length chars Maximum length No…" at bounding box center [232, 324] width 289 height 204
click at [251, 272] on input "Service Type Broken screen" at bounding box center [279, 277] width 168 height 22
click at [330, 284] on input "Service Type e.g Broken screen" at bounding box center [279, 277] width 168 height 22
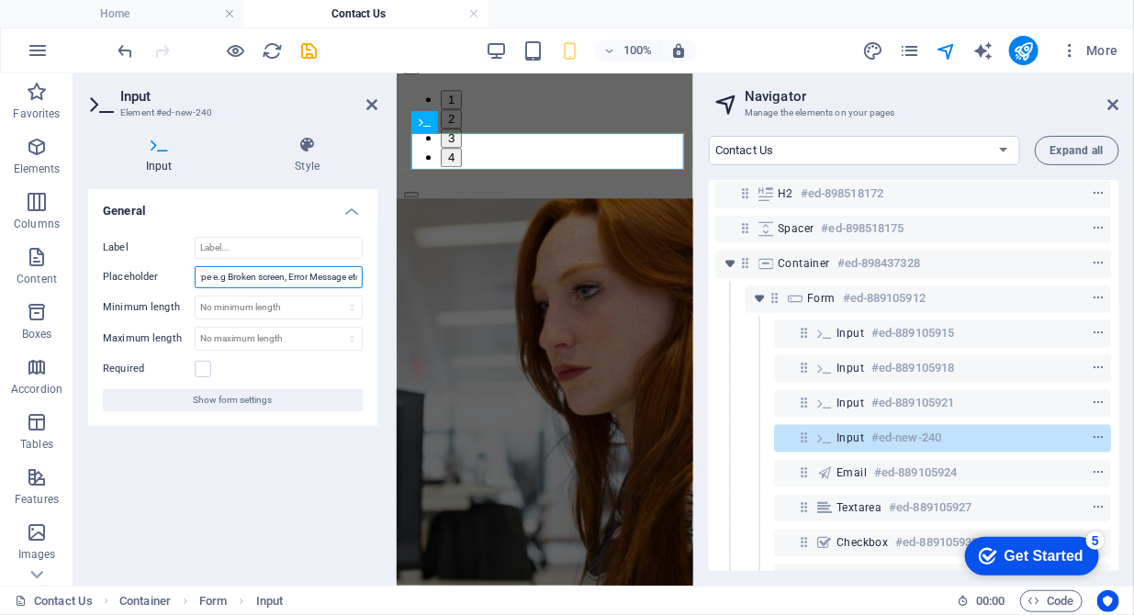
scroll to position [0, 47]
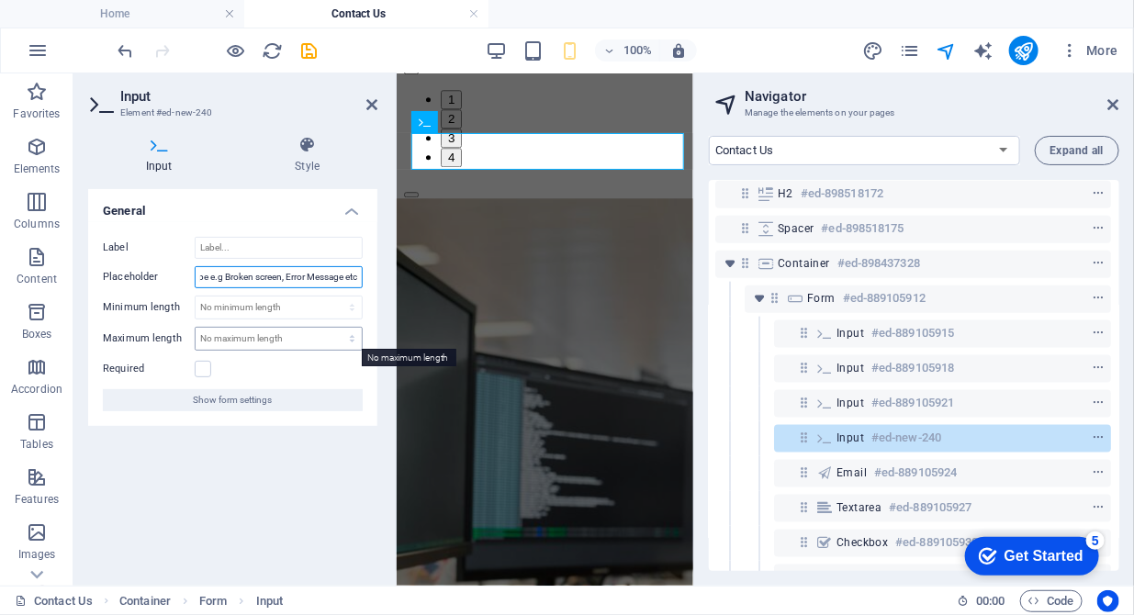
type input "Service Type e.g Broken screen, Error Message etc"
click at [255, 345] on select "No maximum length chars" at bounding box center [279, 339] width 166 height 22
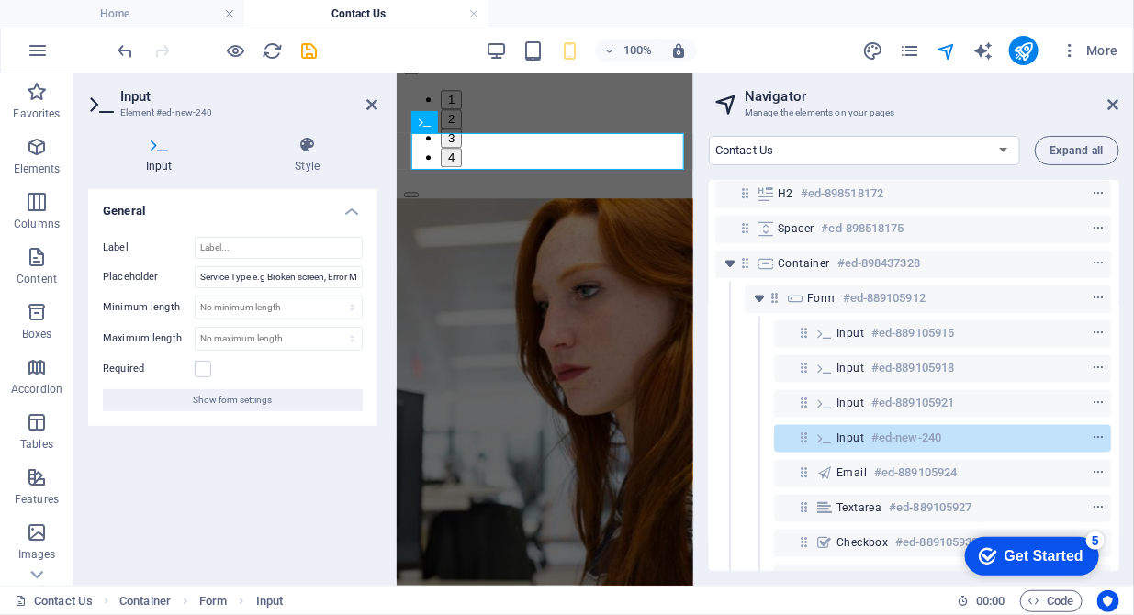
click at [302, 480] on div "General Label Placeholder Service Type e.g Broken screen, Error Message etc Min…" at bounding box center [232, 380] width 289 height 382
click at [373, 106] on icon at bounding box center [372, 104] width 11 height 15
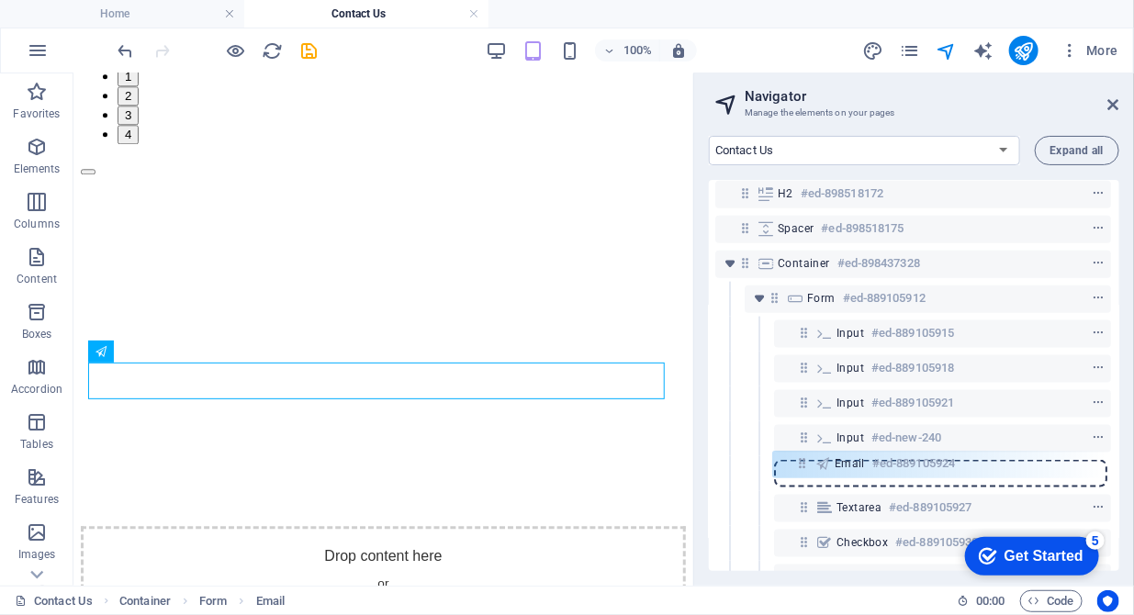
scroll to position [809, 2]
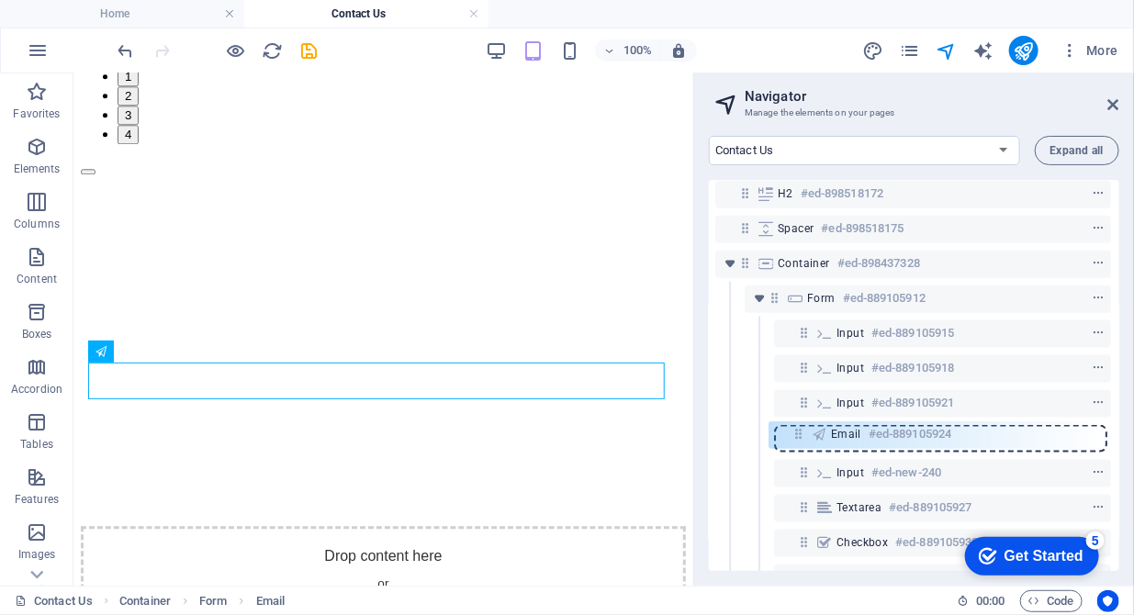
drag, startPoint x: 802, startPoint y: 476, endPoint x: 800, endPoint y: 434, distance: 42.3
click at [800, 434] on div "Reference #ed-889105900 Container #ed-889105906 Image Slider #ed-889105939 Text…" at bounding box center [914, 375] width 411 height 391
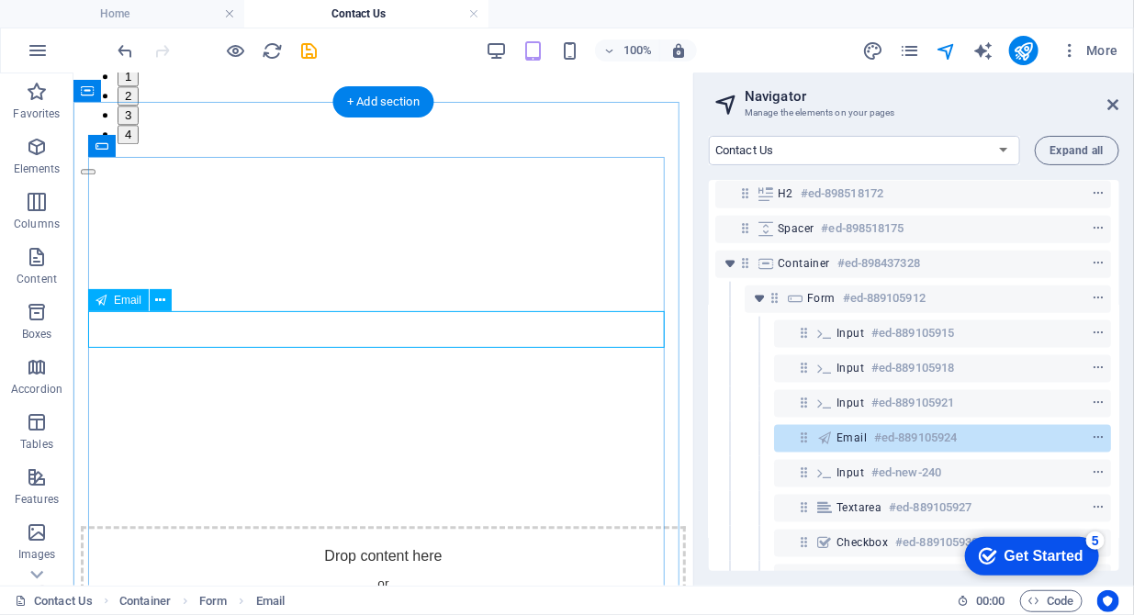
click at [850, 445] on div "Email #ed-889105924" at bounding box center [928, 438] width 183 height 22
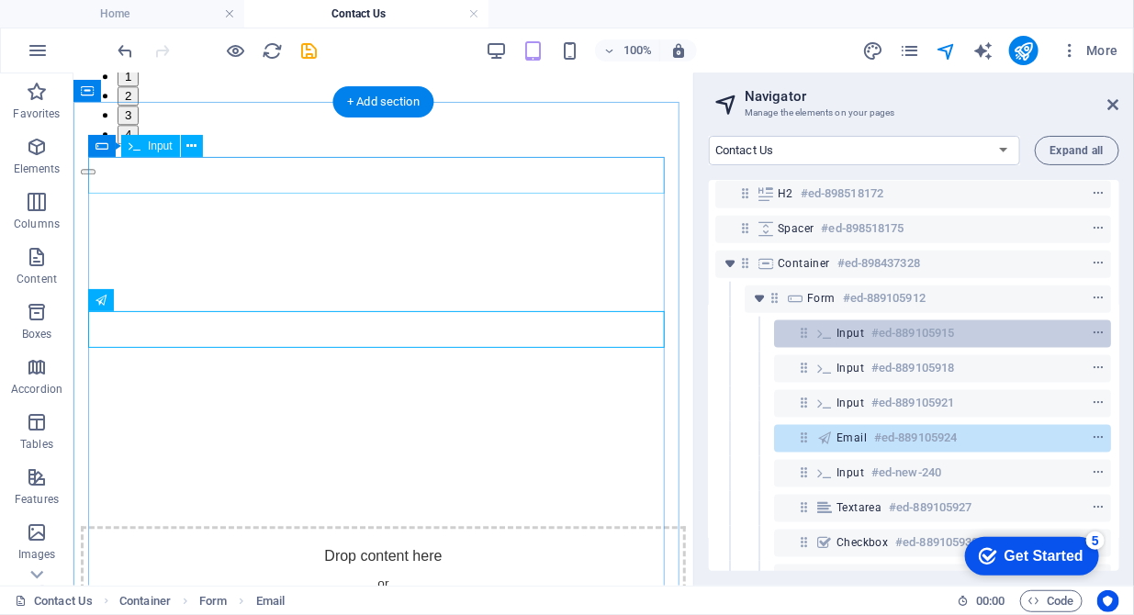
click at [844, 340] on div "Input #ed-889105915" at bounding box center [928, 333] width 183 height 22
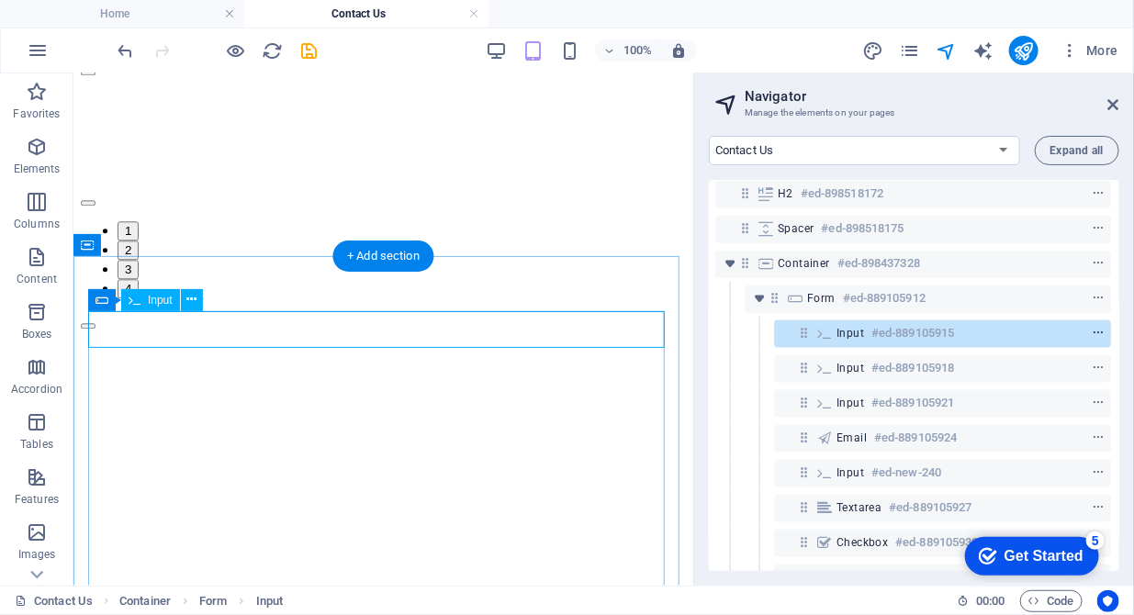
click at [1092, 336] on icon "context-menu" at bounding box center [1098, 333] width 13 height 13
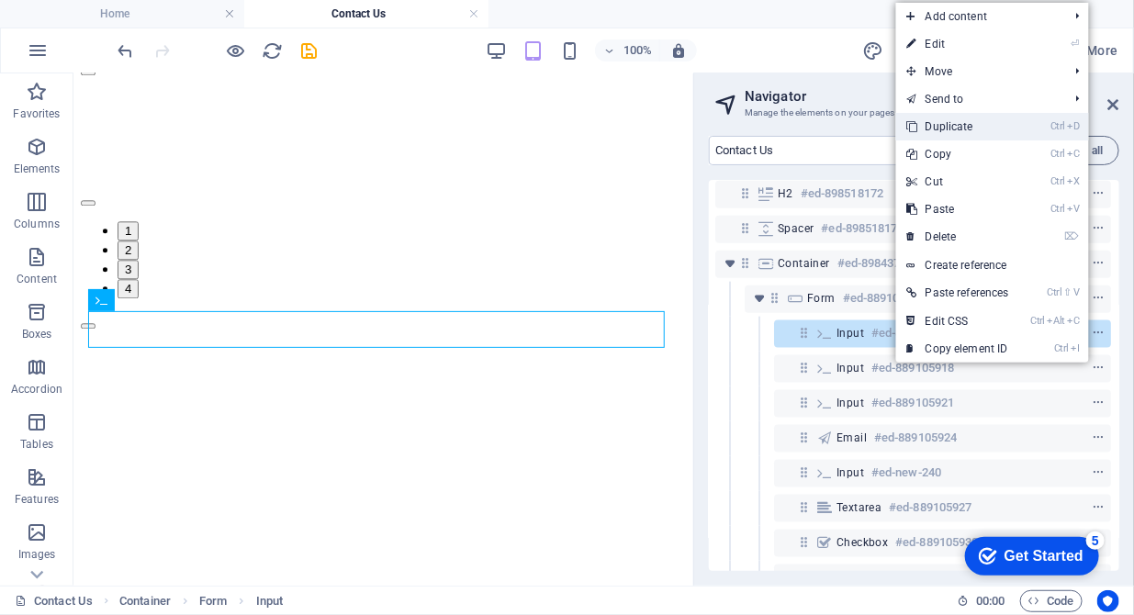
click at [990, 128] on link "Ctrl D Duplicate" at bounding box center [959, 127] width 124 height 28
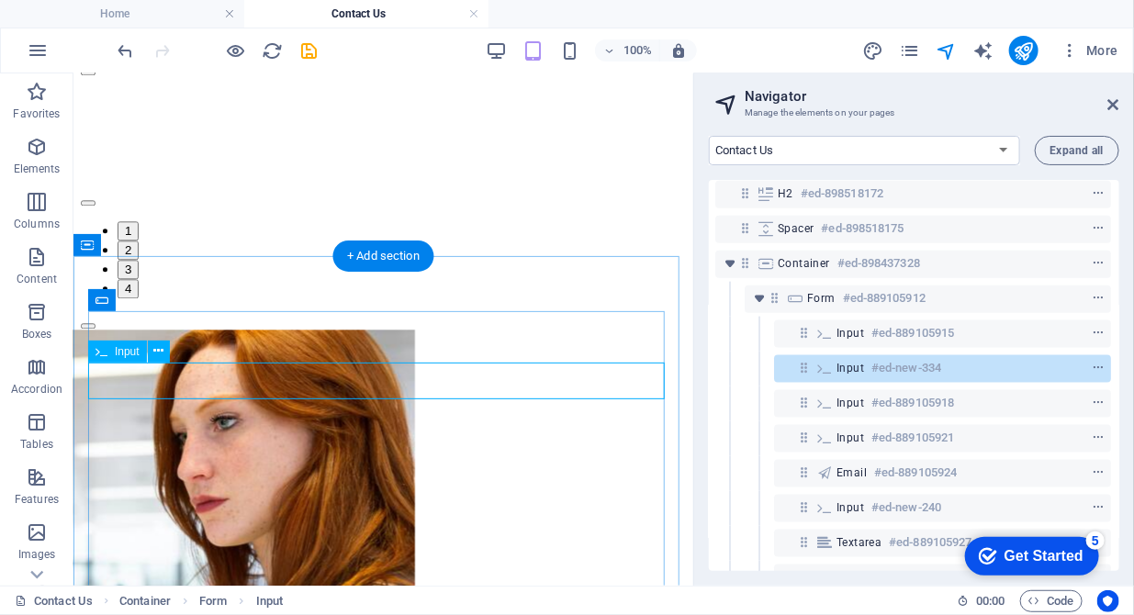
click at [860, 367] on span "Input" at bounding box center [851, 368] width 28 height 15
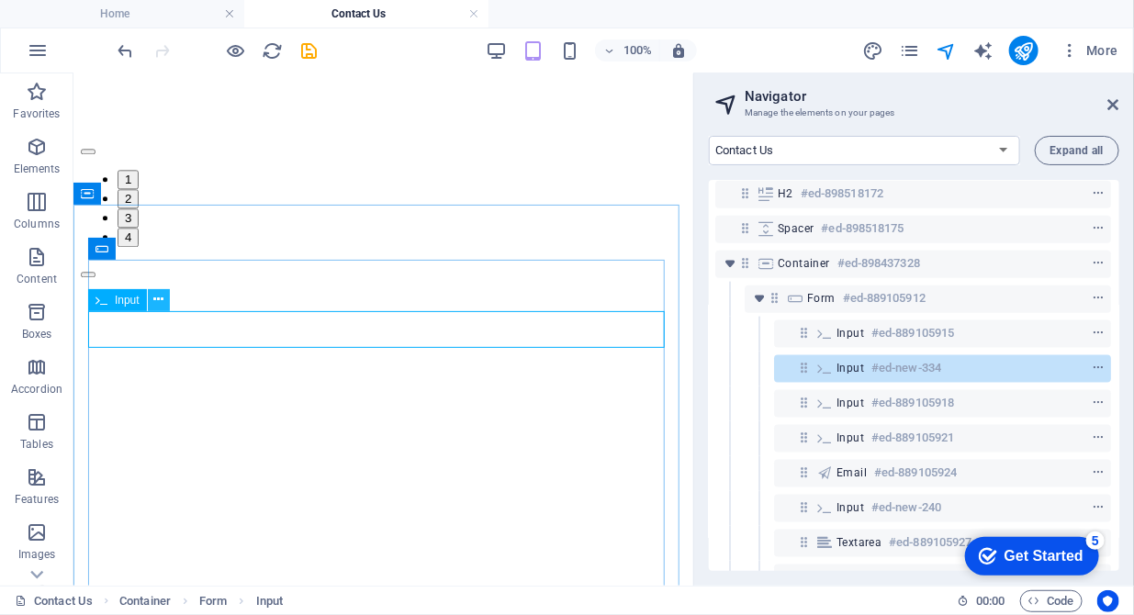
click at [156, 293] on icon at bounding box center [158, 299] width 10 height 19
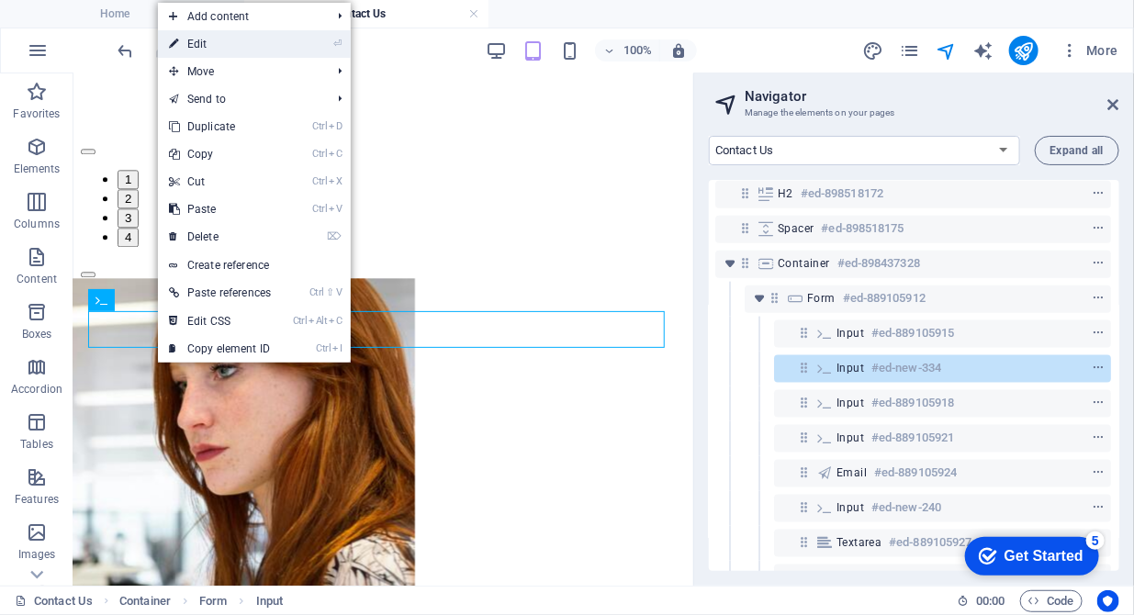
click at [212, 53] on link "⏎ Edit" at bounding box center [220, 44] width 124 height 28
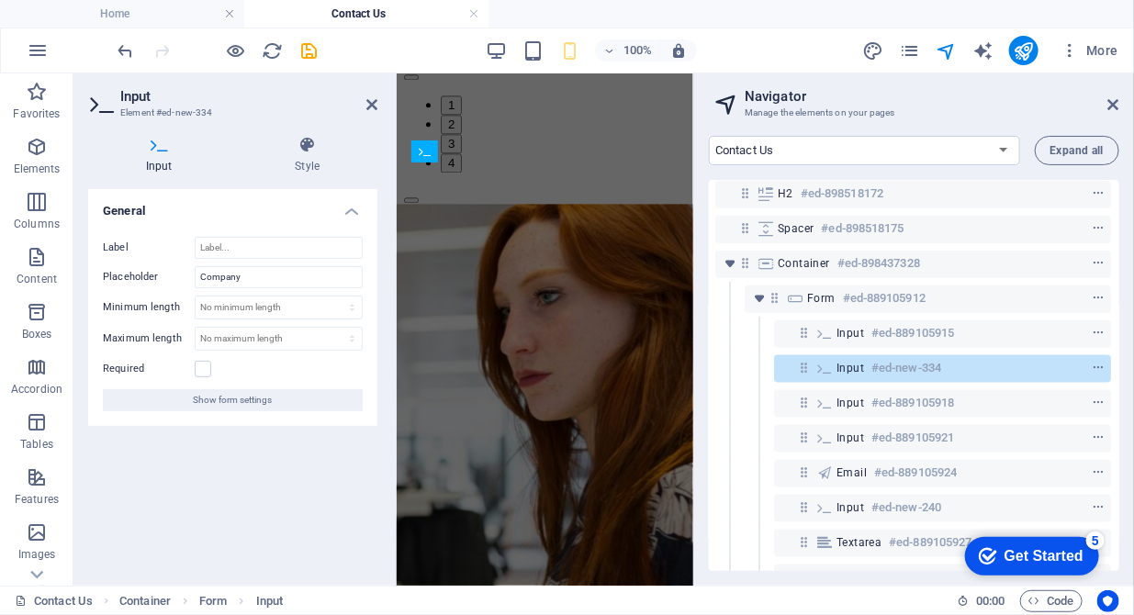
scroll to position [1682, 0]
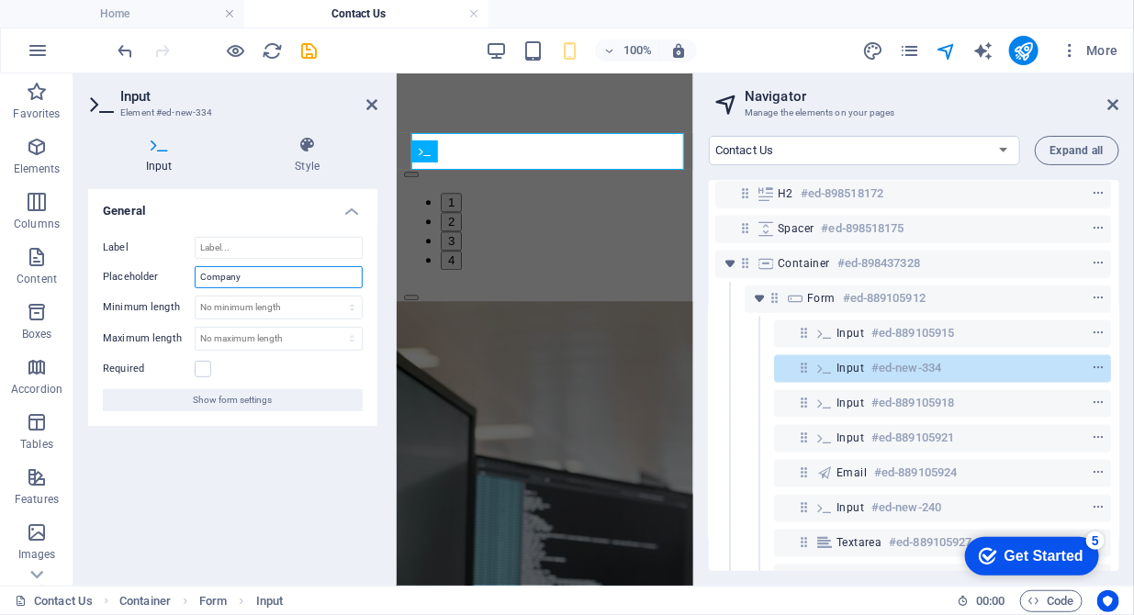
click at [253, 280] on input "Company" at bounding box center [279, 277] width 168 height 22
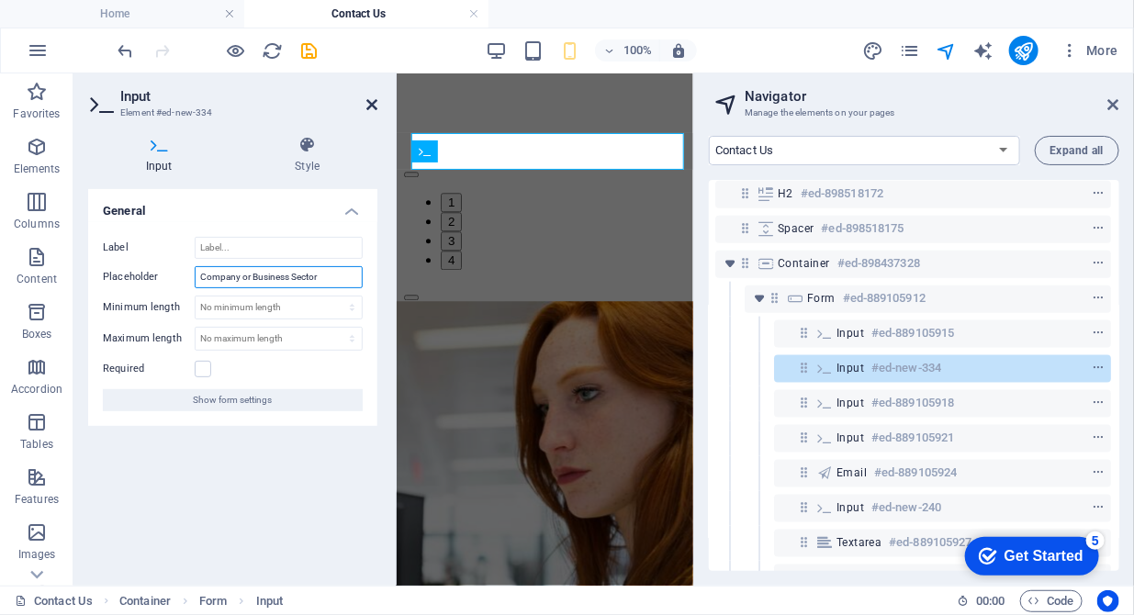
type input "Company or Business Sector"
click at [373, 109] on icon at bounding box center [372, 104] width 11 height 15
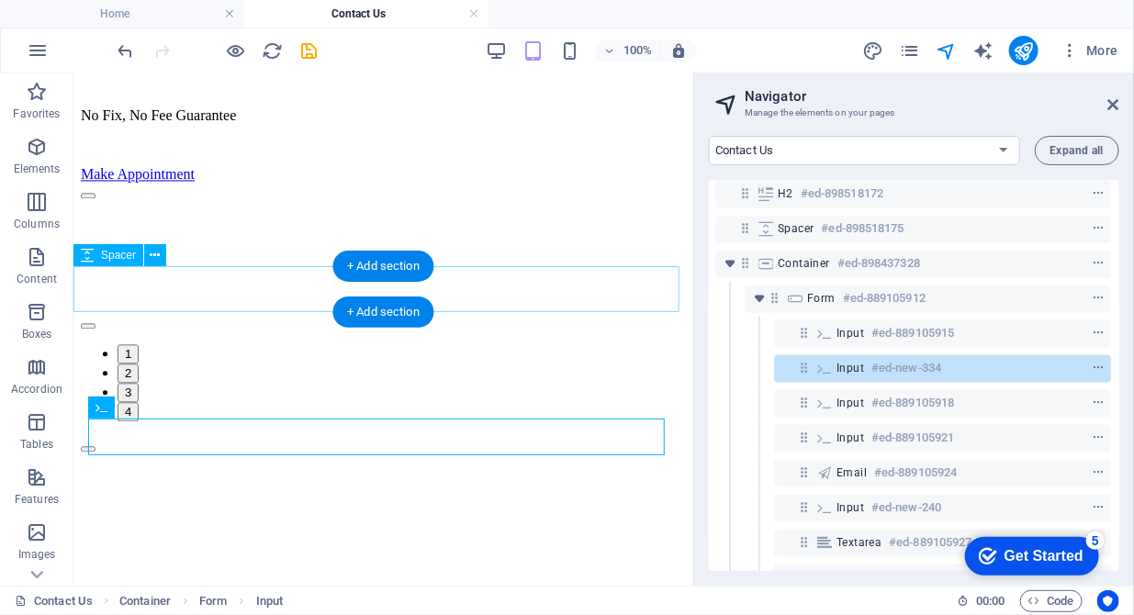
scroll to position [1396, 0]
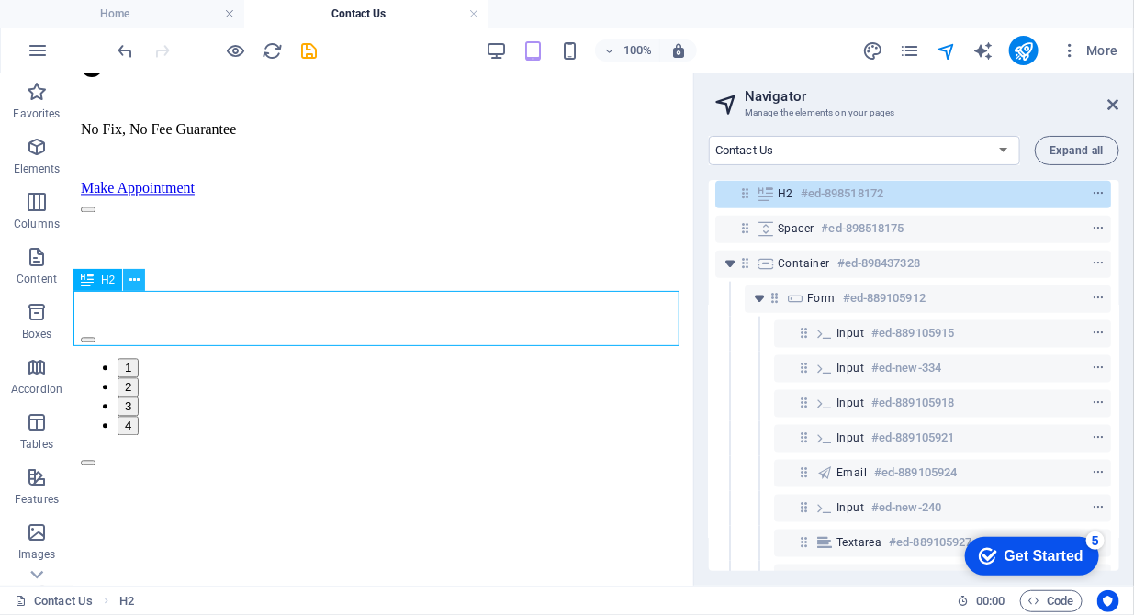
click at [141, 281] on button at bounding box center [134, 280] width 22 height 22
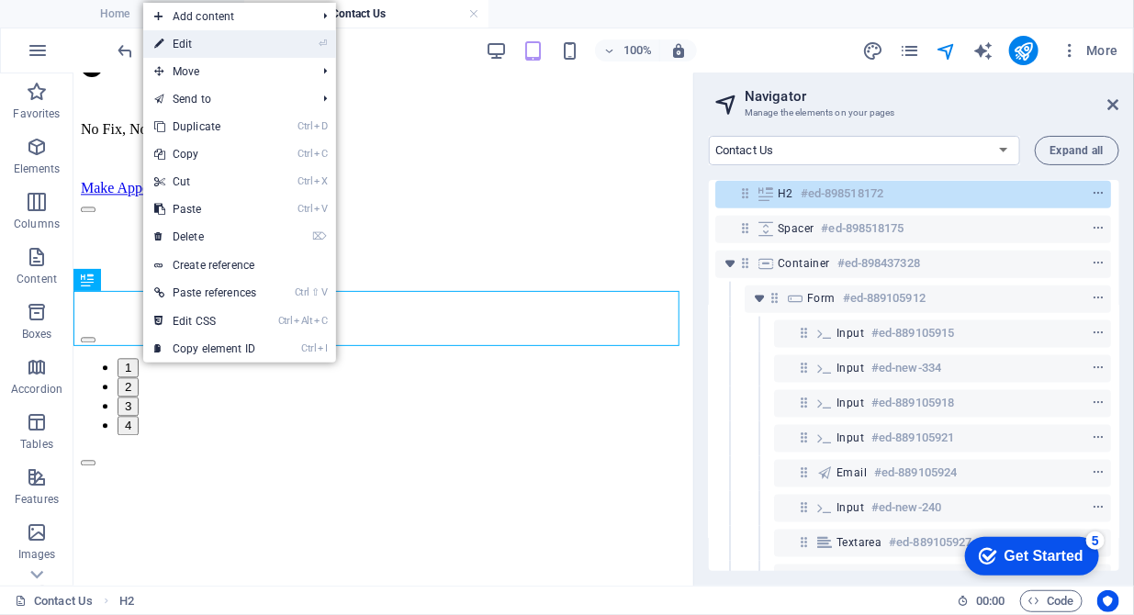
click at [224, 46] on link "⏎ Edit" at bounding box center [205, 44] width 124 height 28
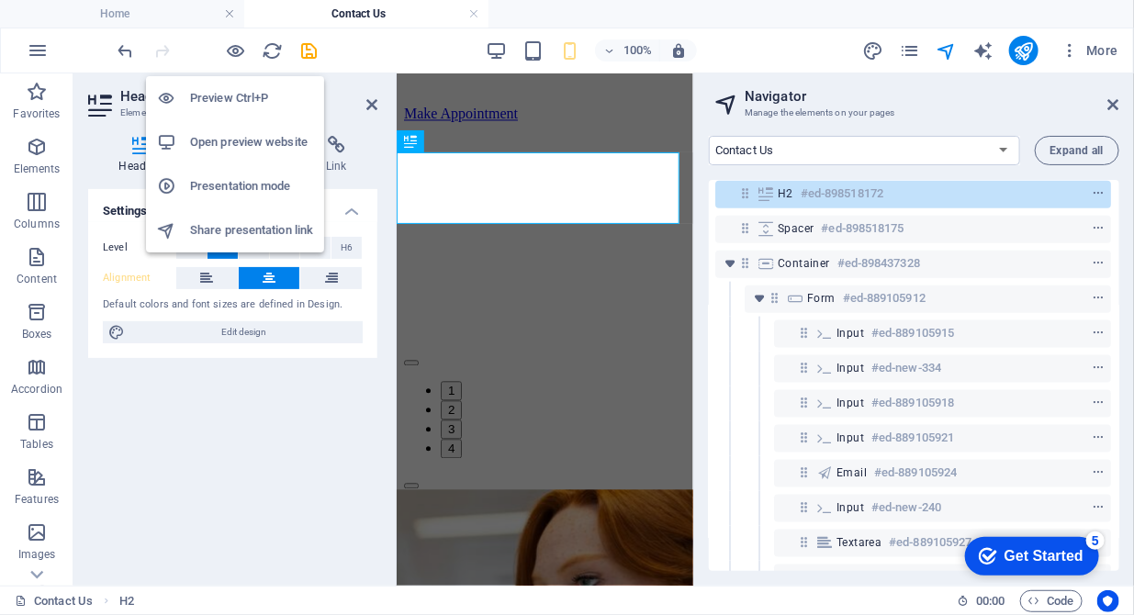
scroll to position [1494, 0]
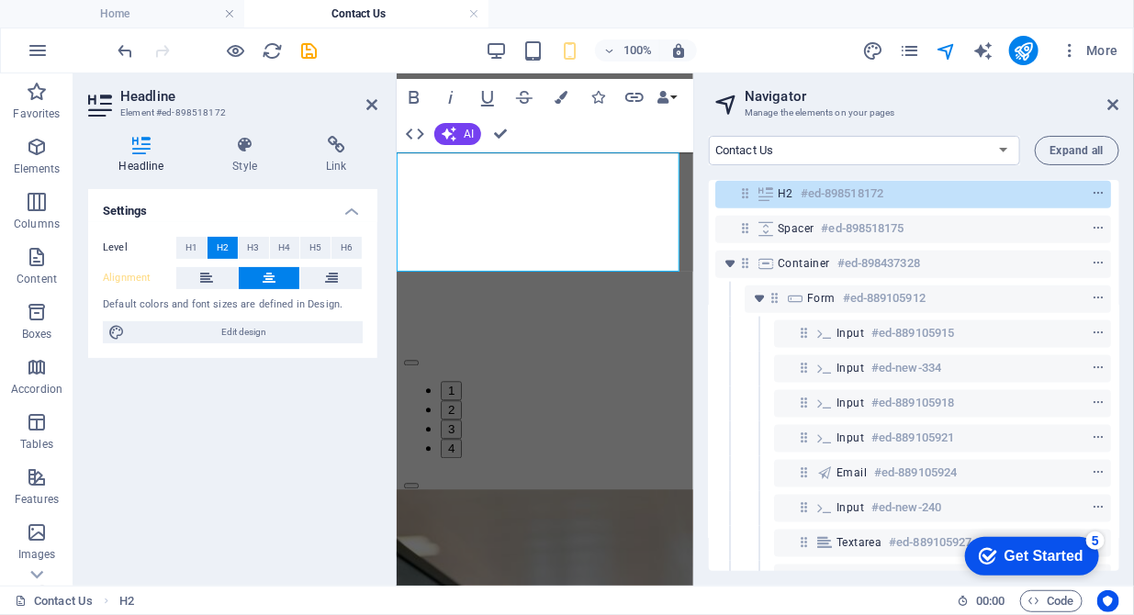
drag, startPoint x: 605, startPoint y: 265, endPoint x: 589, endPoint y: 263, distance: 16.6
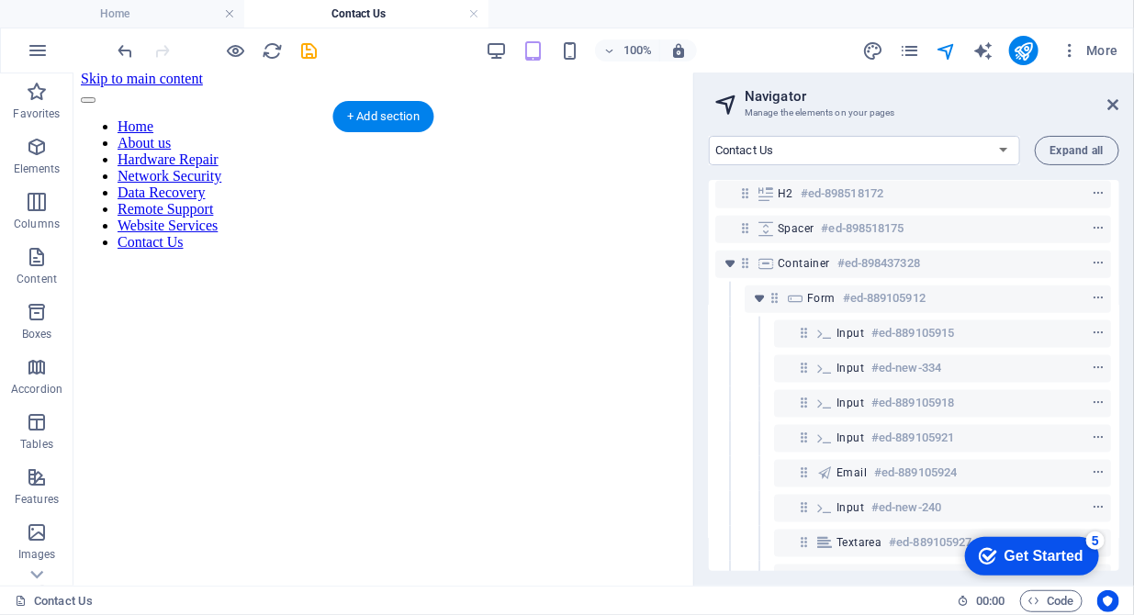
scroll to position [0, 0]
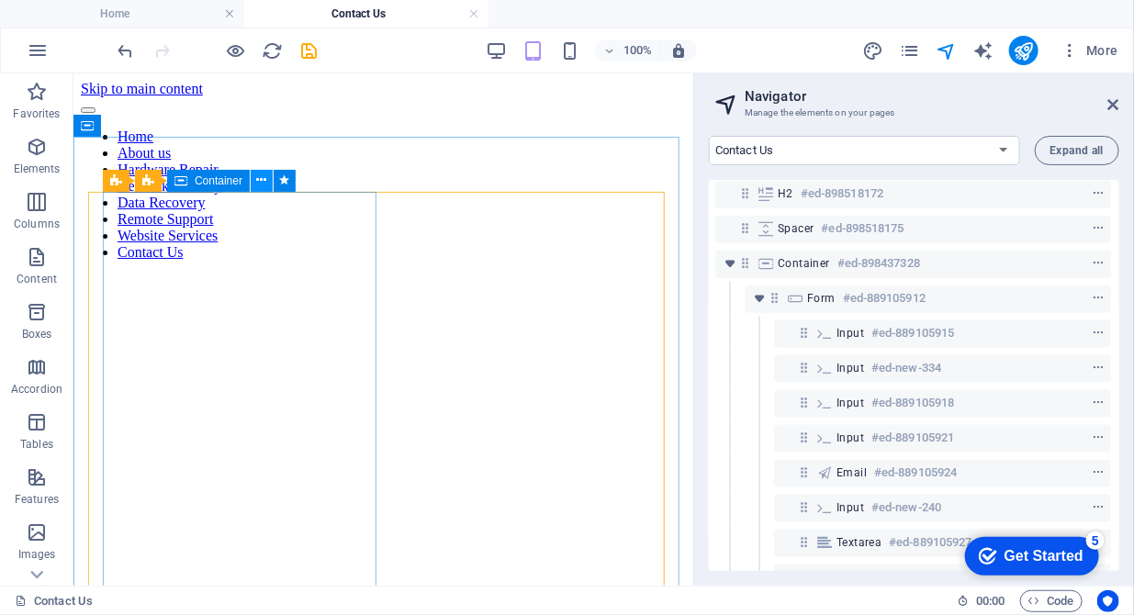
click at [265, 184] on icon at bounding box center [262, 180] width 10 height 19
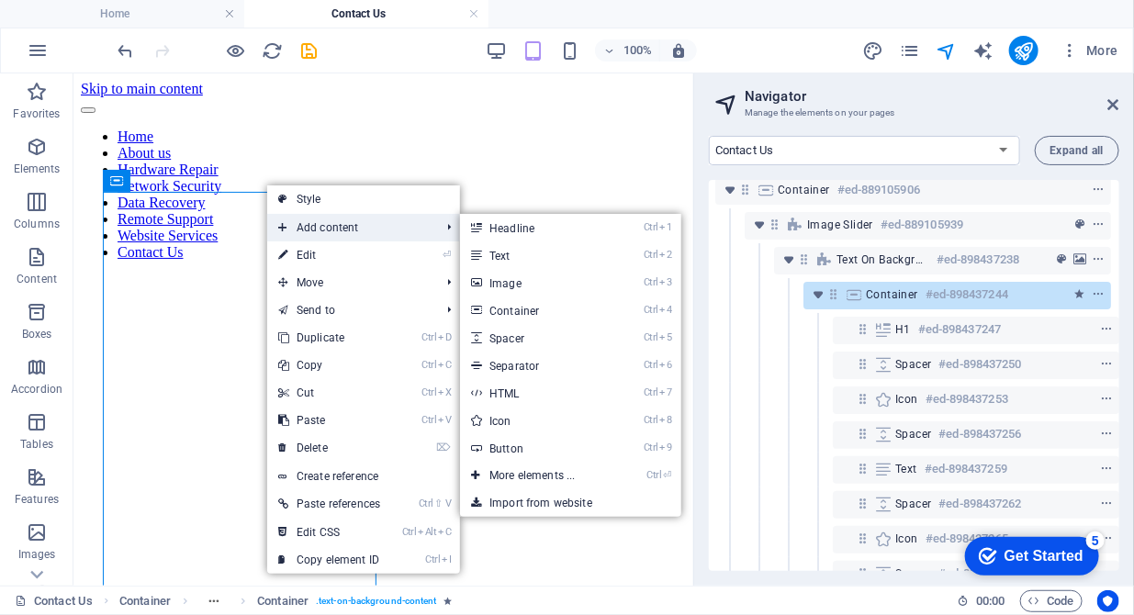
scroll to position [0, 2]
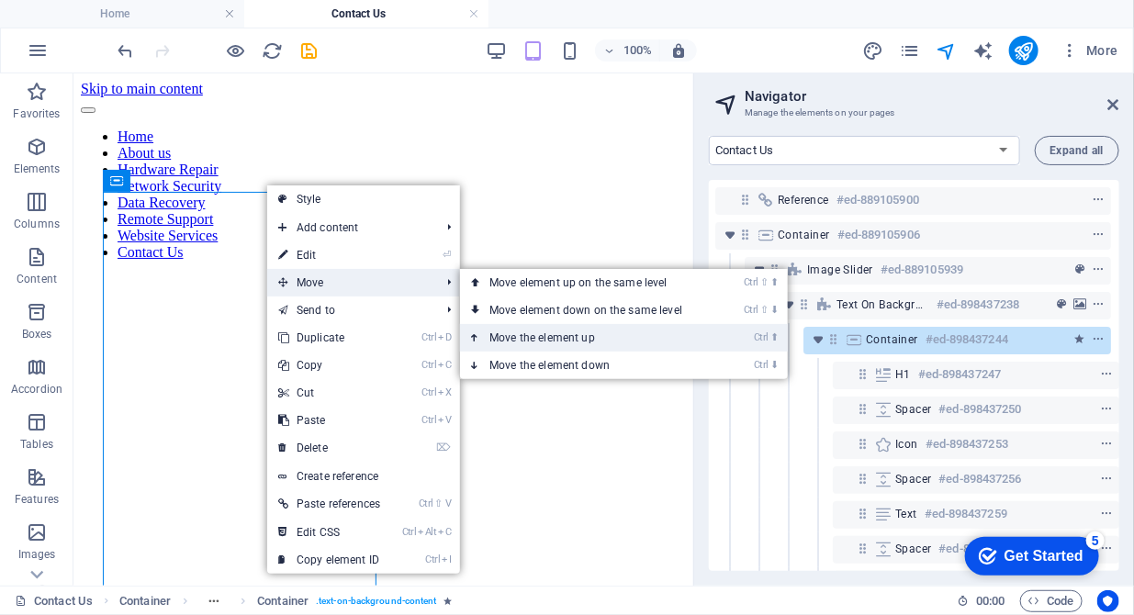
click at [572, 337] on link "Ctrl ⬆ Move the element up" at bounding box center [589, 338] width 259 height 28
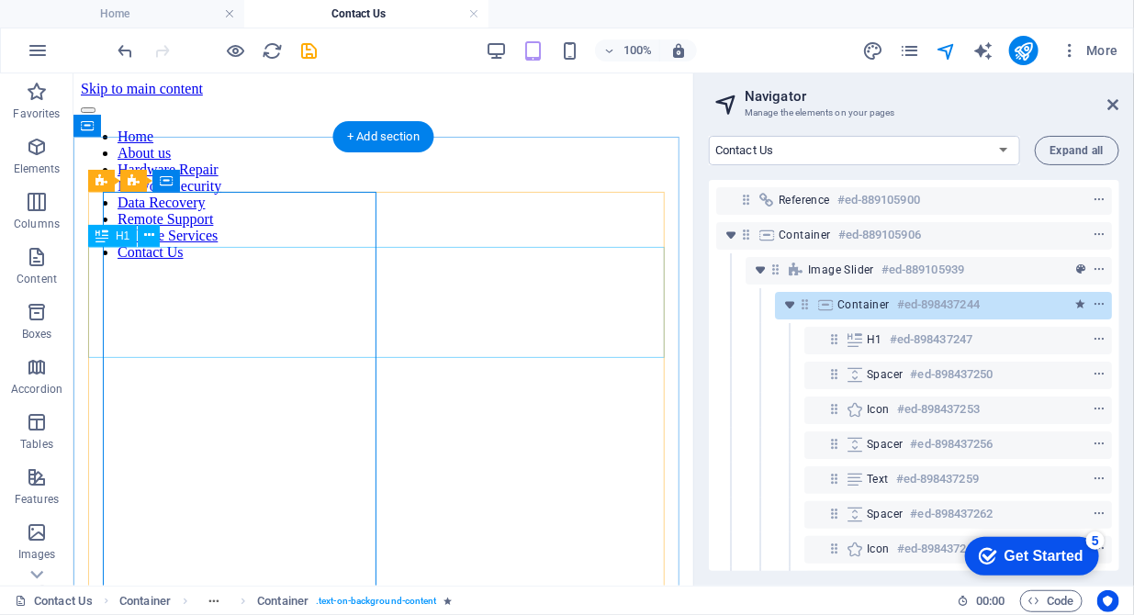
scroll to position [0, 0]
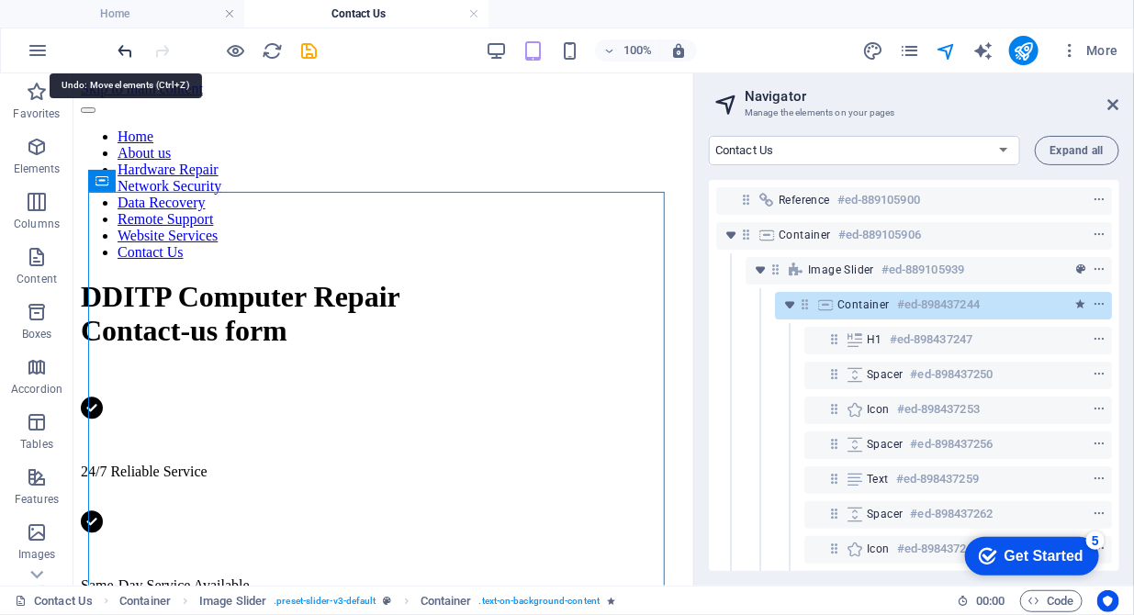
click at [117, 52] on icon "undo" at bounding box center [126, 50] width 21 height 21
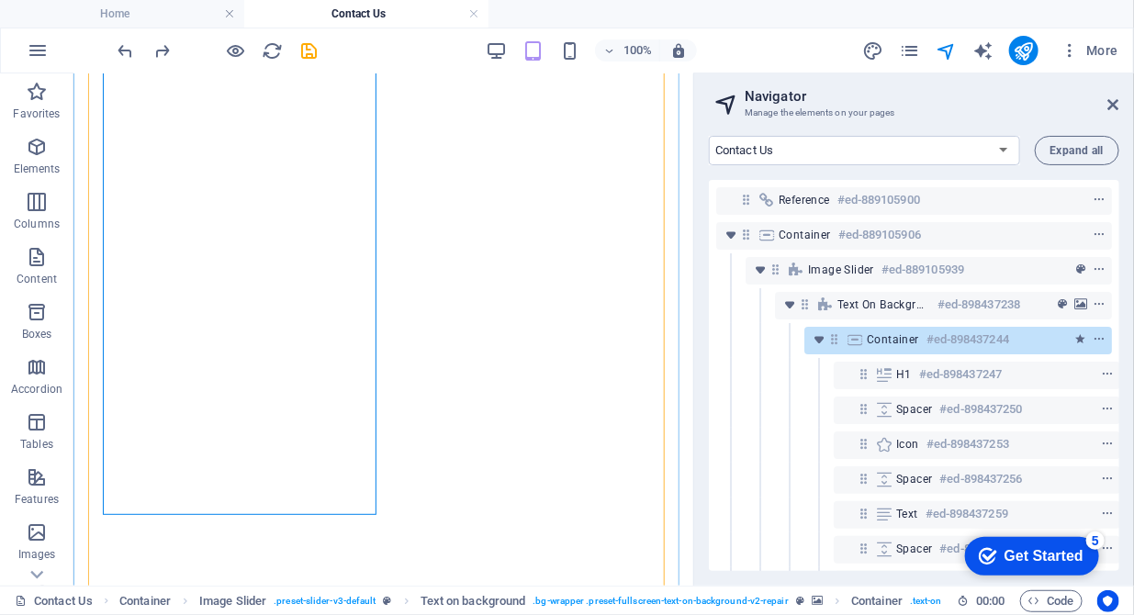
scroll to position [281, 0]
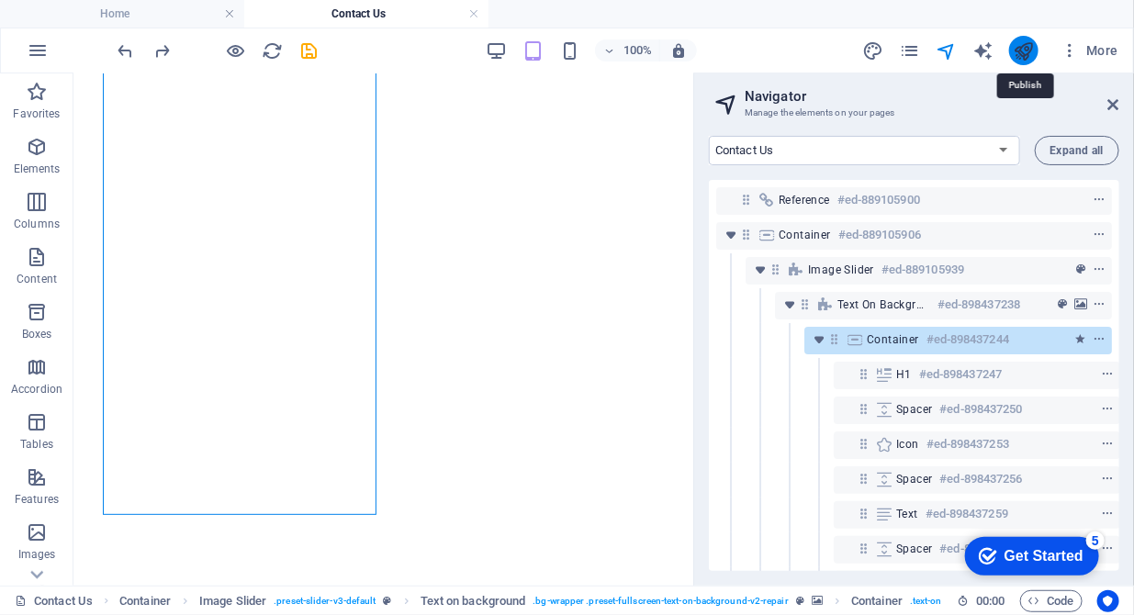
click at [1021, 46] on icon "publish" at bounding box center [1023, 50] width 21 height 21
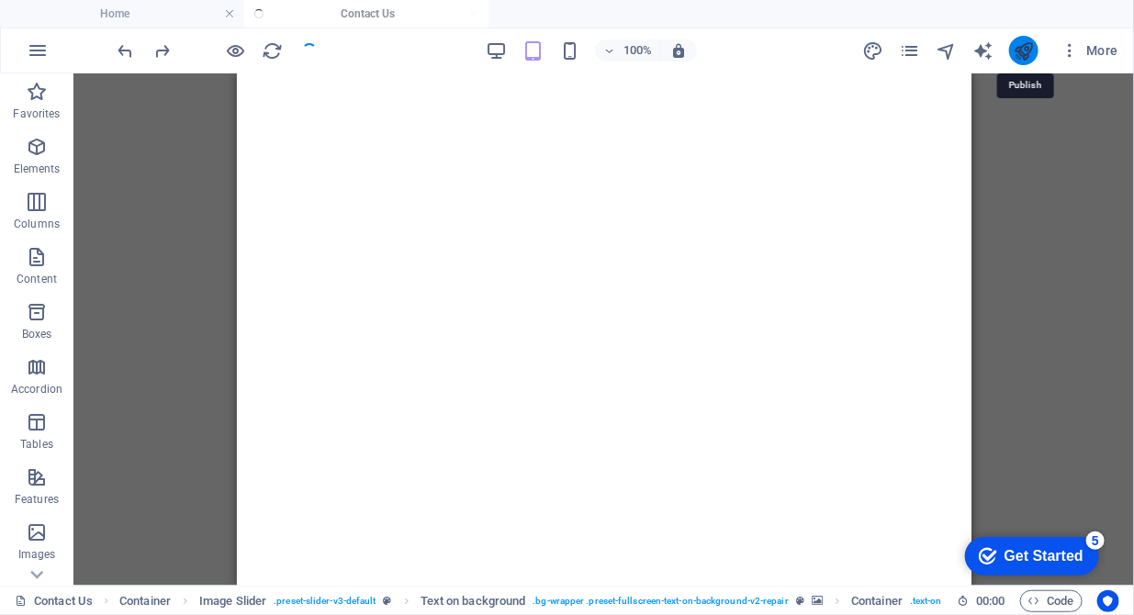
scroll to position [297, 0]
